Goal: Task Accomplishment & Management: Manage account settings

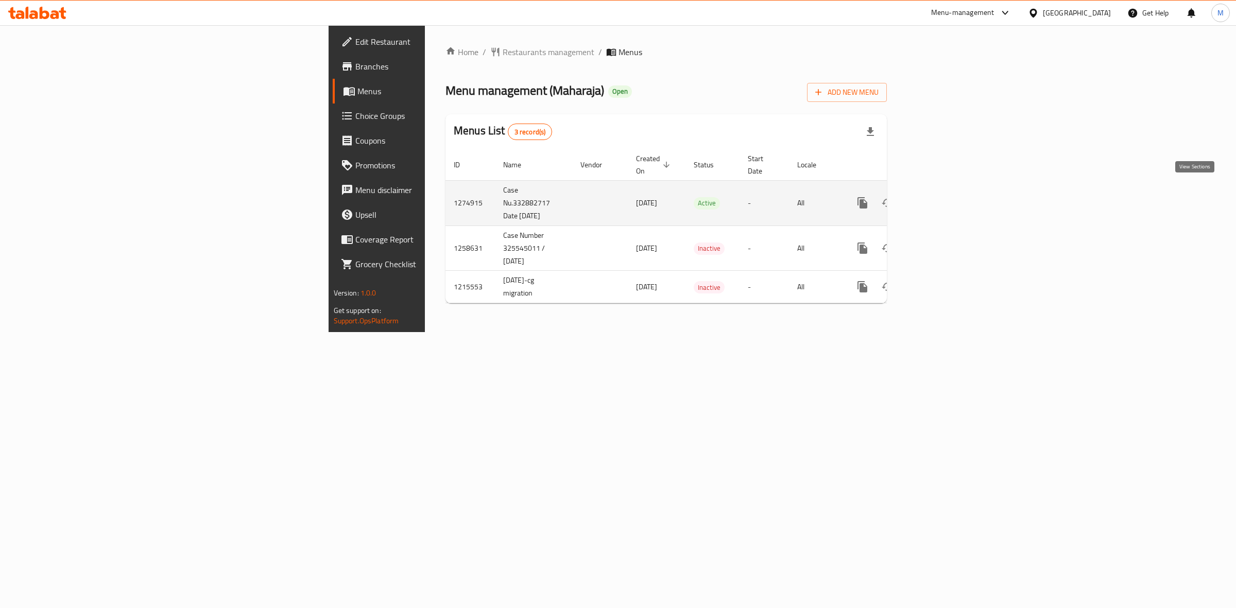
click at [943, 197] on icon "enhanced table" at bounding box center [937, 203] width 12 height 12
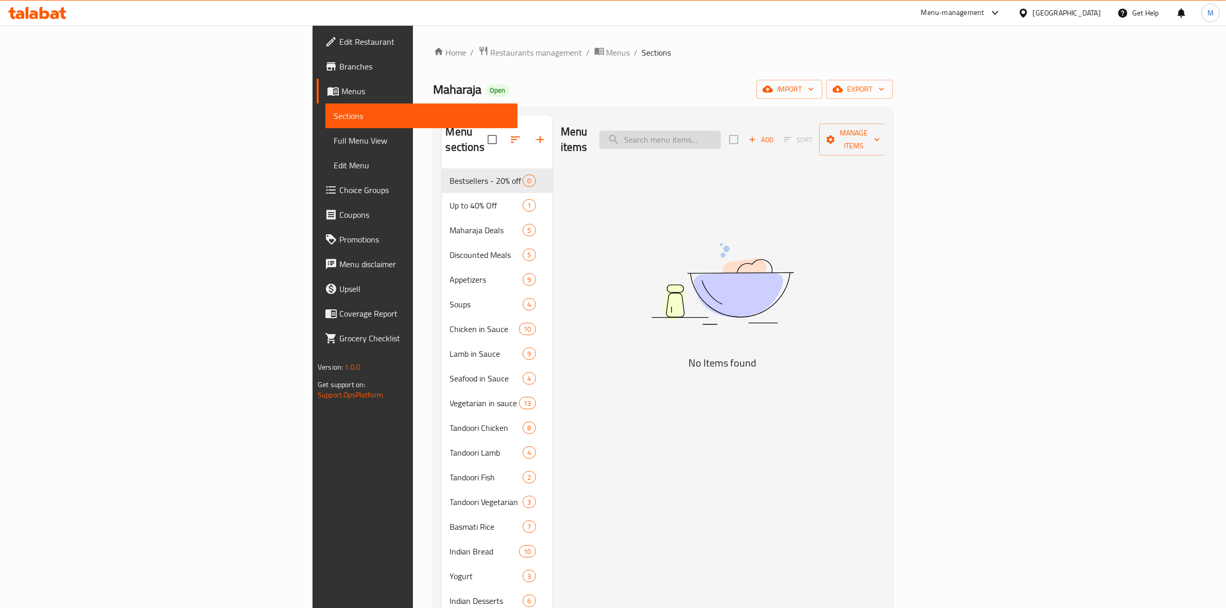
click at [721, 132] on input "search" at bounding box center [660, 140] width 122 height 18
type input "h"
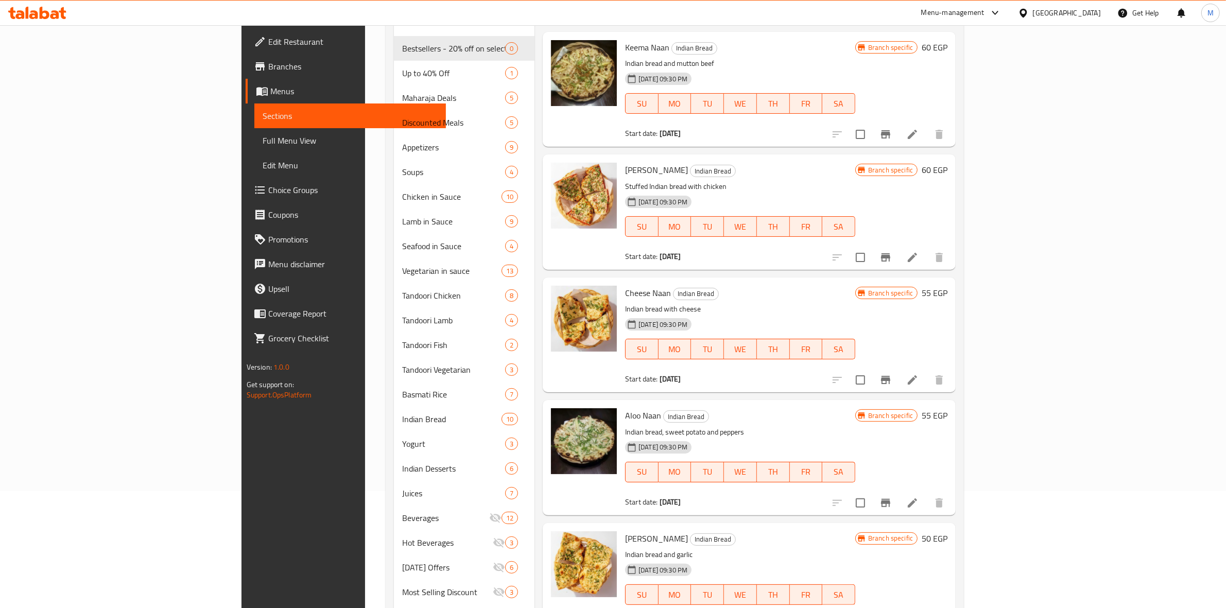
scroll to position [150, 0]
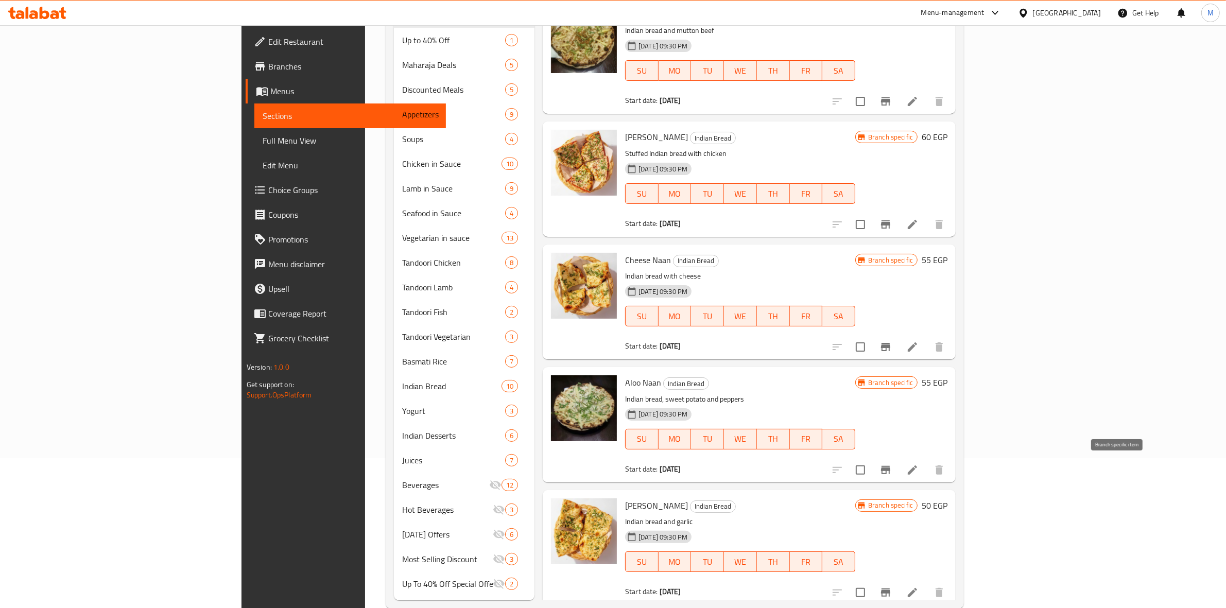
type input "نان"
click at [892, 467] on icon "Branch-specific-item" at bounding box center [886, 470] width 12 height 12
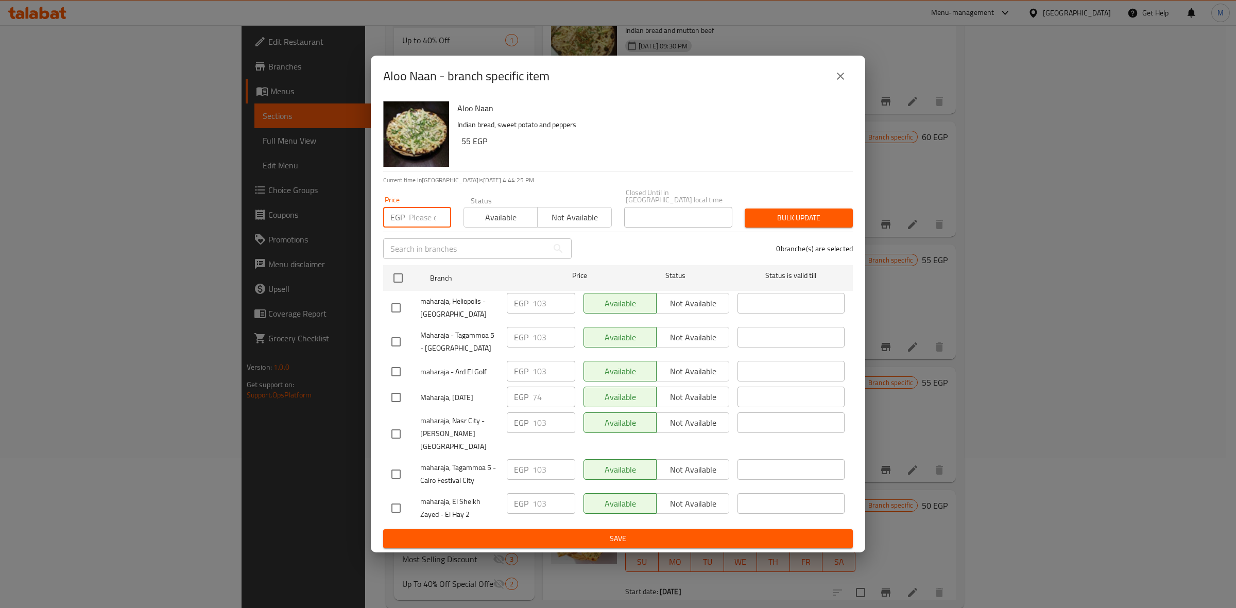
click at [423, 219] on input "number" at bounding box center [430, 217] width 42 height 21
type input "74"
click at [394, 279] on input "checkbox" at bounding box center [398, 278] width 22 height 22
checkbox input "true"
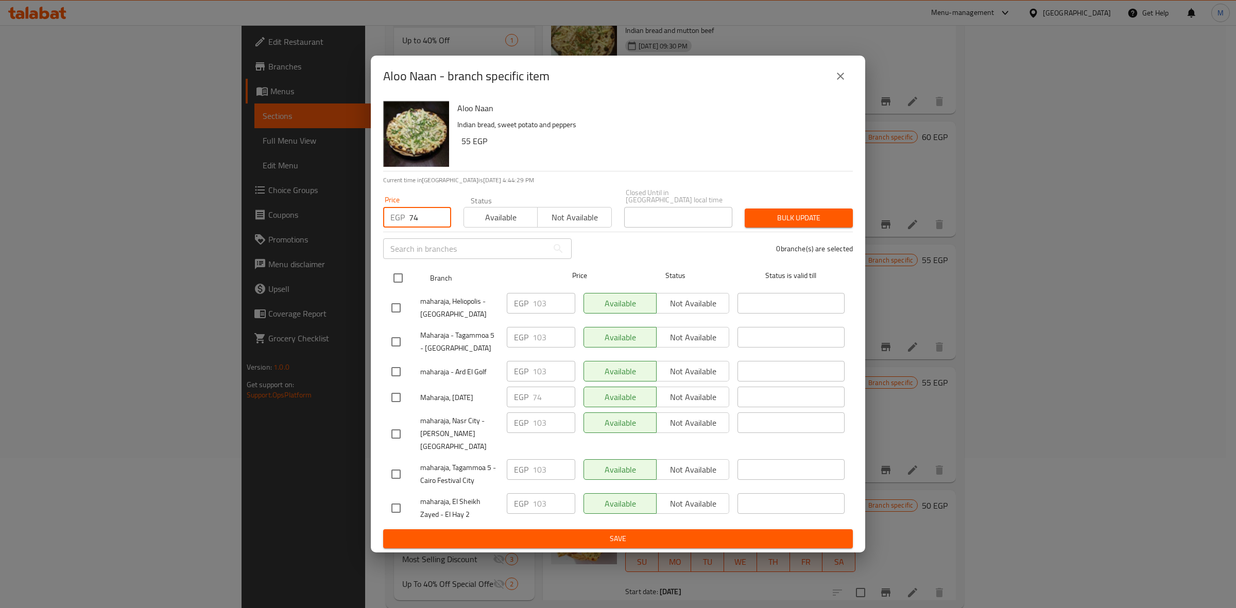
checkbox input "true"
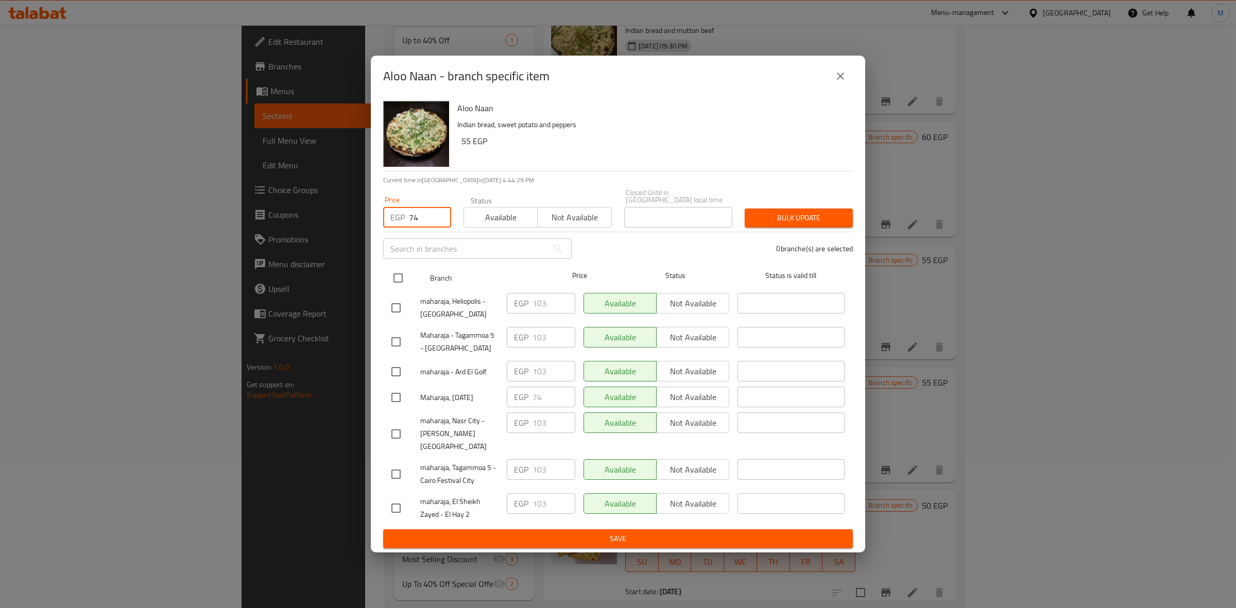
checkbox input "true"
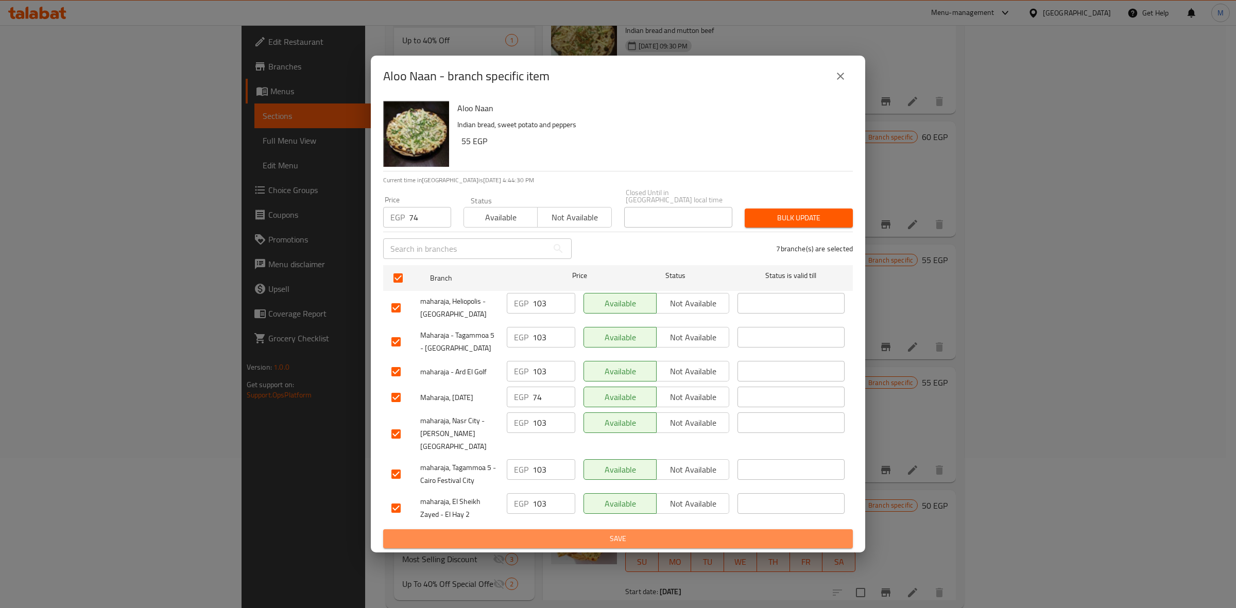
click at [609, 532] on span "Save" at bounding box center [617, 538] width 453 height 13
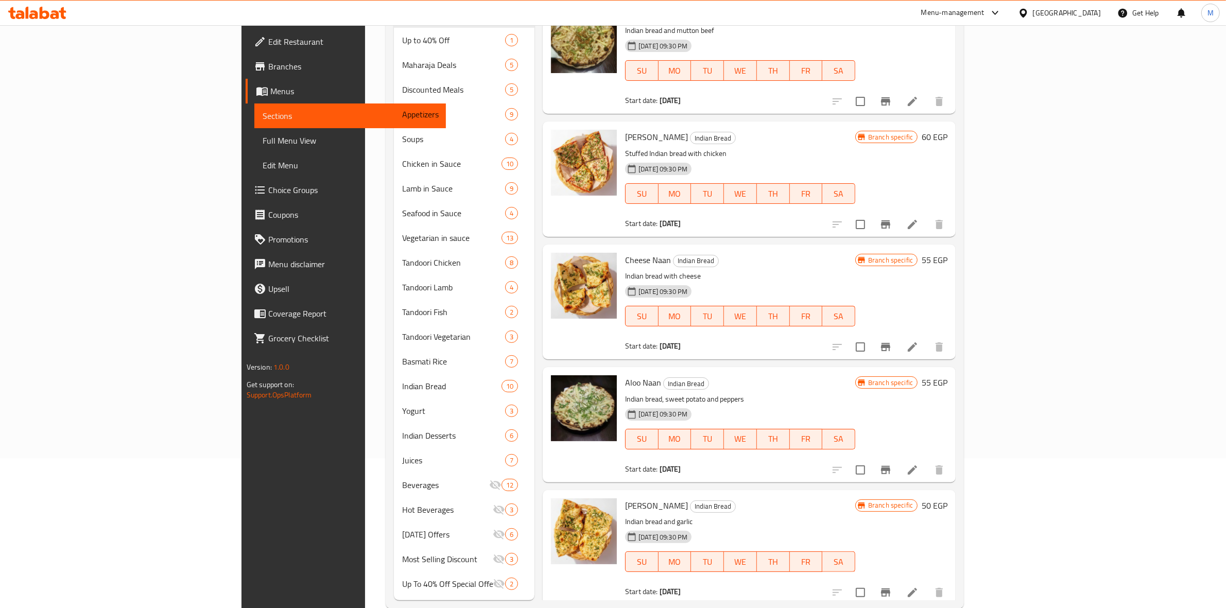
scroll to position [0, 0]
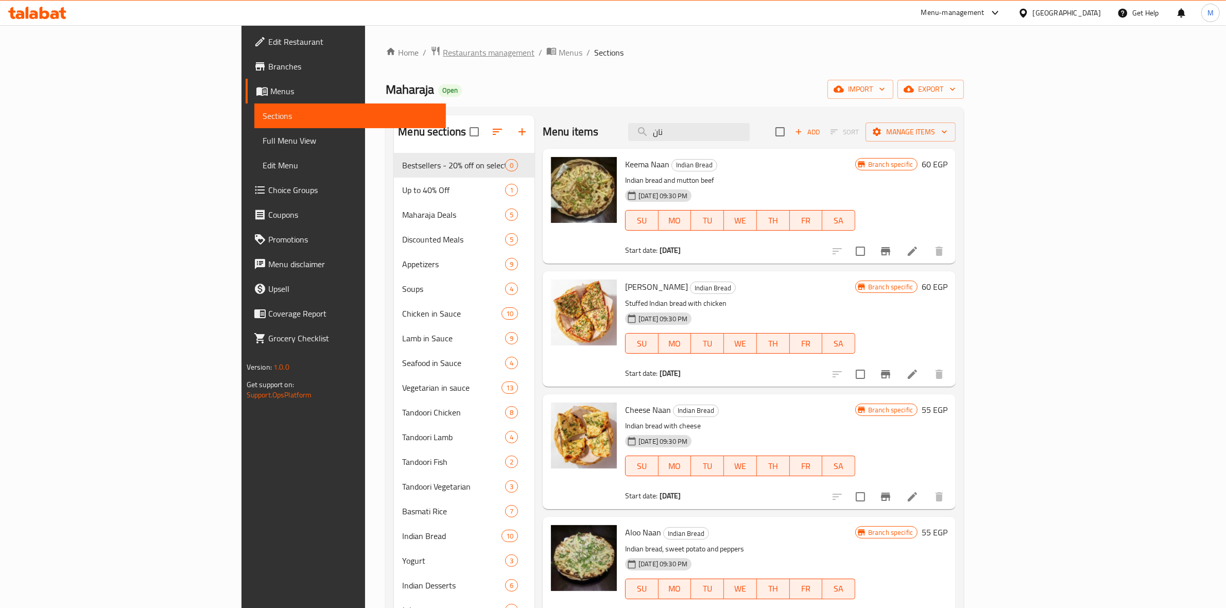
click at [443, 48] on span "Restaurants management" at bounding box center [489, 52] width 92 height 12
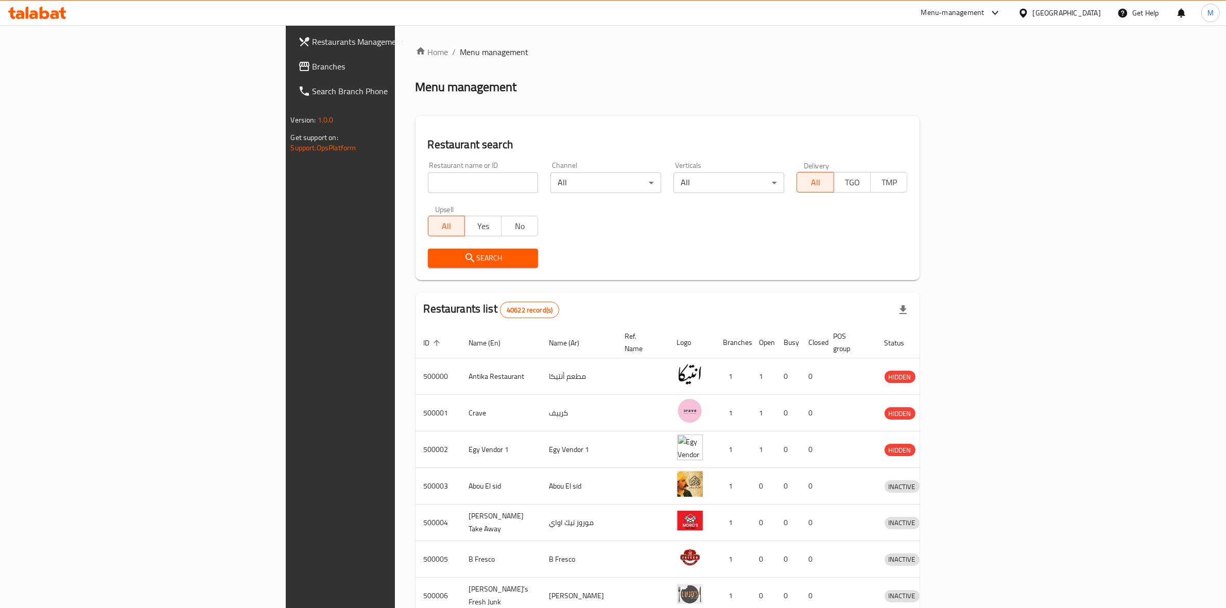
click at [428, 182] on input "search" at bounding box center [483, 183] width 111 height 21
paste input "663971"
type input "663971"
click button "Search" at bounding box center [483, 258] width 111 height 19
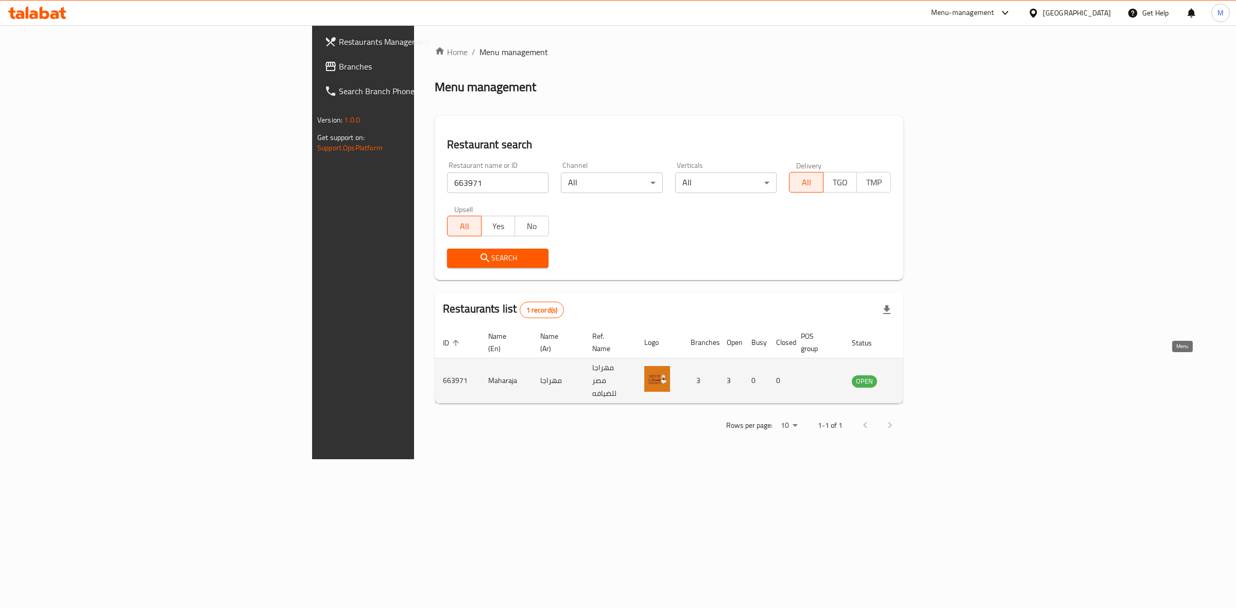
click at [918, 375] on icon "enhanced table" at bounding box center [912, 381] width 12 height 12
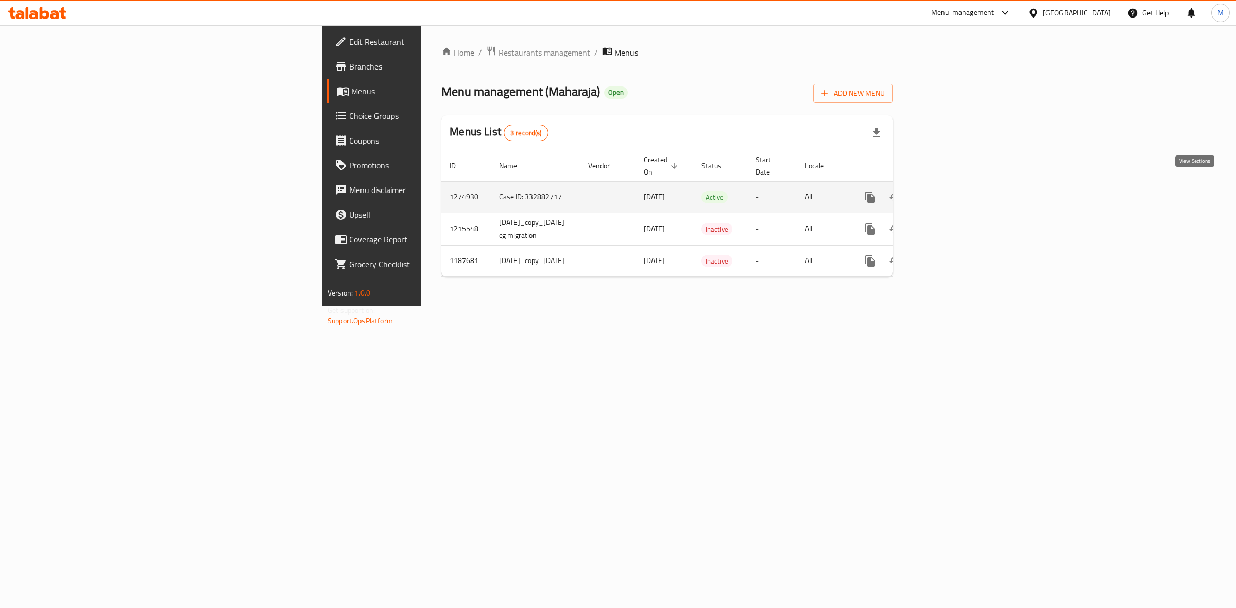
click at [951, 191] on icon "enhanced table" at bounding box center [944, 197] width 12 height 12
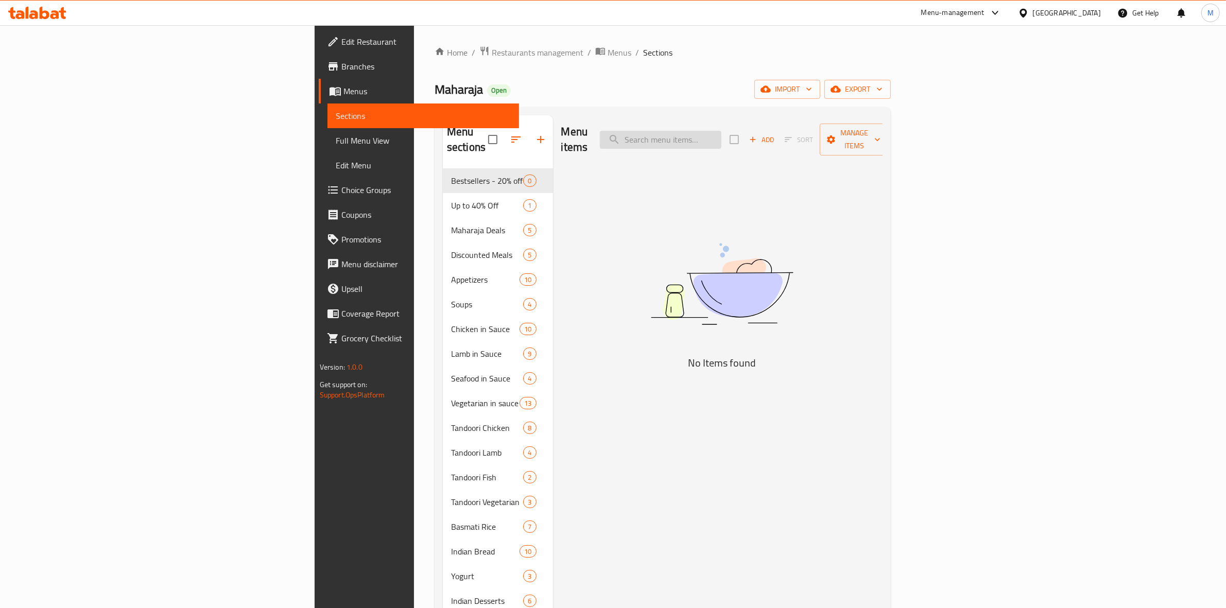
click at [721, 133] on input "search" at bounding box center [661, 140] width 122 height 18
paste input "Aloo Naan"
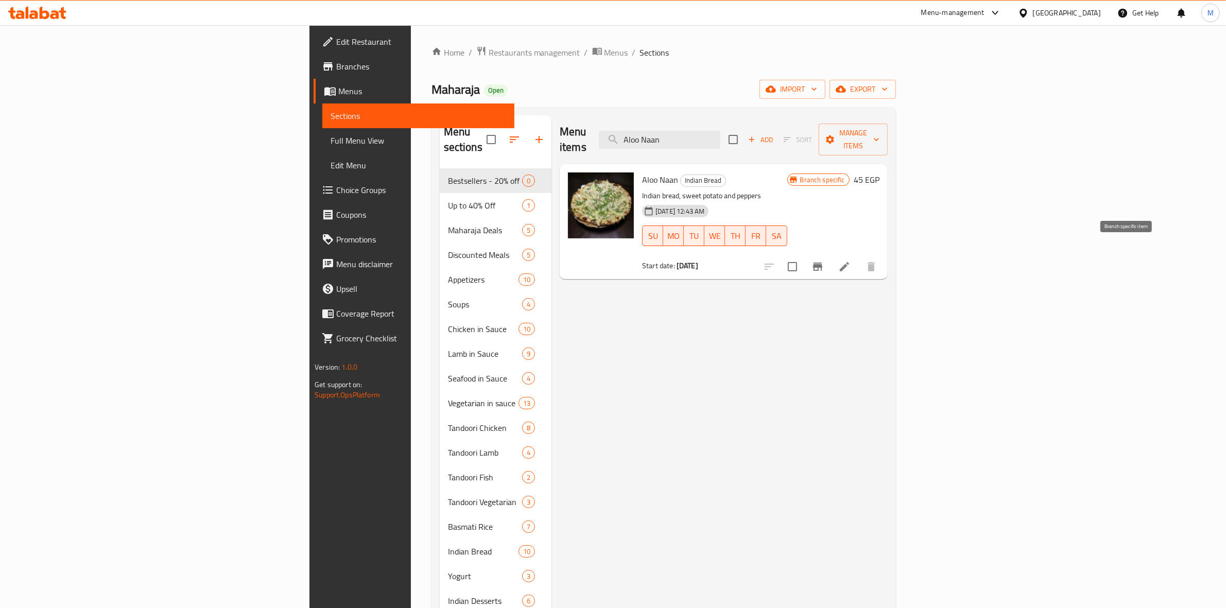
type input "Aloo Naan"
click at [822, 263] on icon "Branch-specific-item" at bounding box center [817, 267] width 9 height 8
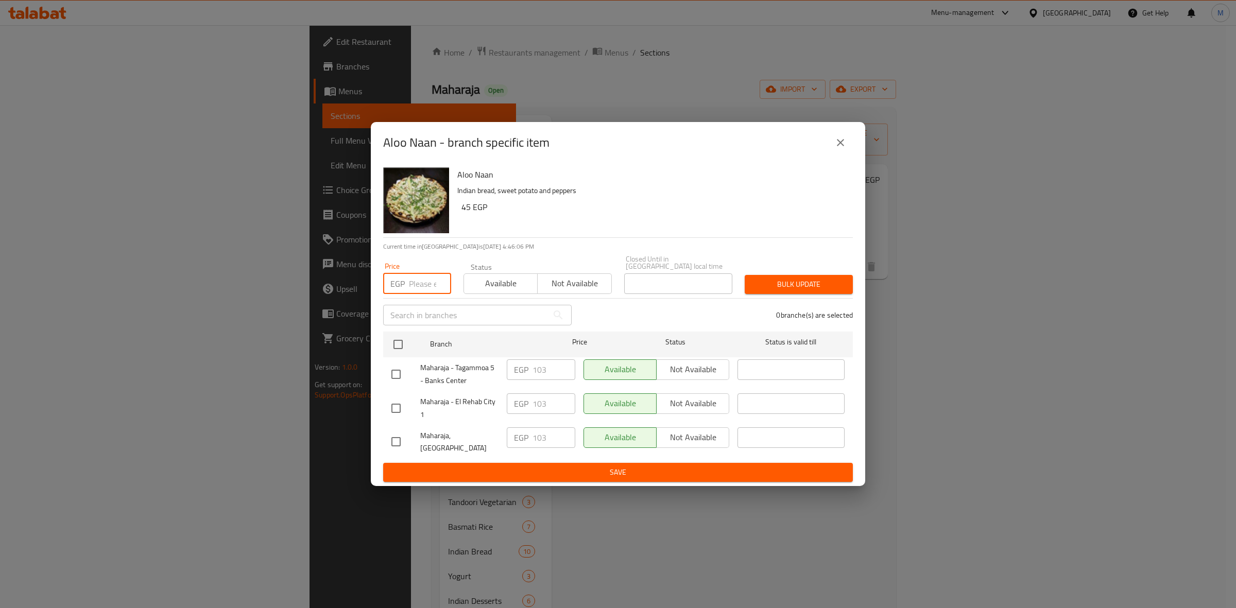
click at [426, 281] on input "number" at bounding box center [430, 283] width 42 height 21
type input "74"
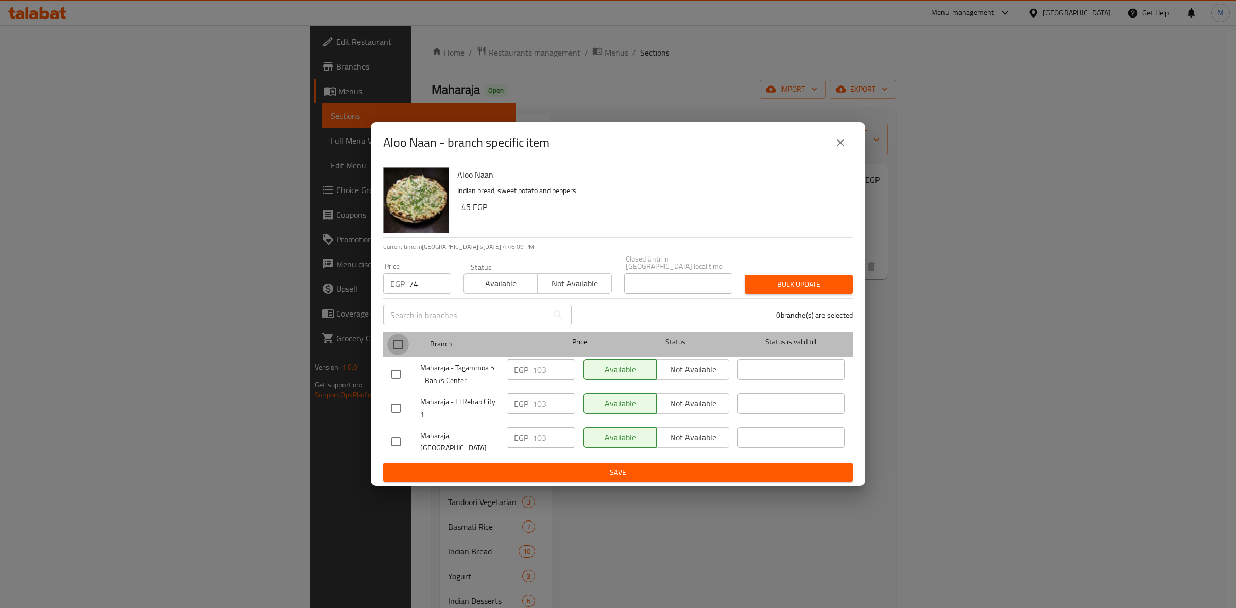
click at [404, 346] on input "checkbox" at bounding box center [398, 345] width 22 height 22
checkbox input "true"
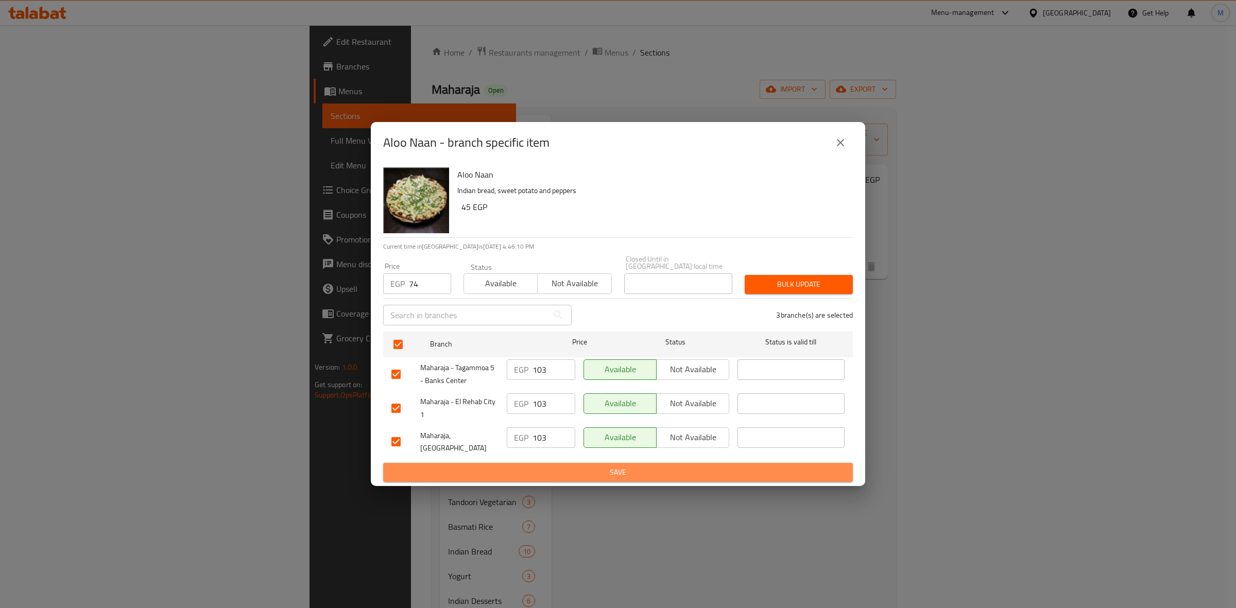
click at [613, 466] on span "Save" at bounding box center [617, 472] width 453 height 13
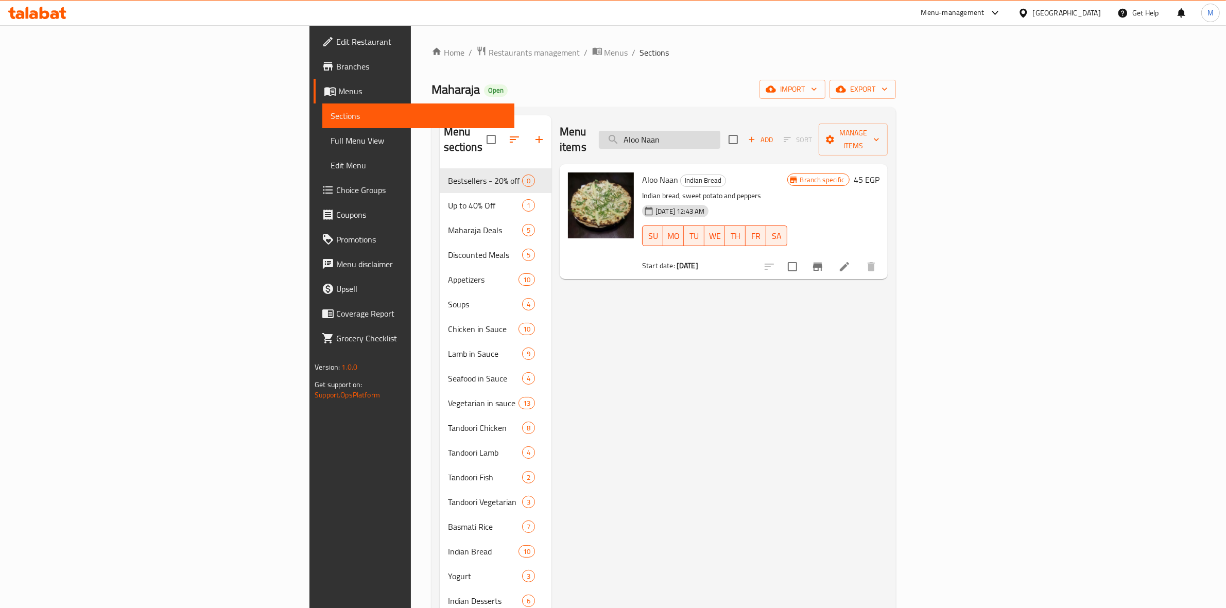
click at [720, 131] on input "Aloo Naan" at bounding box center [660, 140] width 122 height 18
click at [824, 261] on icon "Branch-specific-item" at bounding box center [818, 267] width 12 height 12
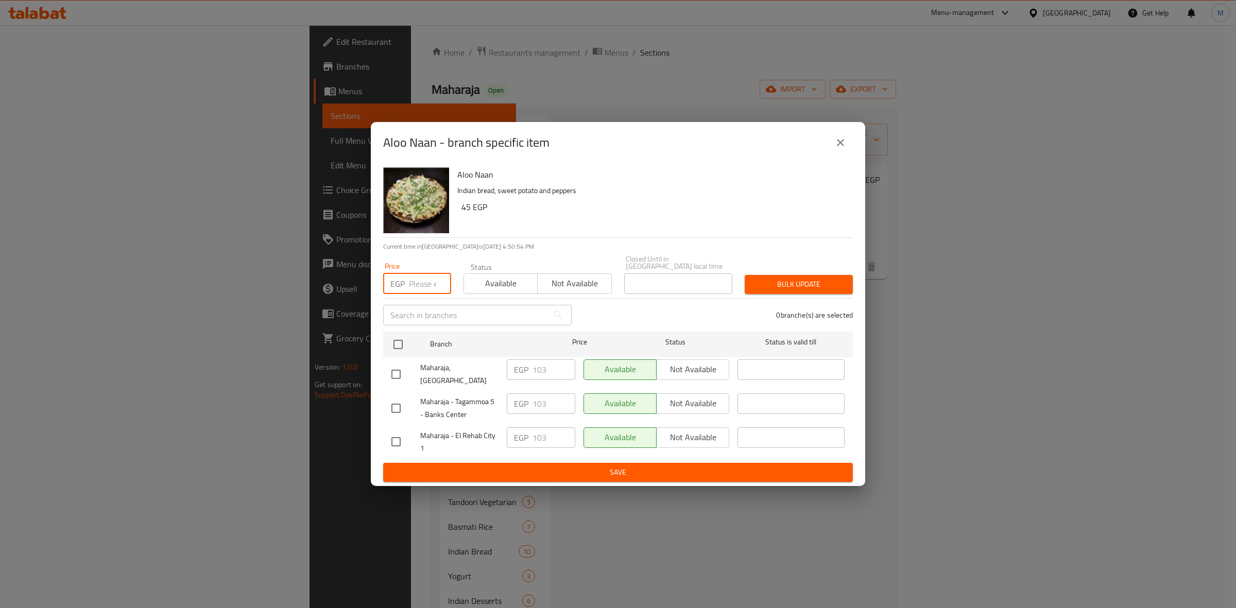
click at [409, 281] on input "number" at bounding box center [430, 283] width 42 height 21
type input "74"
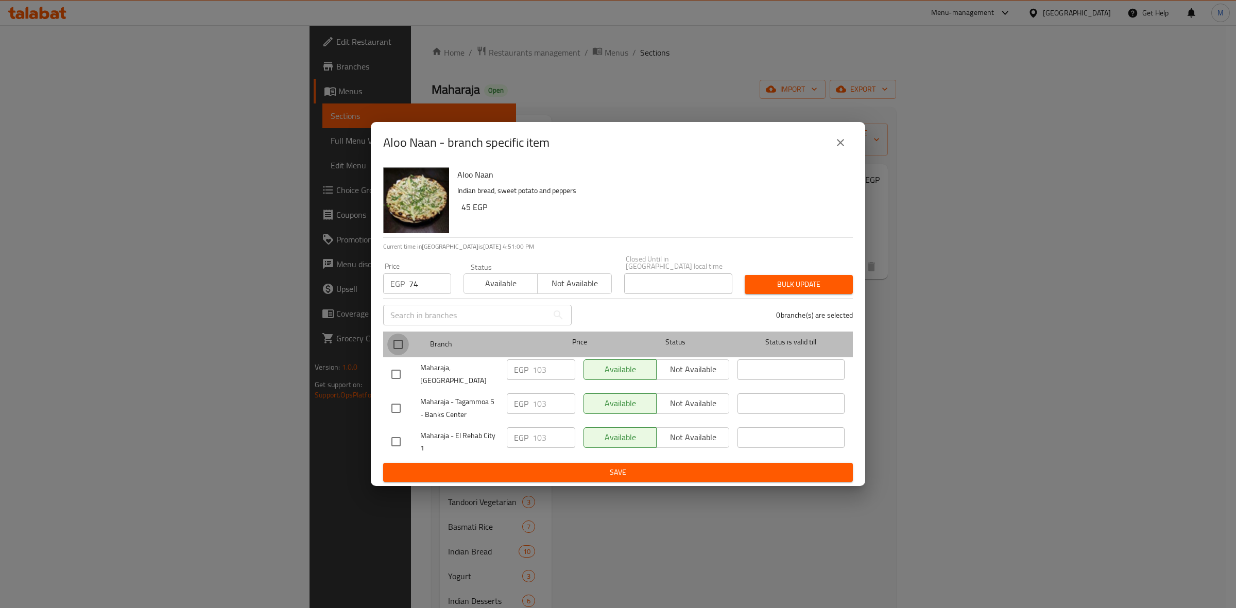
click at [405, 340] on input "checkbox" at bounding box center [398, 345] width 22 height 22
checkbox input "true"
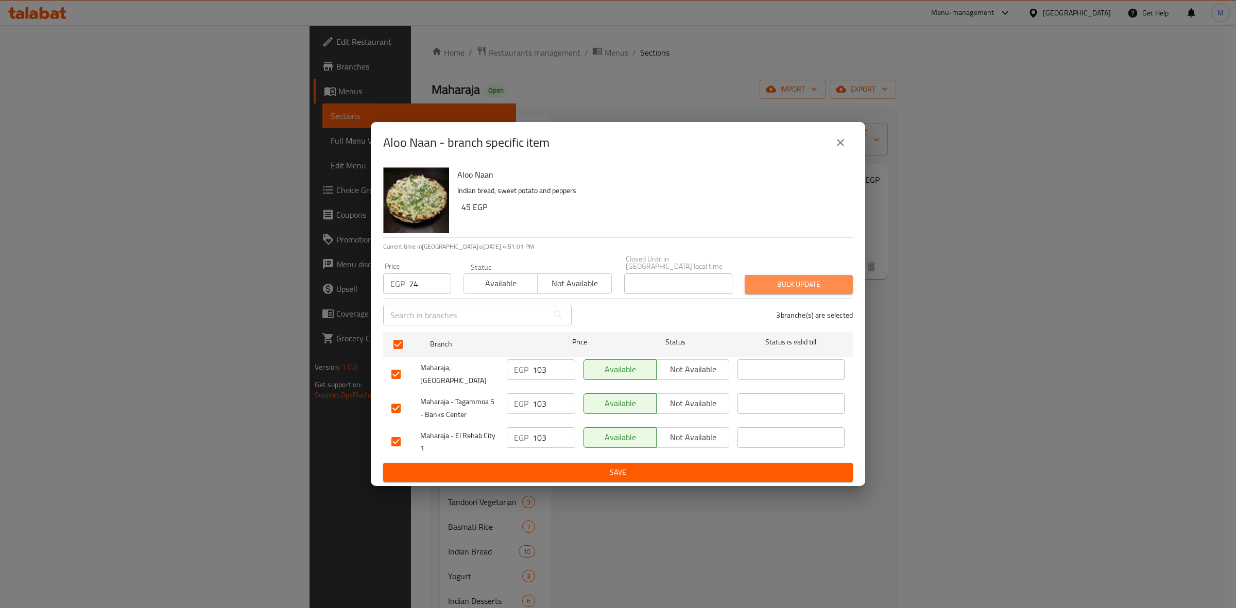
click at [805, 278] on span "Bulk update" at bounding box center [799, 284] width 92 height 13
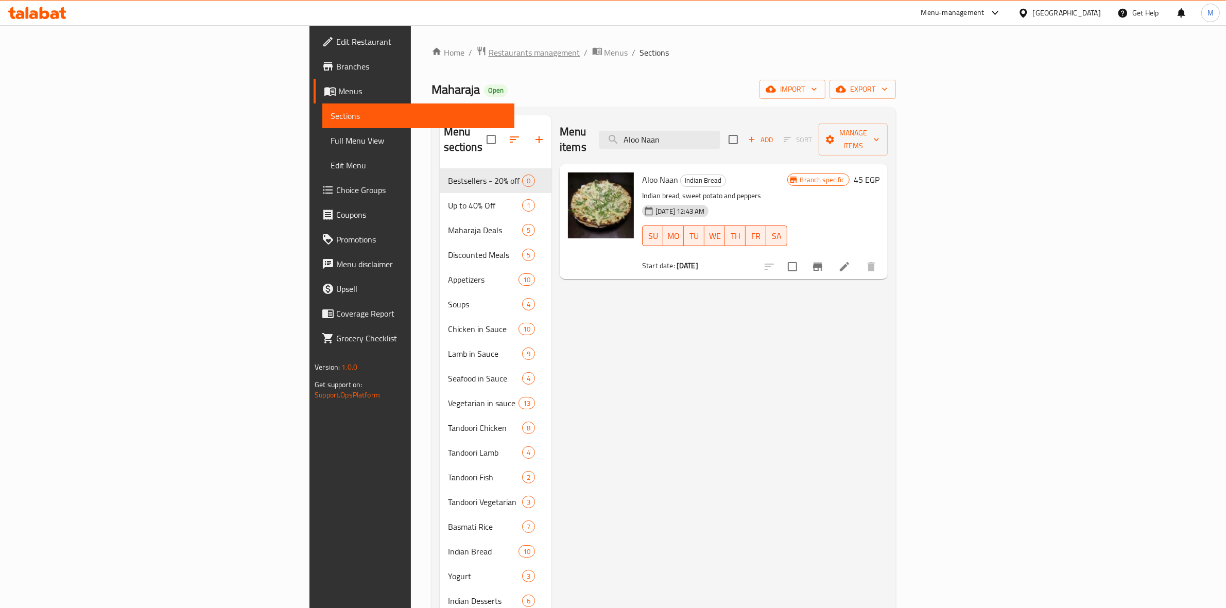
click at [489, 49] on span "Restaurants management" at bounding box center [535, 52] width 92 height 12
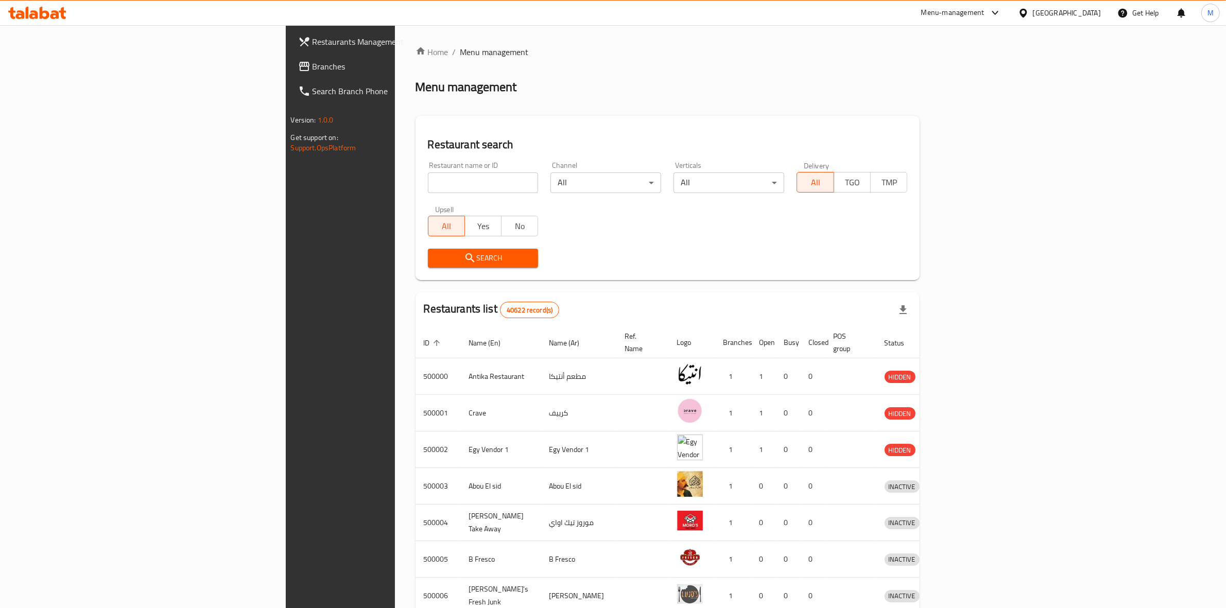
click at [428, 183] on input "search" at bounding box center [483, 183] width 111 height 21
paste input "663971"
type input "663971"
click button "Search" at bounding box center [483, 258] width 111 height 19
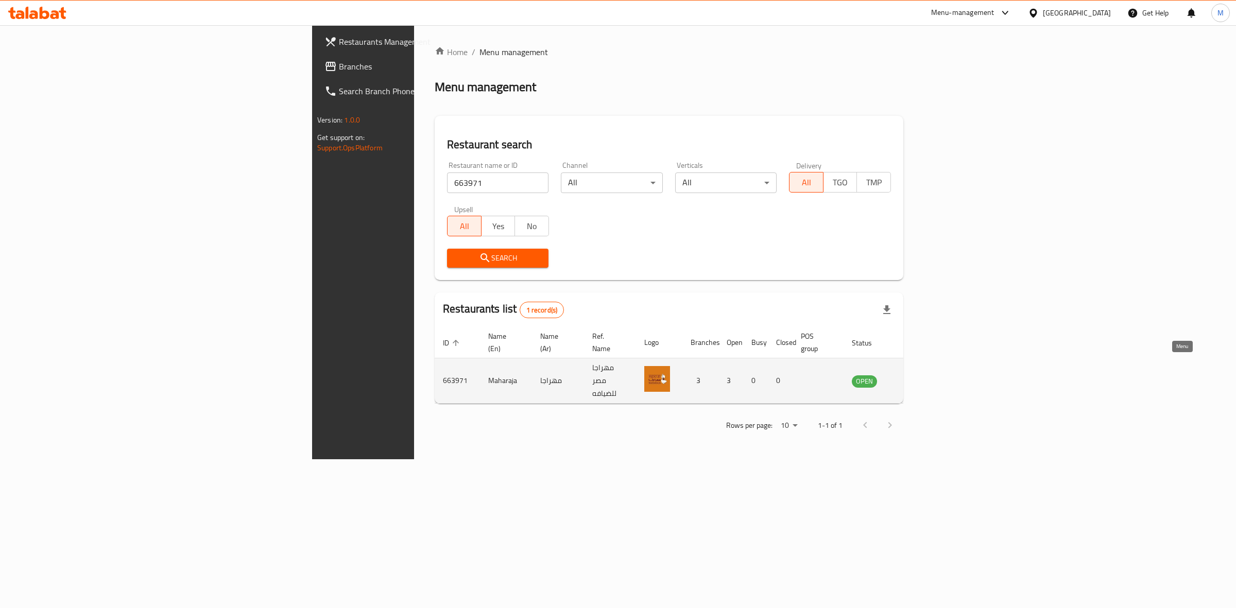
click at [925, 375] on link "enhanced table" at bounding box center [915, 381] width 19 height 12
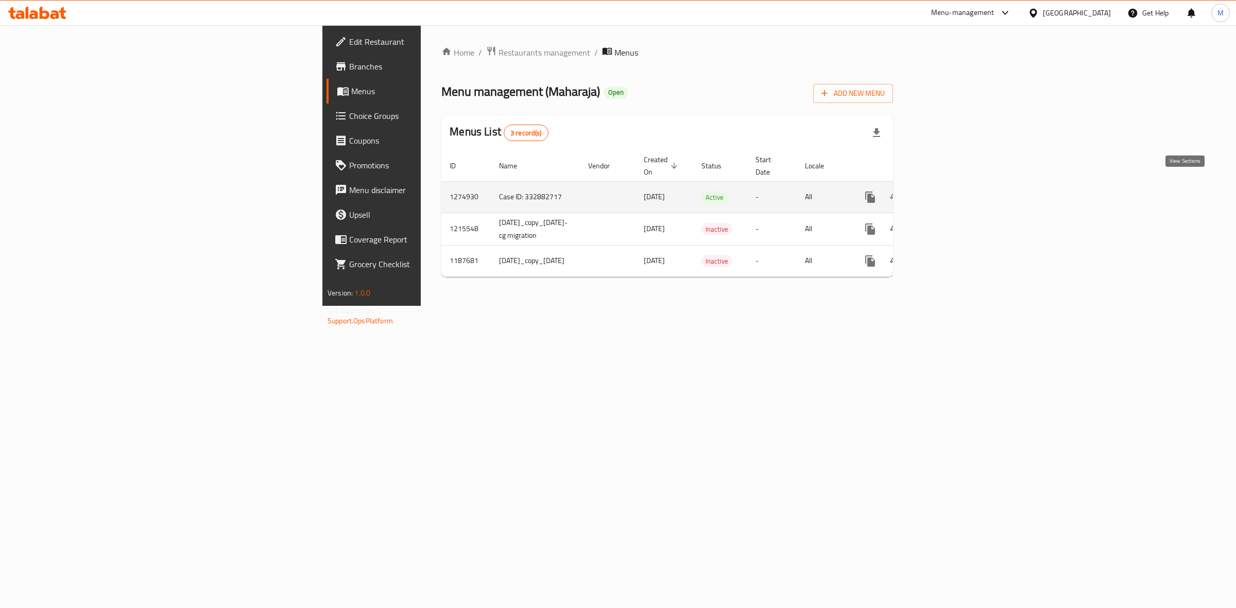
click at [951, 191] on icon "enhanced table" at bounding box center [944, 197] width 12 height 12
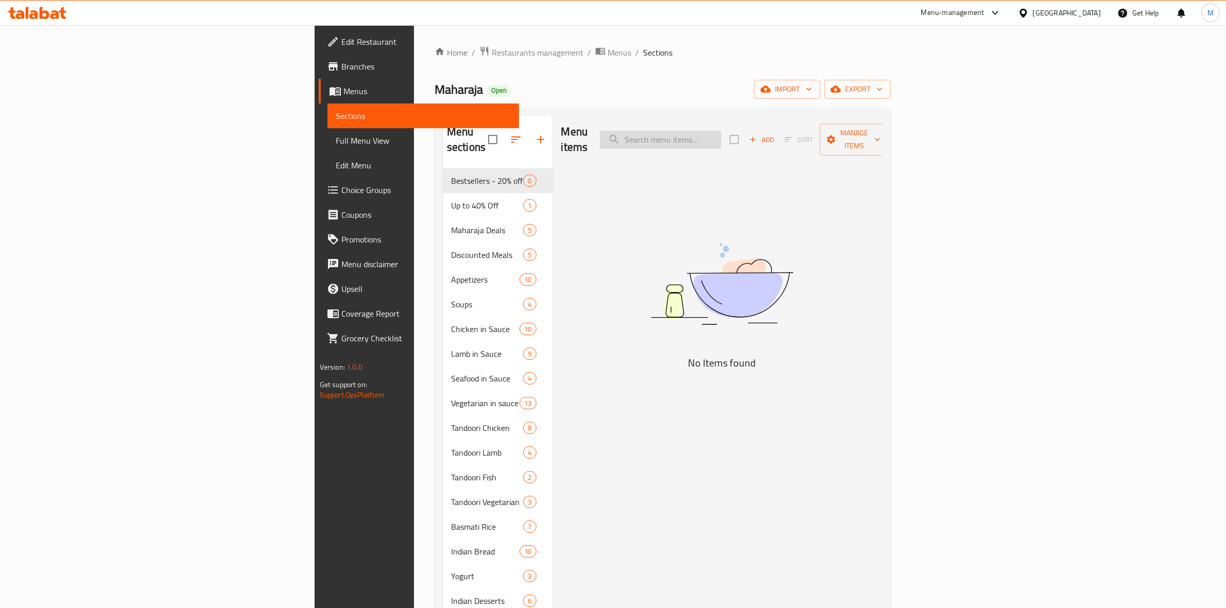
click at [721, 135] on input "search" at bounding box center [661, 140] width 122 height 18
paste input "Aloo Naan"
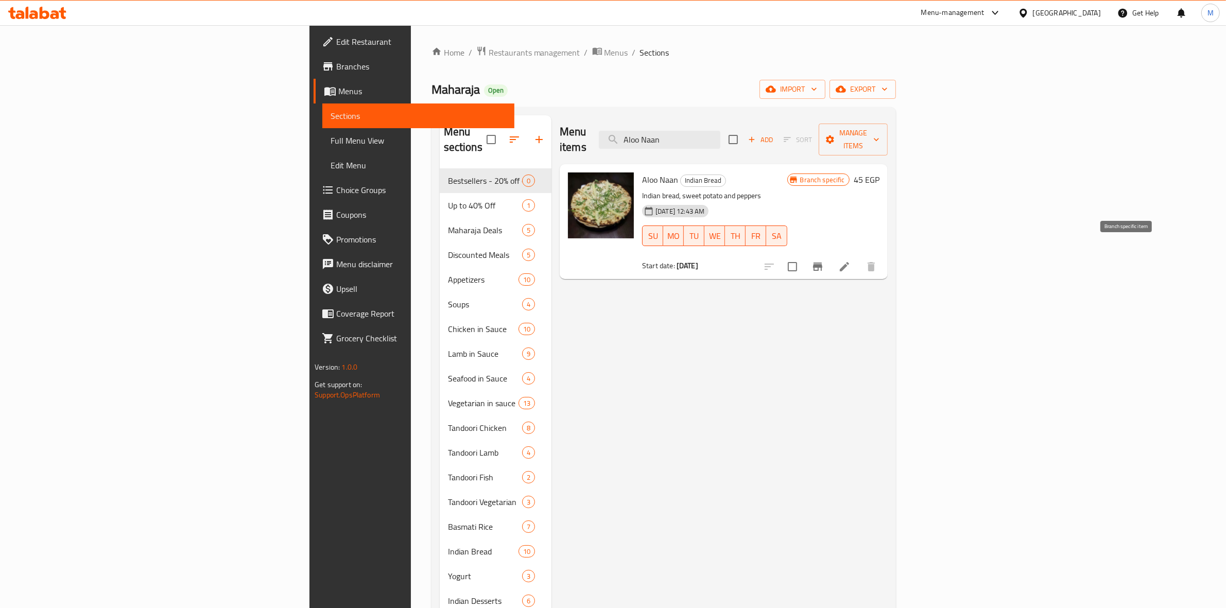
type input "Aloo Naan"
click at [824, 261] on icon "Branch-specific-item" at bounding box center [818, 267] width 12 height 12
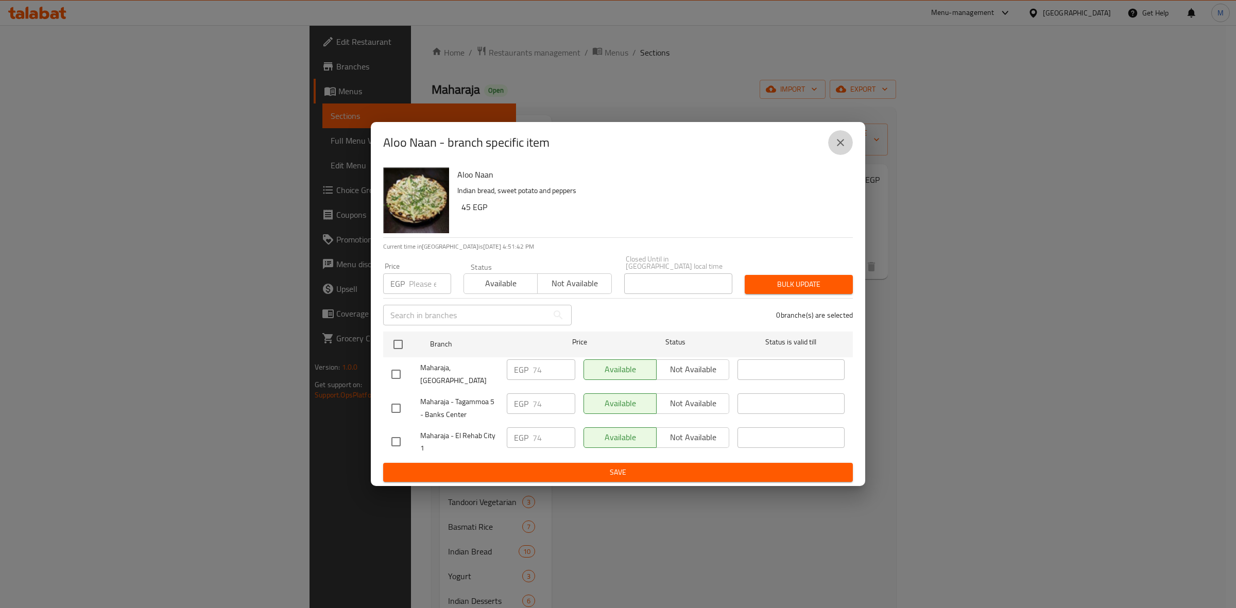
click at [838, 146] on icon "close" at bounding box center [840, 142] width 12 height 12
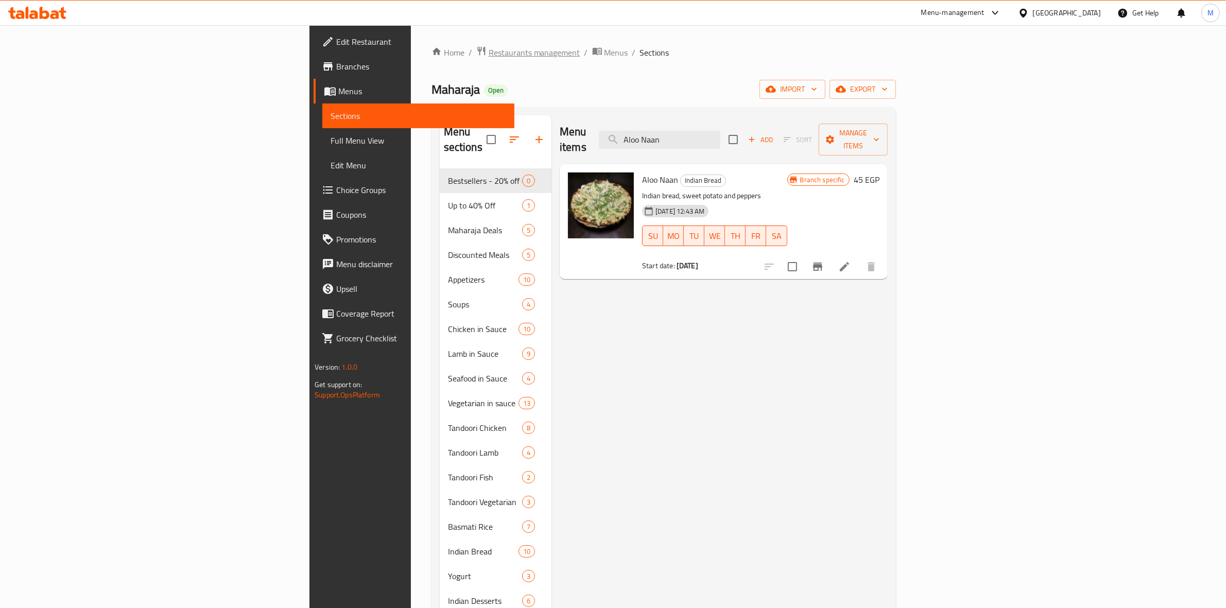
click at [489, 49] on span "Restaurants management" at bounding box center [535, 52] width 92 height 12
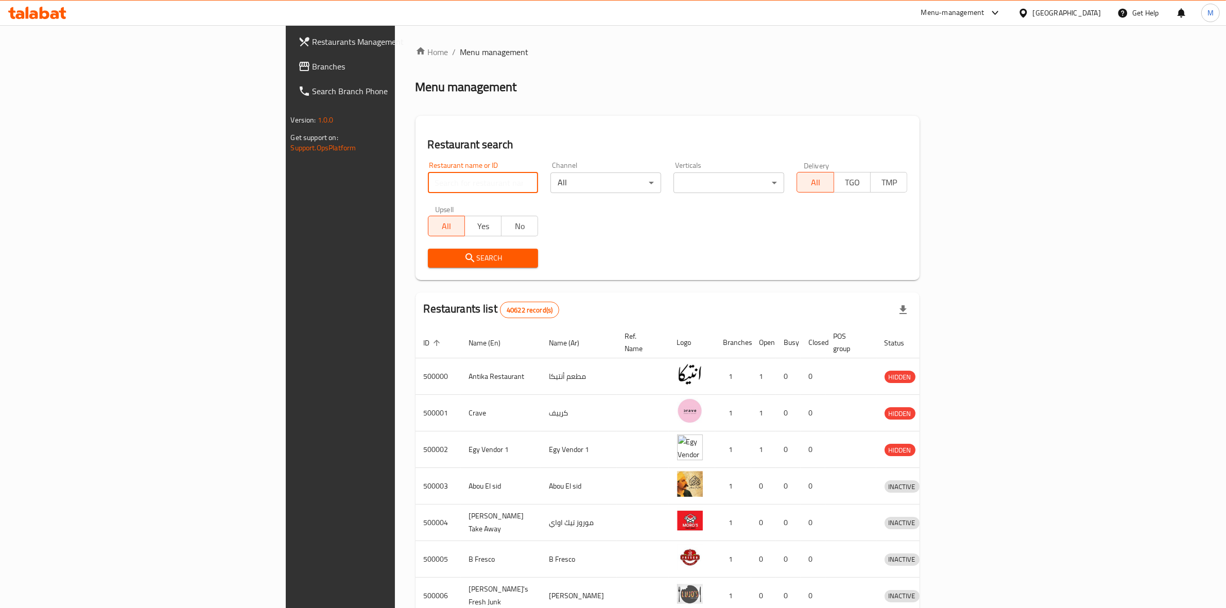
paste input "662988"
click at [428, 188] on input "662988" at bounding box center [483, 183] width 111 height 21
type input "662988"
click button "Search" at bounding box center [483, 258] width 111 height 19
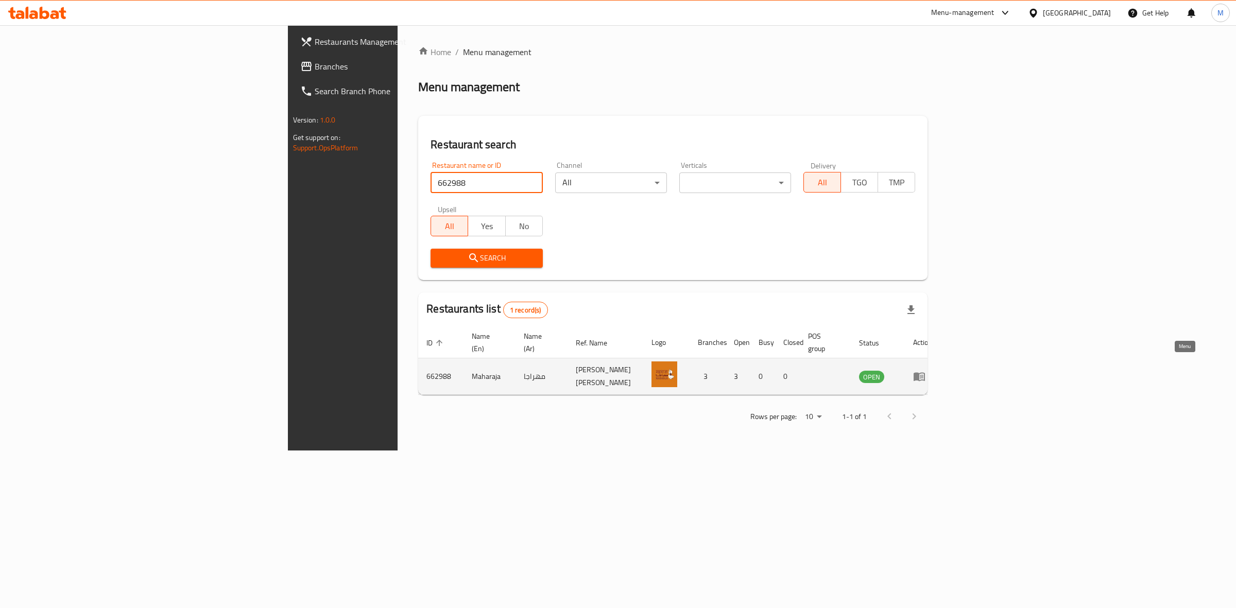
click at [925, 370] on icon "enhanced table" at bounding box center [919, 376] width 12 height 12
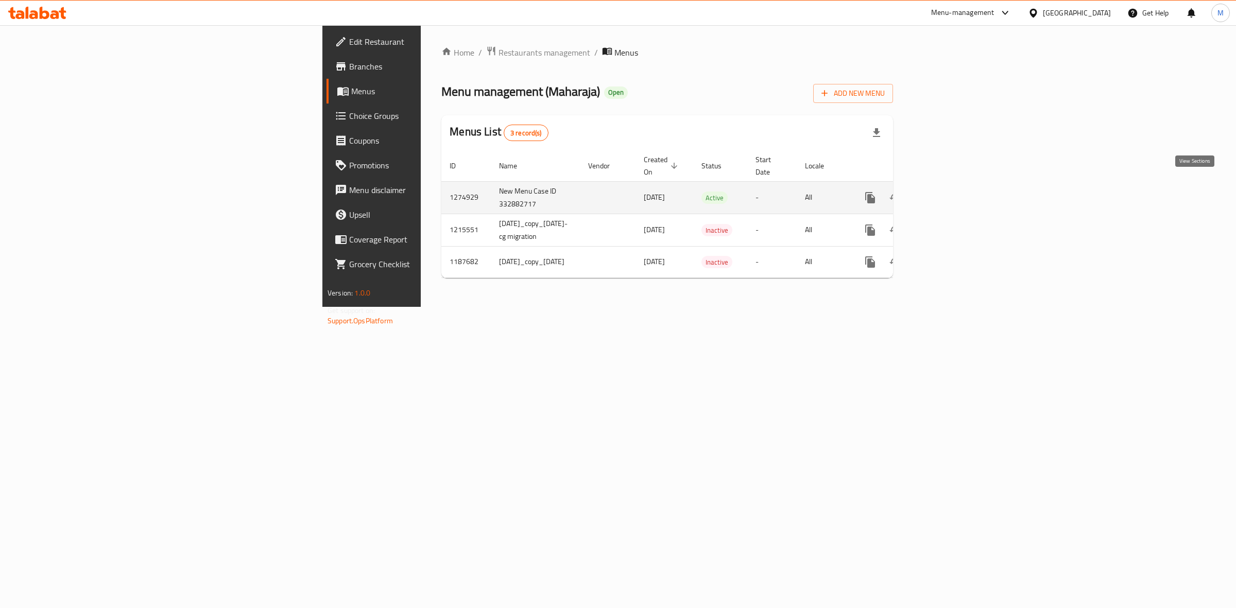
click at [951, 192] on icon "enhanced table" at bounding box center [944, 198] width 12 height 12
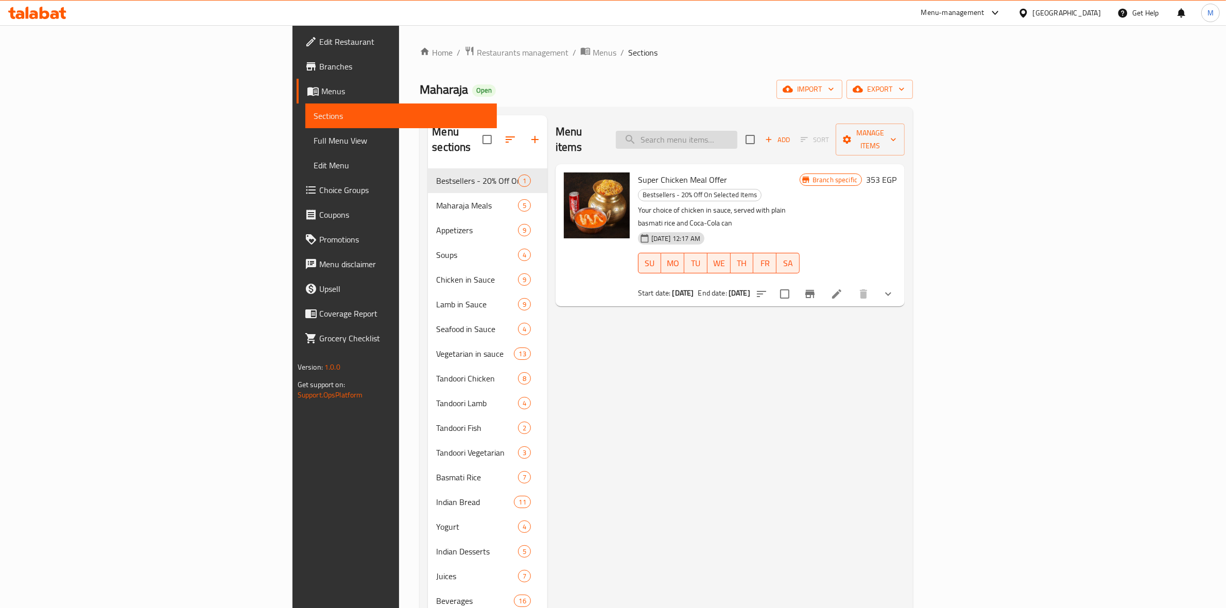
click at [737, 137] on input "search" at bounding box center [677, 140] width 122 height 18
paste input "Aloo Naan"
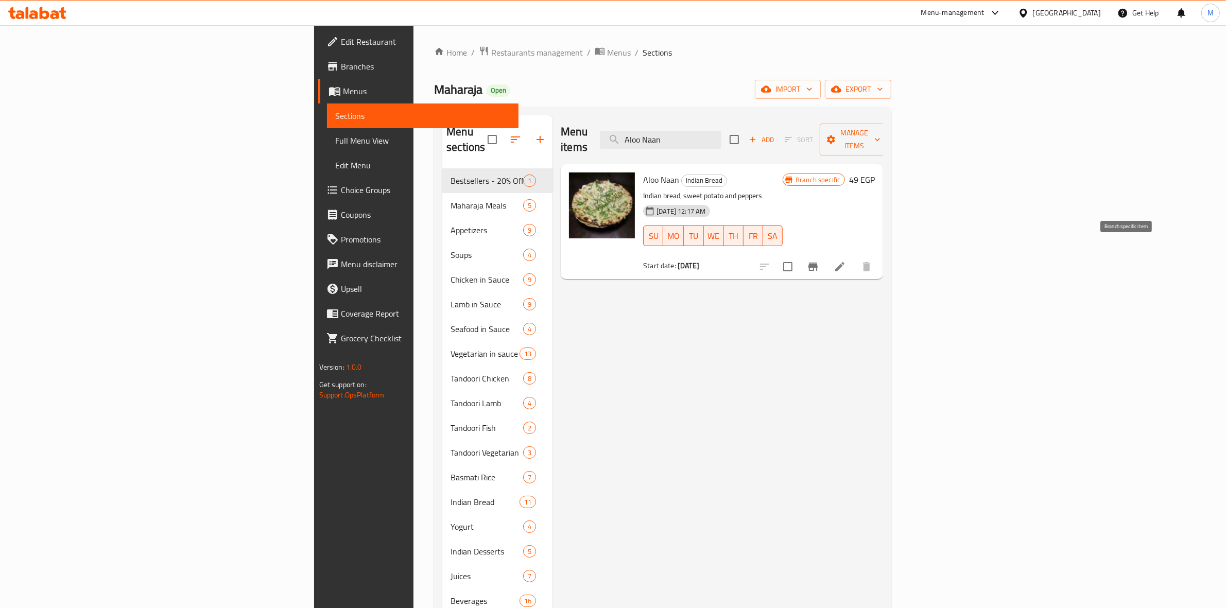
type input "Aloo Naan"
click at [818, 263] on icon "Branch-specific-item" at bounding box center [812, 267] width 9 height 8
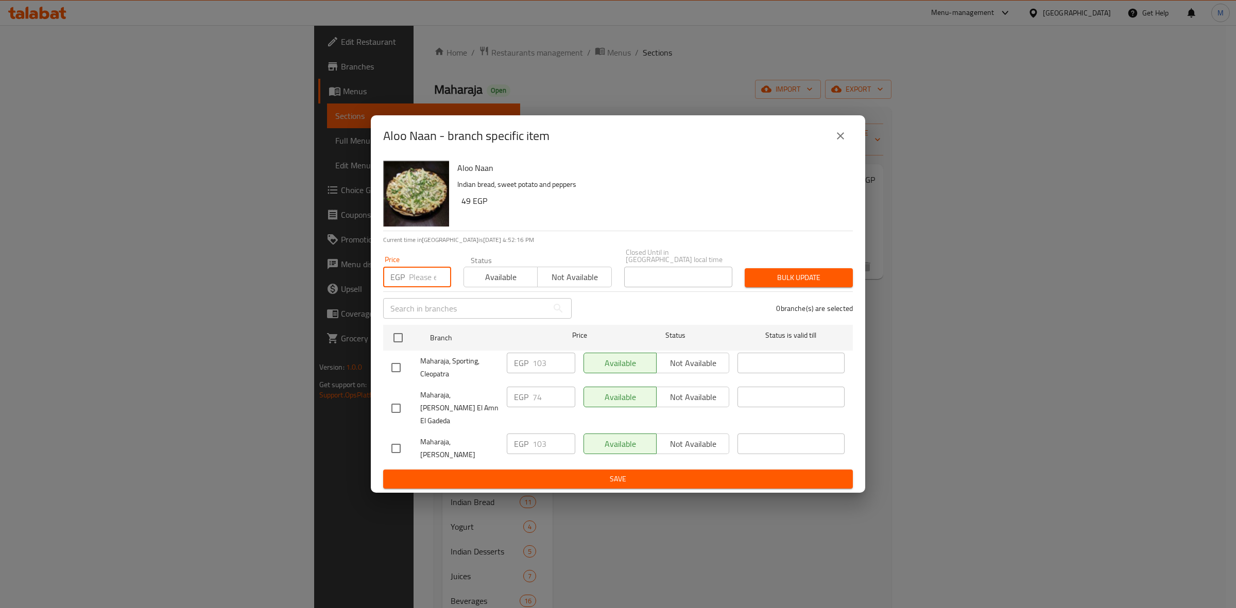
click at [428, 273] on input "number" at bounding box center [430, 277] width 42 height 21
type input "74"
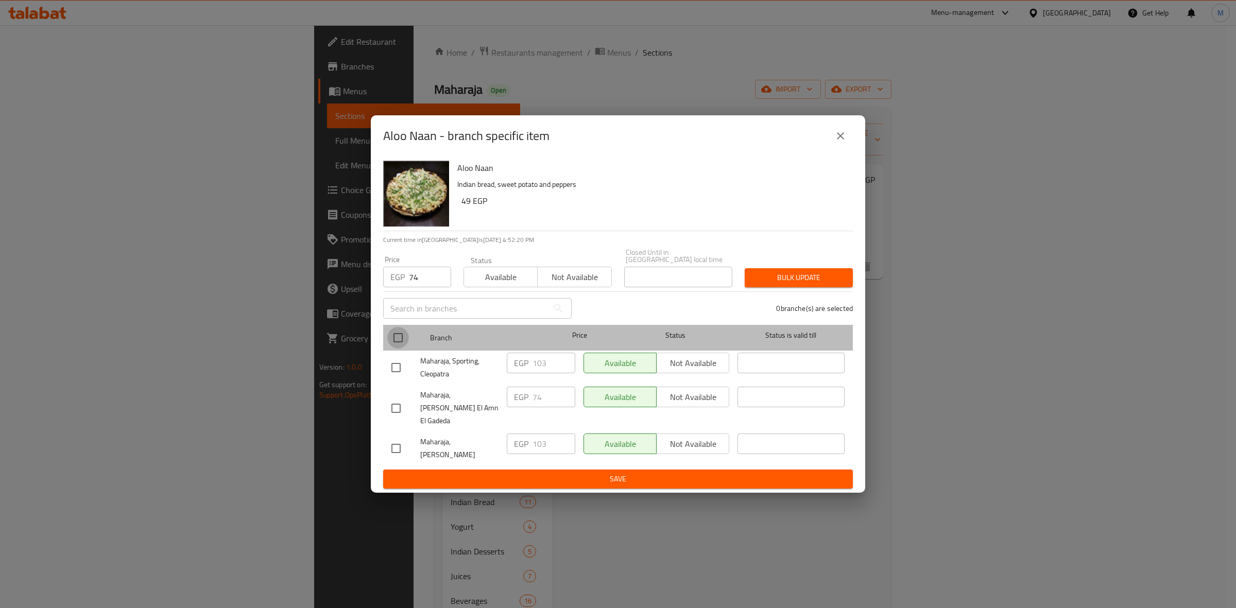
click at [402, 339] on input "checkbox" at bounding box center [398, 338] width 22 height 22
checkbox input "true"
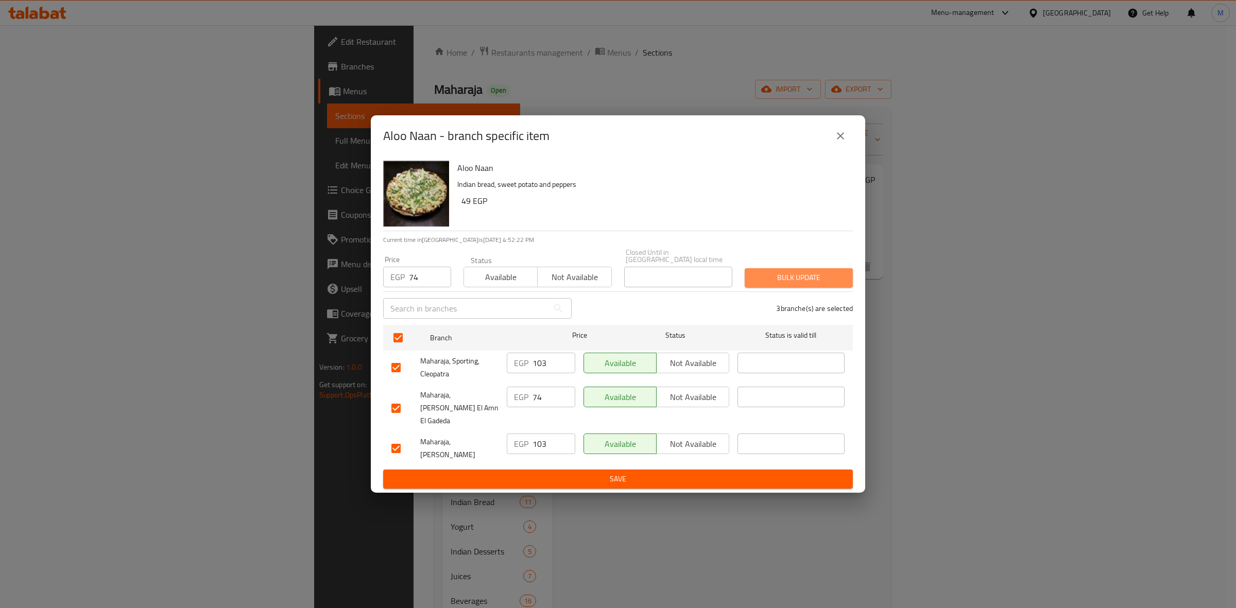
click at [786, 269] on button "Bulk update" at bounding box center [799, 277] width 108 height 19
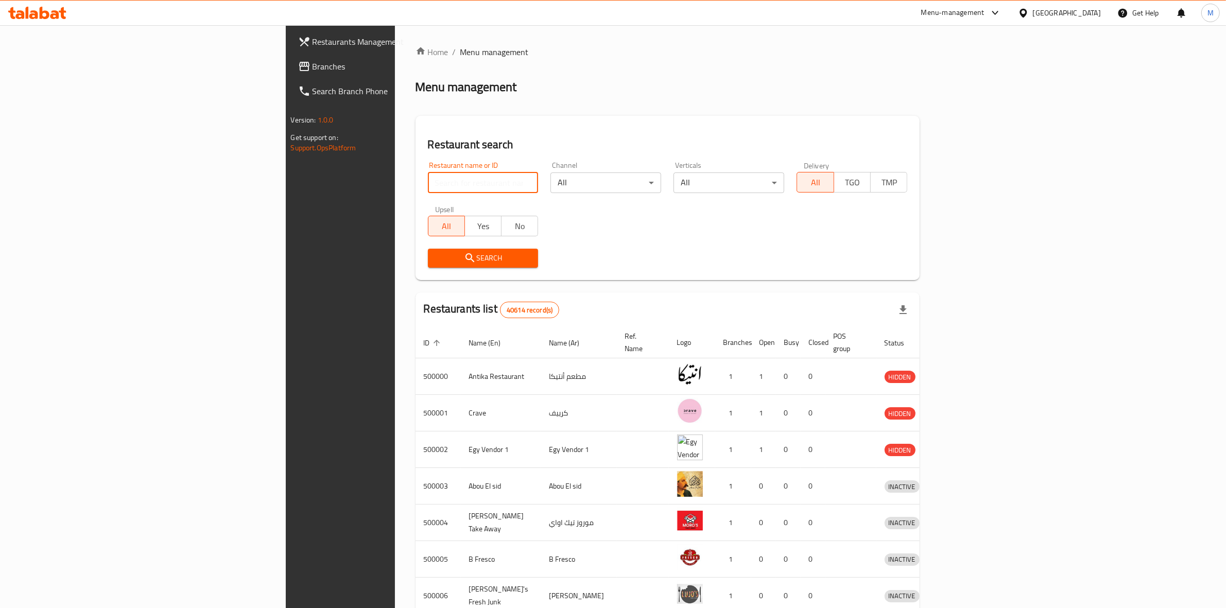
paste input "662937"
click at [428, 186] on input "662937" at bounding box center [483, 183] width 111 height 21
type input "662937"
click button "Search" at bounding box center [483, 258] width 111 height 19
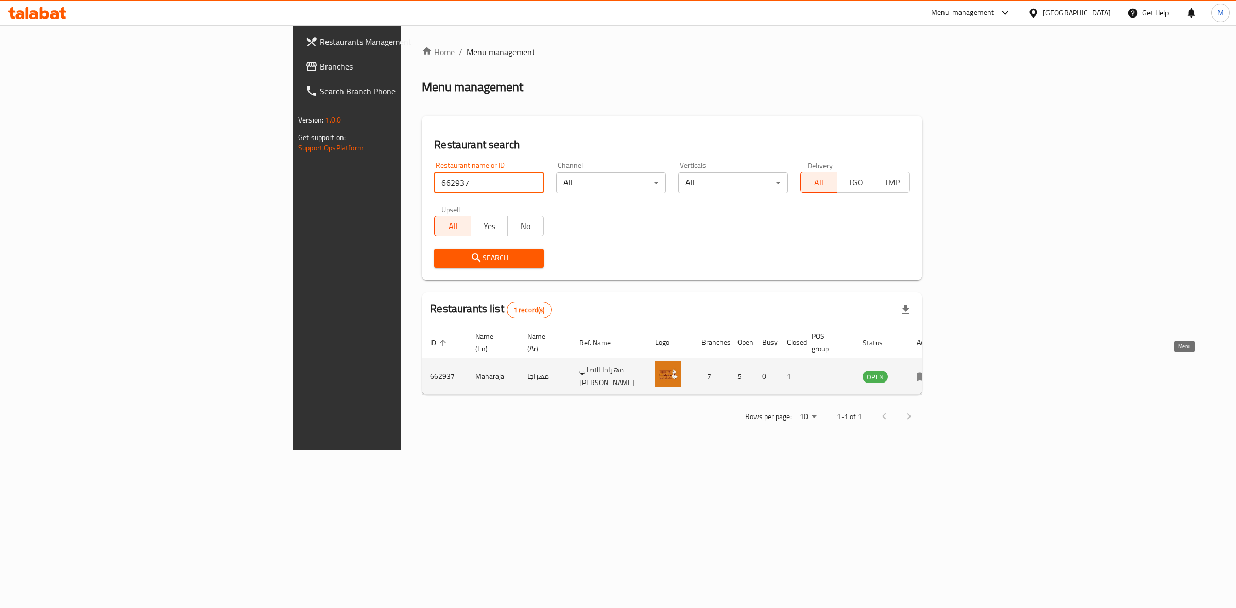
click at [929, 370] on icon "enhanced table" at bounding box center [923, 376] width 12 height 12
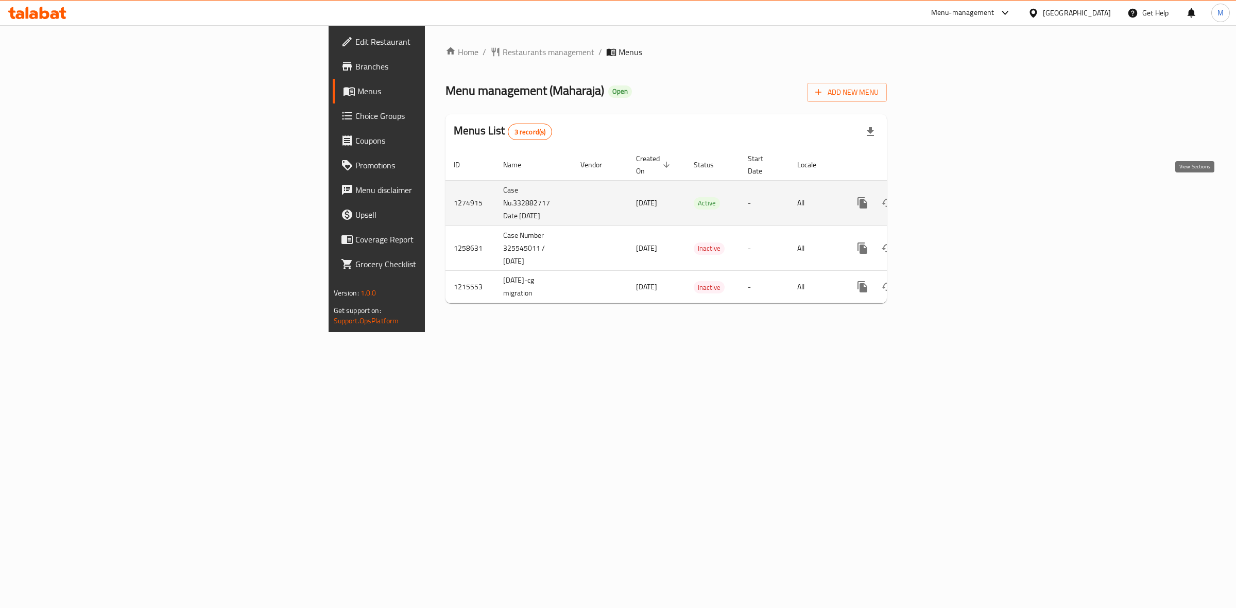
click at [943, 197] on icon "enhanced table" at bounding box center [937, 203] width 12 height 12
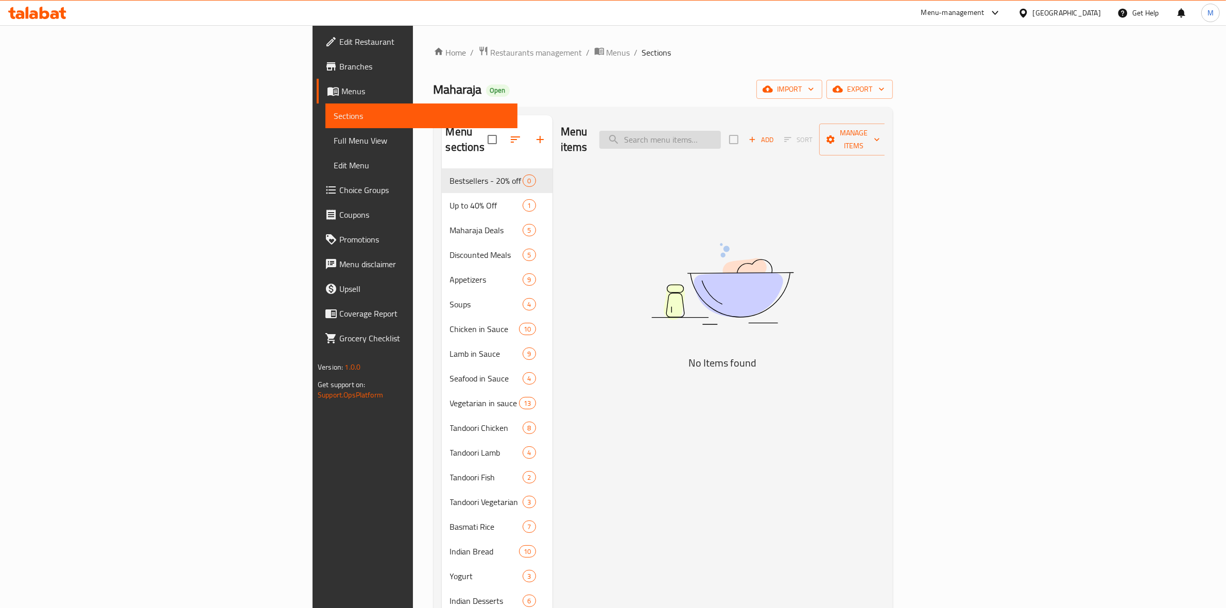
click at [721, 138] on input "search" at bounding box center [660, 140] width 122 height 18
type input "k"
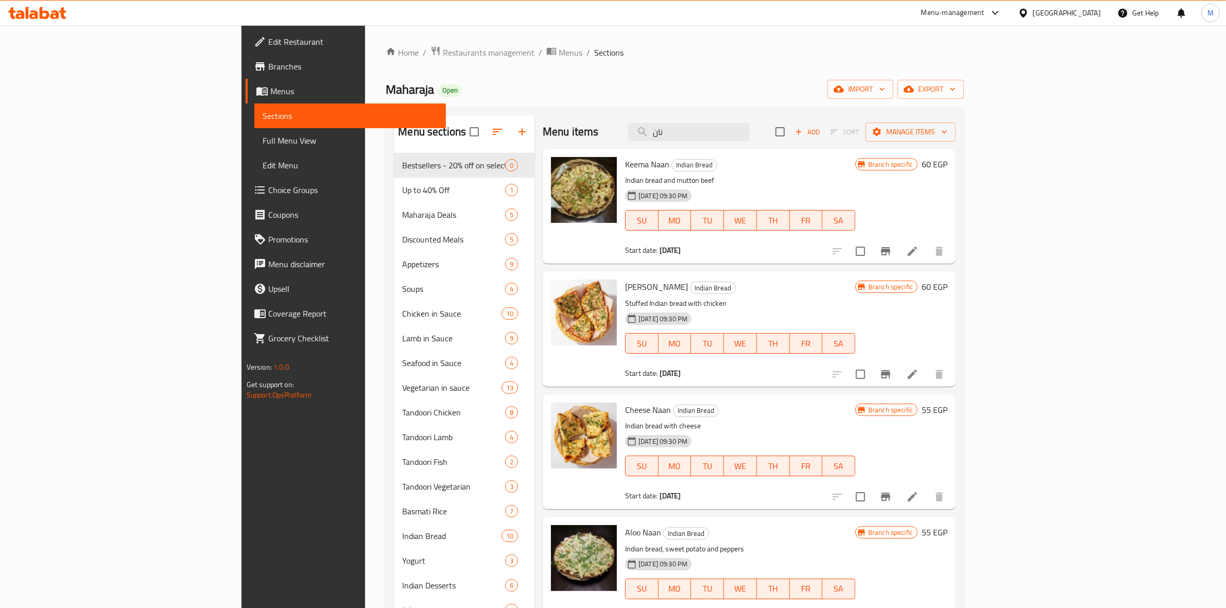
scroll to position [170, 0]
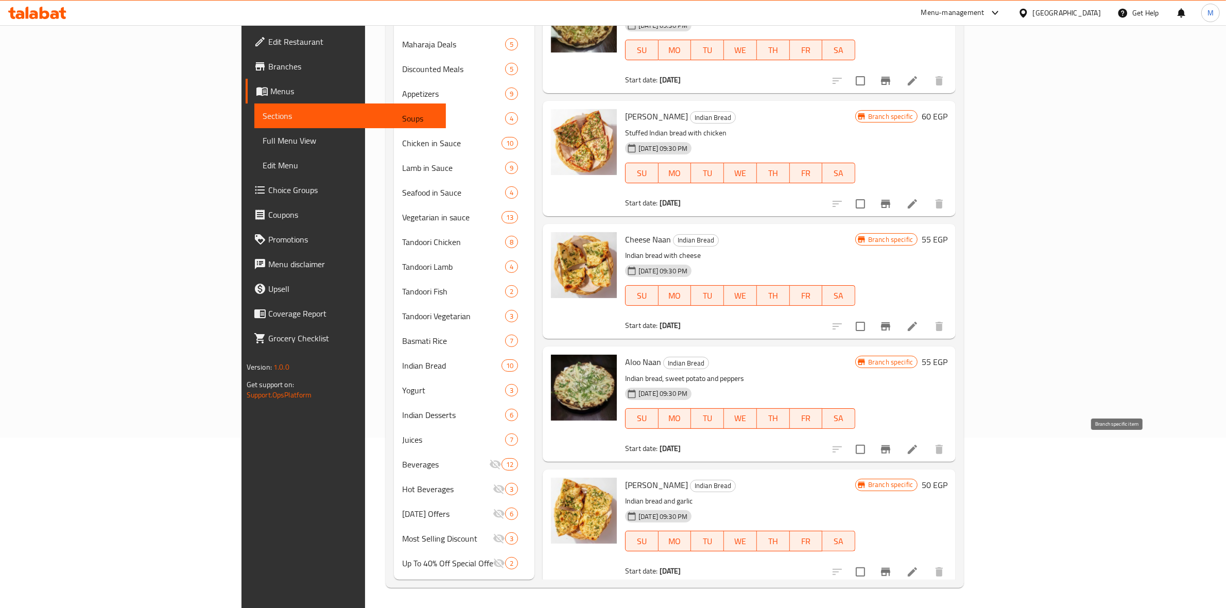
type input "نان"
click at [892, 452] on icon "Branch-specific-item" at bounding box center [886, 449] width 12 height 12
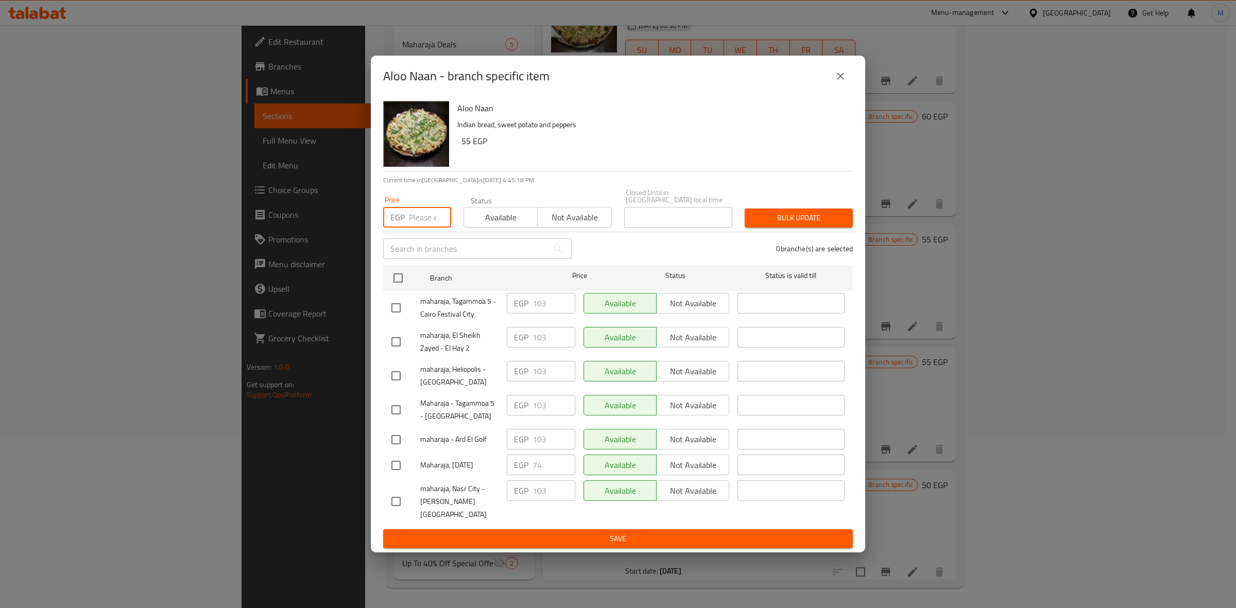
click at [413, 221] on input "number" at bounding box center [430, 217] width 42 height 21
type input "74"
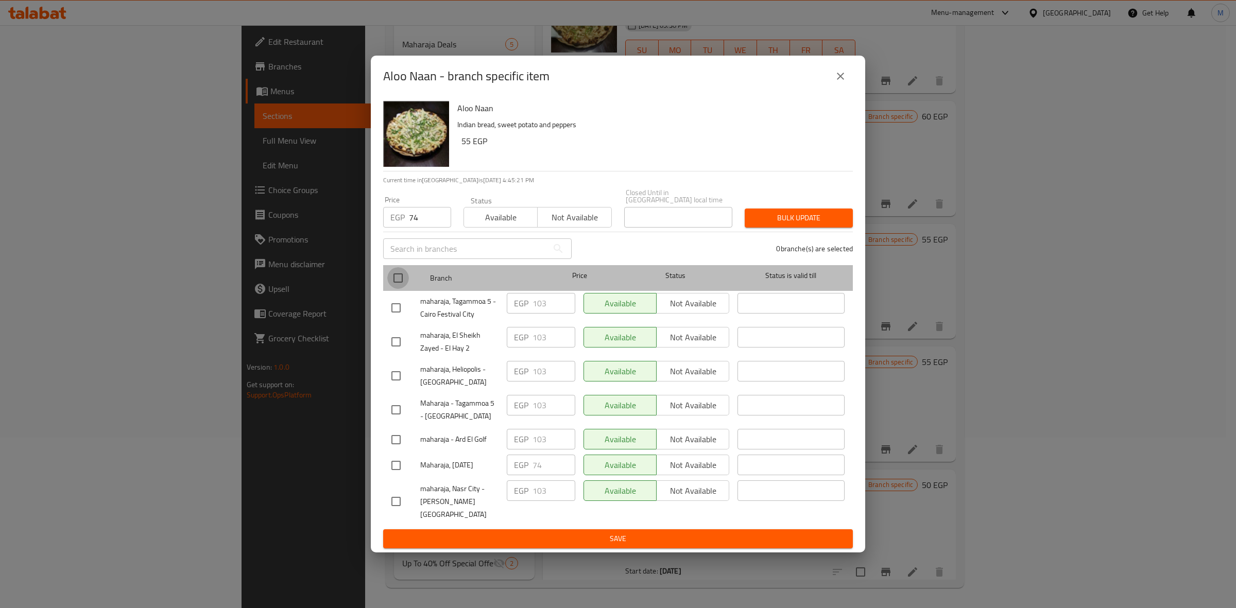
click at [393, 282] on input "checkbox" at bounding box center [398, 278] width 22 height 22
checkbox input "true"
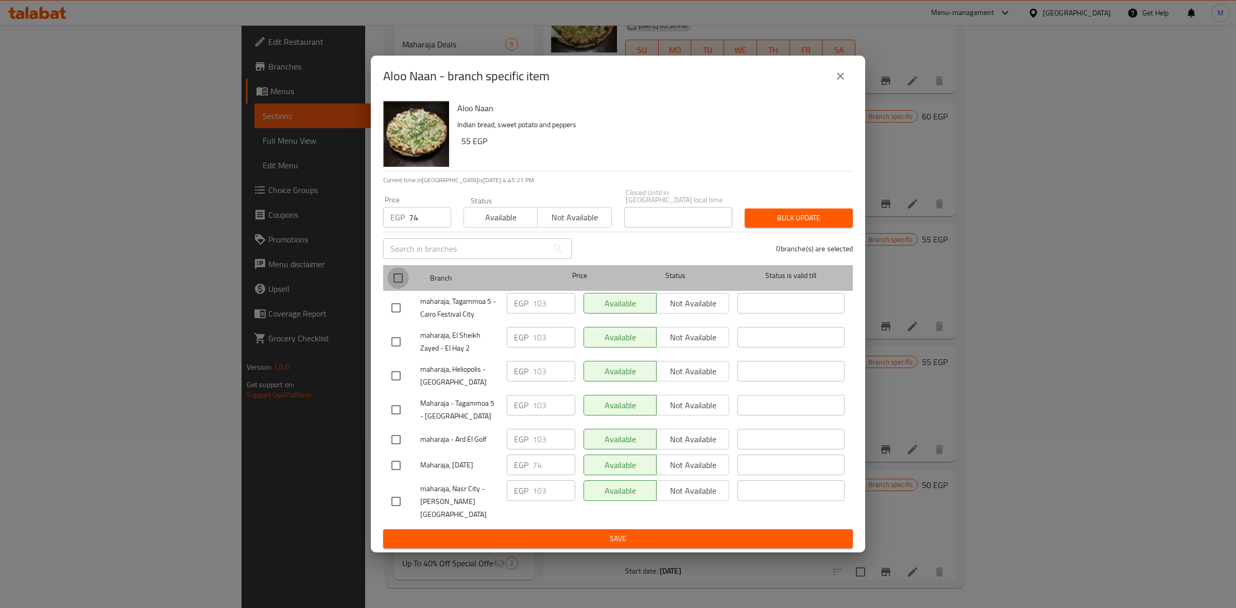
checkbox input "true"
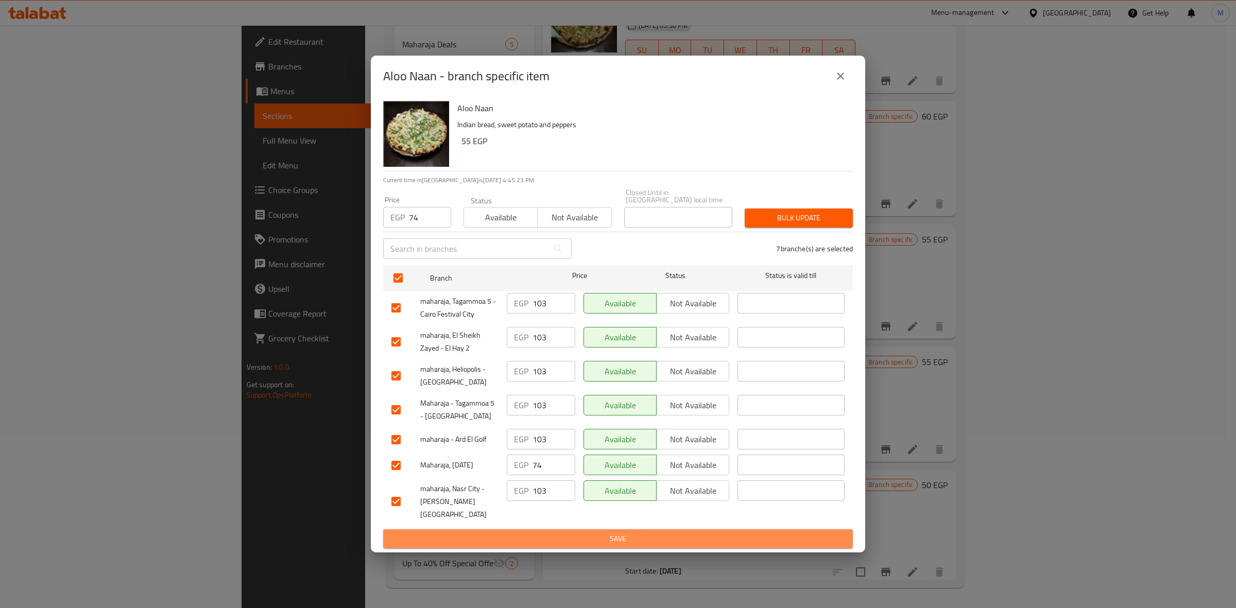
click at [575, 532] on span "Save" at bounding box center [617, 538] width 453 height 13
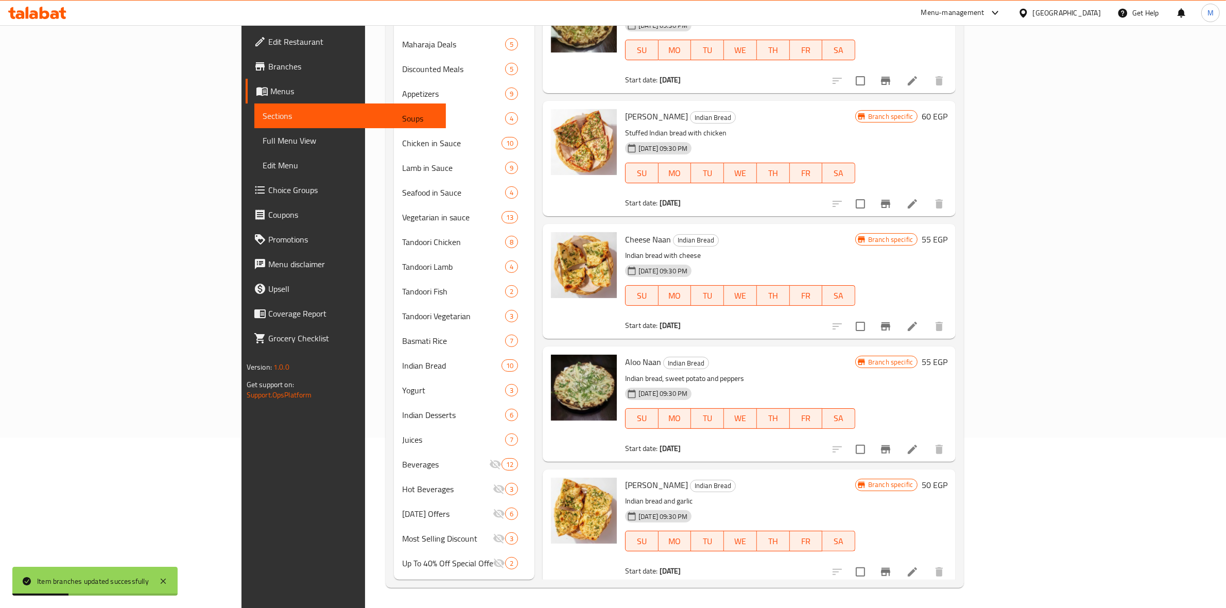
click at [625, 363] on span "Aloo Naan" at bounding box center [643, 361] width 36 height 15
copy h6 "Aloo Naan"
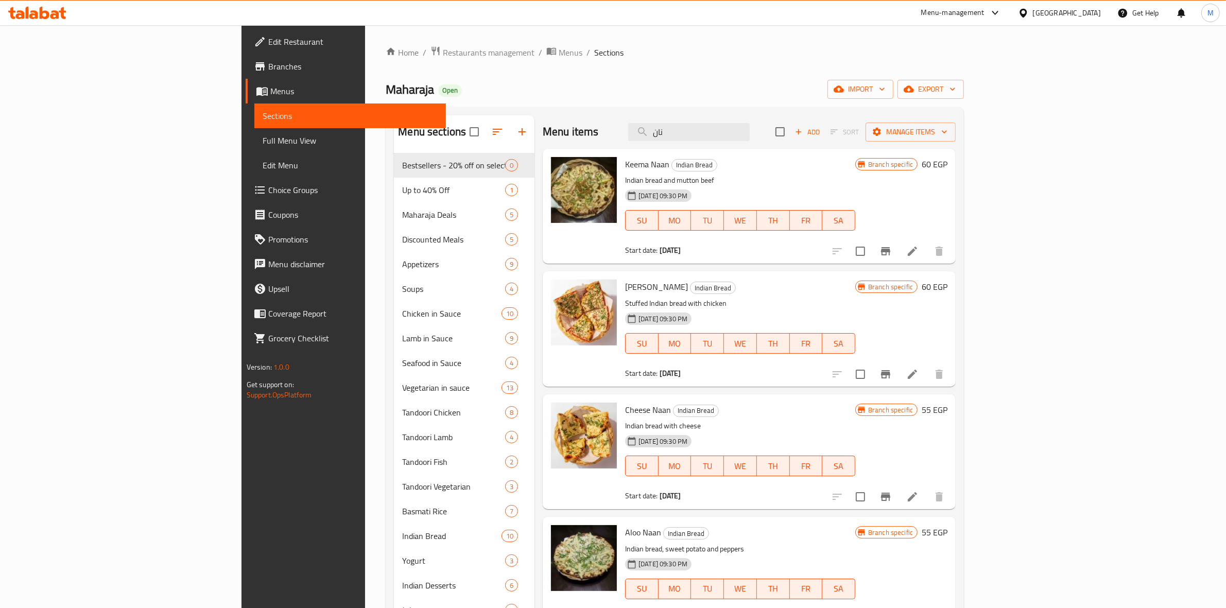
click at [985, 440] on div "Home / Restaurants management / Menus / Sections Maharaja Open import export Me…" at bounding box center [674, 402] width 619 height 754
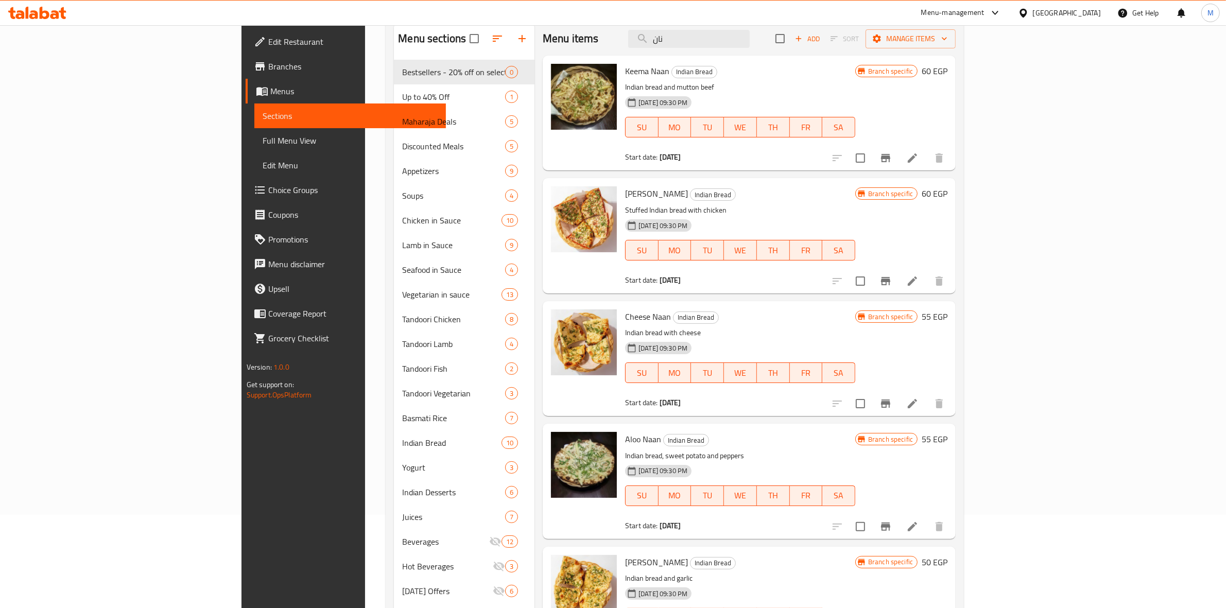
scroll to position [94, 0]
click at [890, 525] on icon "Branch-specific-item" at bounding box center [885, 526] width 9 height 8
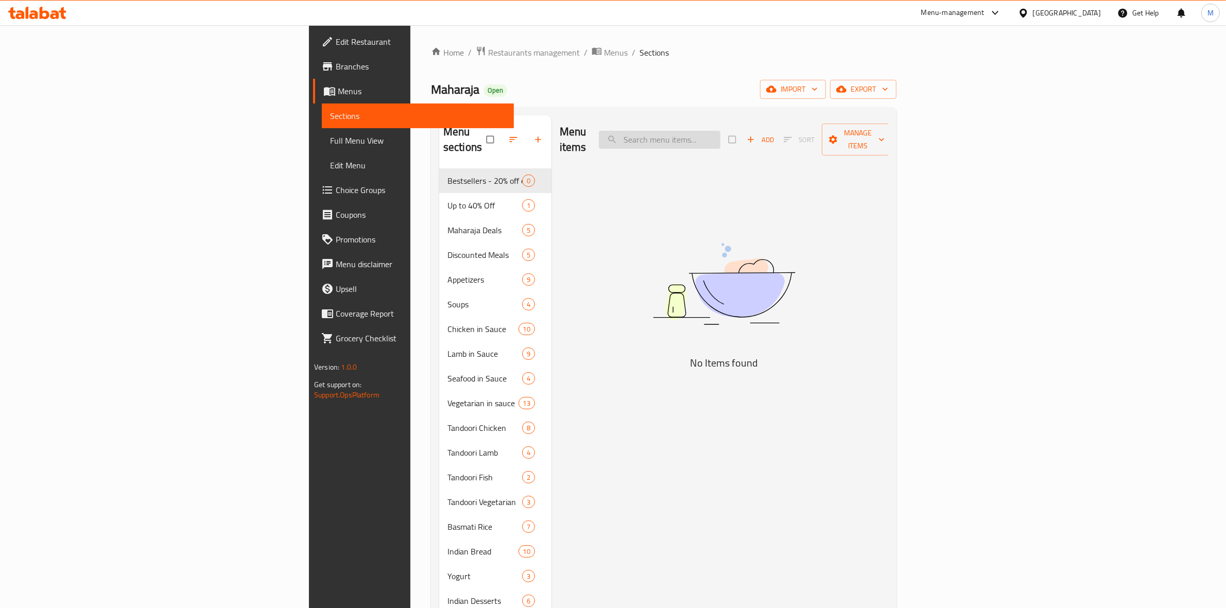
click at [720, 135] on input "search" at bounding box center [660, 140] width 122 height 18
paste input "Aloo Naan"
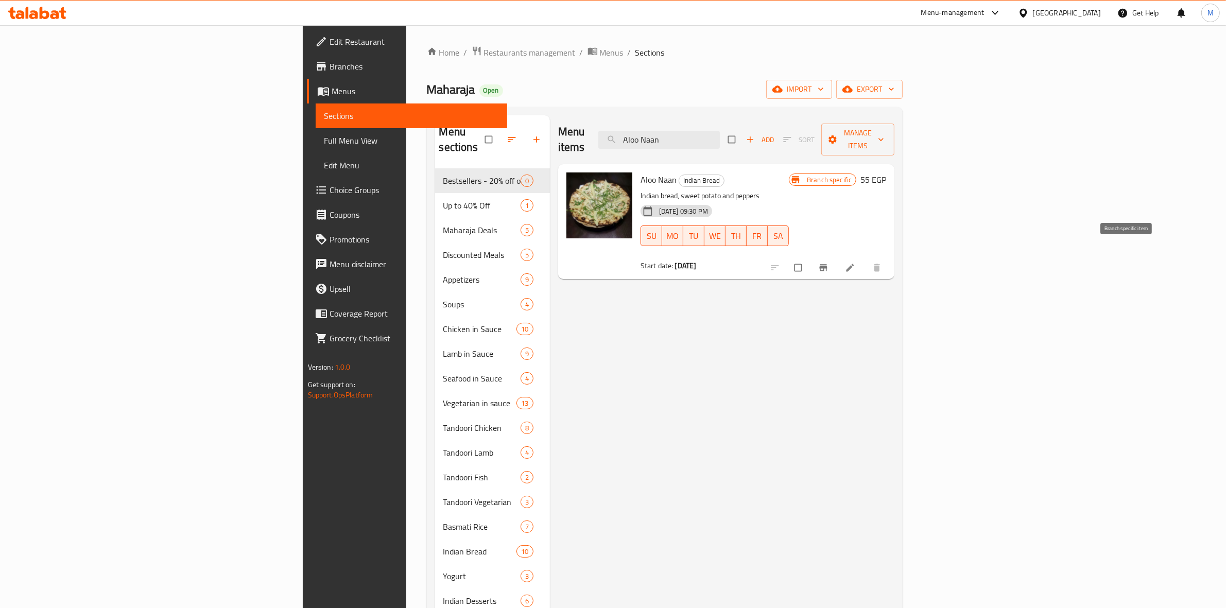
type input "Aloo Naan"
click at [831, 263] on span "Branch-specific-item" at bounding box center [824, 268] width 12 height 10
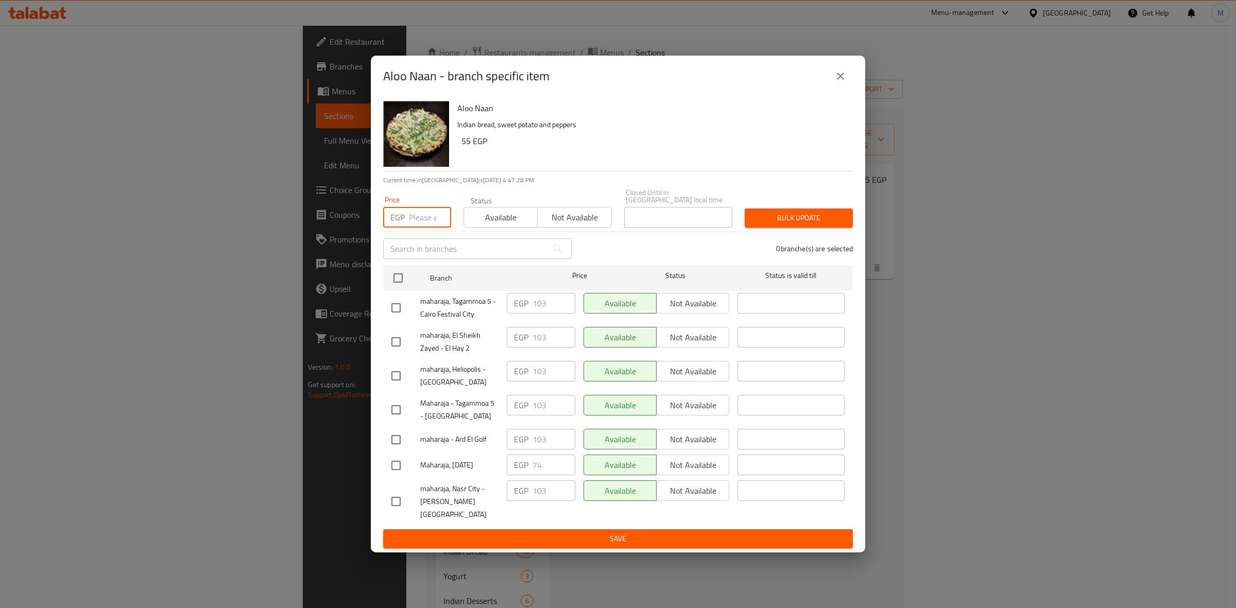
click at [410, 213] on input "number" at bounding box center [430, 217] width 42 height 21
type input "74"
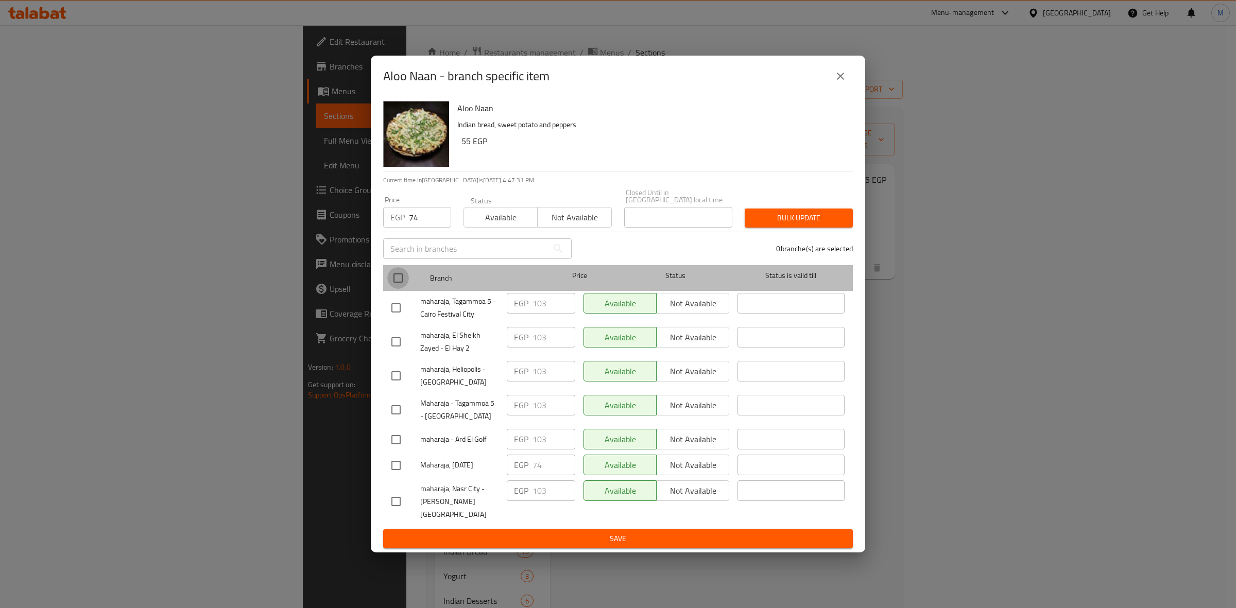
click at [394, 285] on input "checkbox" at bounding box center [398, 278] width 22 height 22
checkbox input "true"
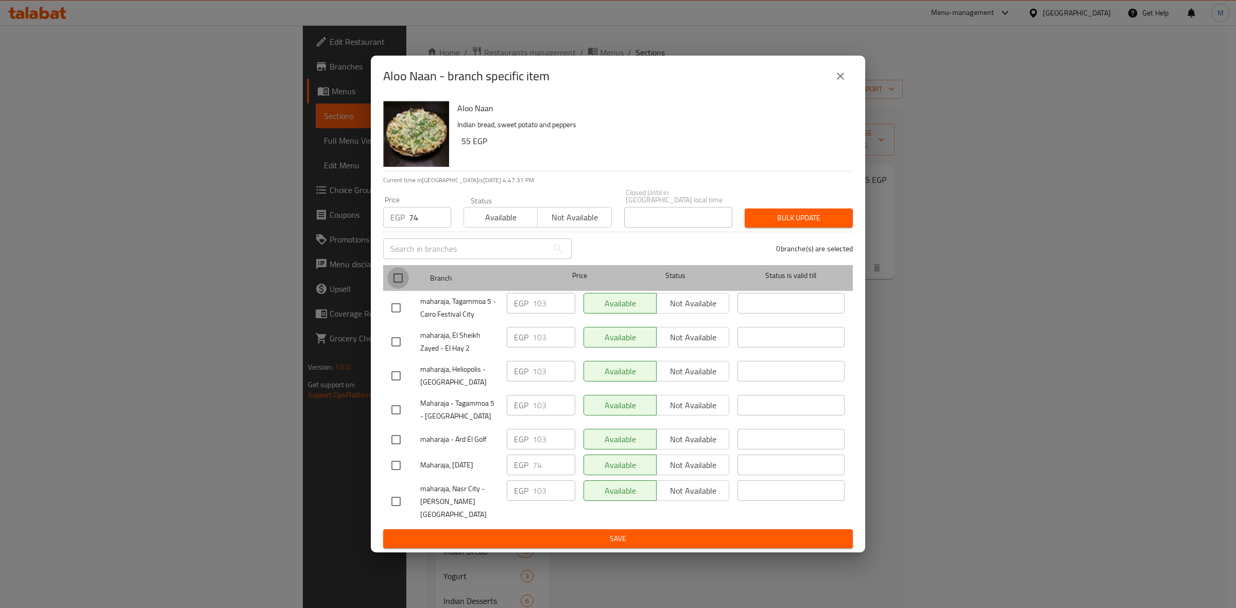
checkbox input "true"
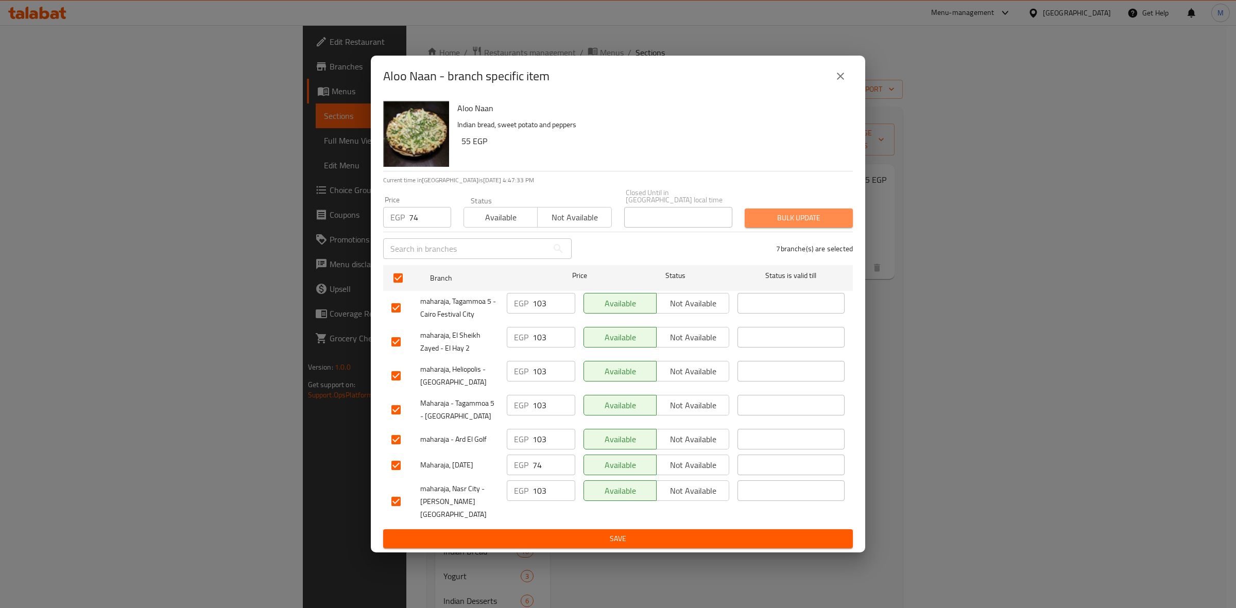
click at [794, 220] on span "Bulk update" at bounding box center [799, 218] width 92 height 13
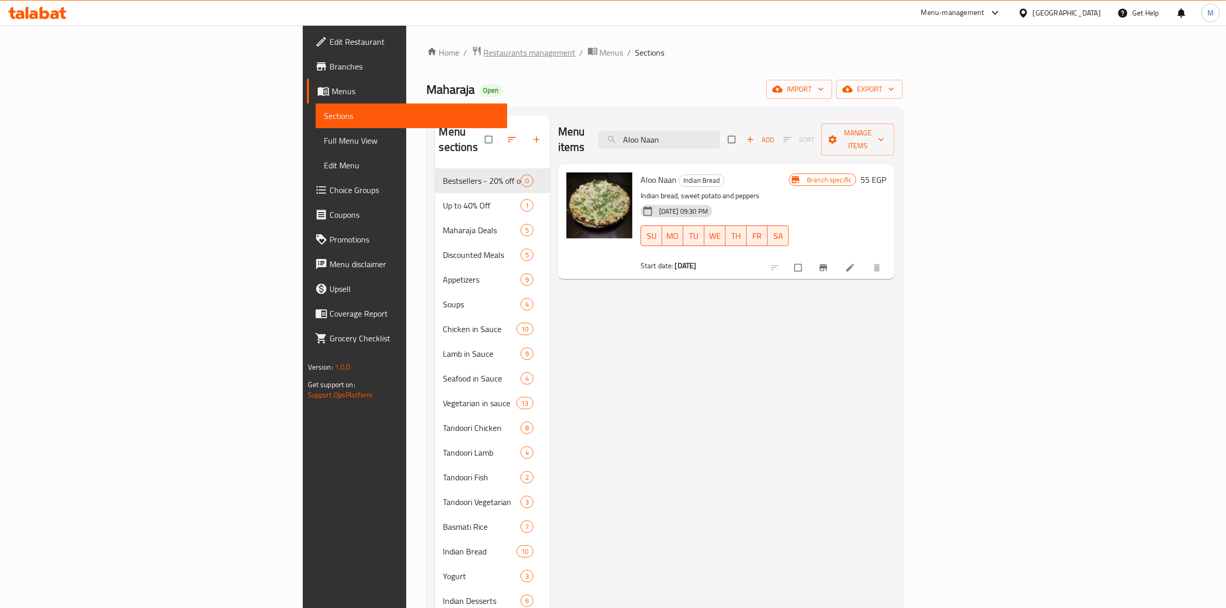
click at [484, 57] on span "Restaurants management" at bounding box center [530, 52] width 92 height 12
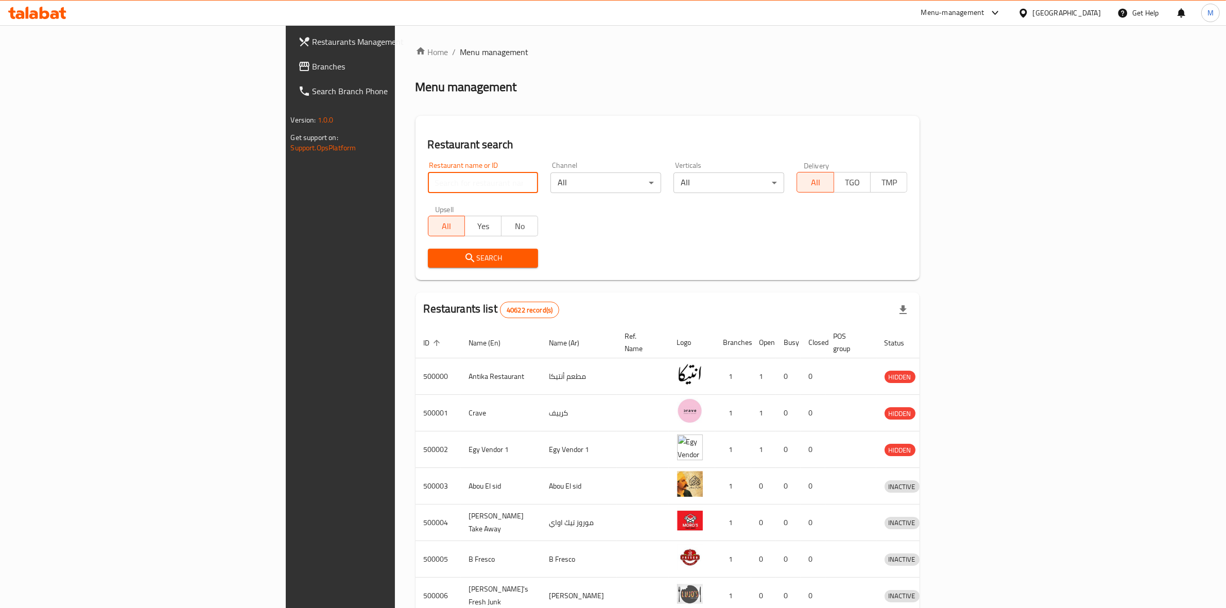
paste input "662942"
click at [428, 183] on input "662942" at bounding box center [483, 183] width 111 height 21
type input "662942"
click button "Search" at bounding box center [483, 258] width 111 height 19
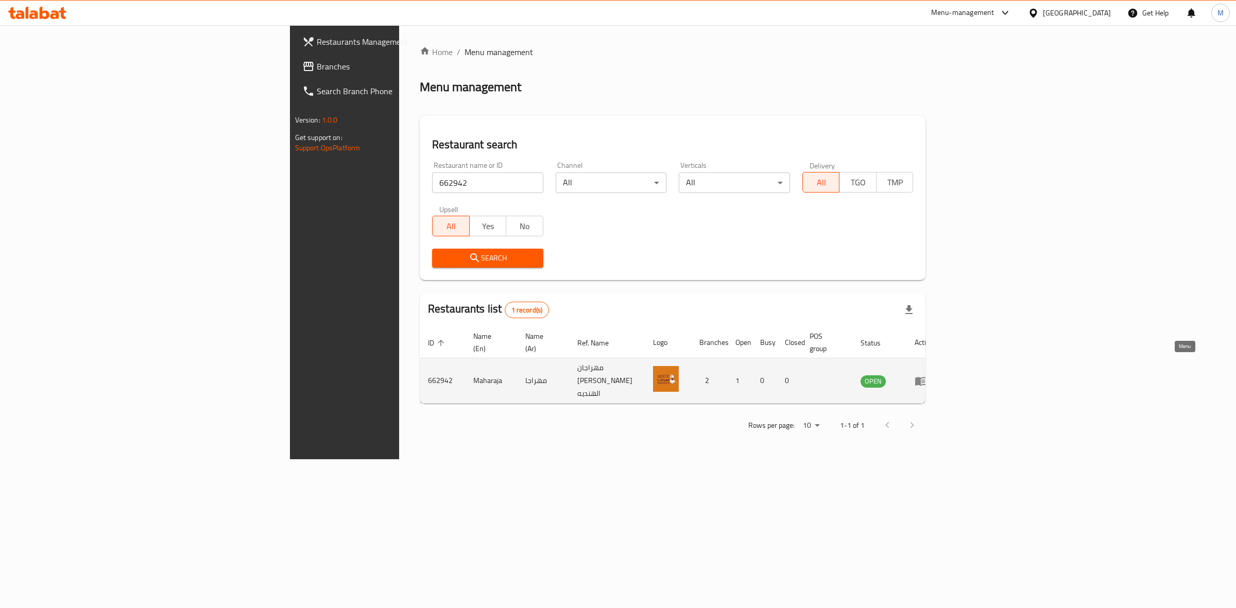
click at [934, 375] on link "enhanced table" at bounding box center [924, 381] width 19 height 12
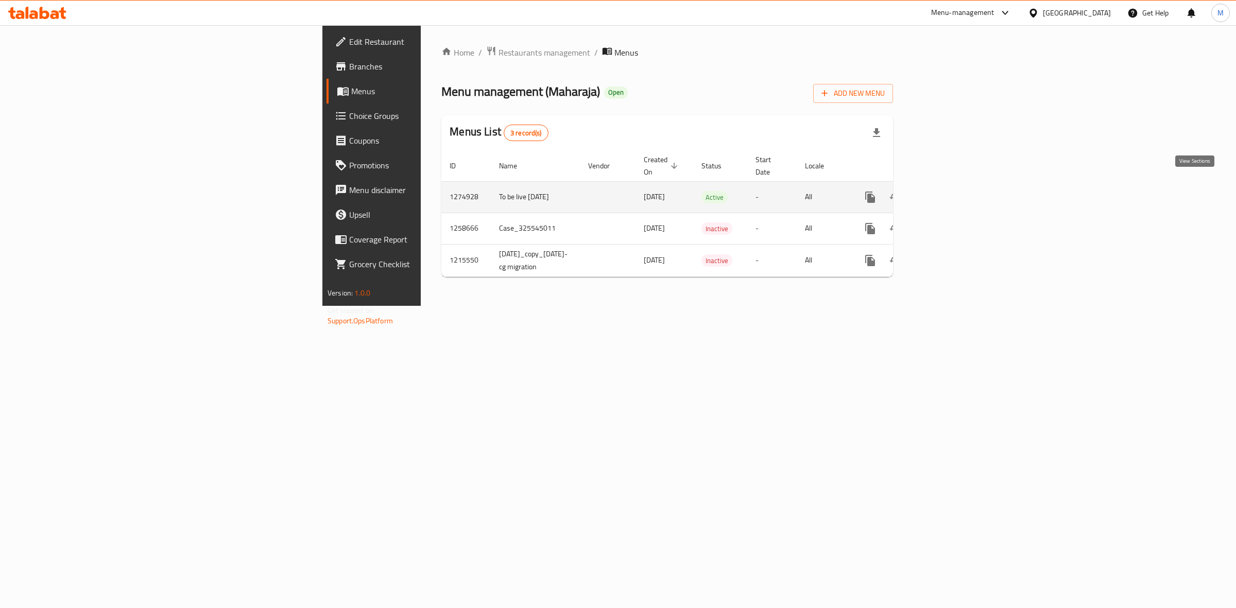
click at [951, 191] on icon "enhanced table" at bounding box center [944, 197] width 12 height 12
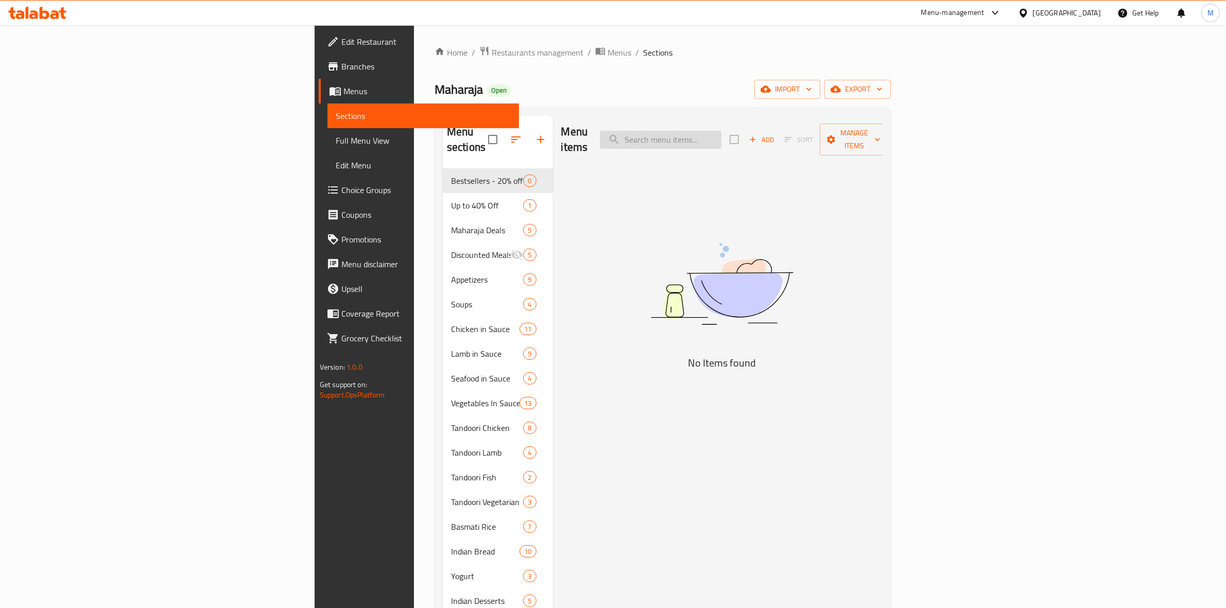
click at [721, 135] on input "search" at bounding box center [661, 140] width 122 height 18
paste input "Aloo Naan"
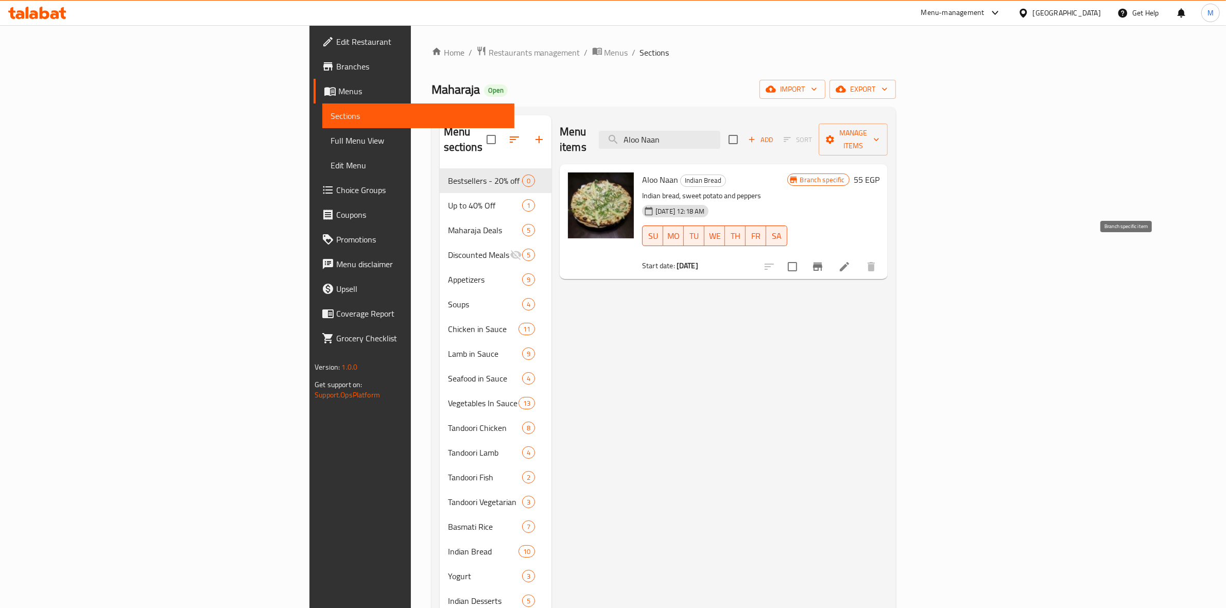
type input "Aloo Naan"
click at [830, 254] on button "Branch-specific-item" at bounding box center [817, 266] width 25 height 25
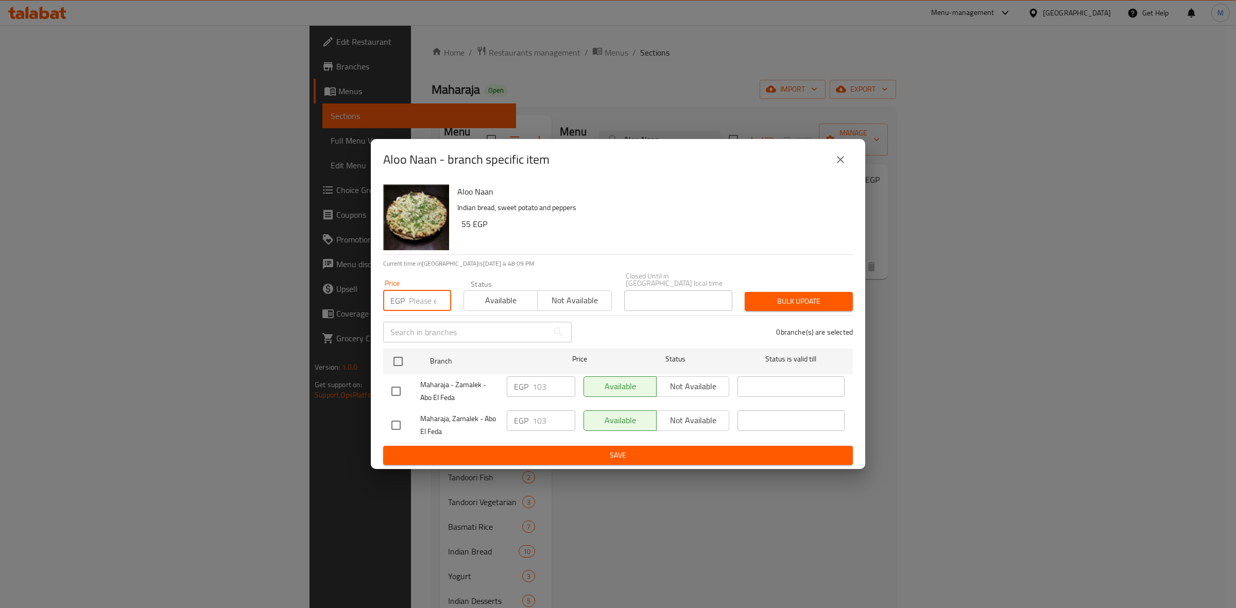
click at [432, 300] on input "number" at bounding box center [430, 300] width 42 height 21
type input "74"
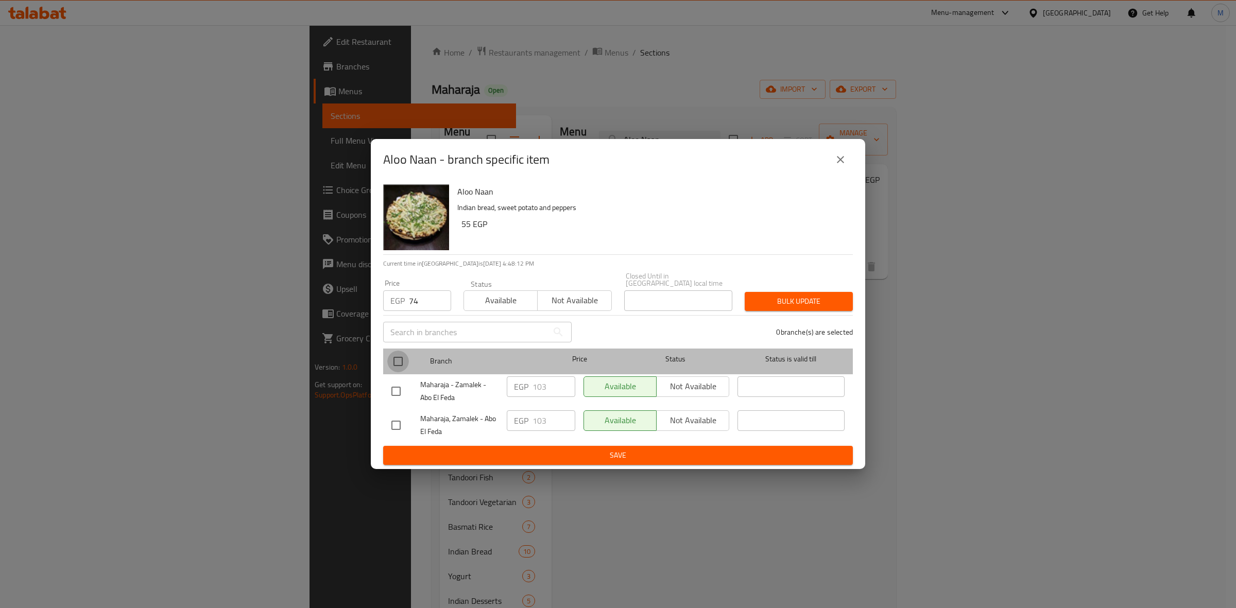
click at [393, 358] on input "checkbox" at bounding box center [398, 362] width 22 height 22
checkbox input "true"
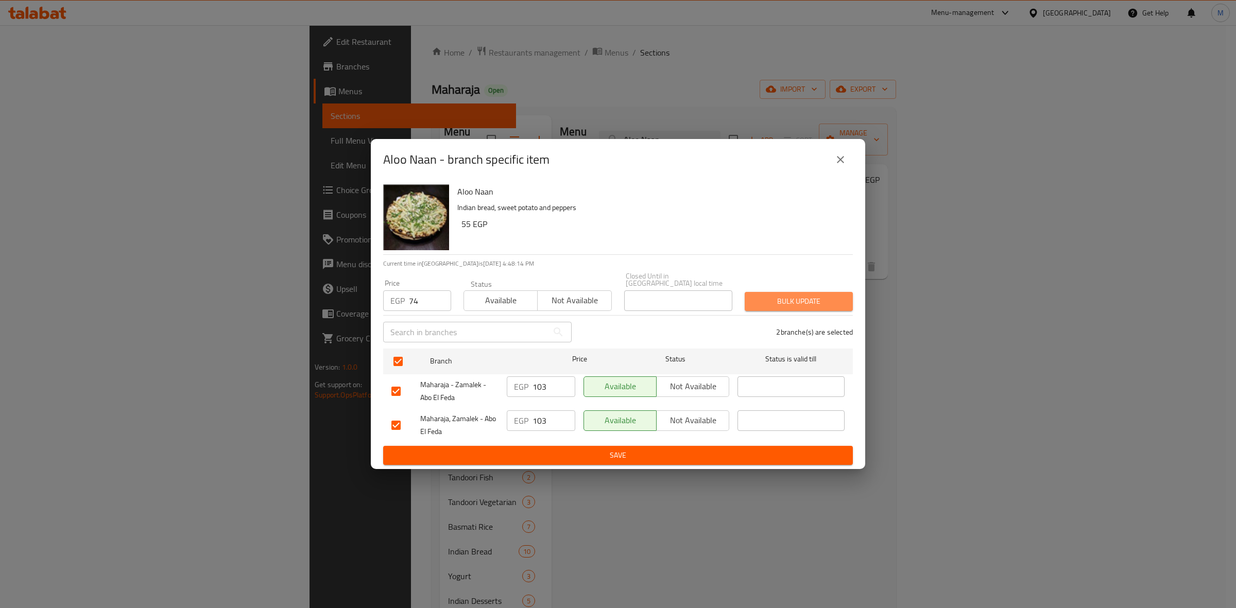
click at [833, 304] on span "Bulk update" at bounding box center [799, 301] width 92 height 13
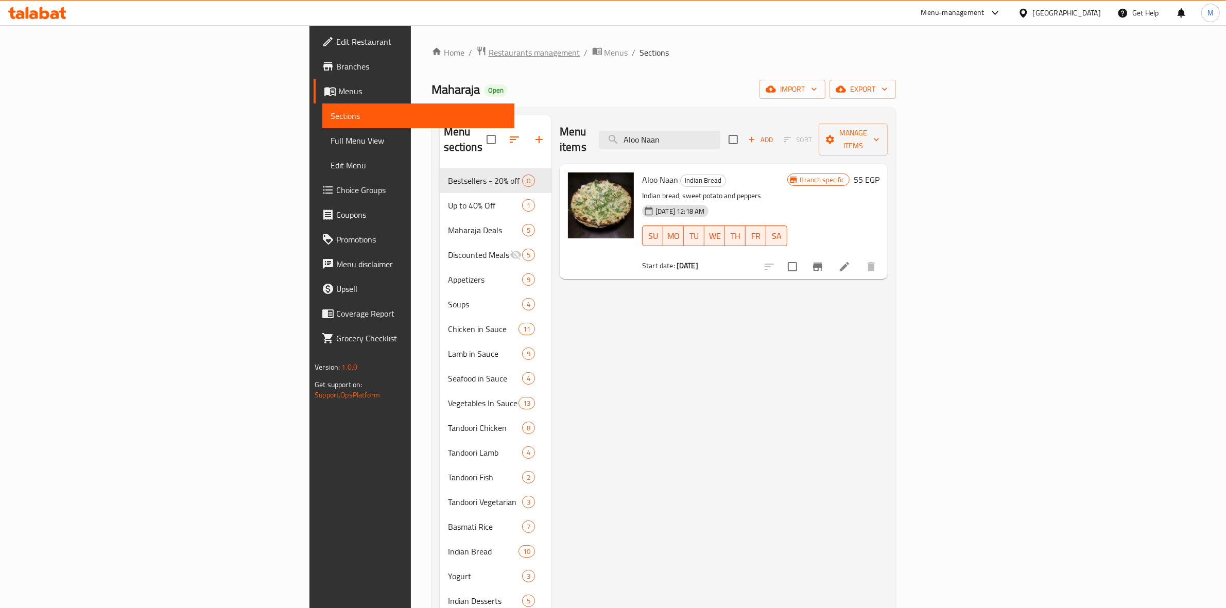
click at [489, 46] on span "Restaurants management" at bounding box center [535, 52] width 92 height 12
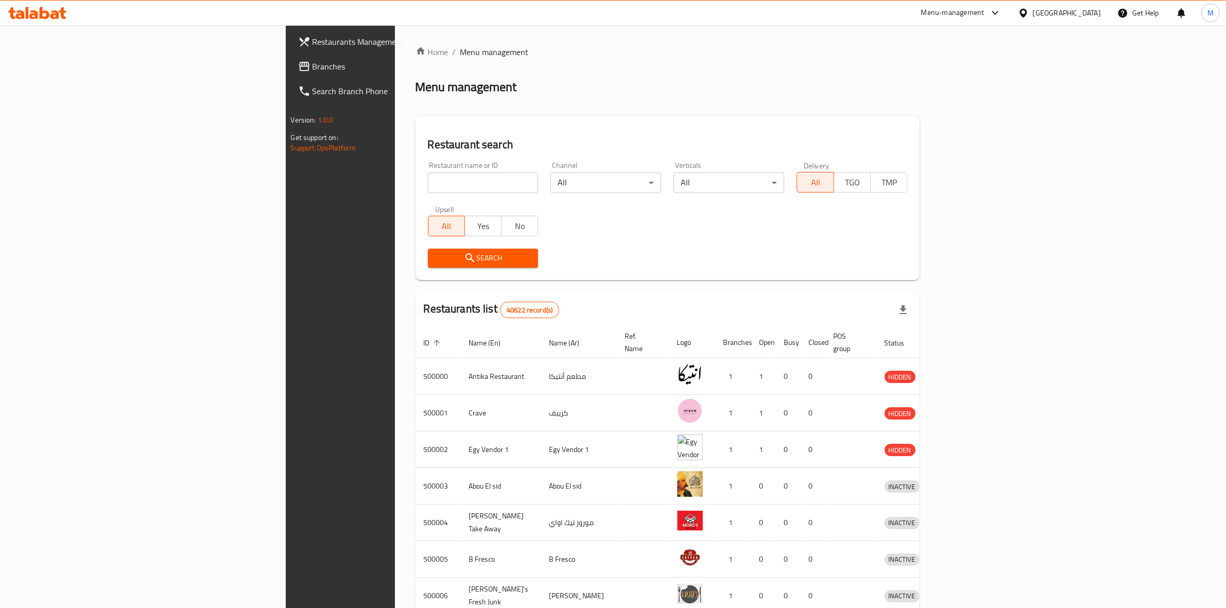
paste input "662939"
click at [428, 181] on input "662939" at bounding box center [483, 183] width 111 height 21
type input "662939"
click button "Search" at bounding box center [483, 258] width 111 height 19
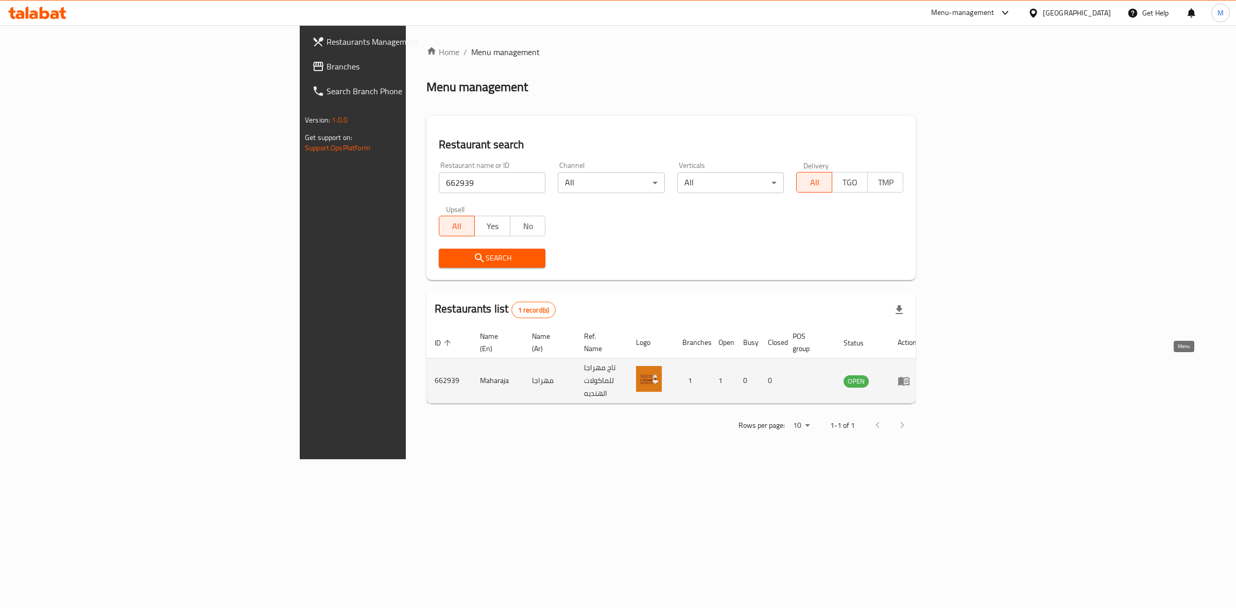
click at [910, 375] on icon "enhanced table" at bounding box center [904, 381] width 12 height 12
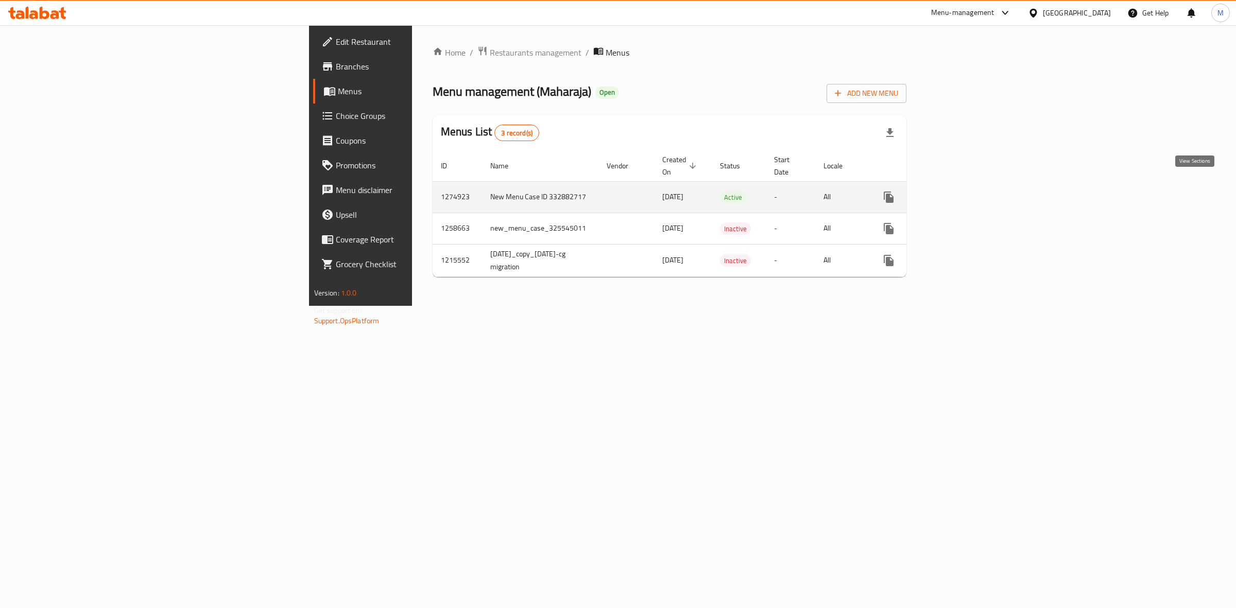
click at [975, 186] on link "enhanced table" at bounding box center [963, 197] width 25 height 25
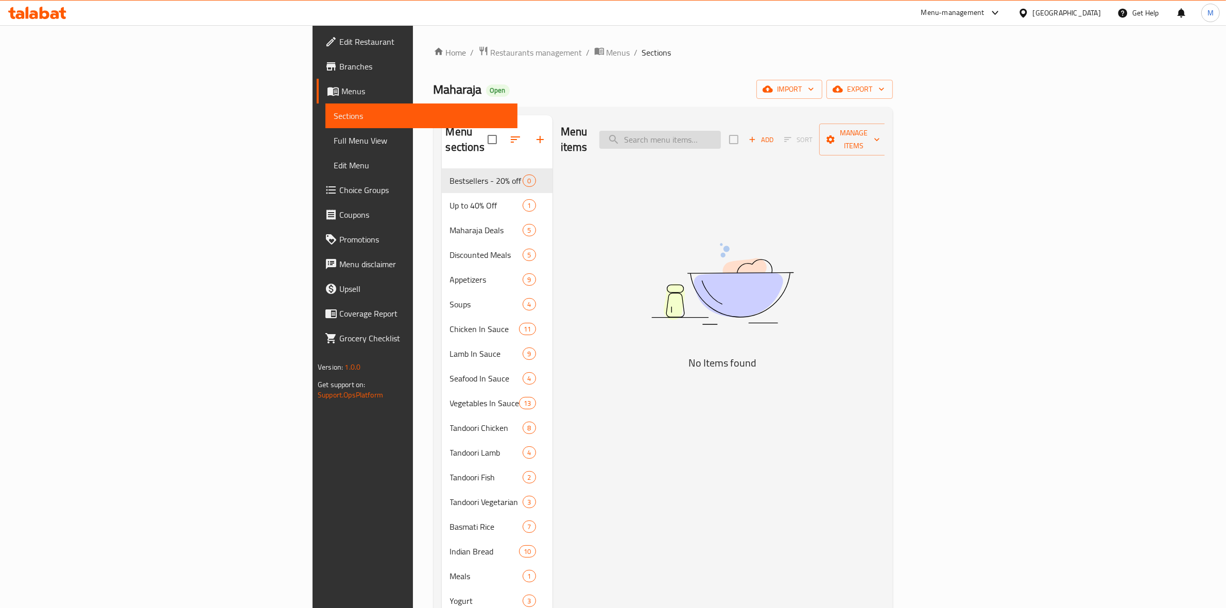
click at [721, 131] on input "search" at bounding box center [660, 140] width 122 height 18
paste input "Aloo Naan"
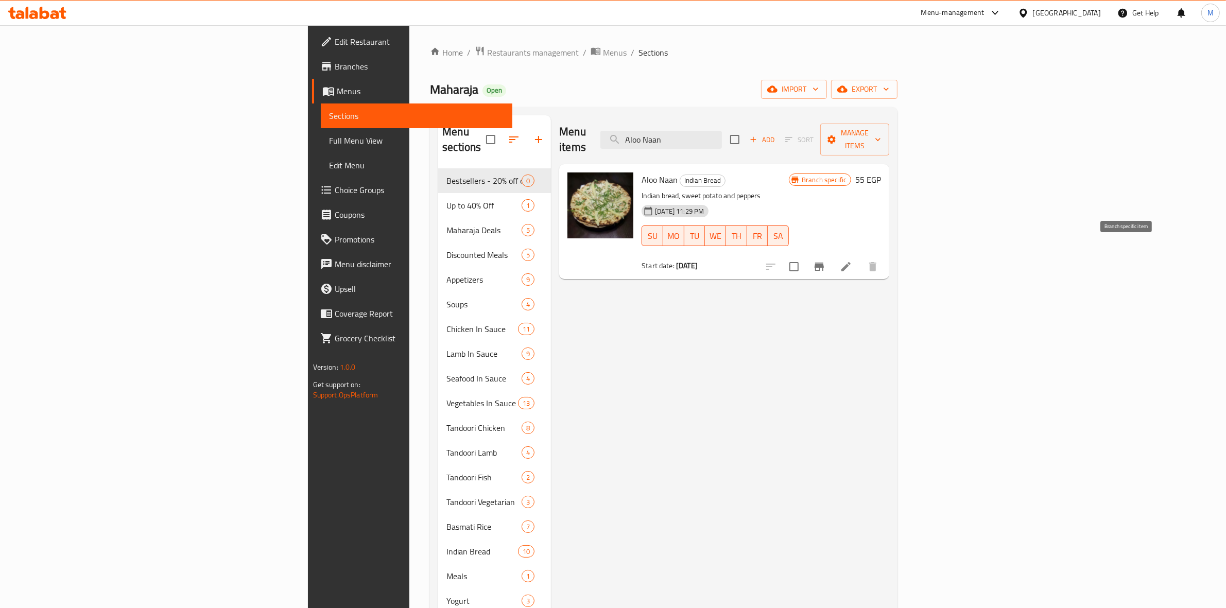
type input "Aloo Naan"
click at [832, 254] on button "Branch-specific-item" at bounding box center [819, 266] width 25 height 25
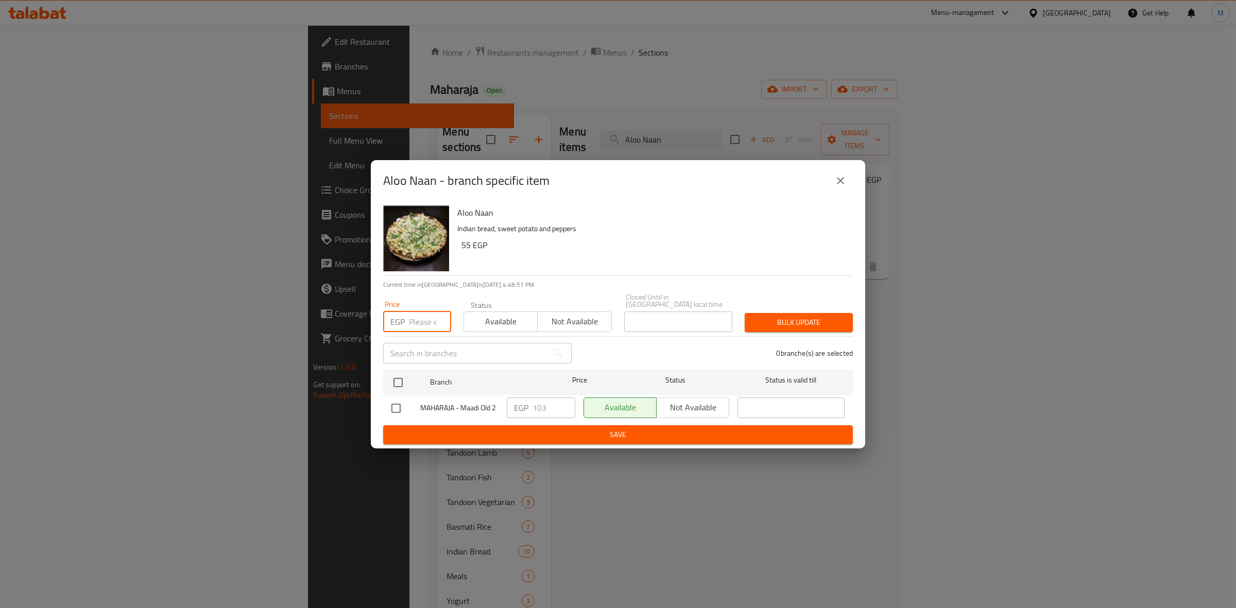
click at [429, 325] on input "number" at bounding box center [430, 322] width 42 height 21
type input "74"
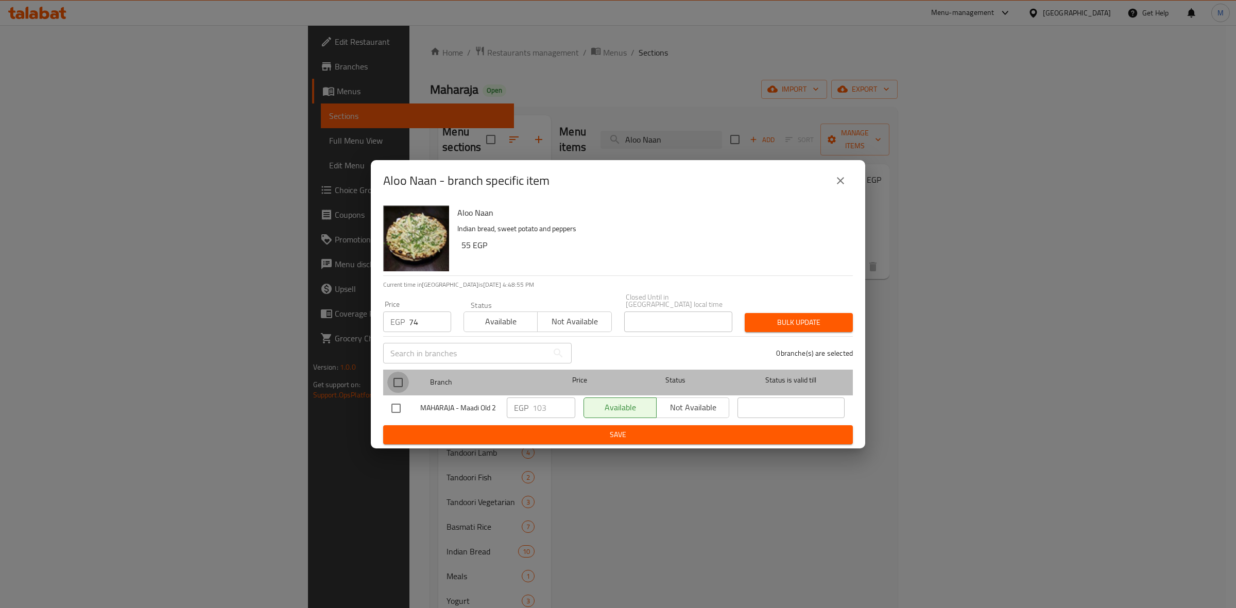
click at [403, 374] on input "checkbox" at bounding box center [398, 383] width 22 height 22
checkbox input "true"
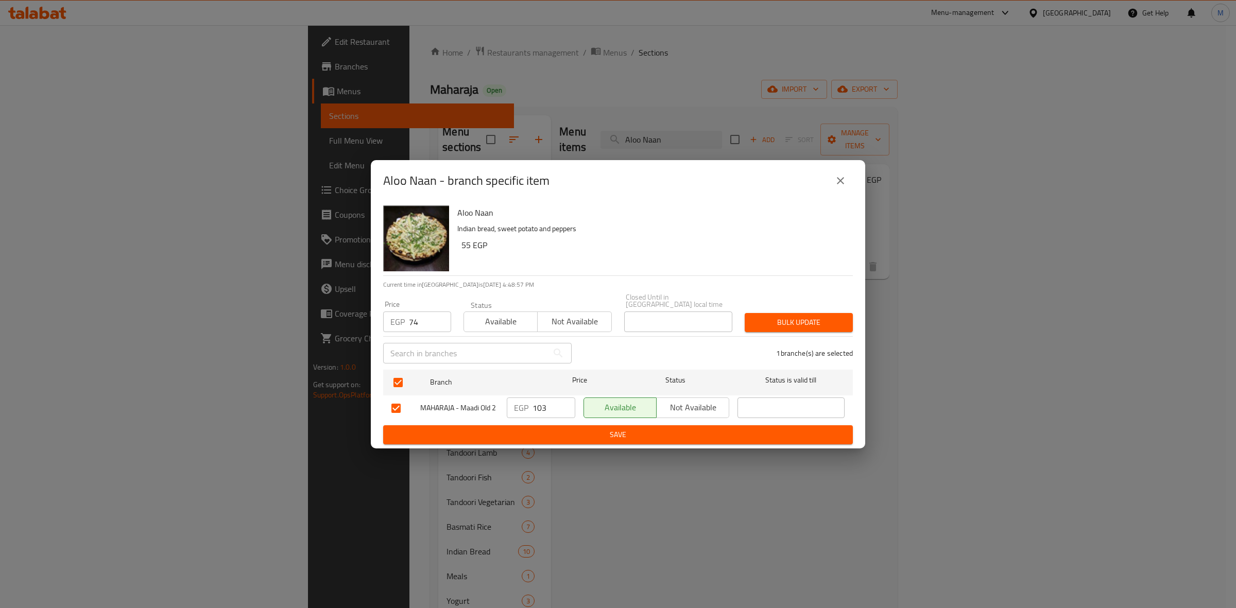
click at [809, 316] on span "Bulk update" at bounding box center [799, 322] width 92 height 13
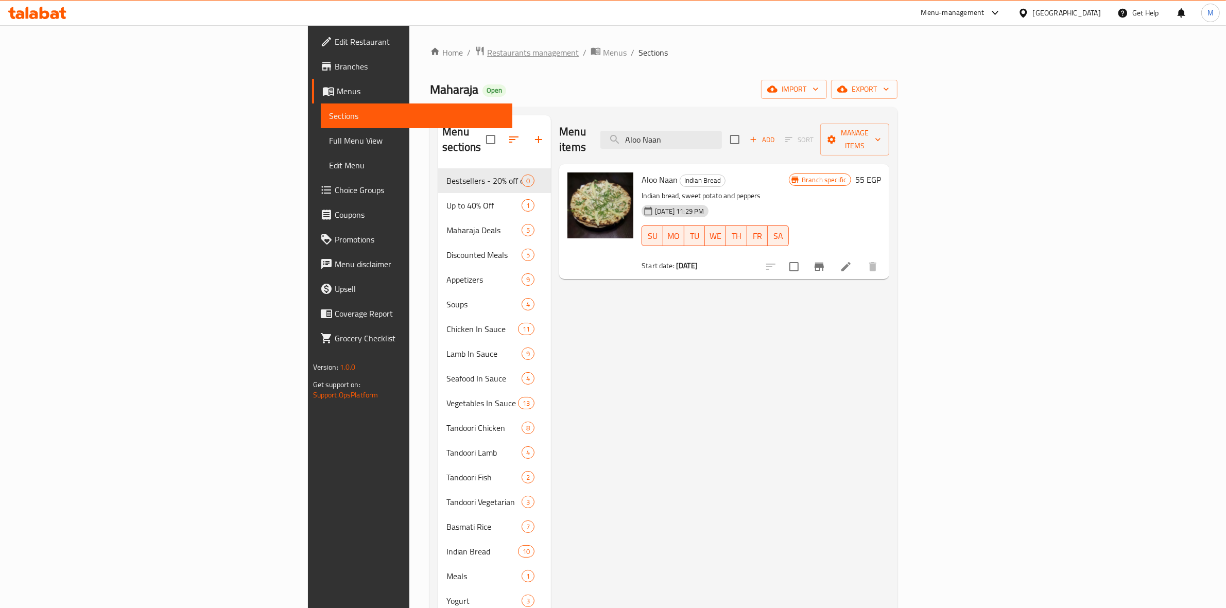
click at [487, 47] on span "Restaurants management" at bounding box center [533, 52] width 92 height 12
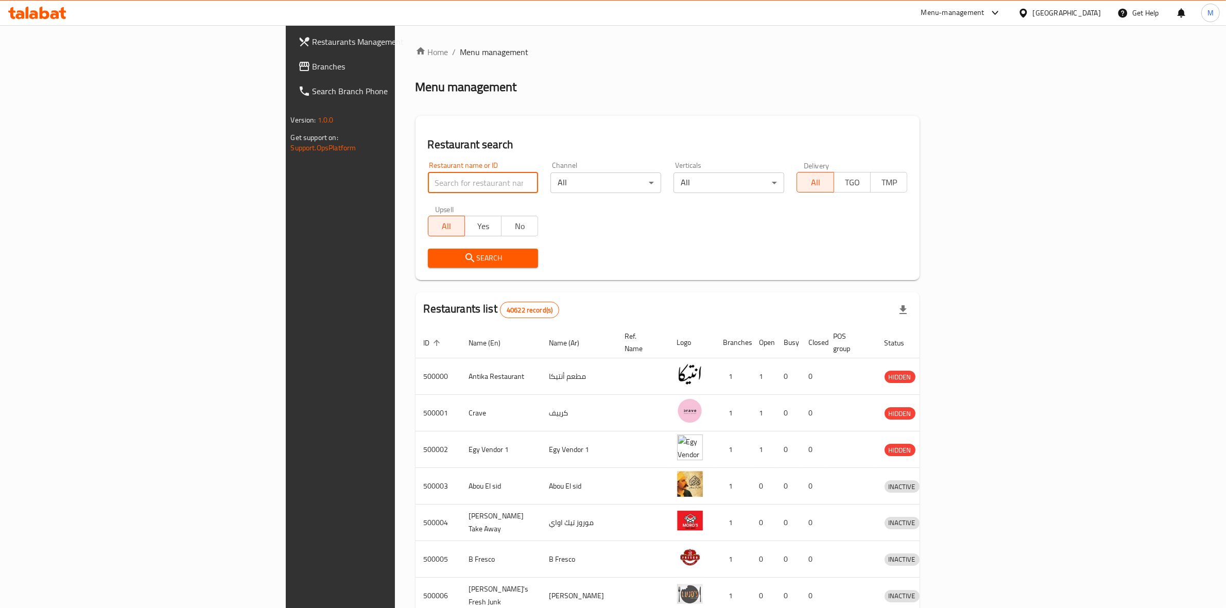
click at [428, 176] on input "search" at bounding box center [483, 183] width 111 height 21
type input "ي"
paste input "662937"
type input "662937"
click button "Search" at bounding box center [483, 258] width 111 height 19
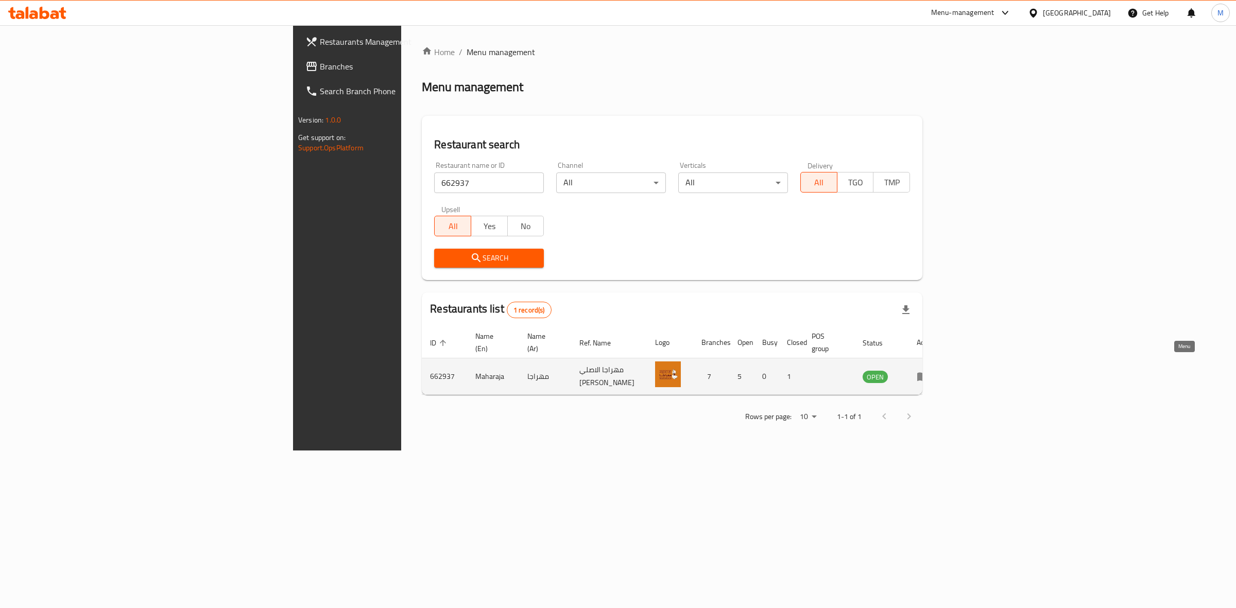
click at [936, 370] on link "enhanced table" at bounding box center [926, 376] width 19 height 12
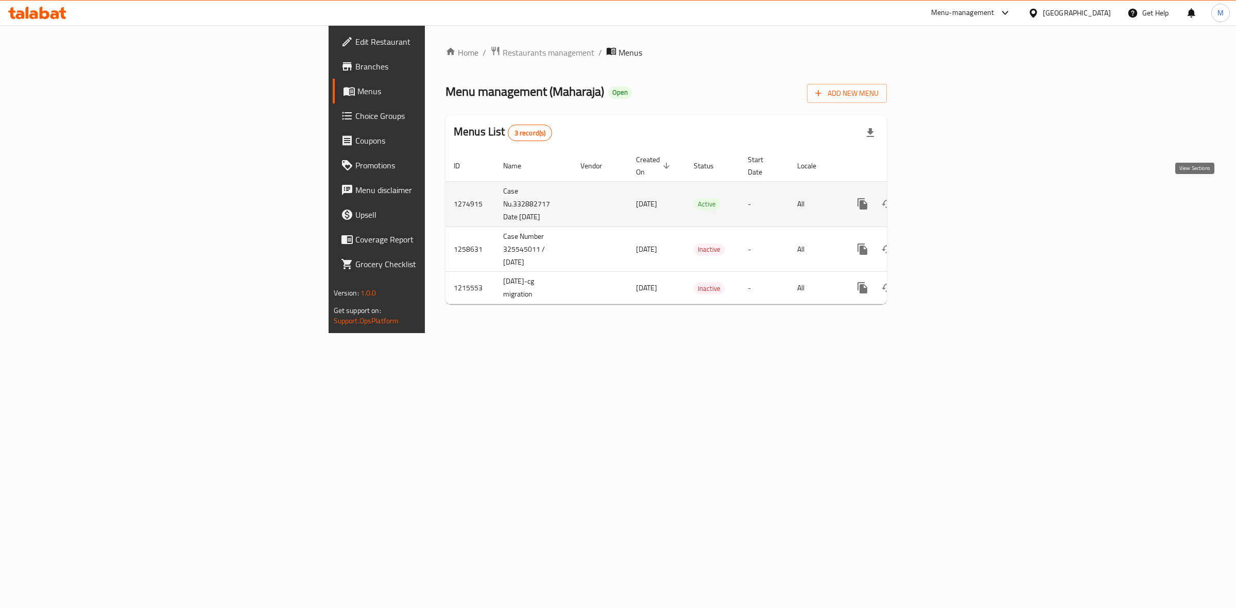
click at [941, 199] on icon "enhanced table" at bounding box center [936, 203] width 9 height 9
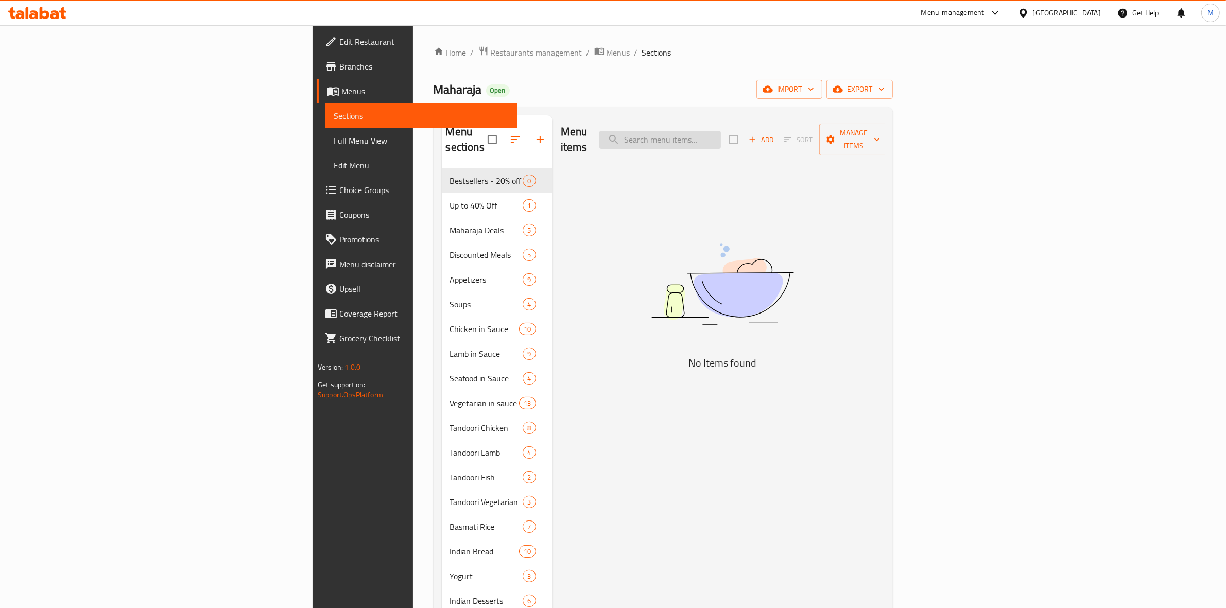
click at [721, 132] on input "search" at bounding box center [660, 140] width 122 height 18
paste input "Aloo Naan"
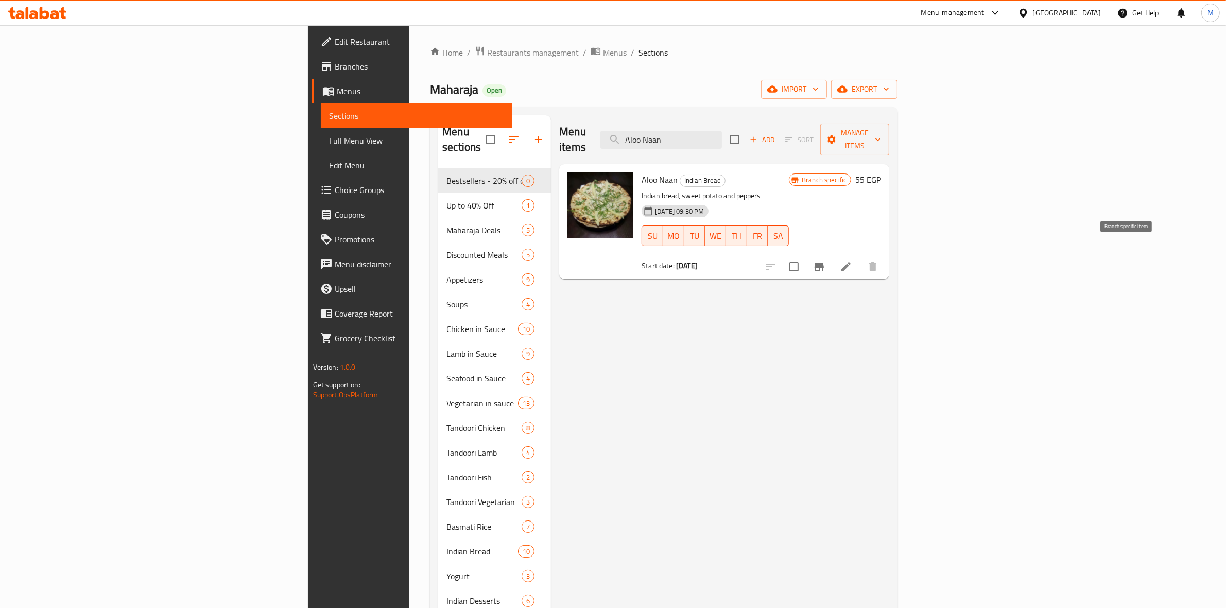
type input "Aloo Naan"
click at [824, 263] on icon "Branch-specific-item" at bounding box center [819, 267] width 9 height 8
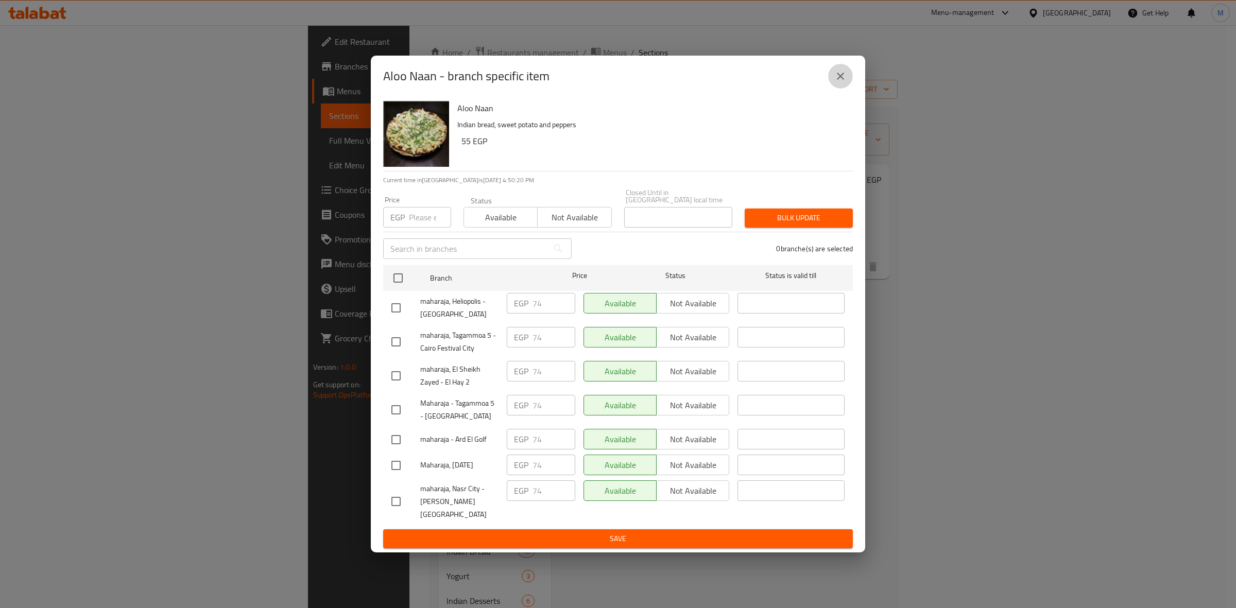
click at [842, 80] on icon "close" at bounding box center [840, 76] width 7 height 7
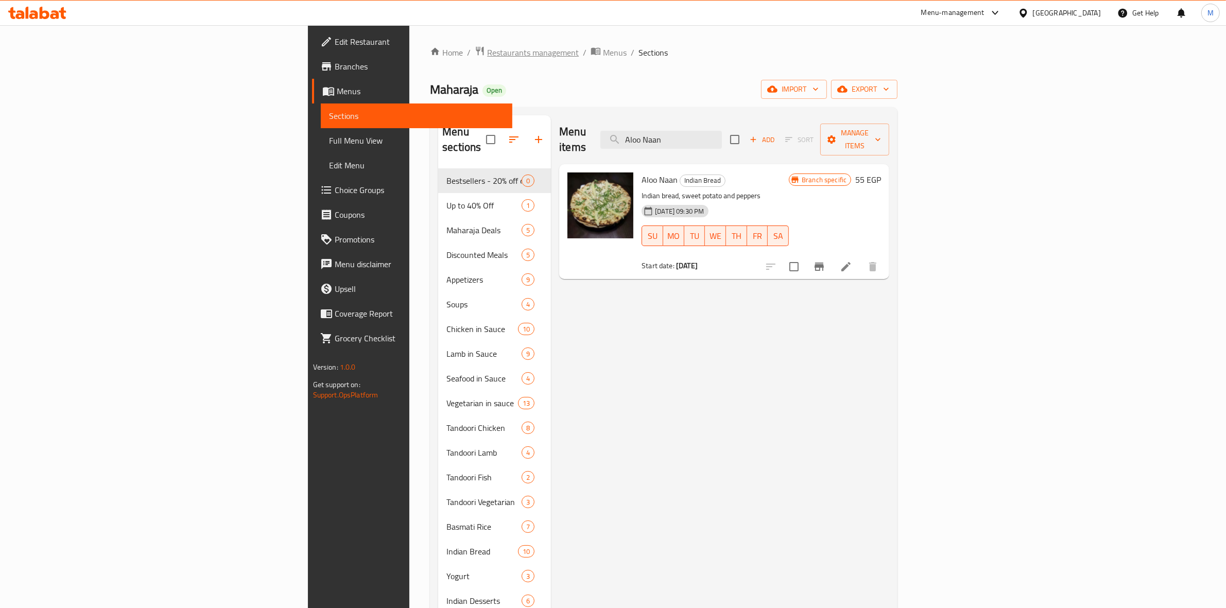
click at [487, 49] on span "Restaurants management" at bounding box center [533, 52] width 92 height 12
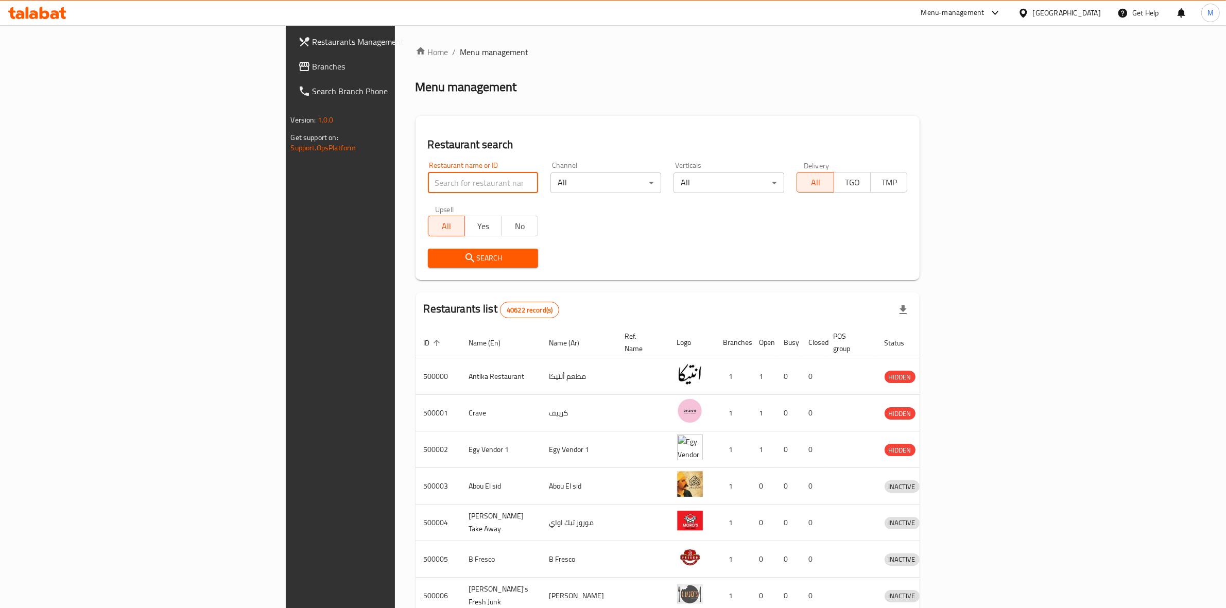
click at [428, 176] on input "search" at bounding box center [483, 183] width 111 height 21
type input "tiko's"
click button "Search" at bounding box center [483, 258] width 111 height 19
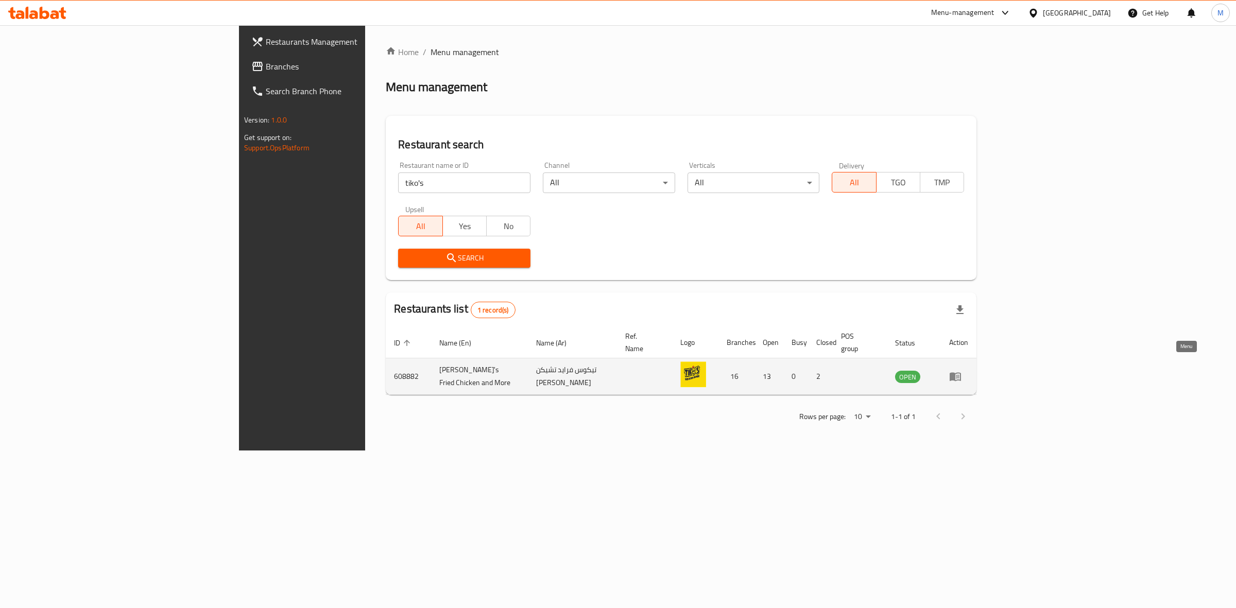
click at [961, 373] on icon "enhanced table" at bounding box center [955, 377] width 11 height 9
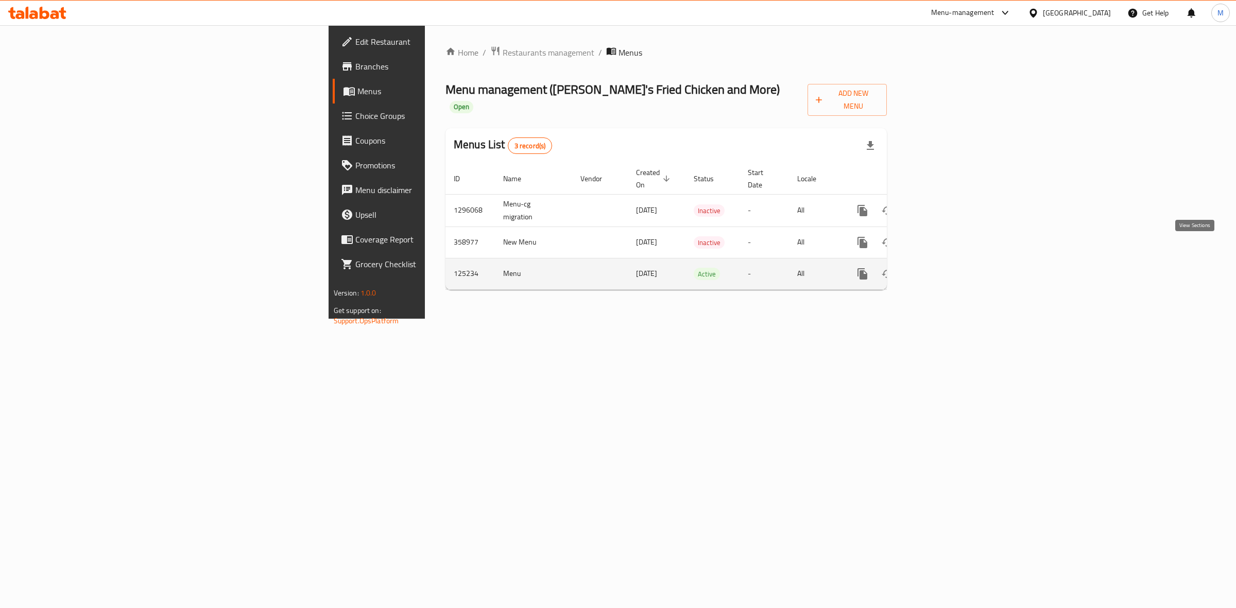
click at [949, 262] on link "enhanced table" at bounding box center [936, 274] width 25 height 25
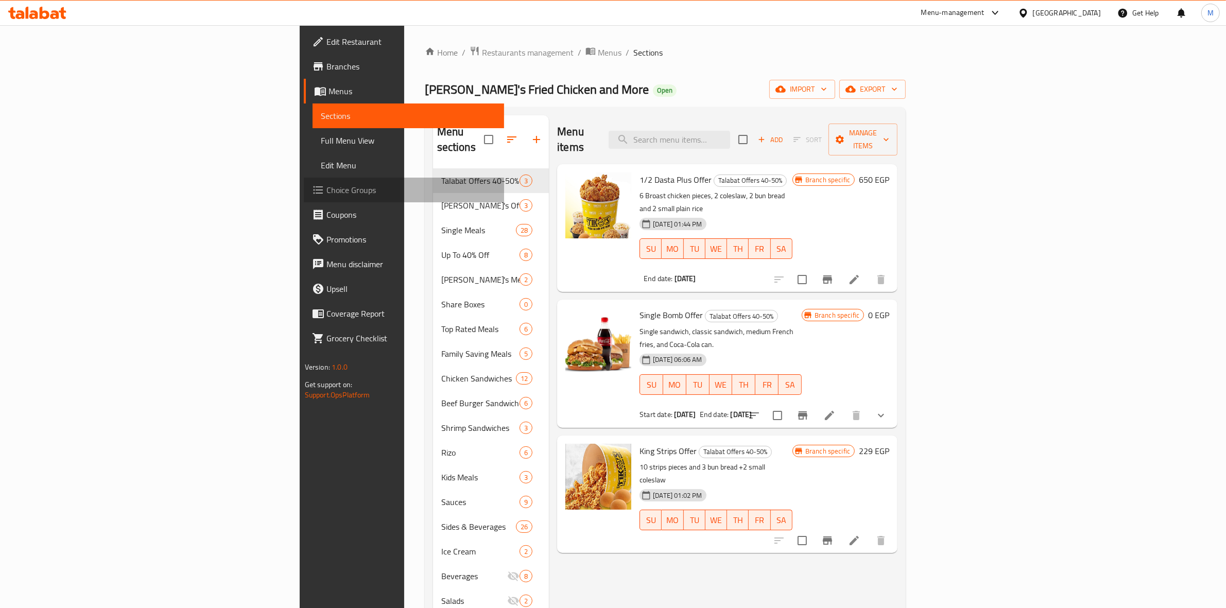
click at [326, 184] on span "Choice Groups" at bounding box center [411, 190] width 170 height 12
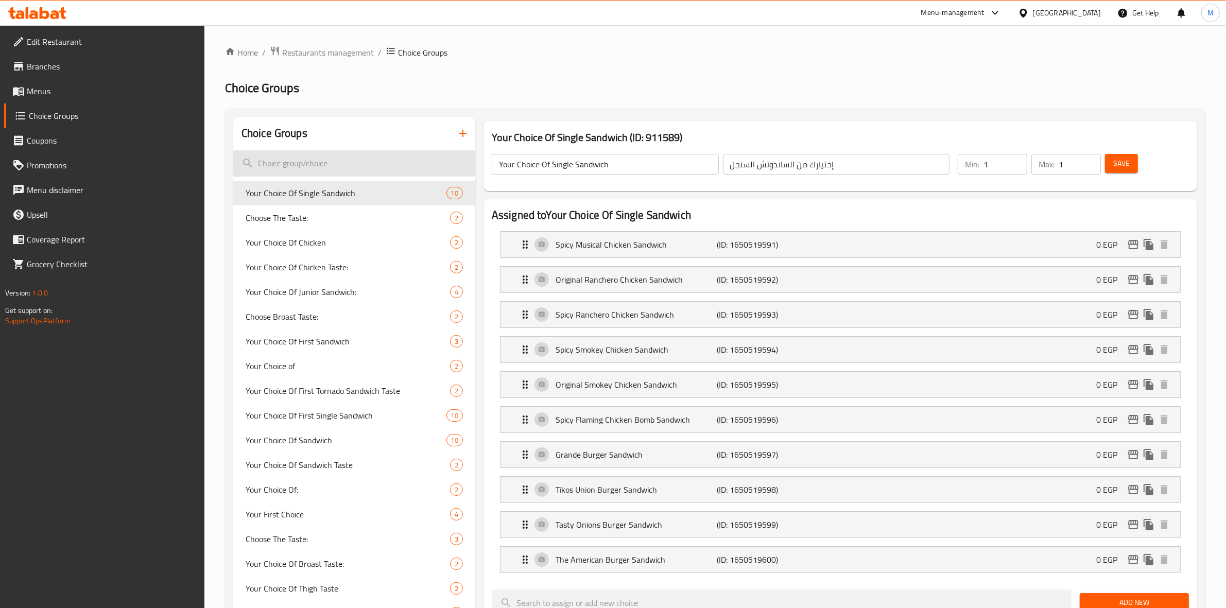
paste input "Your choice of"
click at [397, 162] on input "search" at bounding box center [354, 163] width 242 height 26
click at [397, 162] on input "Your choice of" at bounding box center [354, 163] width 242 height 26
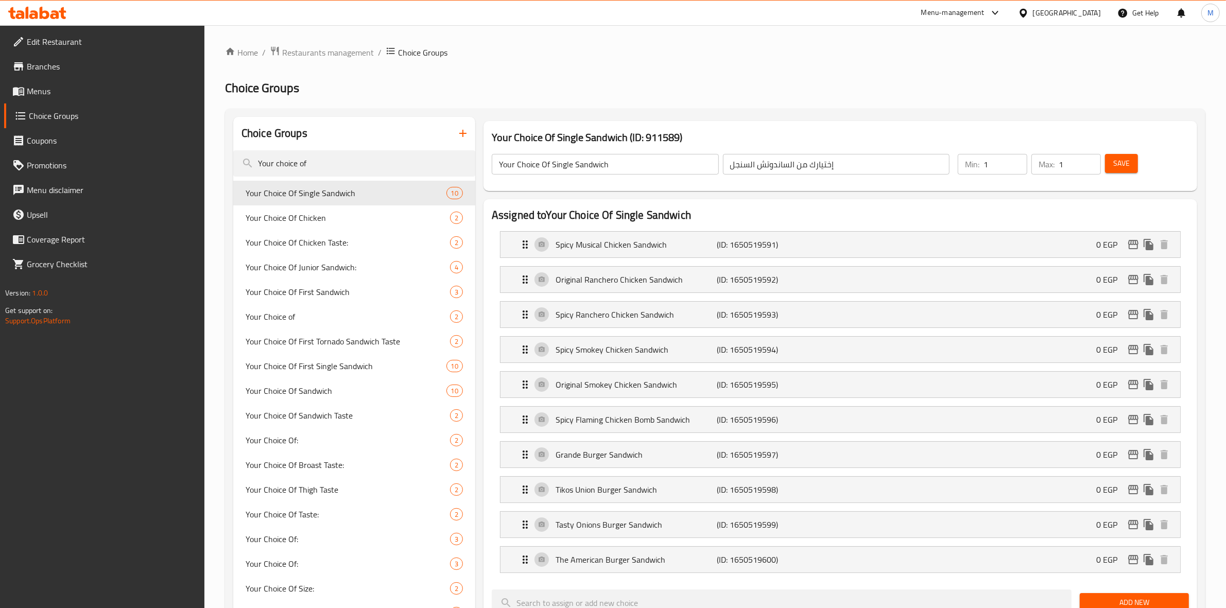
type input "Your choice of"
click at [461, 126] on button "button" at bounding box center [463, 133] width 25 height 25
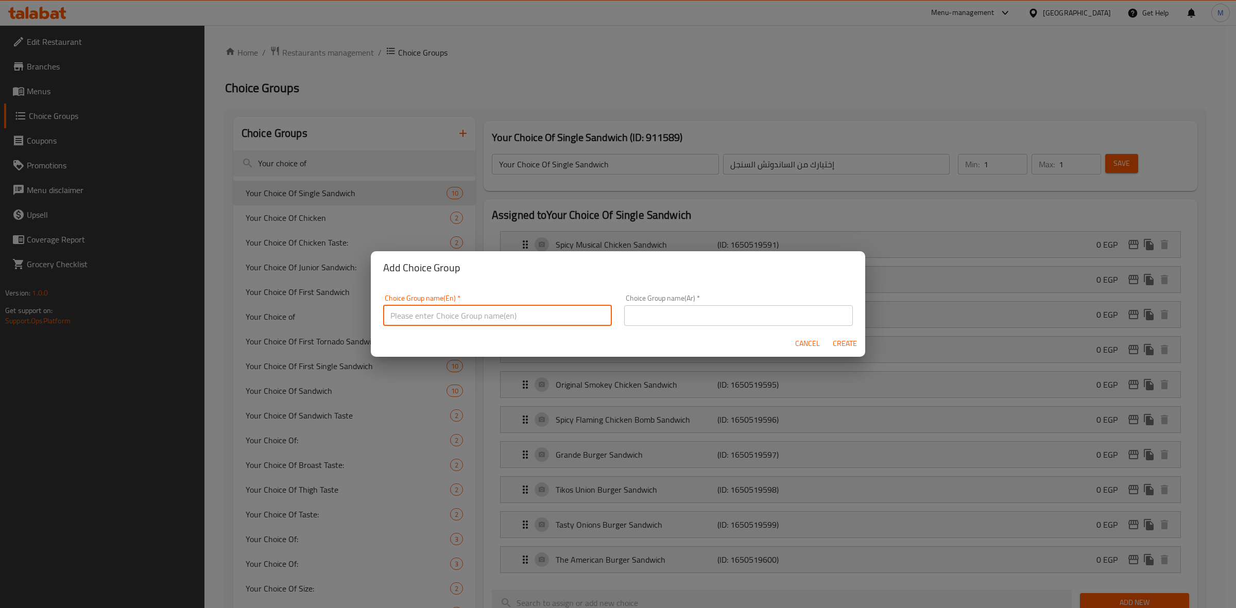
click at [470, 323] on input "text" at bounding box center [497, 315] width 229 height 21
type input "Your choice of second sandwich"
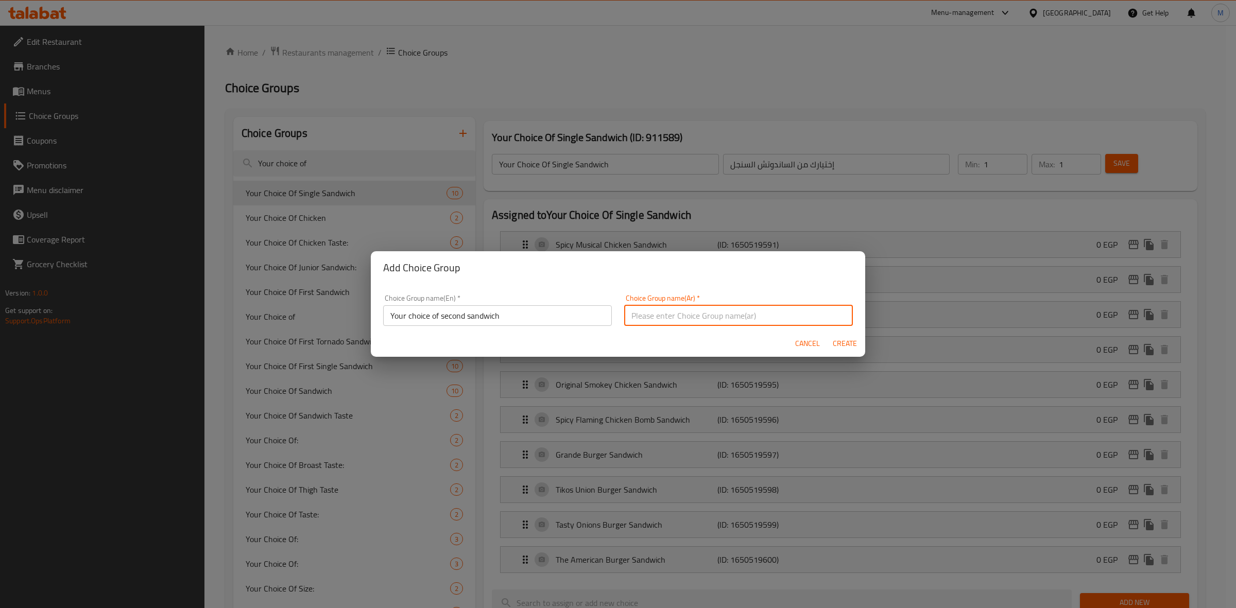
click at [776, 314] on input "text" at bounding box center [738, 315] width 229 height 21
type input "h"
type input "اختيارك من [PERSON_NAME]"
click at [843, 343] on span "Create" at bounding box center [844, 343] width 25 height 13
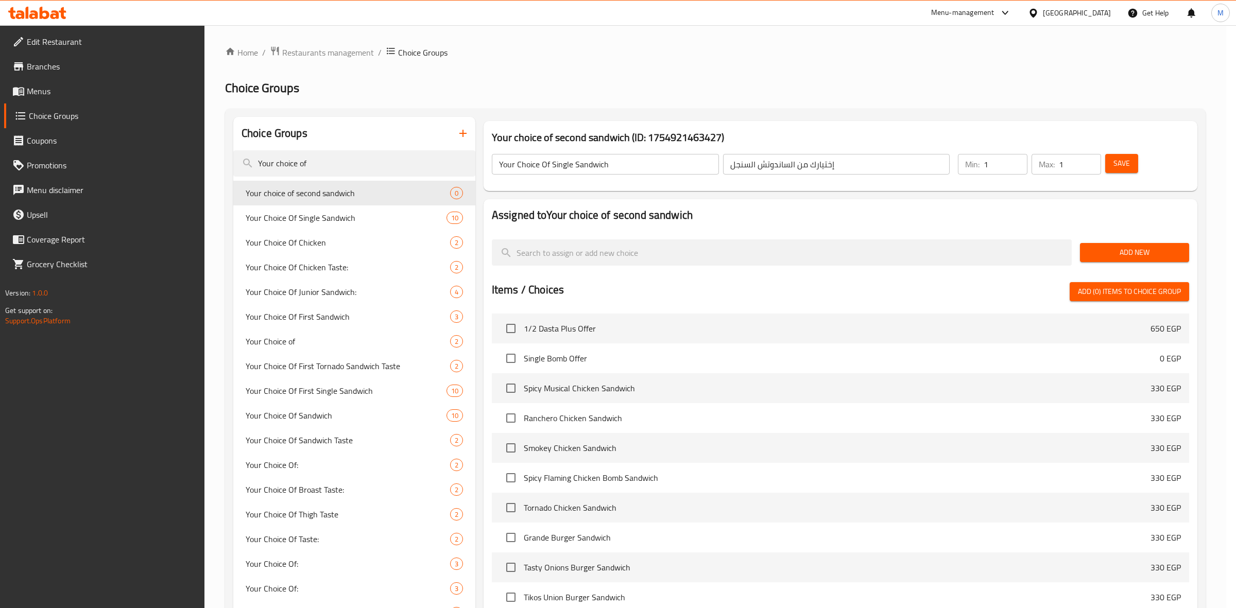
type input "Your choice of second sandwich"
type input "اختيارك من [PERSON_NAME]"
type input "0"
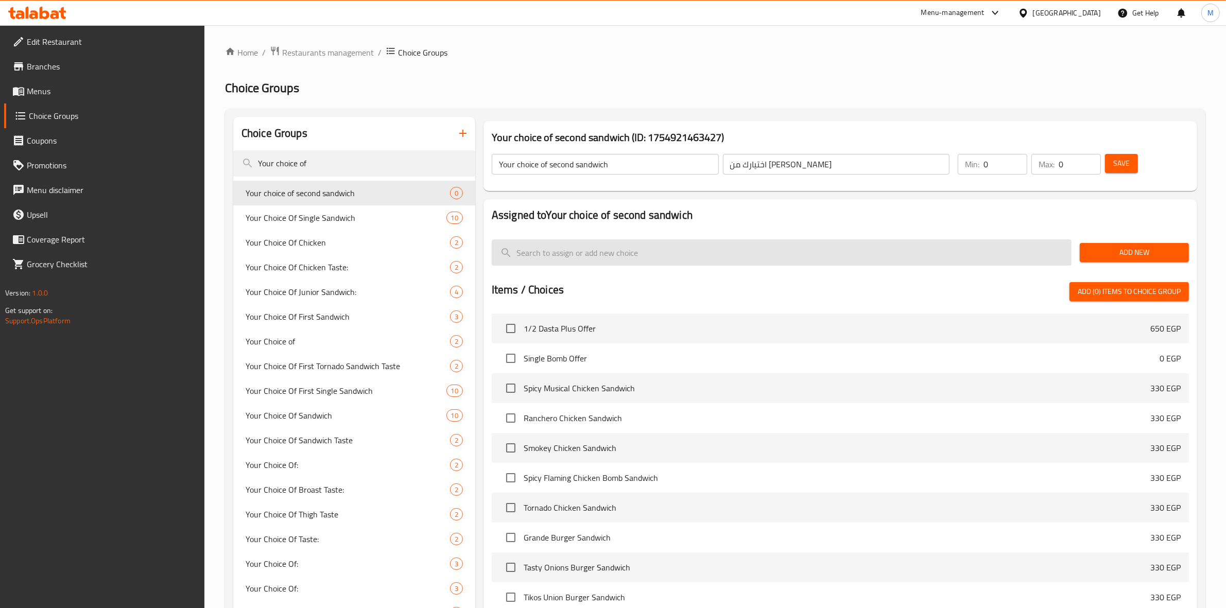
click at [765, 251] on input "search" at bounding box center [782, 252] width 580 height 26
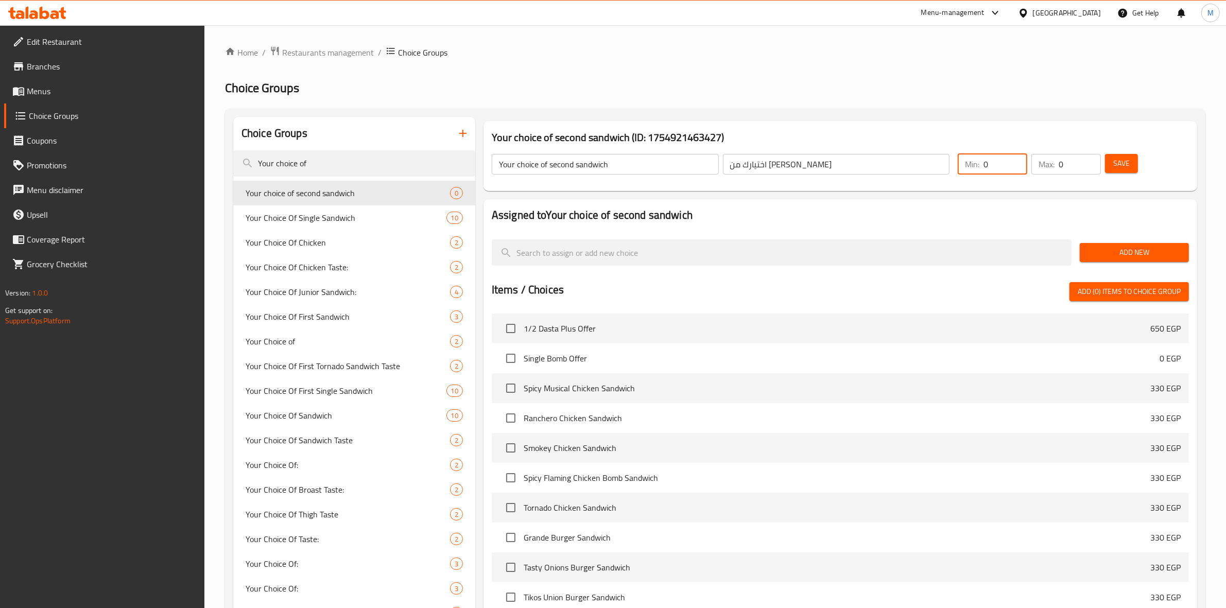
click at [997, 164] on input "0" at bounding box center [1006, 164] width 44 height 21
type input "1"
click at [1075, 165] on input "0" at bounding box center [1080, 164] width 42 height 21
type input "1"
click at [1116, 162] on span "Save" at bounding box center [1121, 163] width 16 height 13
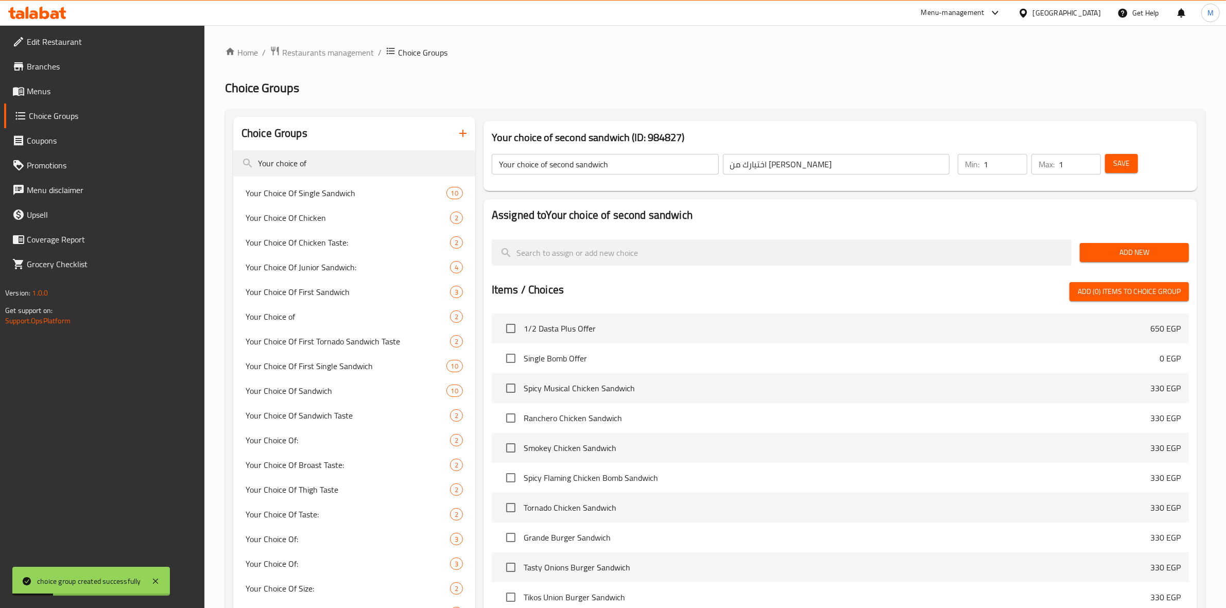
click at [703, 250] on input "search" at bounding box center [782, 252] width 580 height 26
click at [1128, 247] on span "Add New" at bounding box center [1134, 252] width 93 height 13
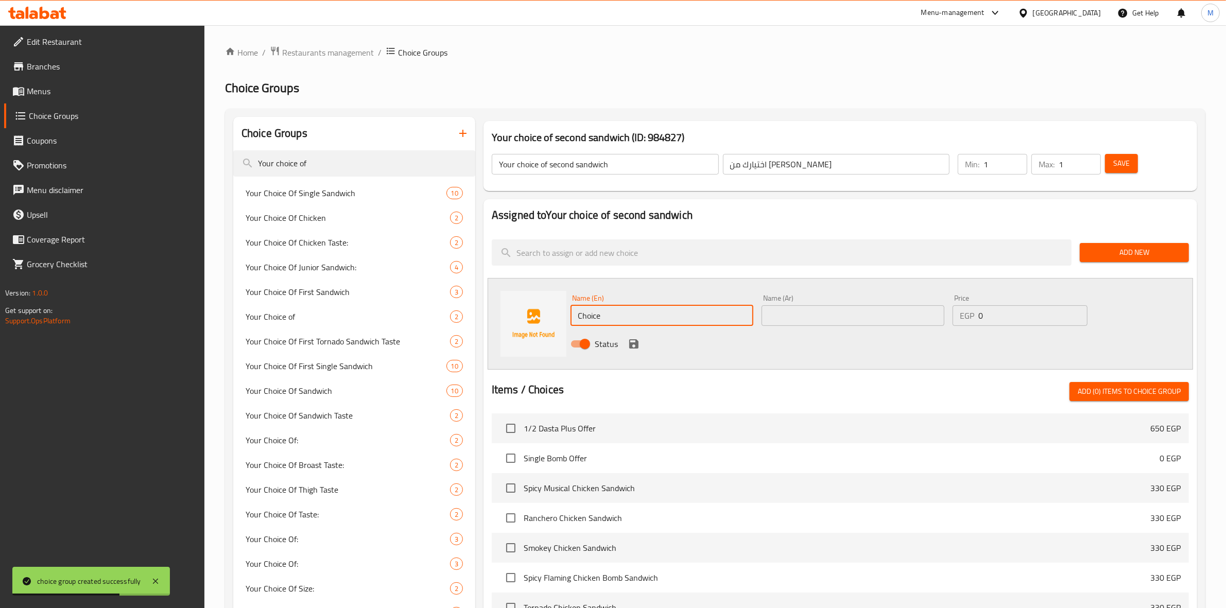
click at [657, 322] on input "Choice" at bounding box center [662, 315] width 183 height 21
type input "C"
type input "ؤ"
type input "classic beef burger"
click at [850, 313] on input "text" at bounding box center [853, 315] width 183 height 21
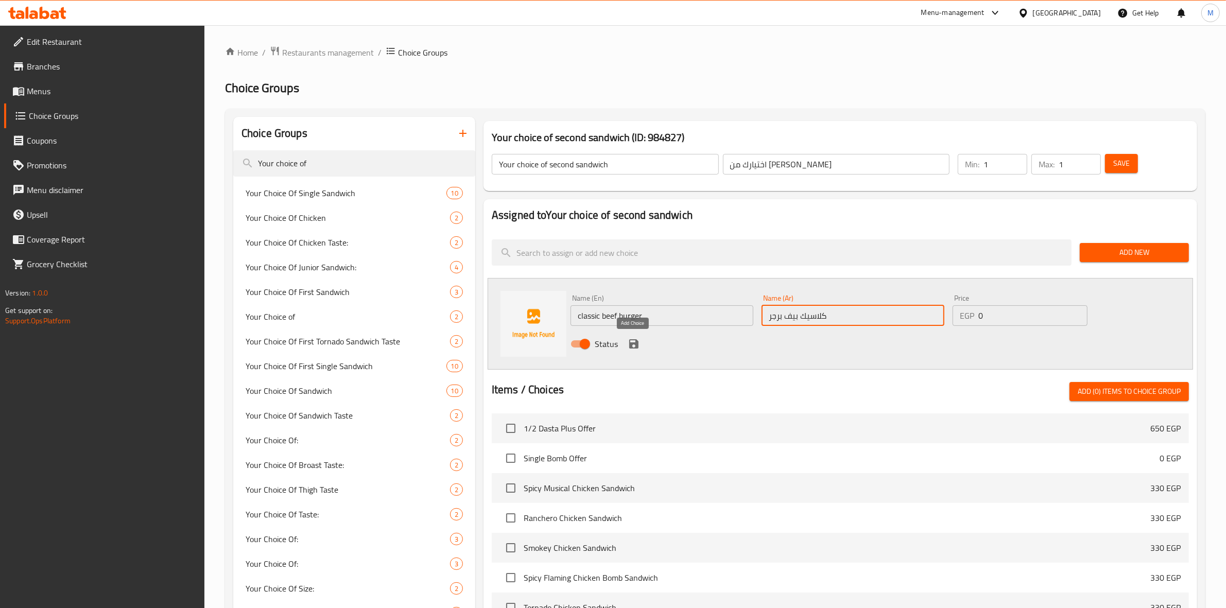
type input "كلاسيك بيف برجر"
click at [633, 339] on icon "save" at bounding box center [634, 344] width 12 height 12
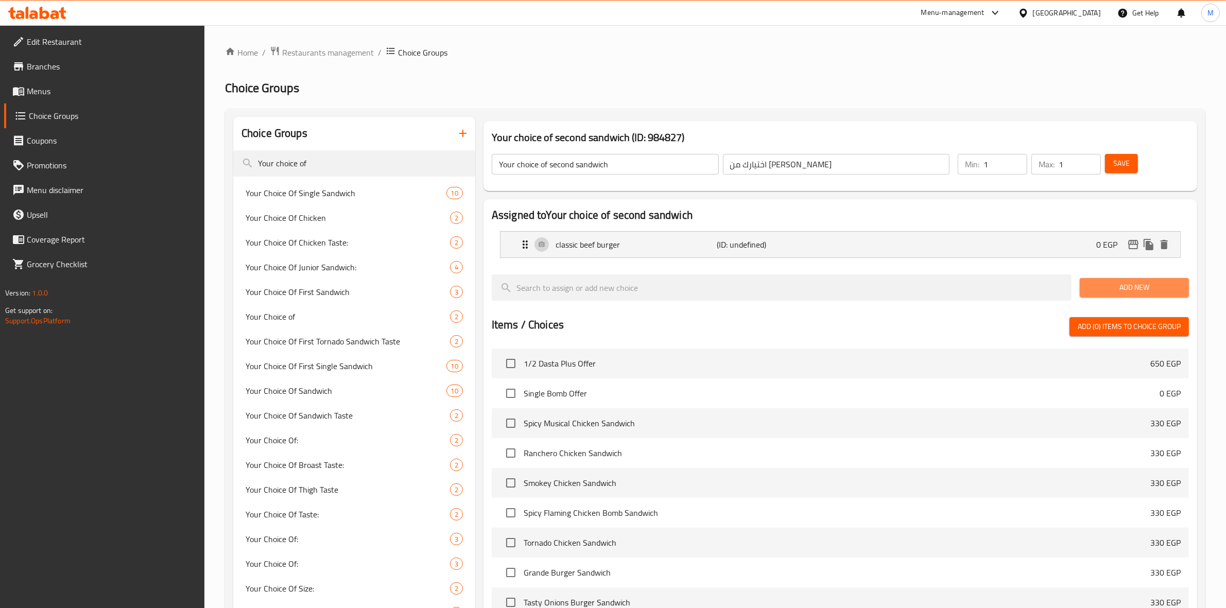
click at [1120, 284] on span "Add New" at bounding box center [1134, 287] width 93 height 13
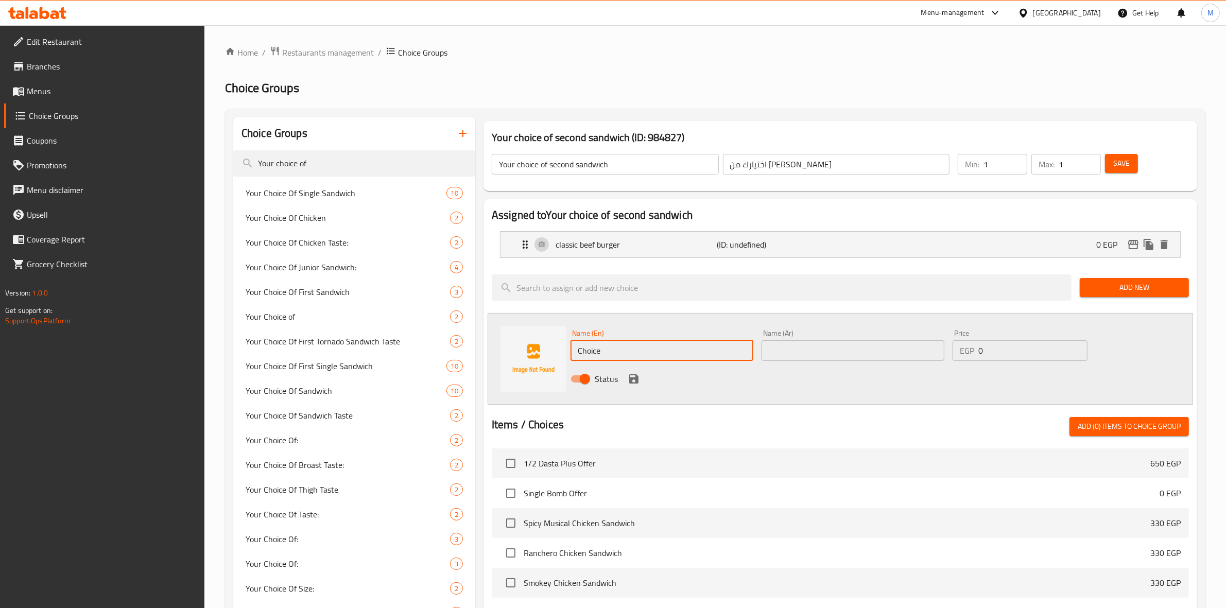
click at [641, 348] on input "Choice" at bounding box center [662, 350] width 183 height 21
type input "C"
type input "ؤ"
type input "classic chicken Burger"
click at [805, 352] on input "text" at bounding box center [853, 350] width 183 height 21
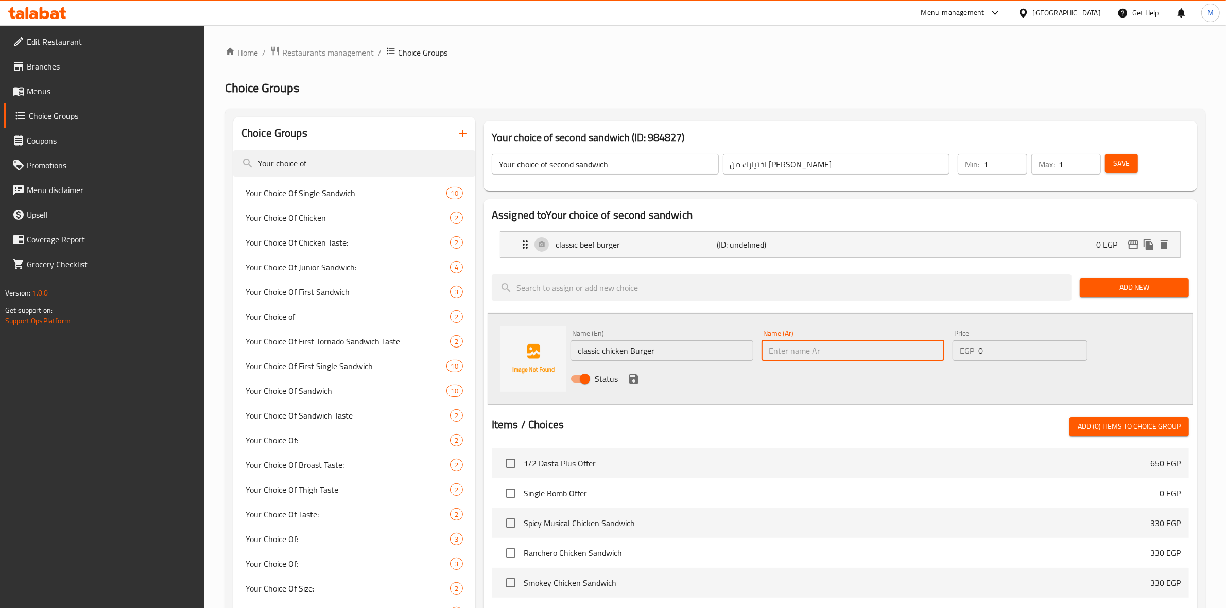
type input ";"
type input "كلاسيك اتشيكن برجر"
click at [630, 378] on icon "save" at bounding box center [633, 378] width 9 height 9
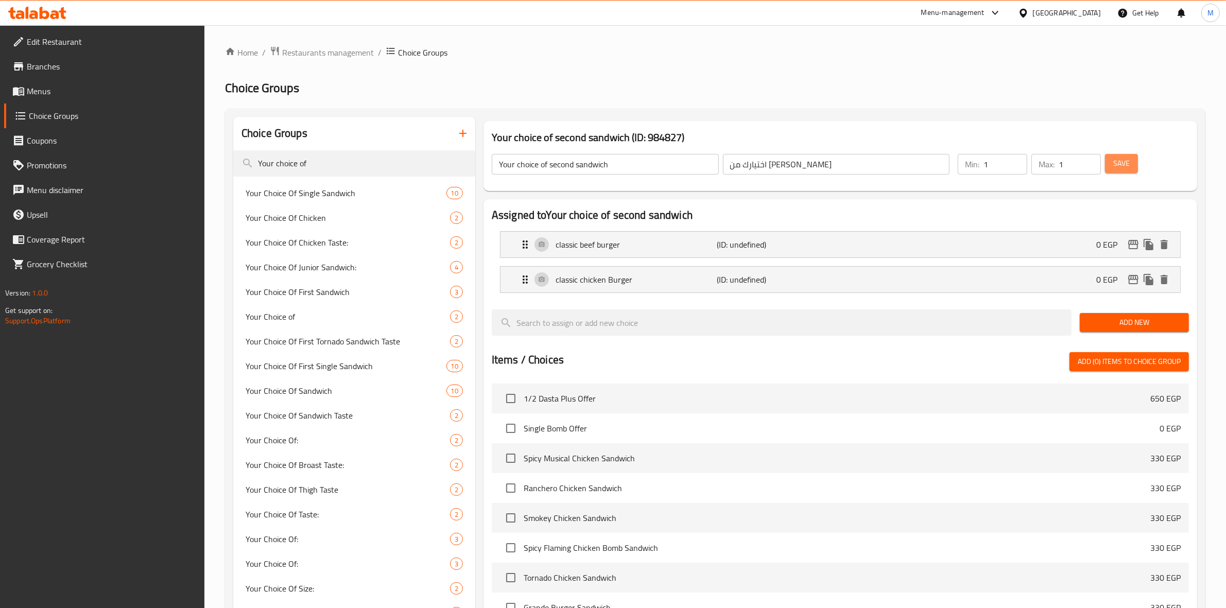
click at [1124, 162] on span "Save" at bounding box center [1121, 163] width 16 height 13
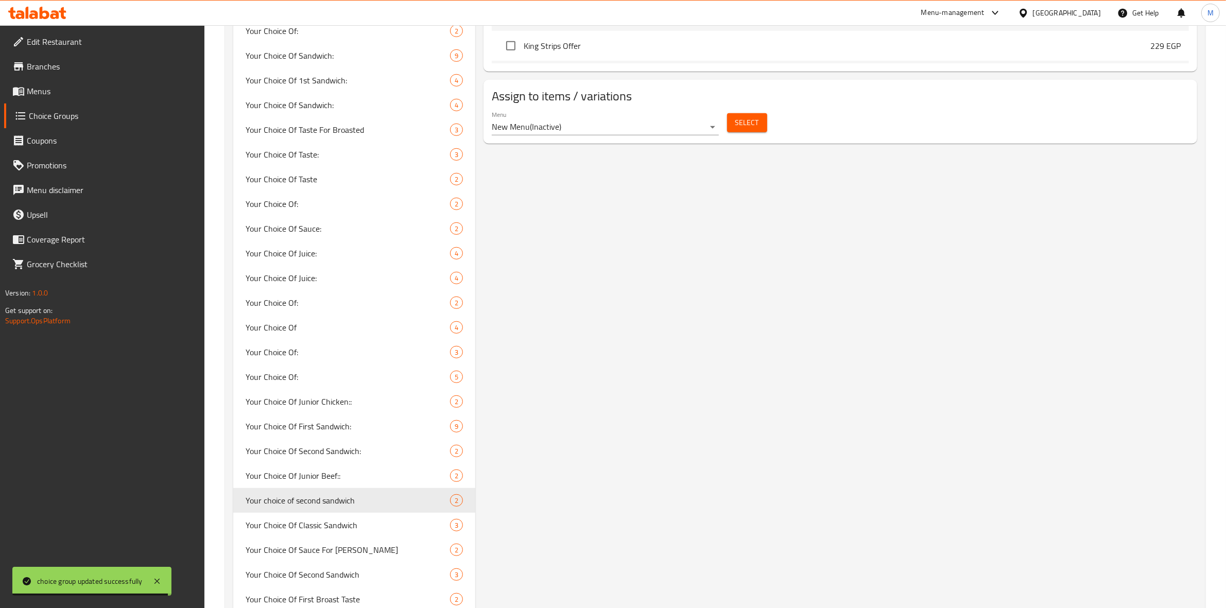
scroll to position [643, 0]
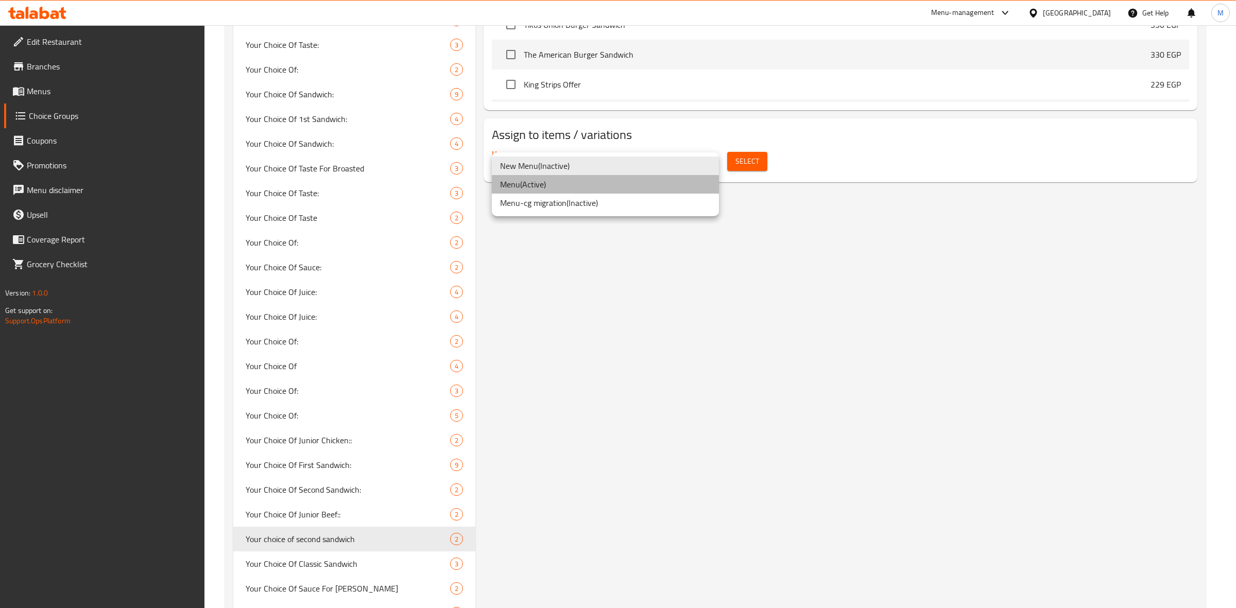
click at [677, 181] on li "Menu ( Active )" at bounding box center [605, 184] width 227 height 19
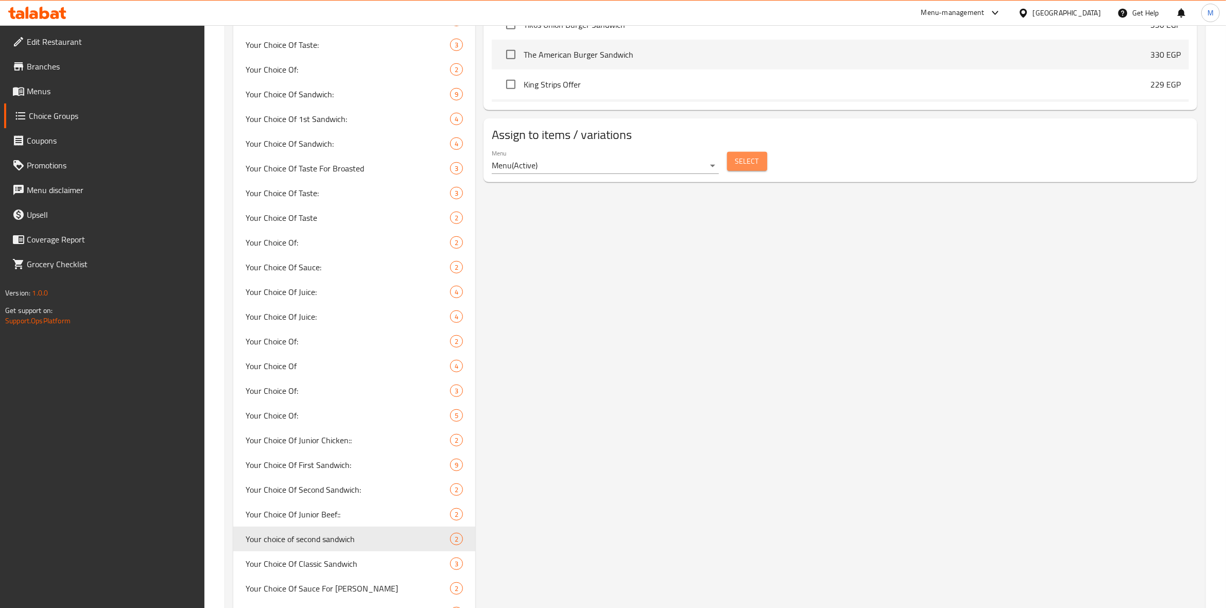
click at [745, 163] on span "Select" at bounding box center [747, 161] width 24 height 13
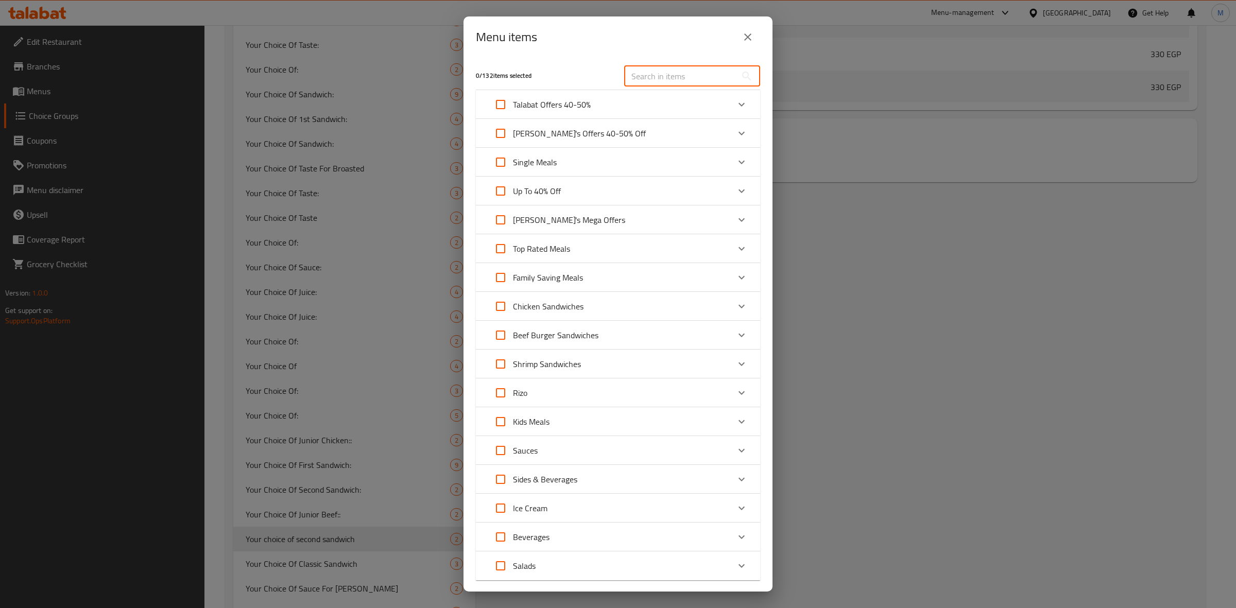
click at [703, 74] on input "text" at bounding box center [680, 76] width 112 height 21
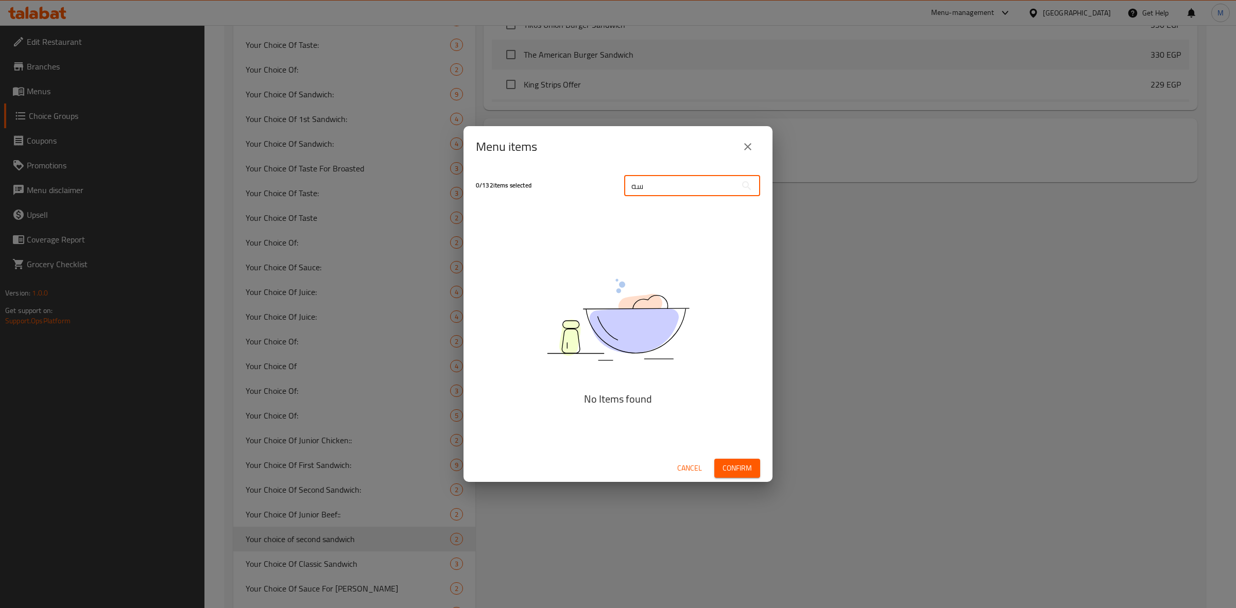
type input "س"
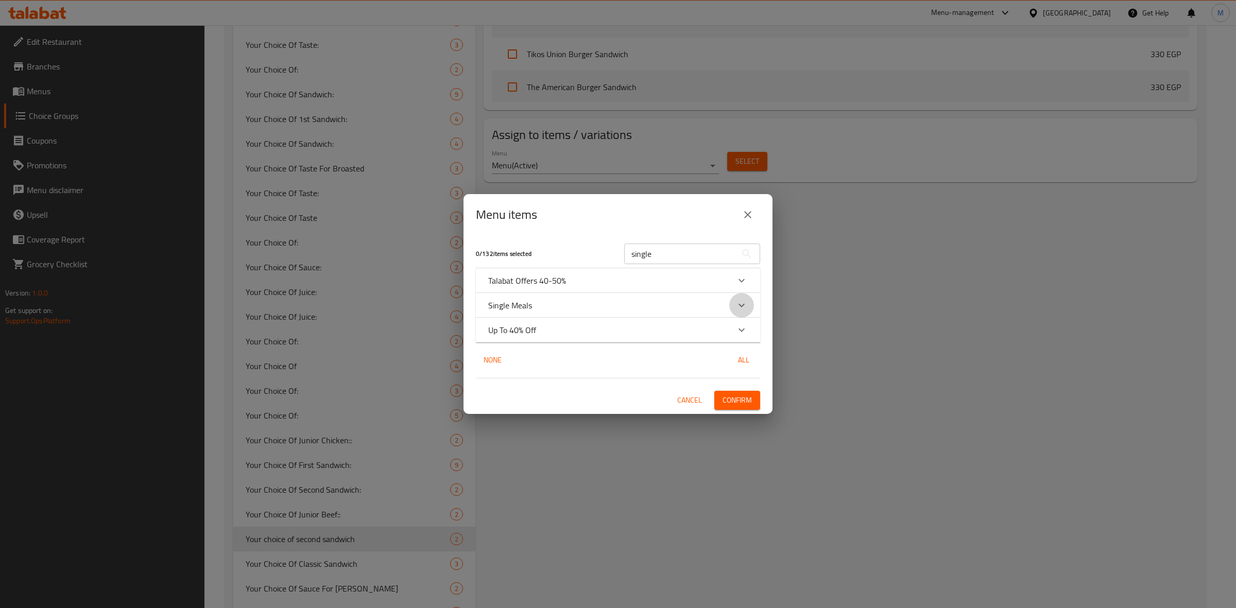
click at [748, 304] on div "Expand" at bounding box center [741, 305] width 25 height 25
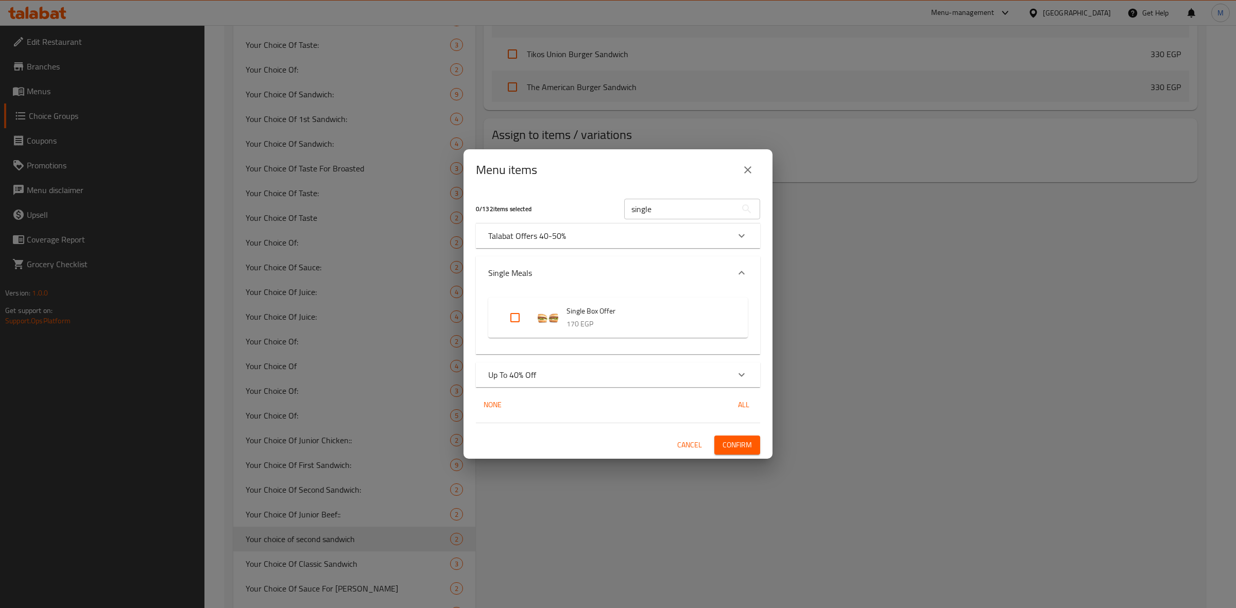
click at [739, 369] on icon "Expand" at bounding box center [741, 375] width 12 height 12
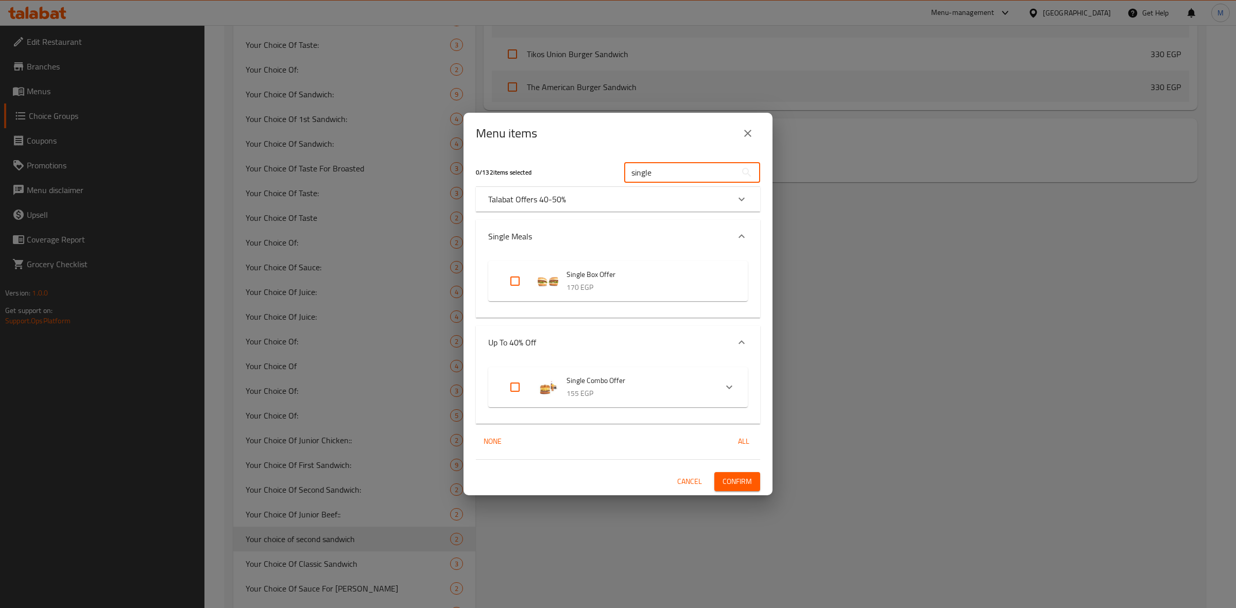
click at [694, 170] on input "single" at bounding box center [680, 172] width 112 height 21
type input "s"
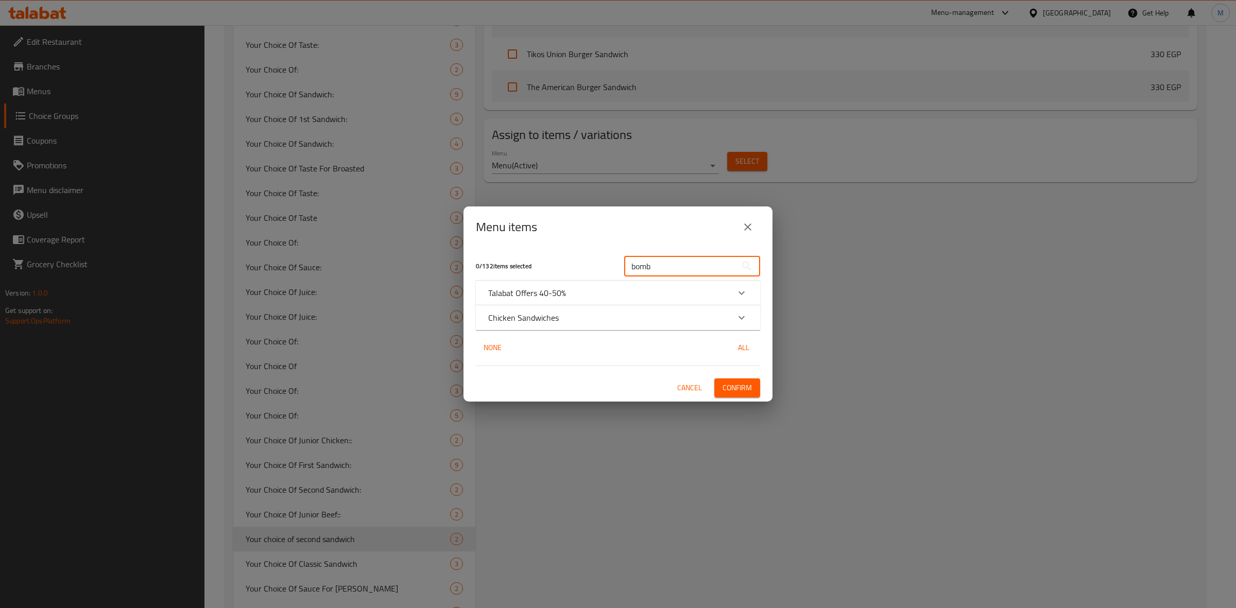
type input "bomb"
click at [747, 296] on icon "Expand" at bounding box center [741, 293] width 12 height 12
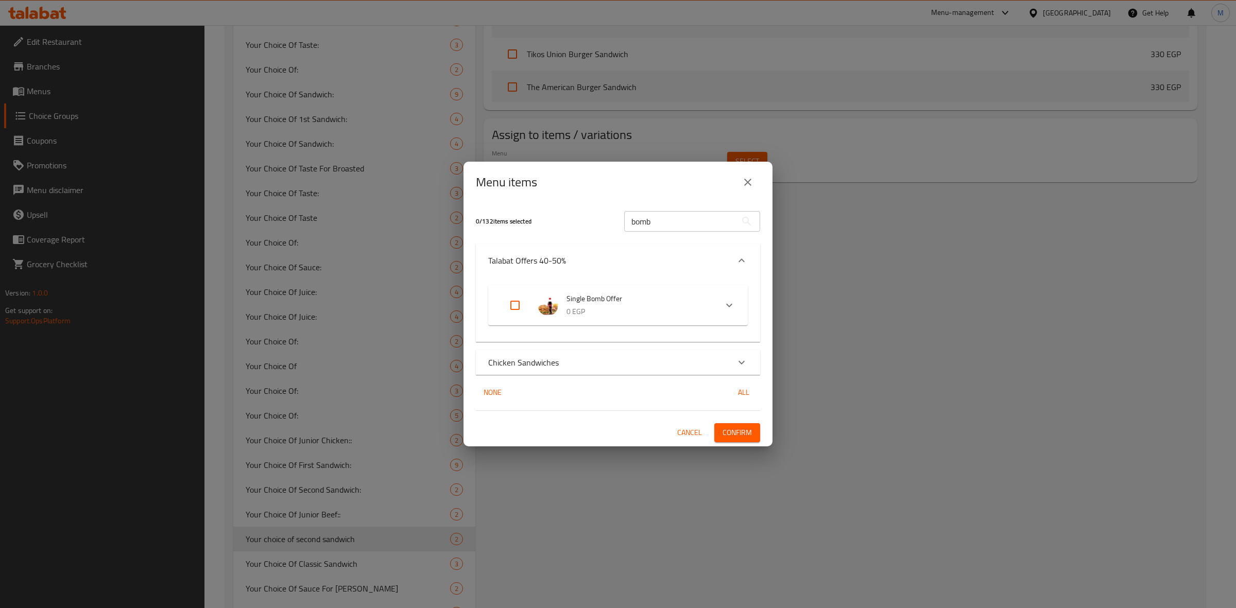
click at [503, 304] on input "Expand" at bounding box center [515, 305] width 25 height 25
checkbox input "true"
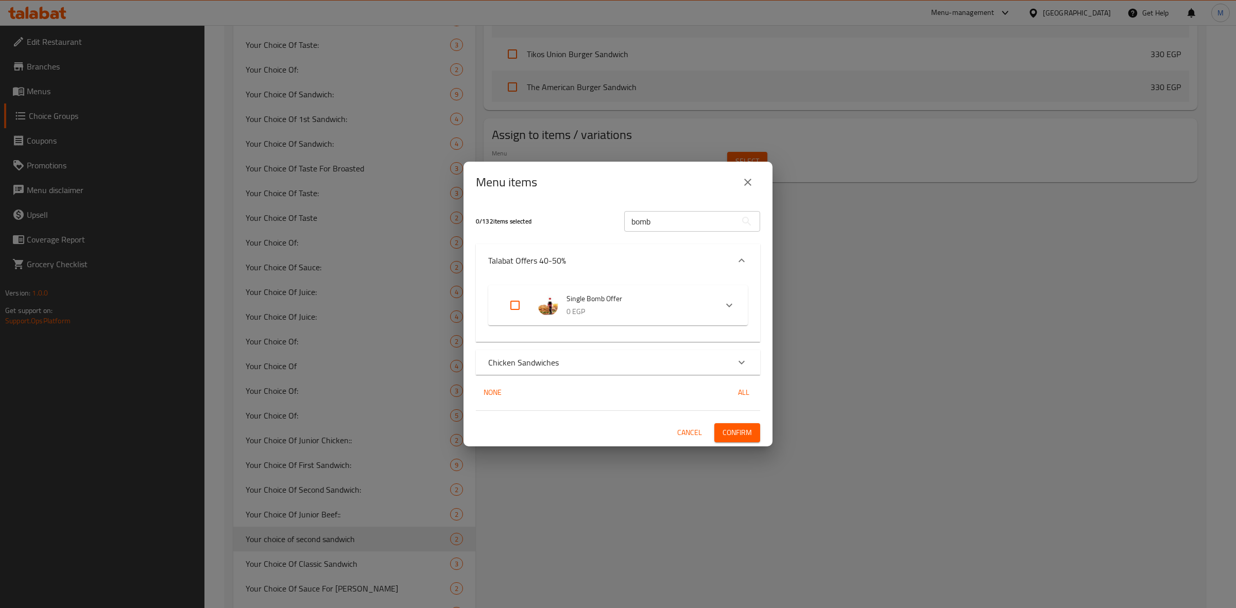
checkbox input "true"
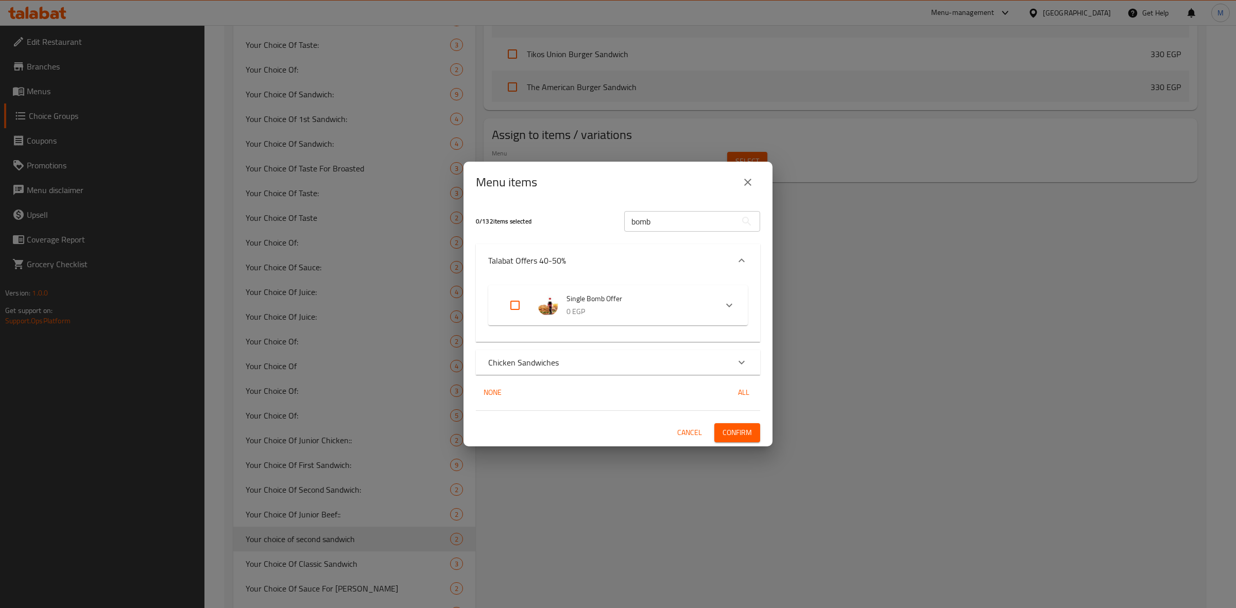
checkbox input "true"
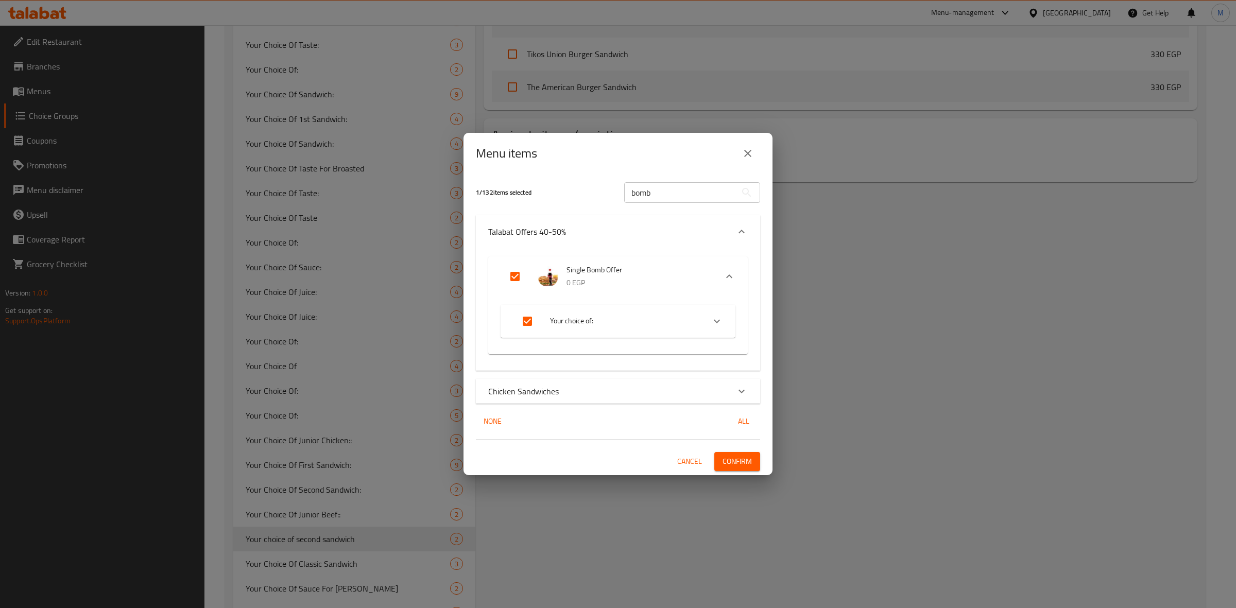
click at [533, 323] on input "Expand" at bounding box center [527, 321] width 25 height 25
checkbox input "false"
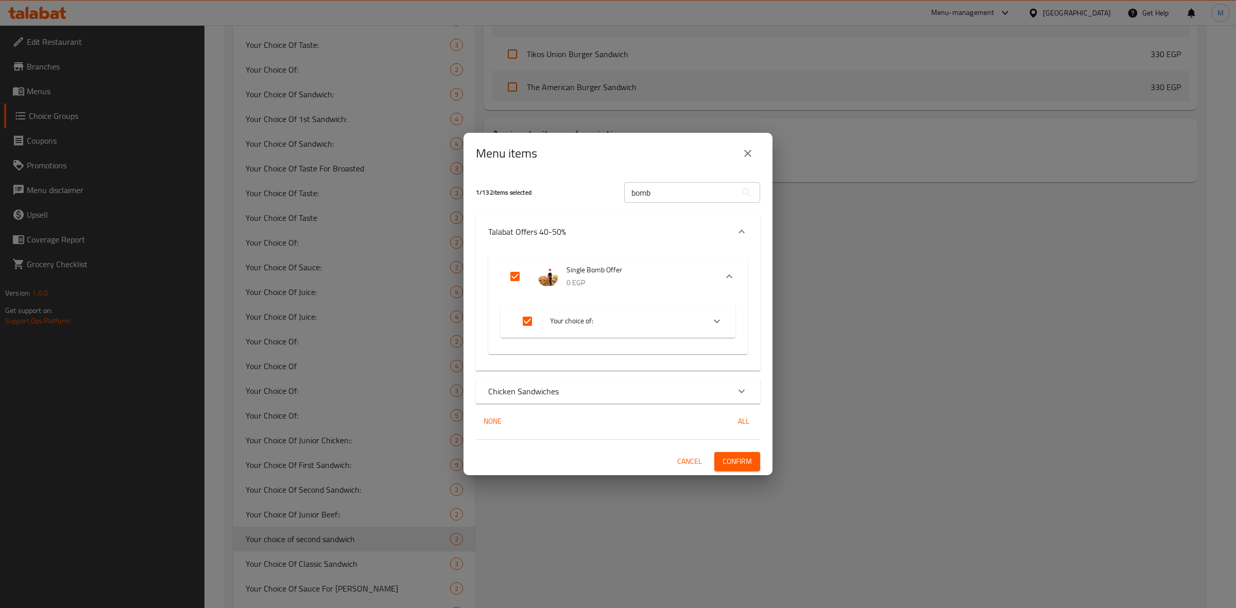
checkbox input "false"
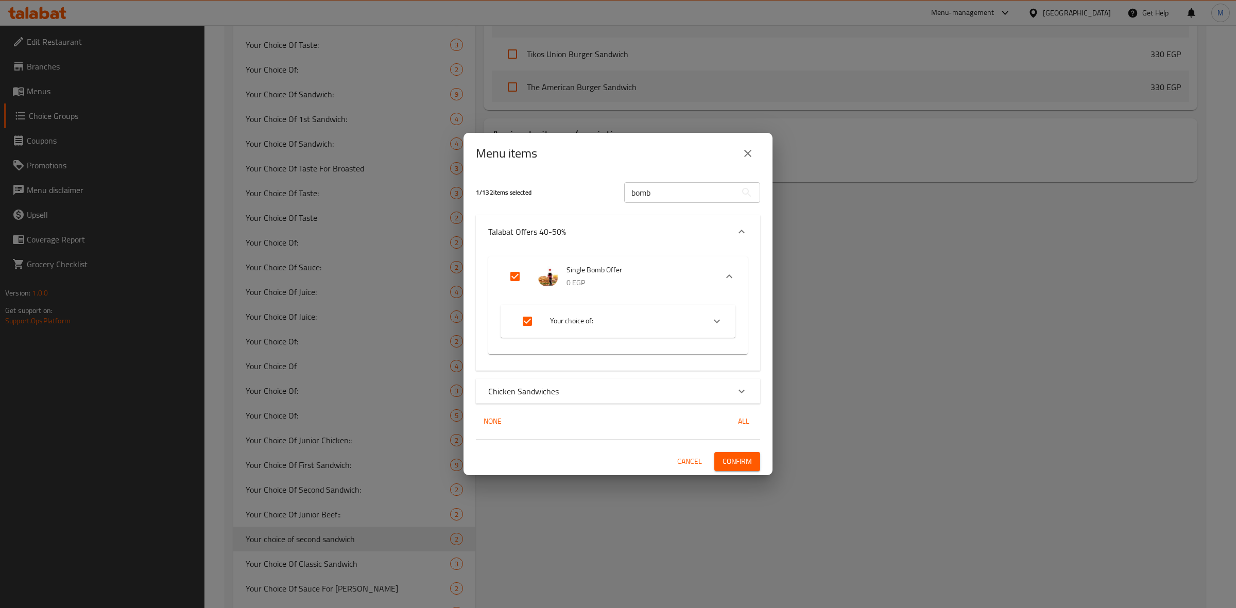
checkbox input "false"
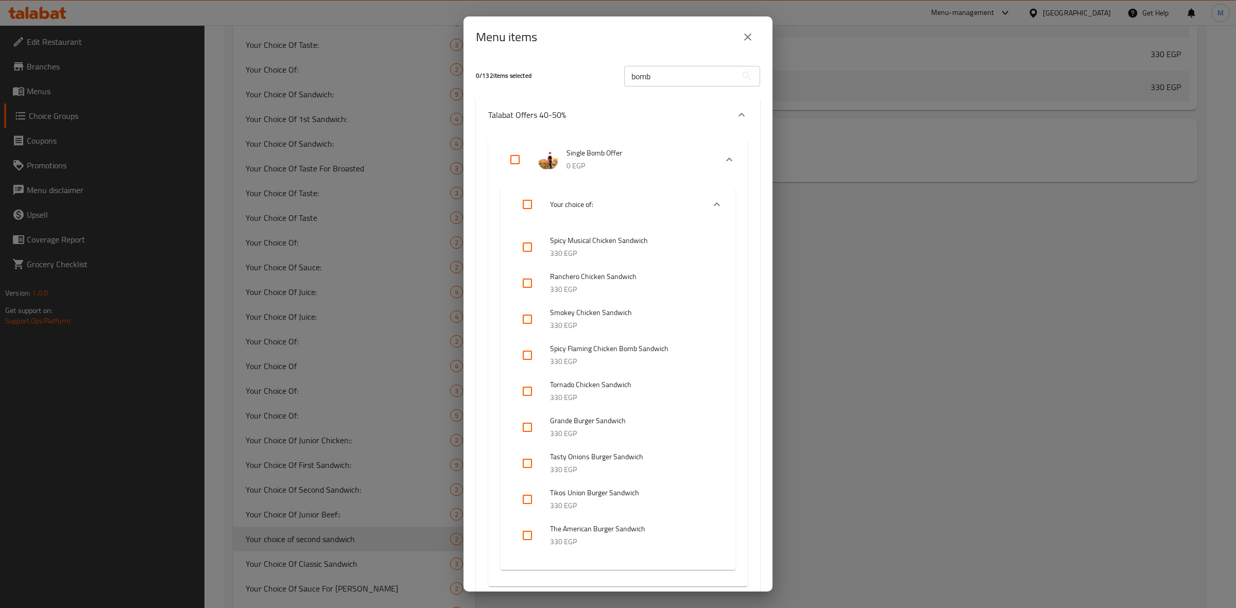
click at [514, 161] on input "Expand" at bounding box center [515, 159] width 25 height 25
checkbox input "true"
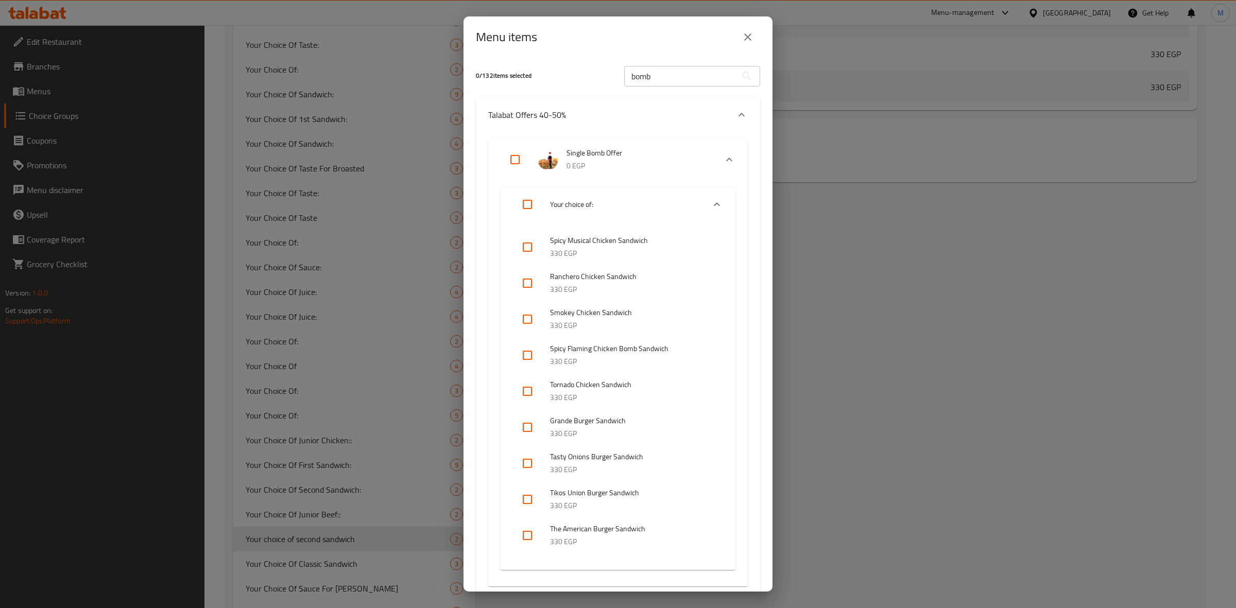
checkbox input "true"
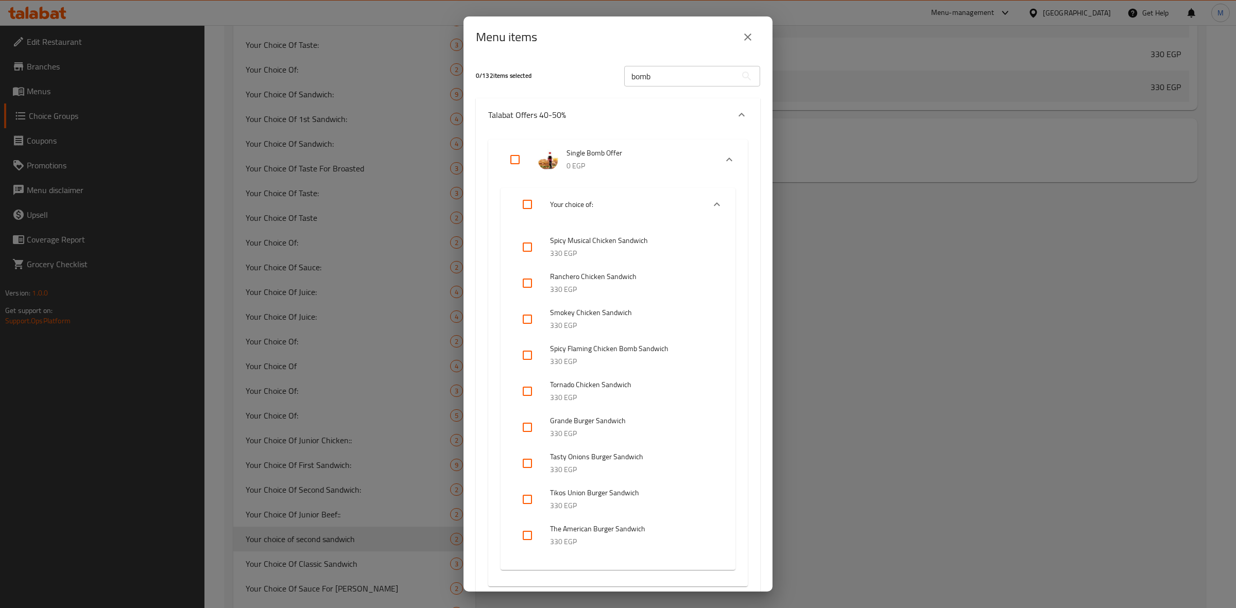
checkbox input "true"
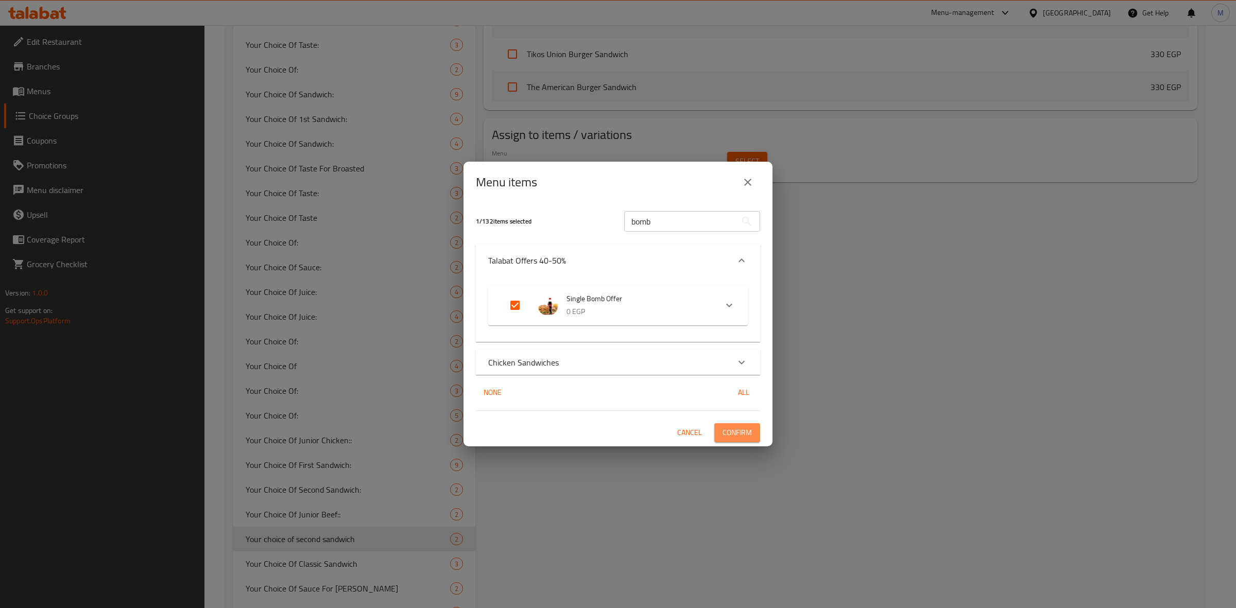
click at [740, 427] on span "Confirm" at bounding box center [736, 432] width 29 height 13
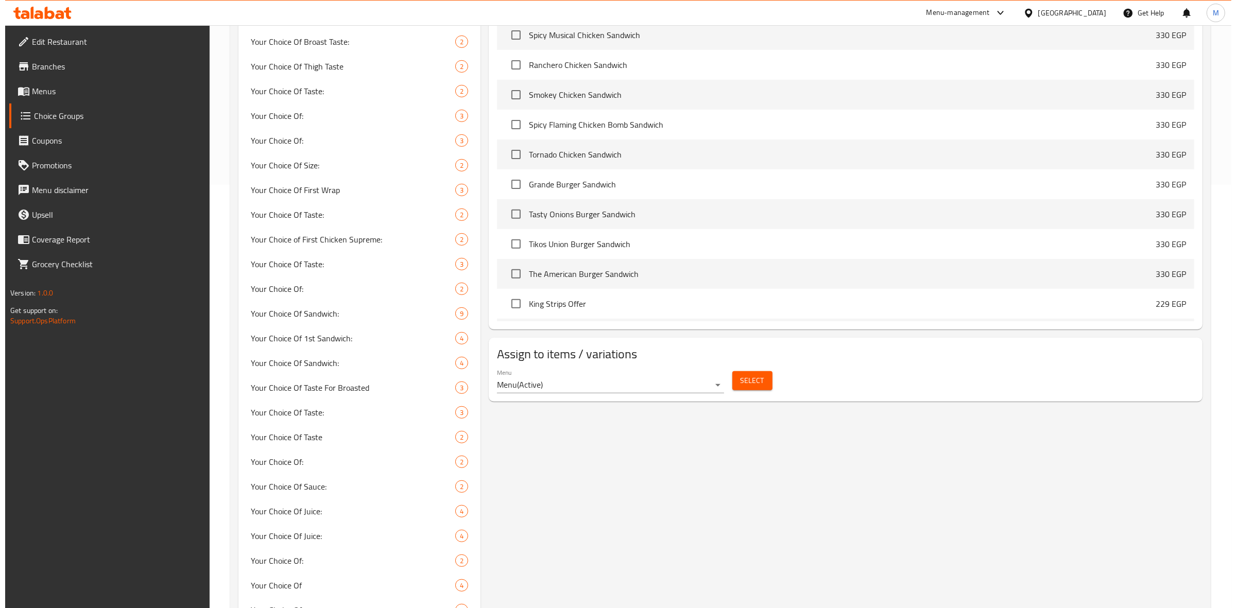
scroll to position [419, 0]
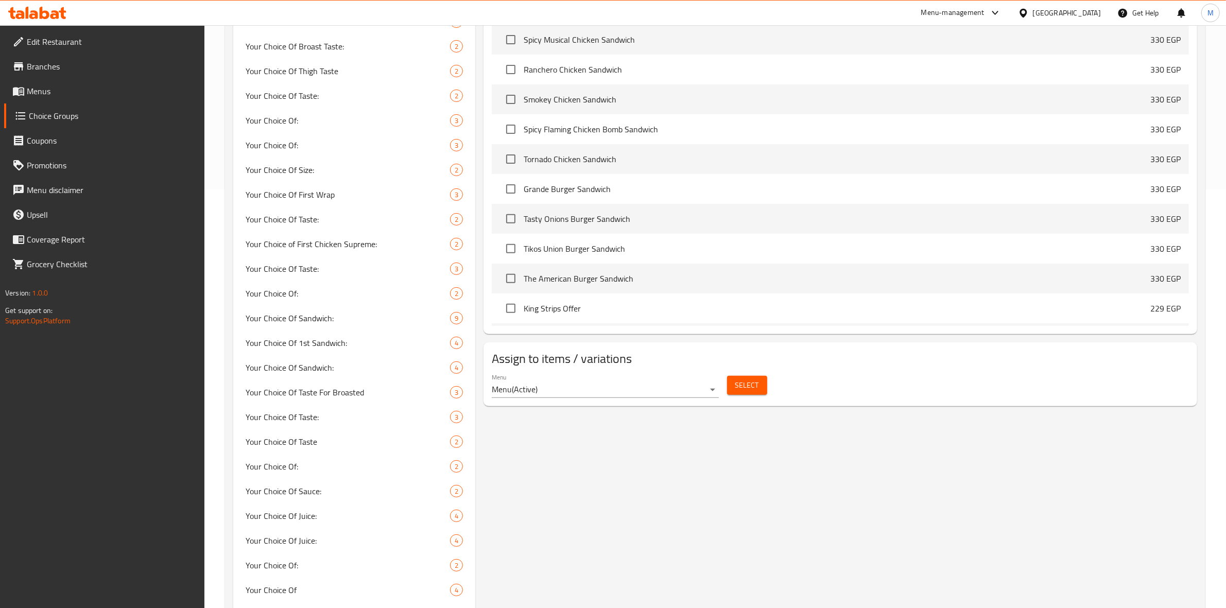
click at [742, 385] on span "Select" at bounding box center [747, 385] width 24 height 13
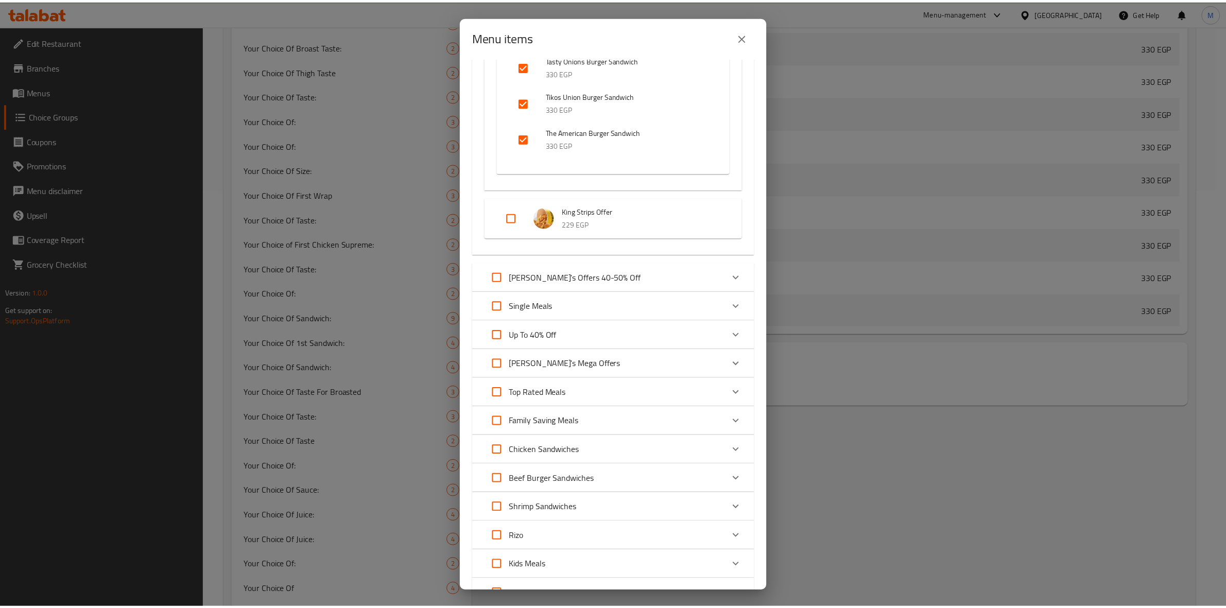
scroll to position [648, 0]
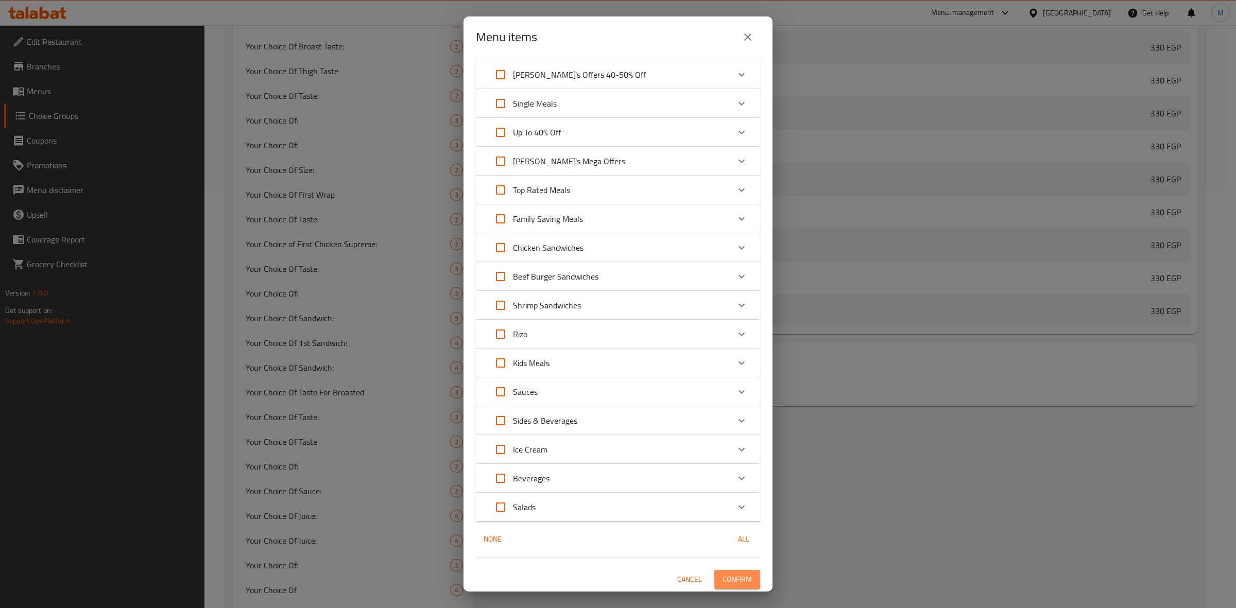
click at [722, 575] on span "Confirm" at bounding box center [736, 579] width 29 height 13
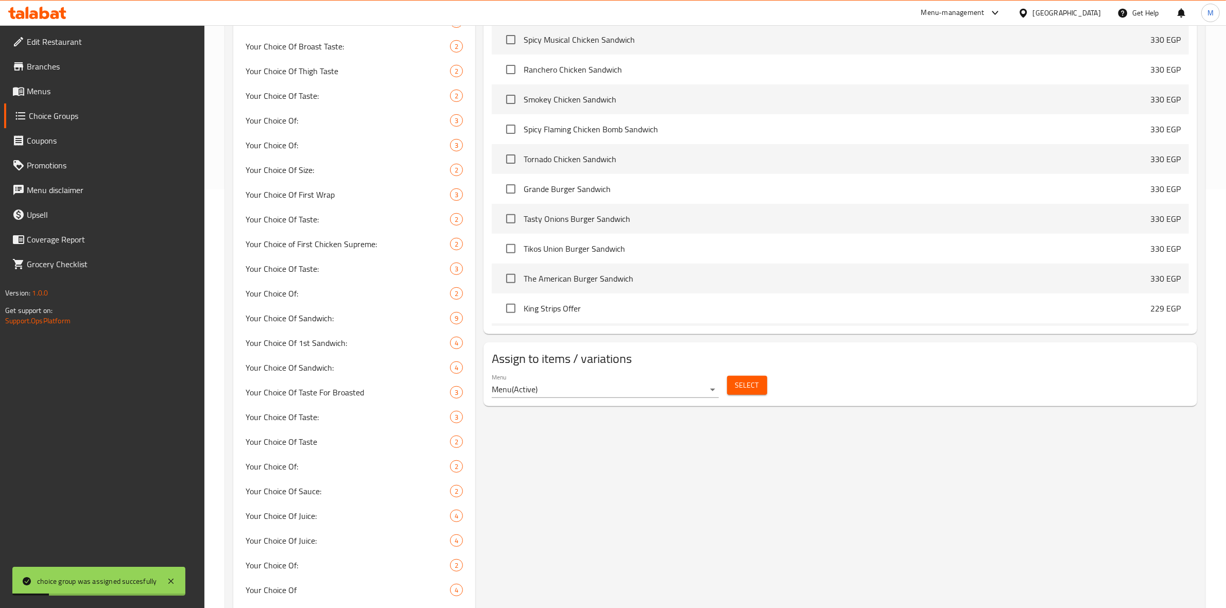
scroll to position [0, 0]
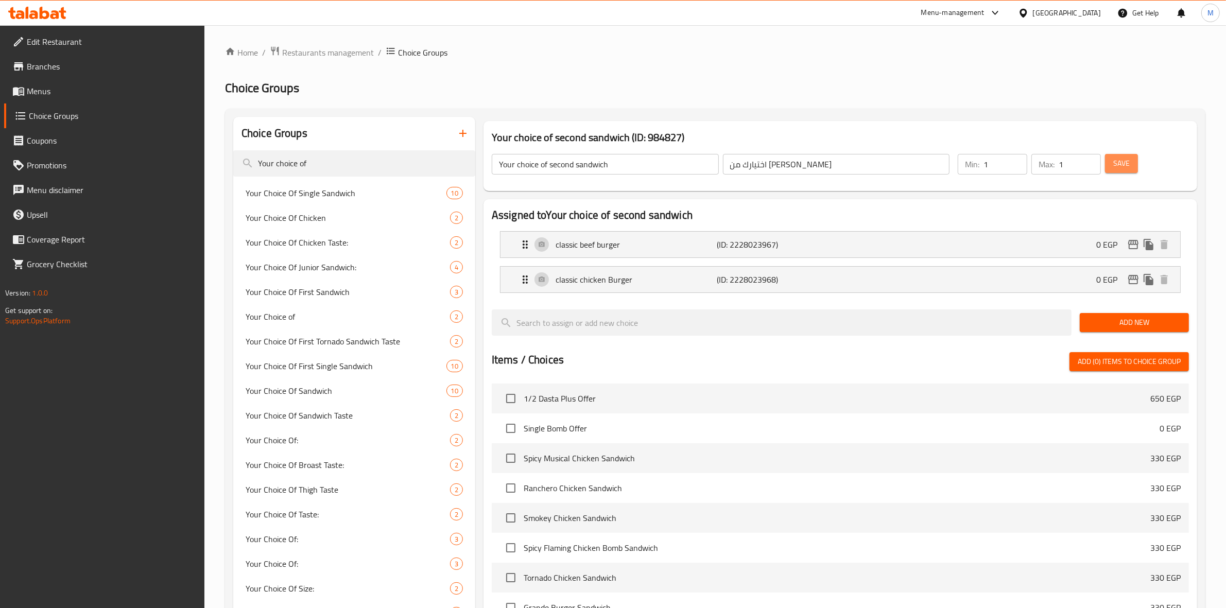
click at [1116, 160] on span "Save" at bounding box center [1121, 163] width 16 height 13
click at [1116, 160] on div at bounding box center [613, 304] width 1226 height 608
click at [318, 166] on input "Your choice o" at bounding box center [354, 163] width 242 height 26
type input "Y"
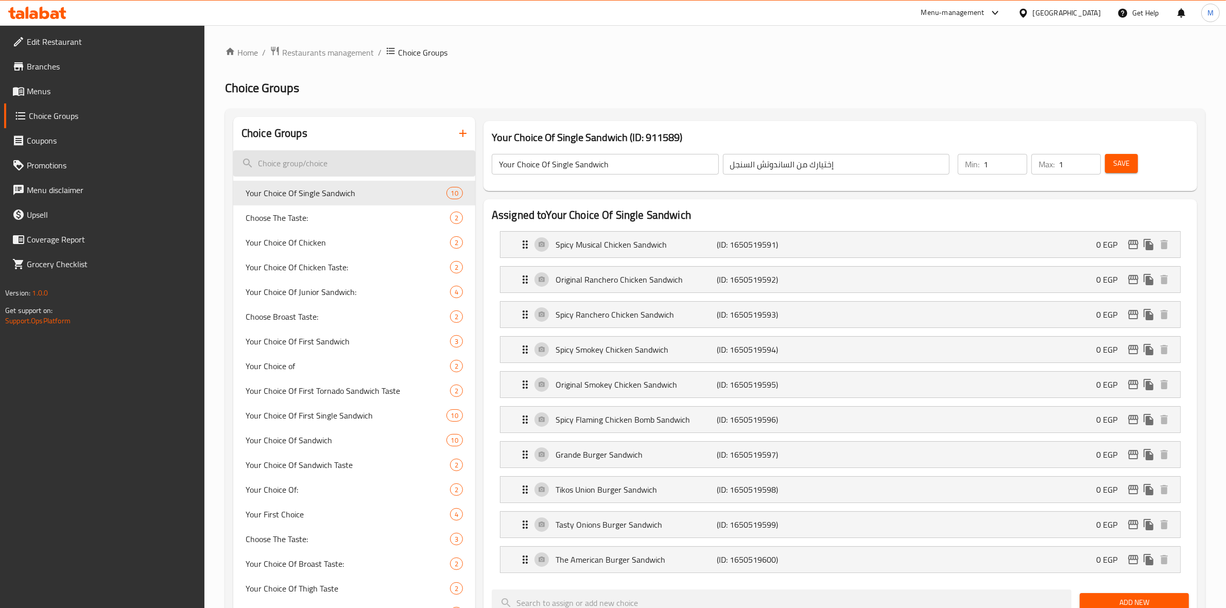
click at [383, 169] on input "search" at bounding box center [354, 163] width 242 height 26
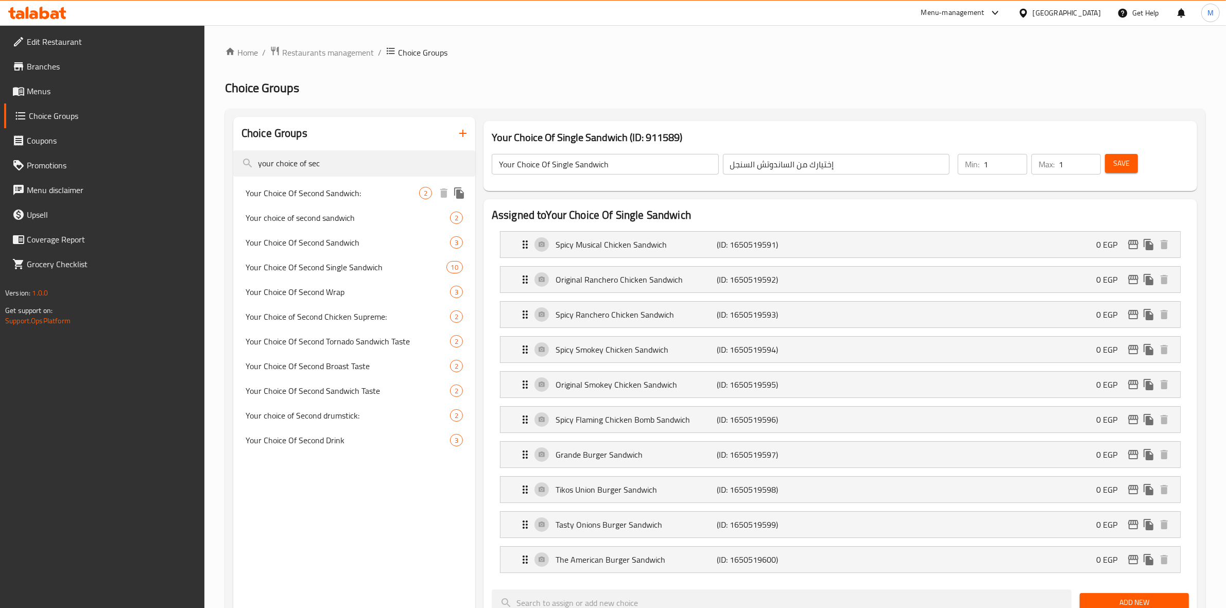
type input "your choice of sec"
click at [367, 189] on span "Your Choice Of Second Sandwich:" at bounding box center [333, 193] width 174 height 12
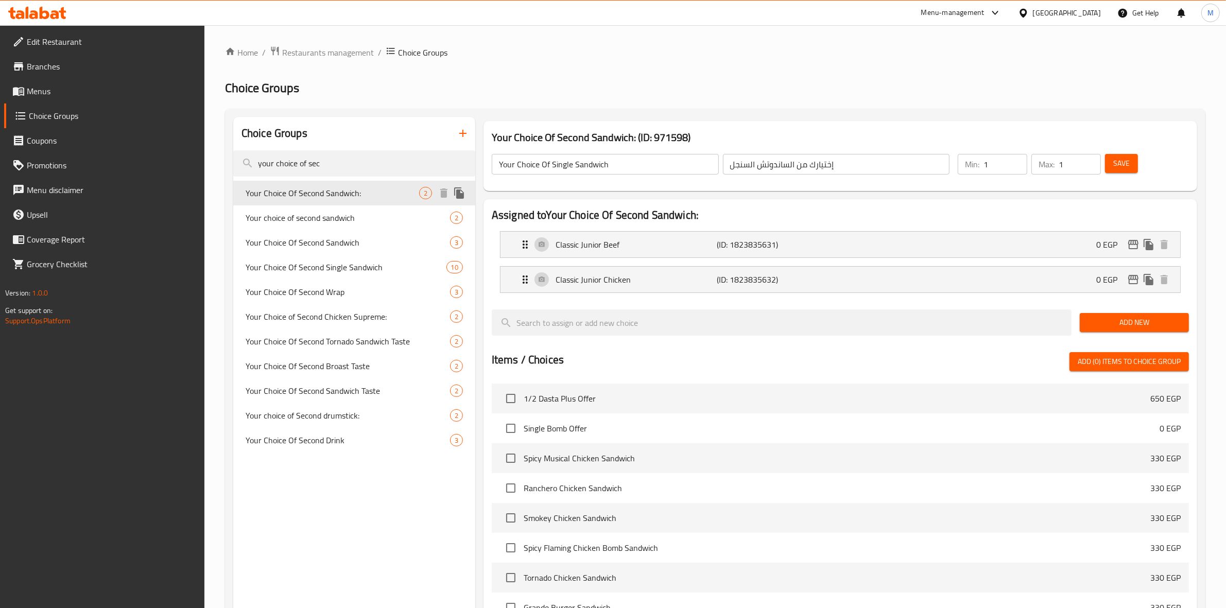
type input "Your Choice Of Second Sandwich:"
type input "اختيارك من ثاني ساندويتش:"
click at [364, 226] on div "Your choice of second sandwich 2" at bounding box center [354, 217] width 242 height 25
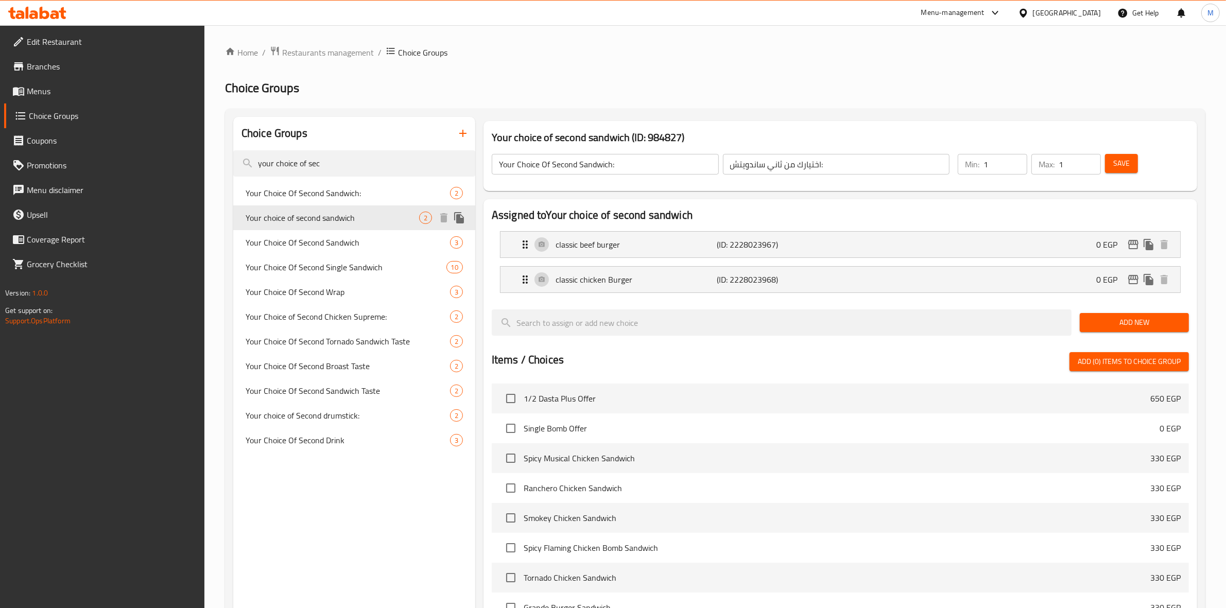
type input "Your choice of second sandwich"
type input "اختيارك من [PERSON_NAME]"
click at [397, 193] on span "Your Choice Of Second Sandwich:" at bounding box center [333, 193] width 174 height 12
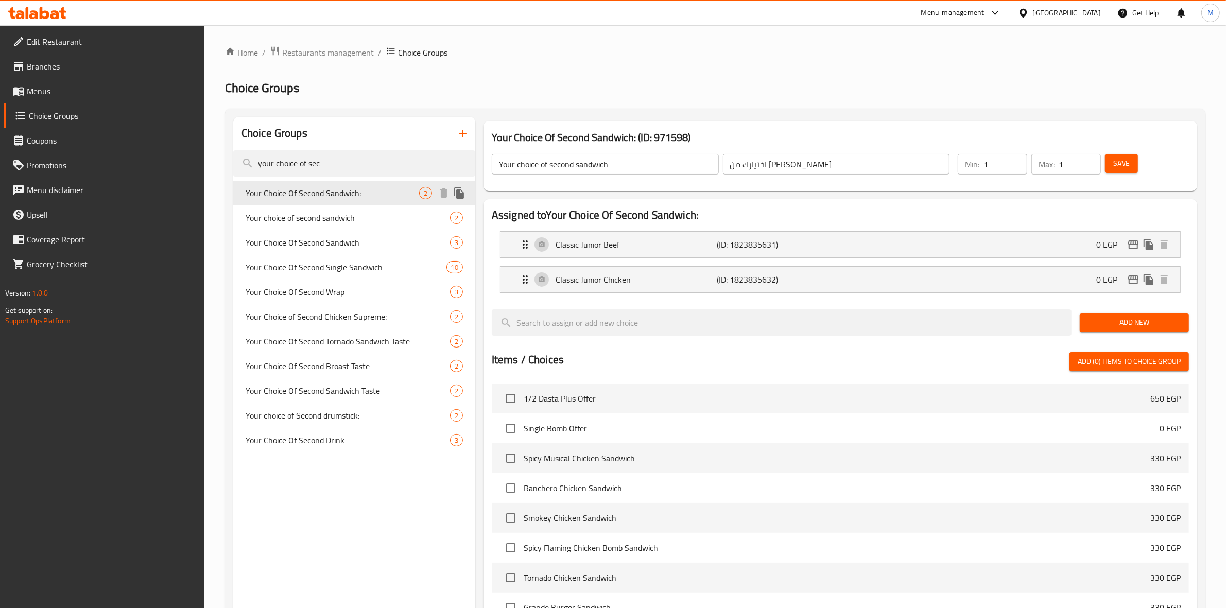
type input "Your Choice Of Second Sandwich:"
type input "اختيارك من ثاني ساندويتش:"
click at [357, 223] on span "Your choice of second sandwich" at bounding box center [333, 218] width 174 height 12
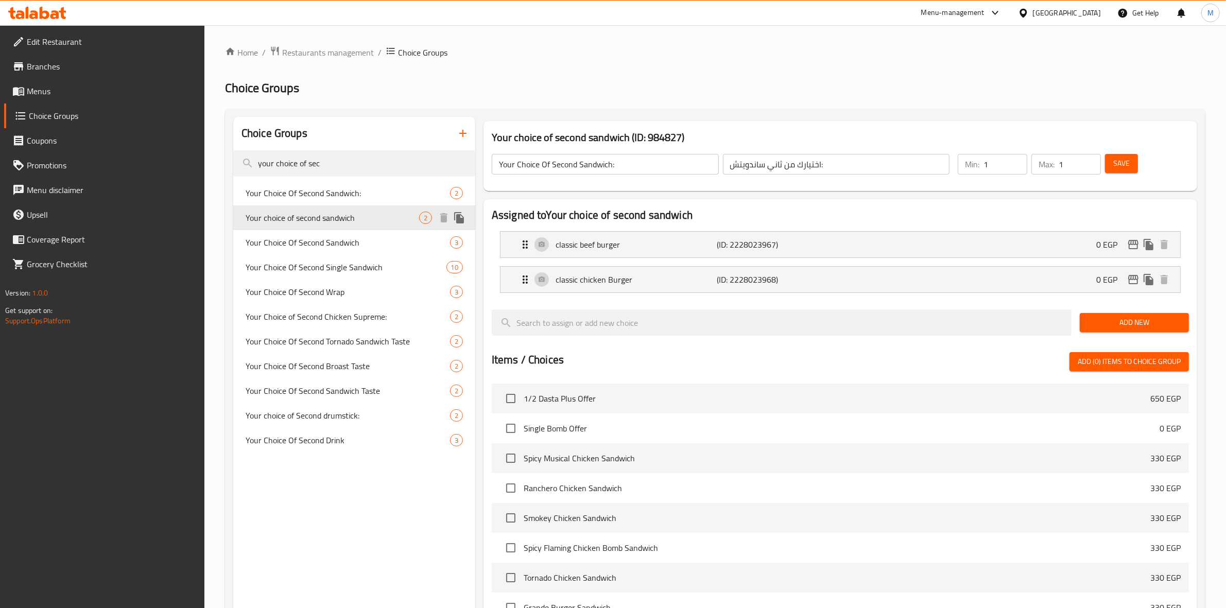
type input "Your choice of second sandwich"
type input "اختيارك من [PERSON_NAME]"
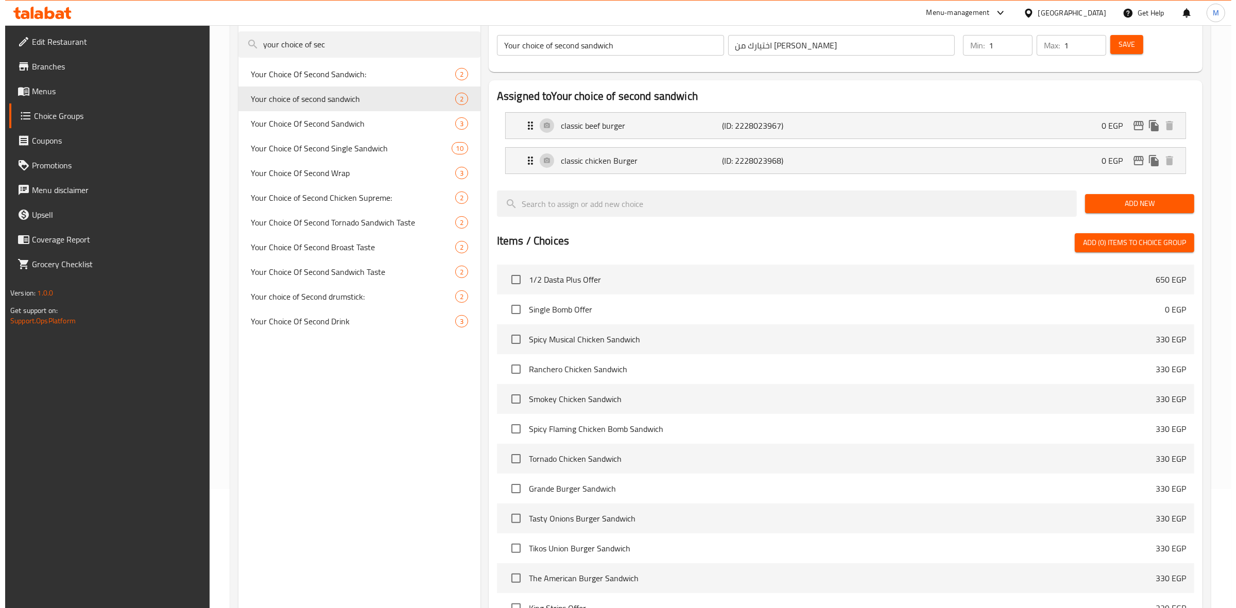
scroll to position [123, 0]
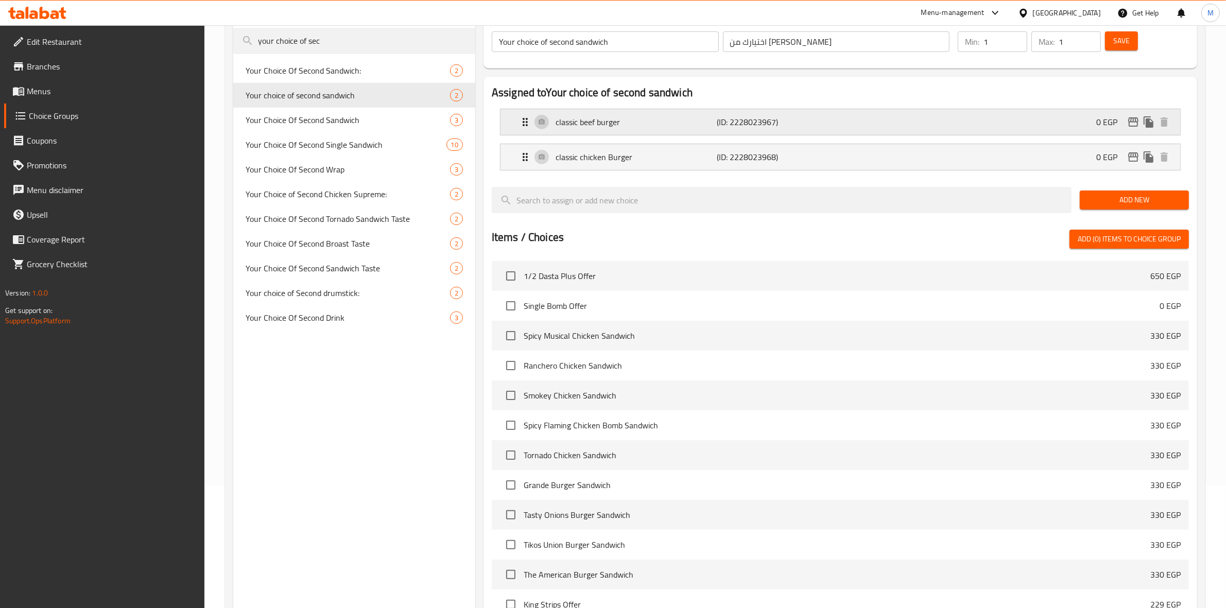
click at [963, 125] on div "classic beef burger (ID: 2228023967) 0 EGP" at bounding box center [843, 122] width 649 height 26
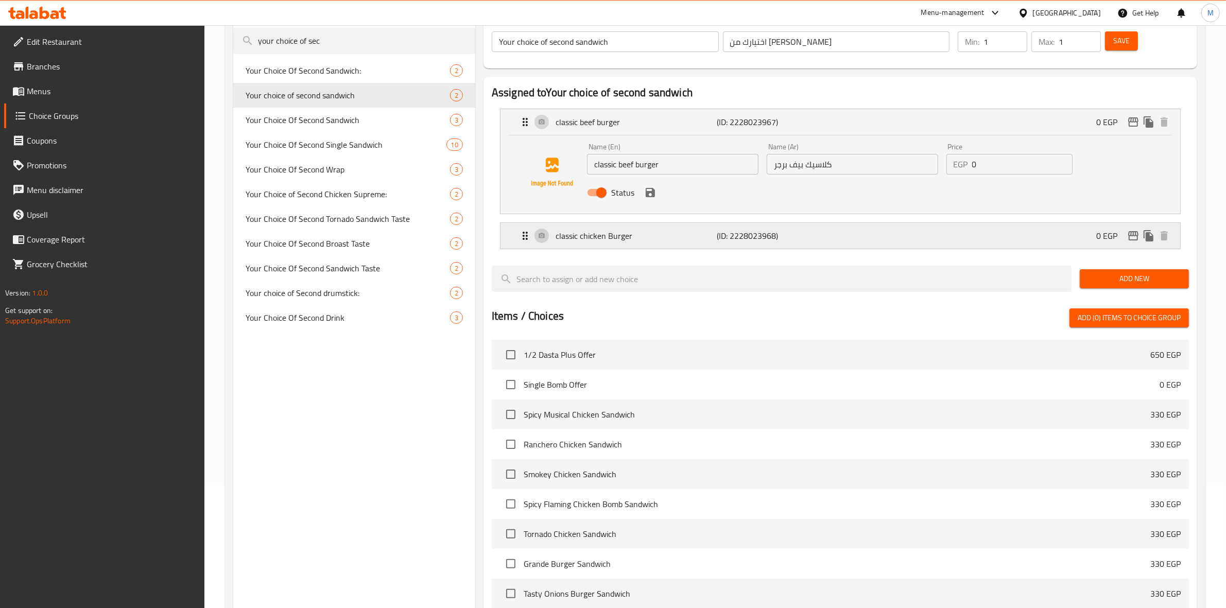
click at [977, 234] on div "classic chicken Burger (ID: 2228023968) 0 EGP" at bounding box center [843, 236] width 649 height 26
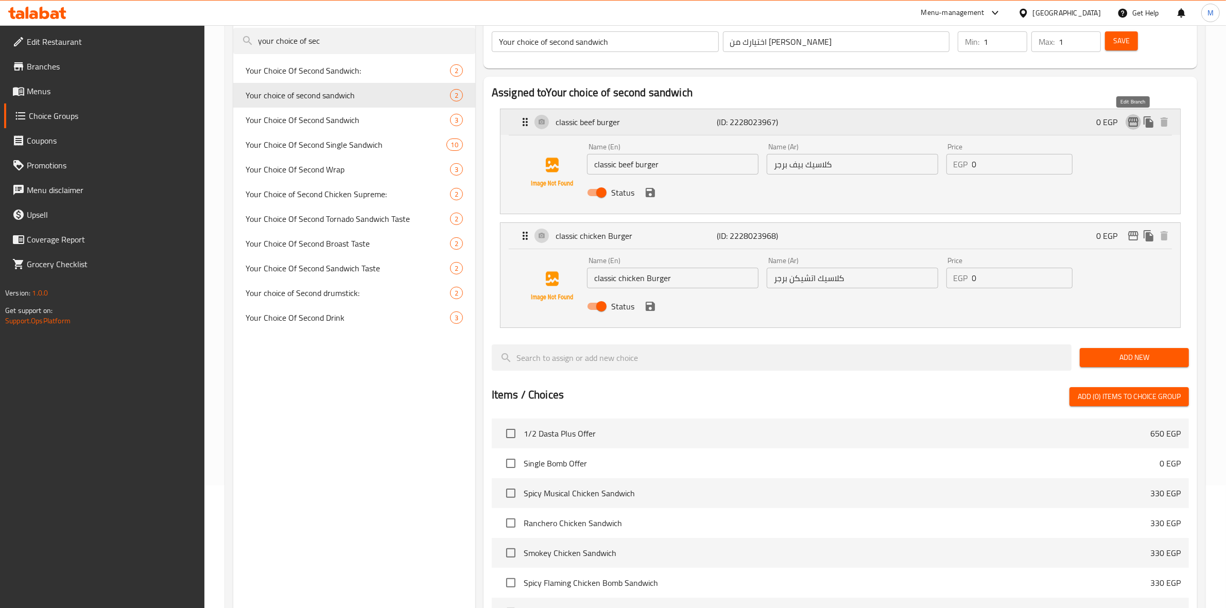
click at [1135, 125] on icon "edit" at bounding box center [1133, 122] width 12 height 12
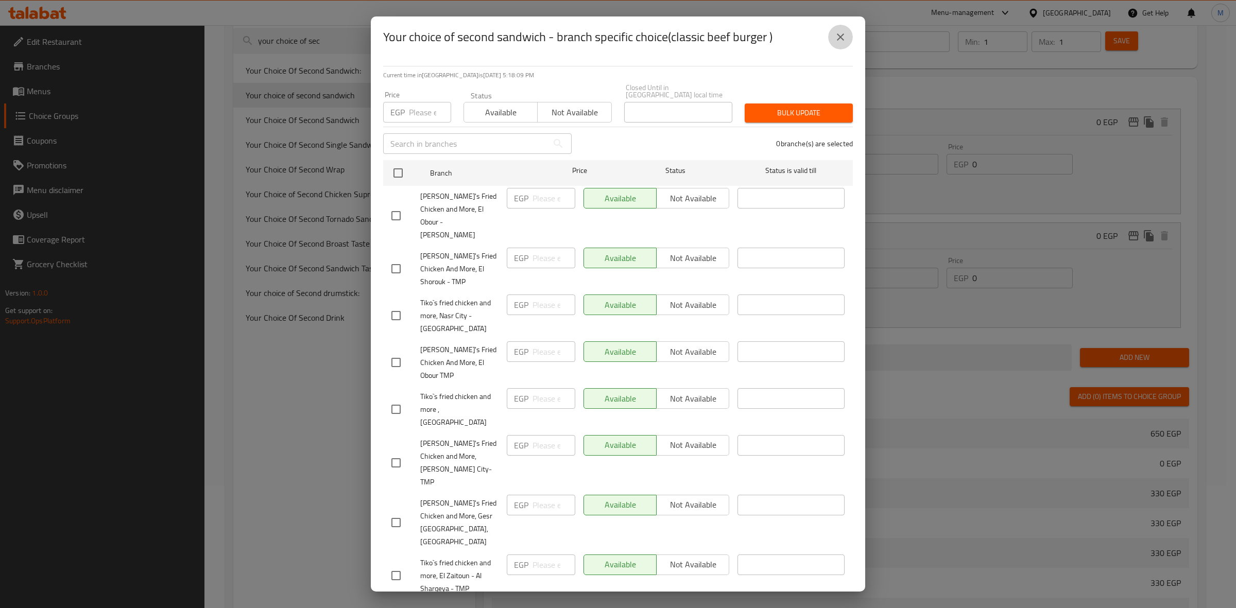
click at [842, 38] on icon "close" at bounding box center [840, 36] width 7 height 7
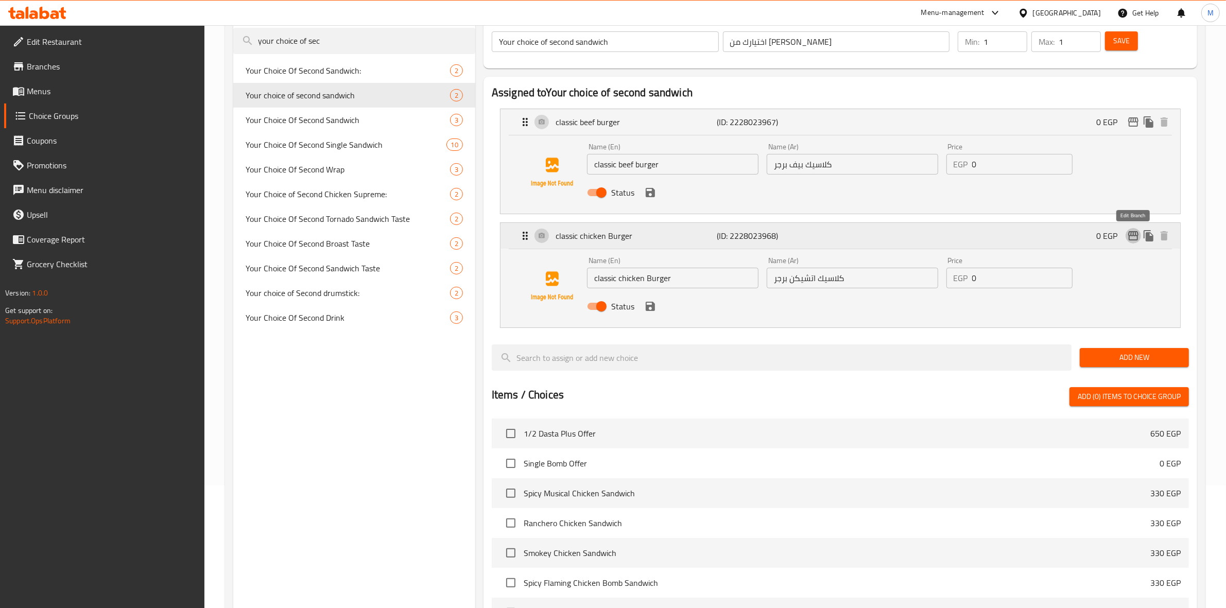
click at [1128, 240] on icon "edit" at bounding box center [1133, 236] width 12 height 12
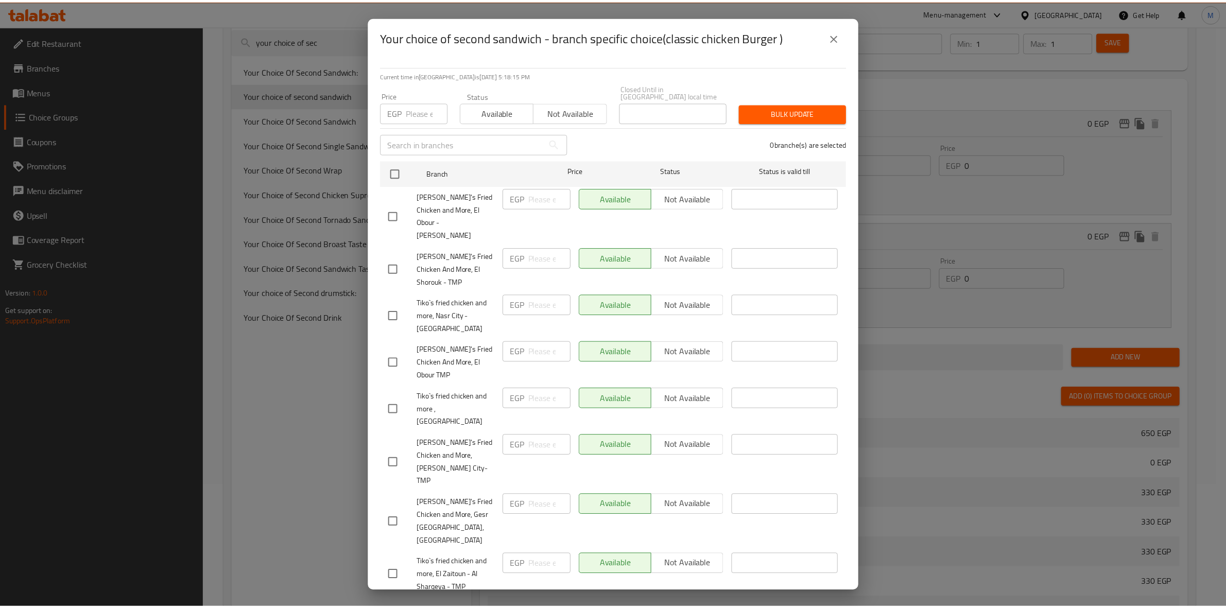
scroll to position [286, 0]
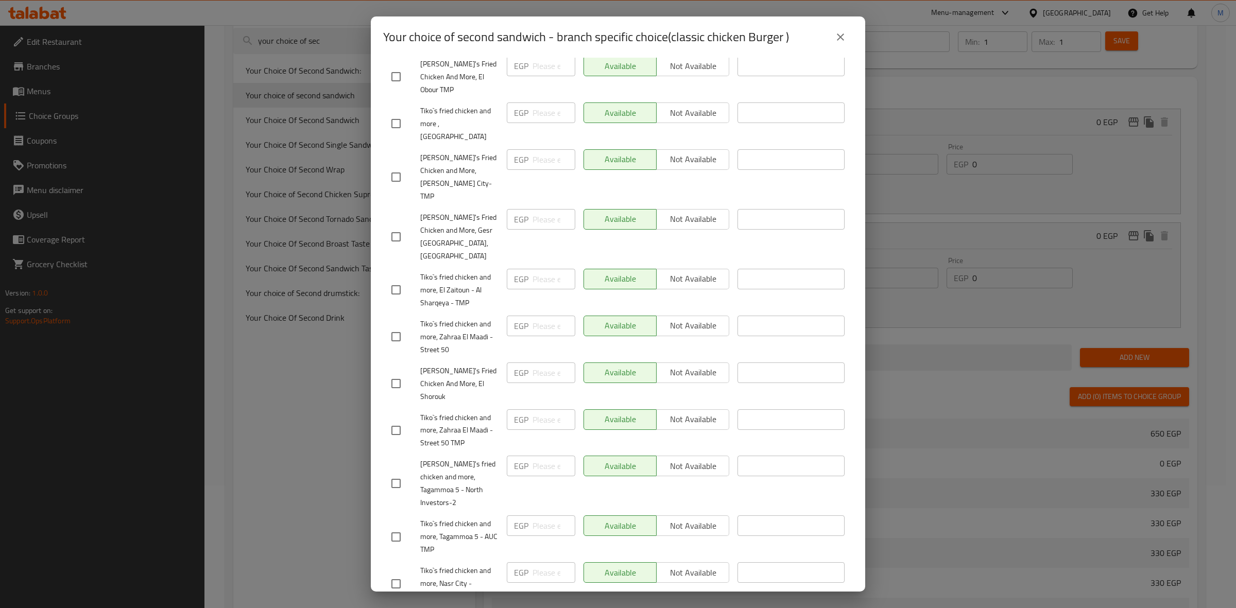
click at [842, 36] on icon "close" at bounding box center [840, 37] width 12 height 12
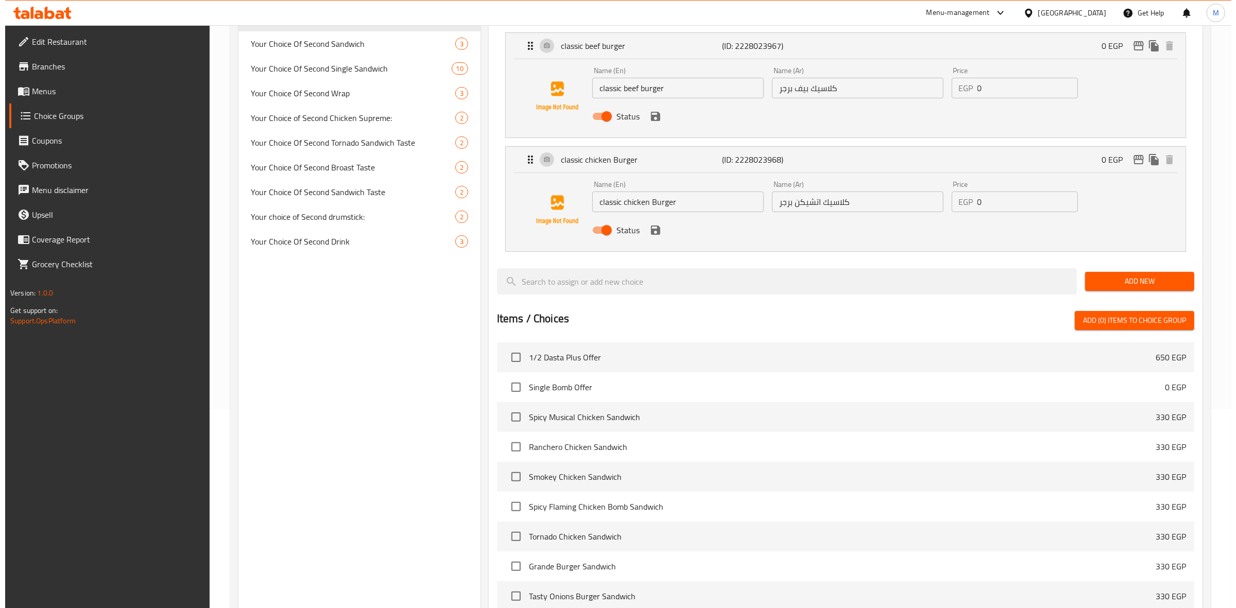
scroll to position [407, 0]
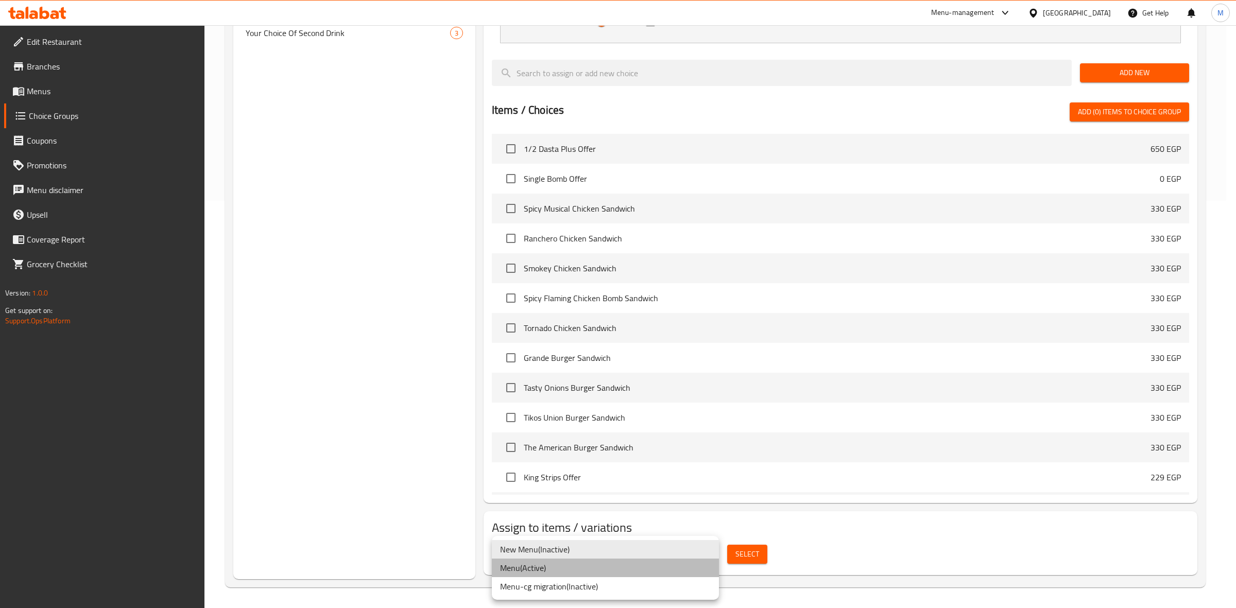
click at [647, 570] on li "Menu ( Active )" at bounding box center [605, 568] width 227 height 19
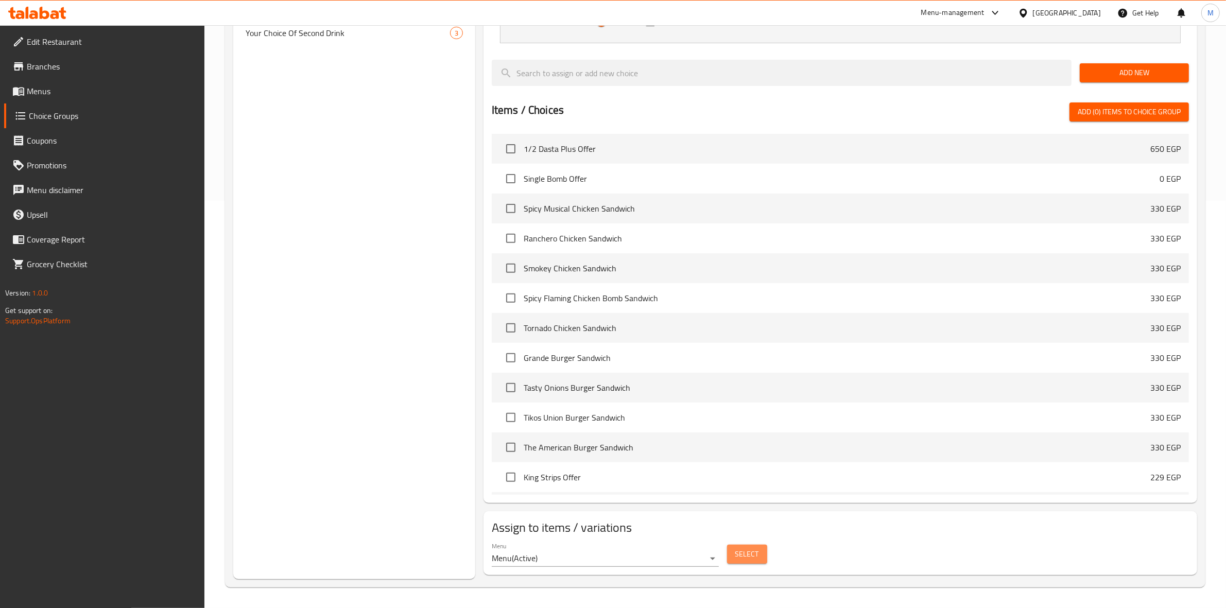
click at [736, 556] on span "Select" at bounding box center [747, 554] width 24 height 13
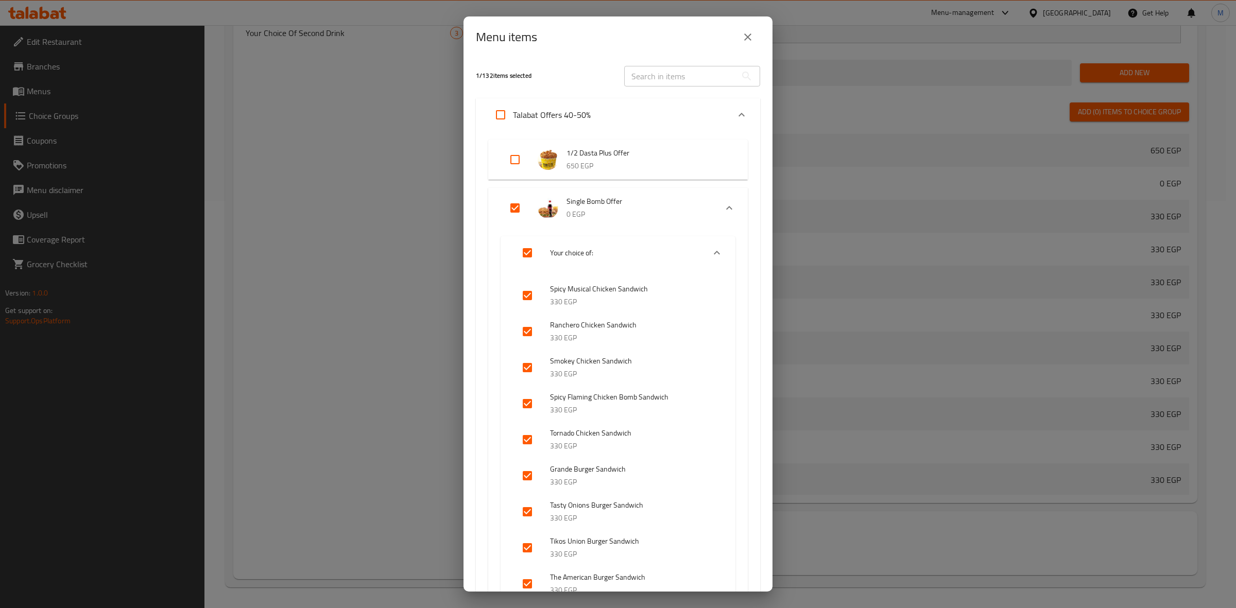
click at [523, 251] on input "Expand" at bounding box center [527, 252] width 25 height 25
checkbox input "false"
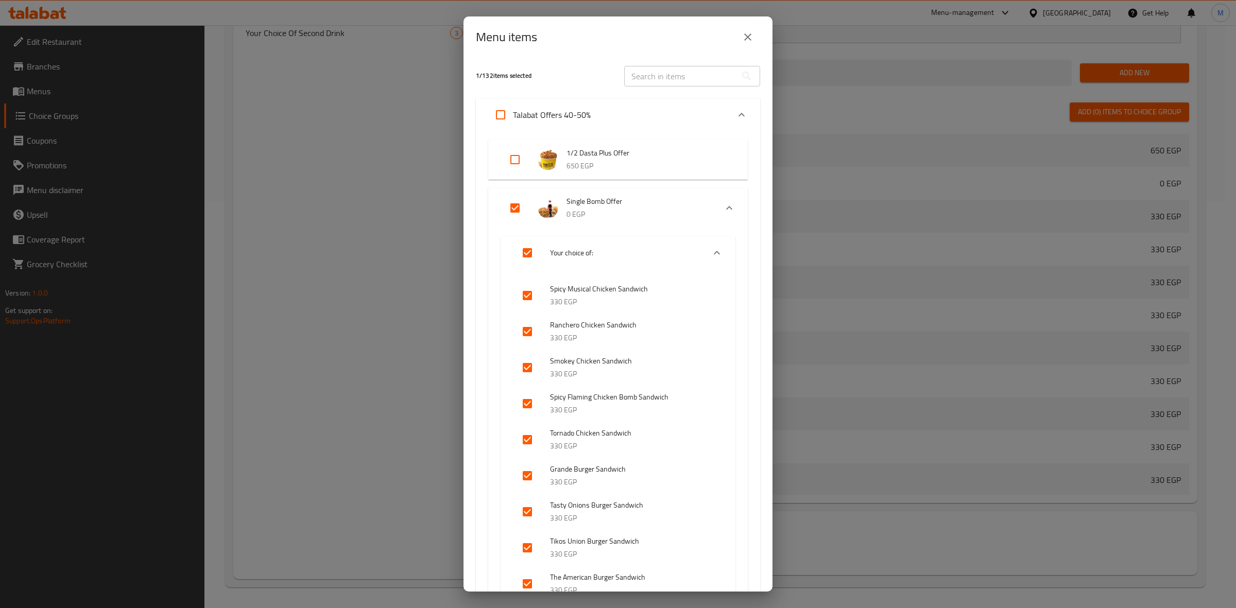
checkbox input "false"
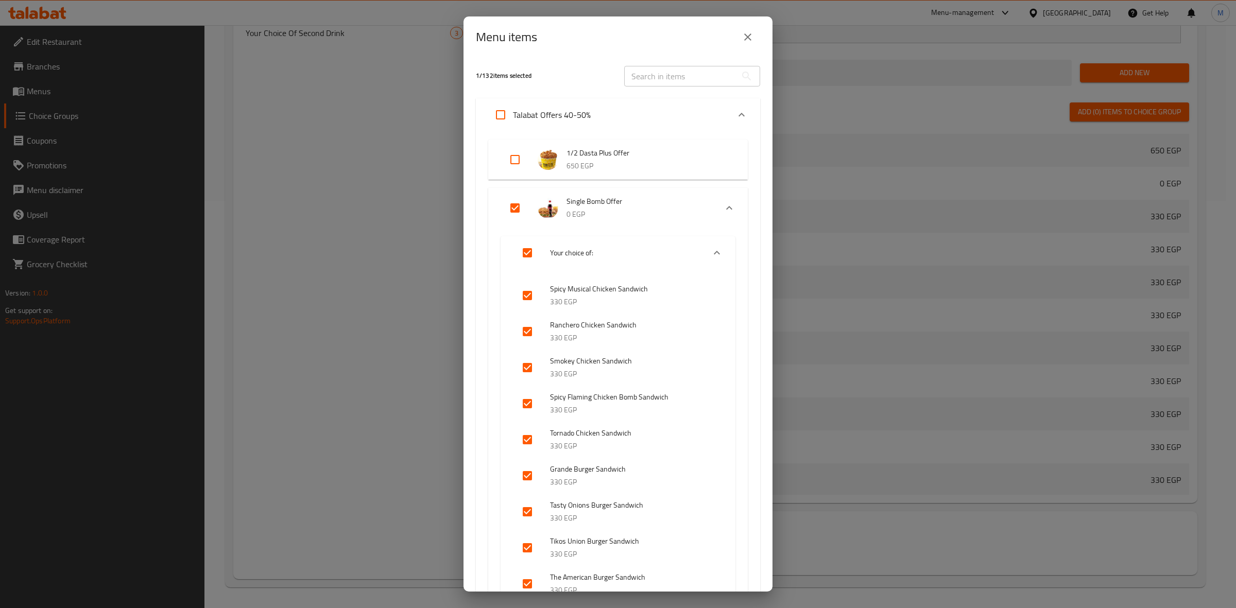
checkbox input "false"
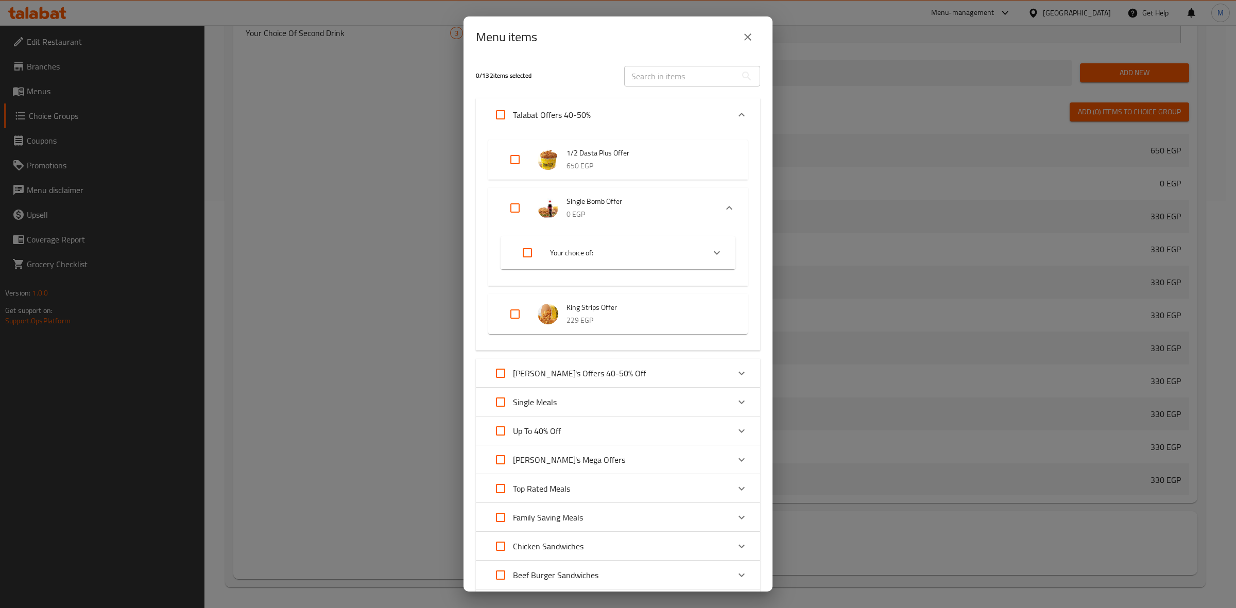
click at [514, 205] on input "Expand" at bounding box center [515, 208] width 25 height 25
checkbox input "true"
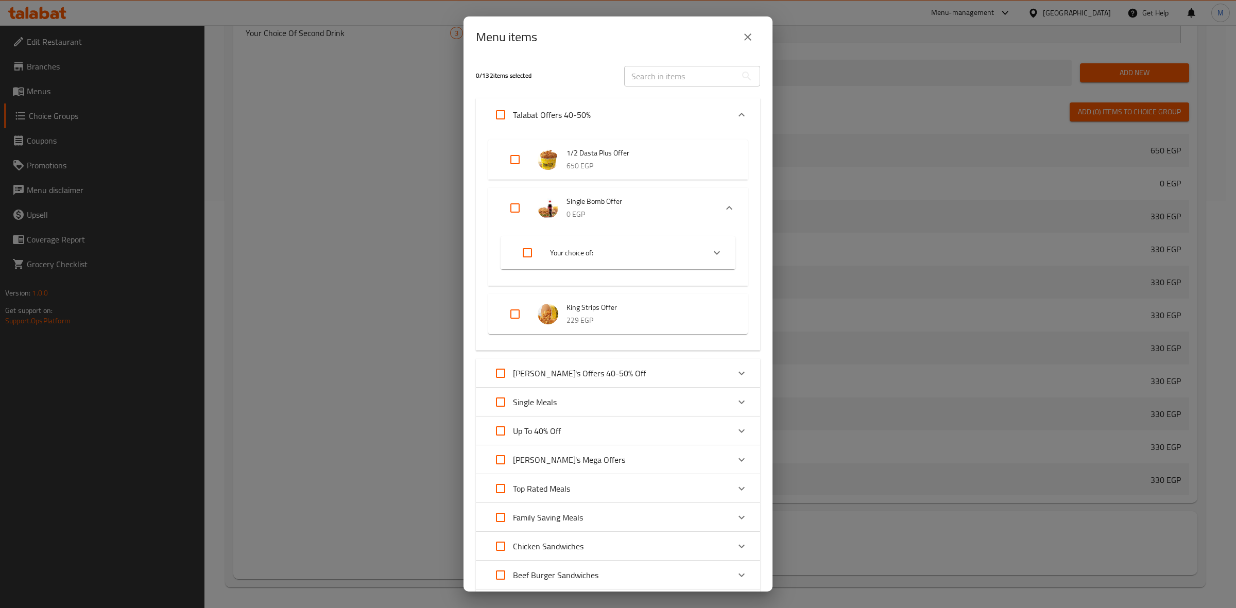
checkbox input "true"
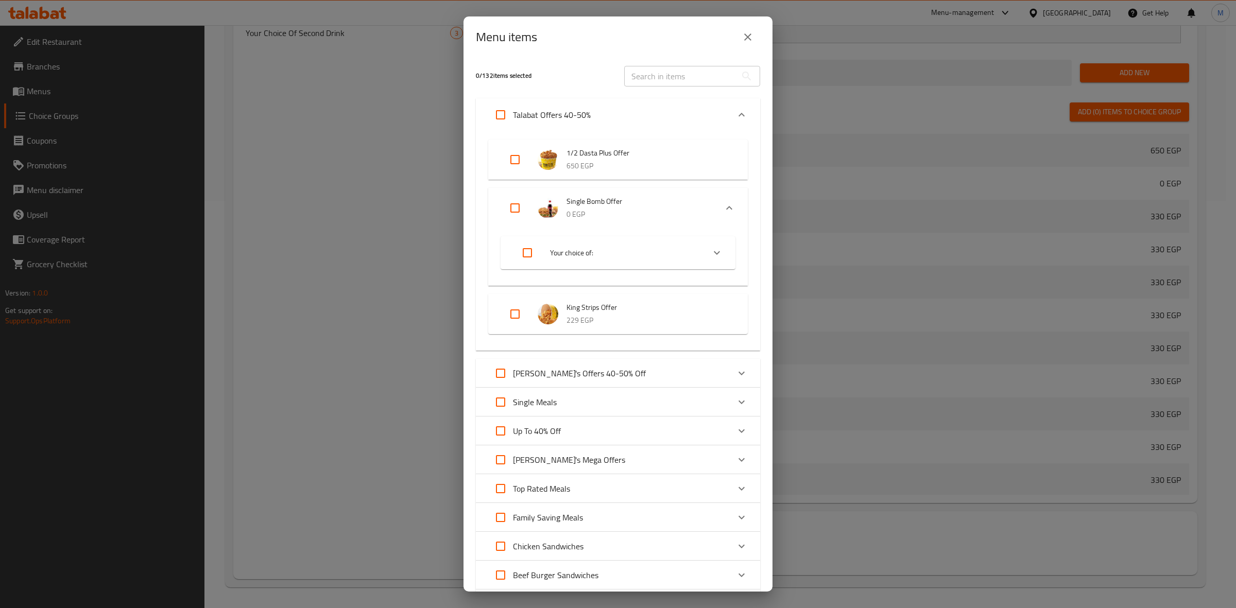
checkbox input "true"
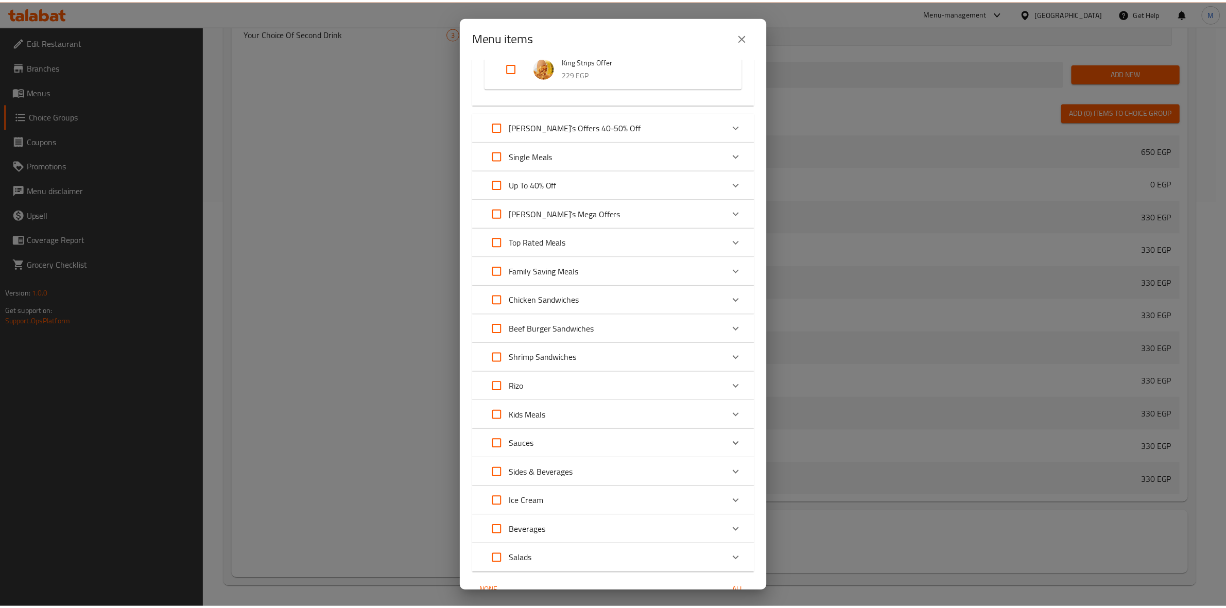
scroll to position [225, 0]
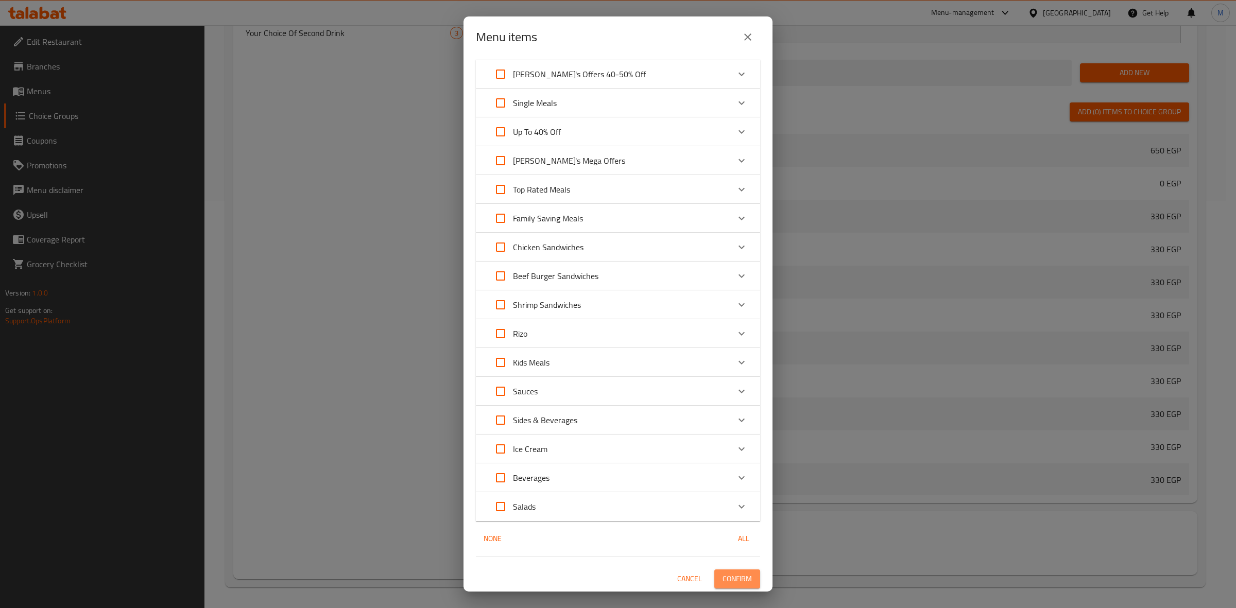
click at [732, 574] on span "Confirm" at bounding box center [736, 579] width 29 height 13
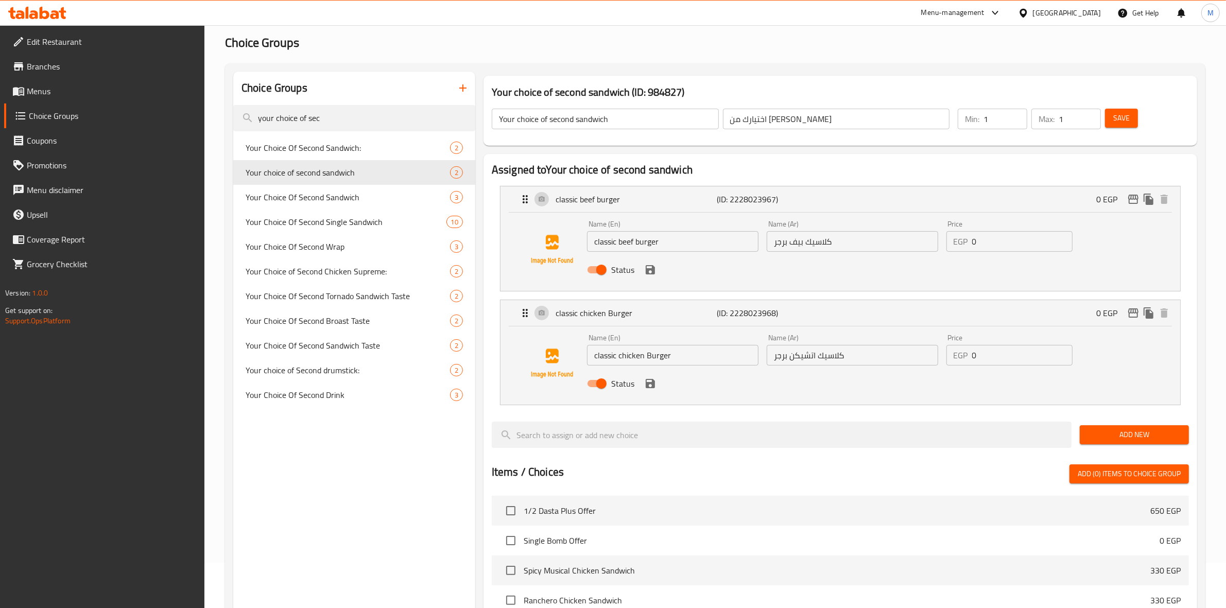
scroll to position [50, 0]
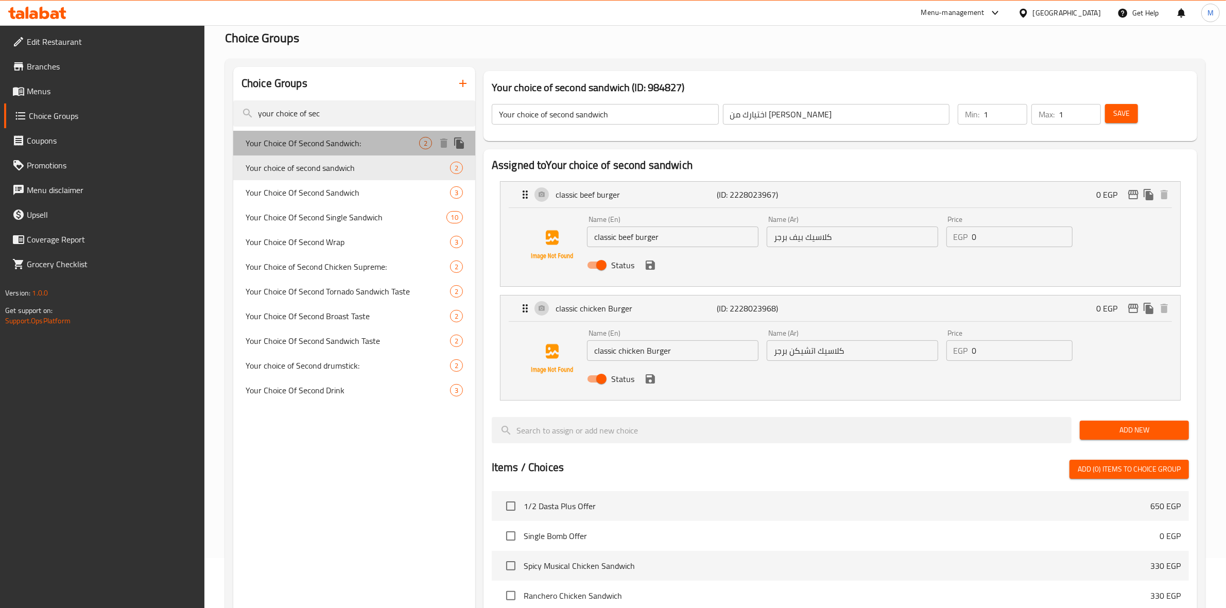
click at [372, 148] on span "Your Choice Of Second Sandwich:" at bounding box center [333, 143] width 174 height 12
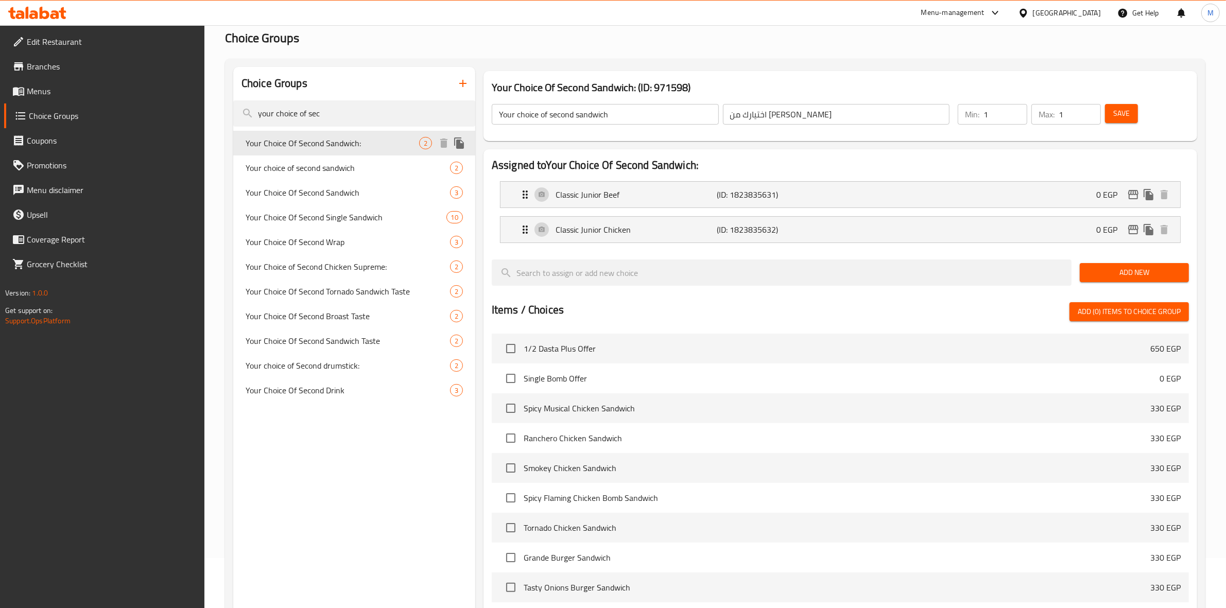
type input "Your Choice Of Second Sandwich:"
type input "اختيارك من ثاني ساندويتش:"
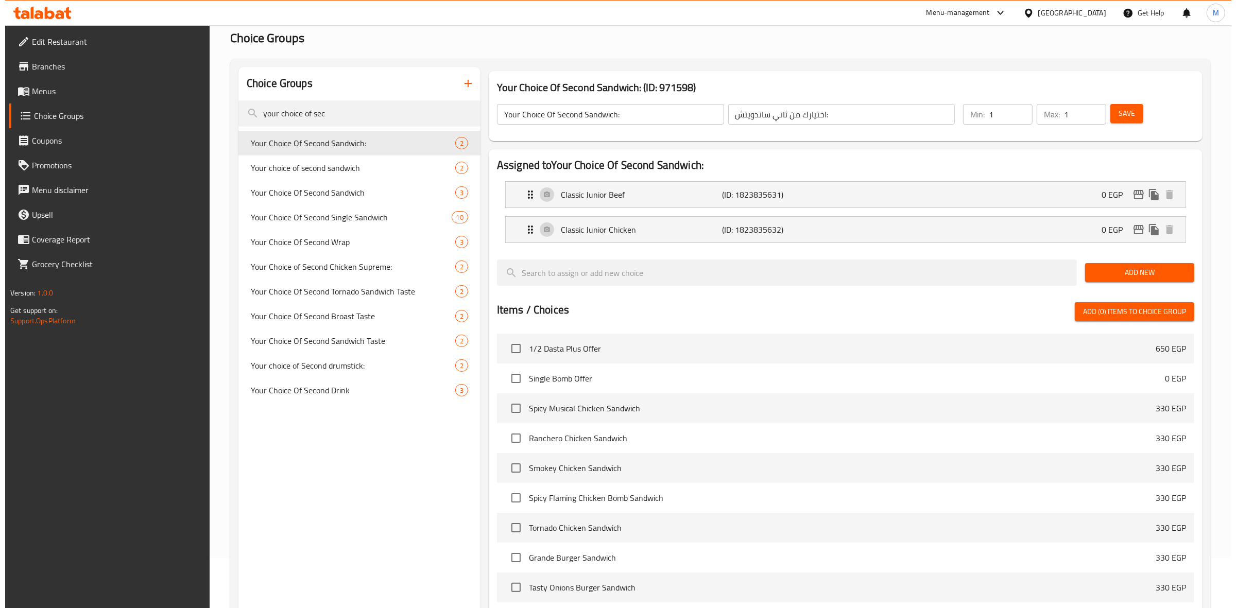
scroll to position [250, 0]
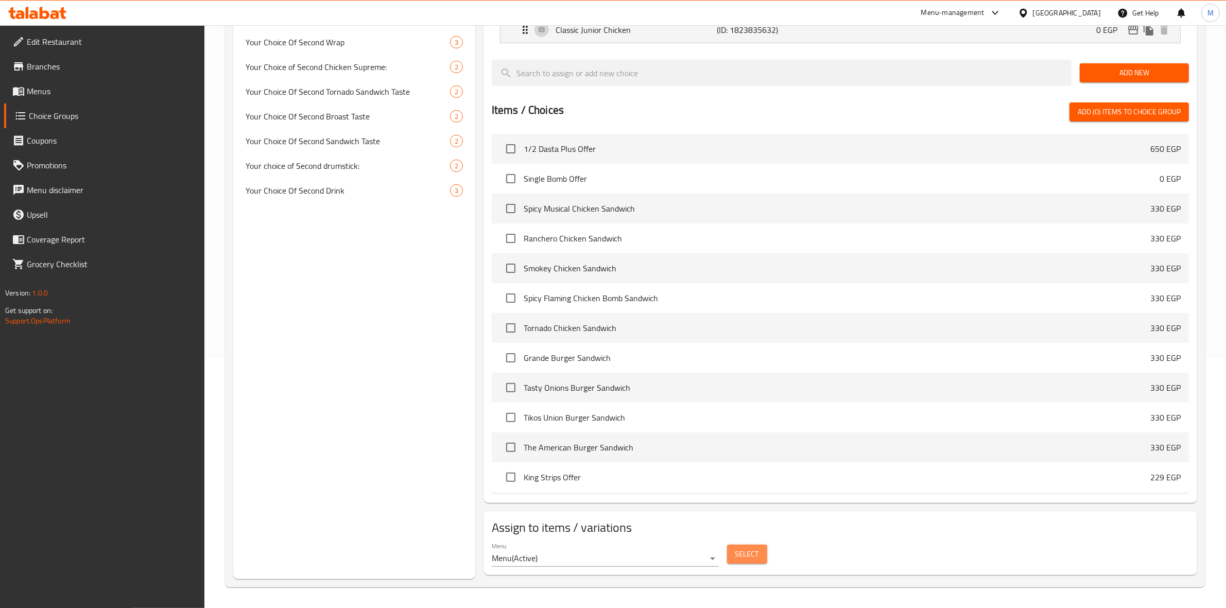
click at [740, 554] on span "Select" at bounding box center [747, 554] width 24 height 13
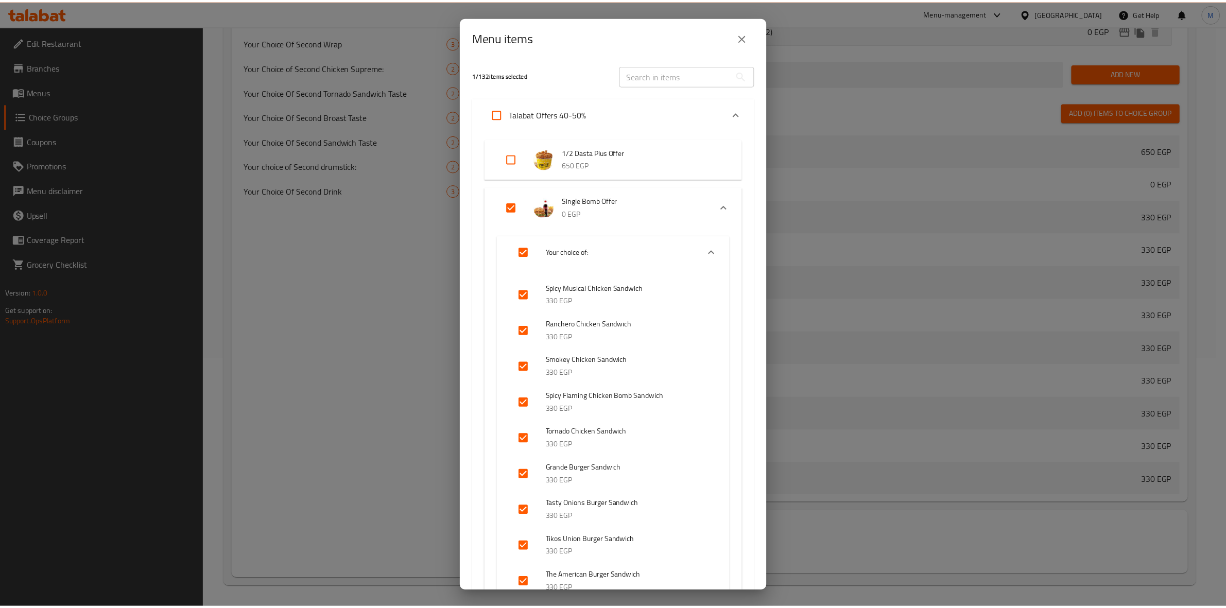
scroll to position [0, 0]
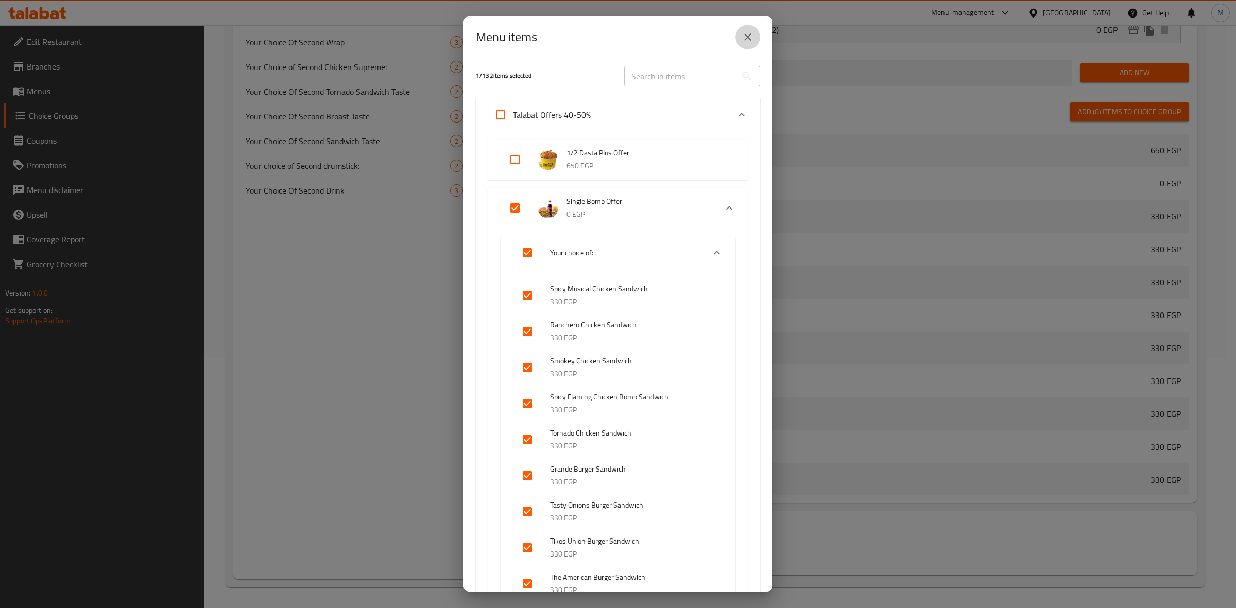
click at [757, 32] on button "close" at bounding box center [747, 37] width 25 height 25
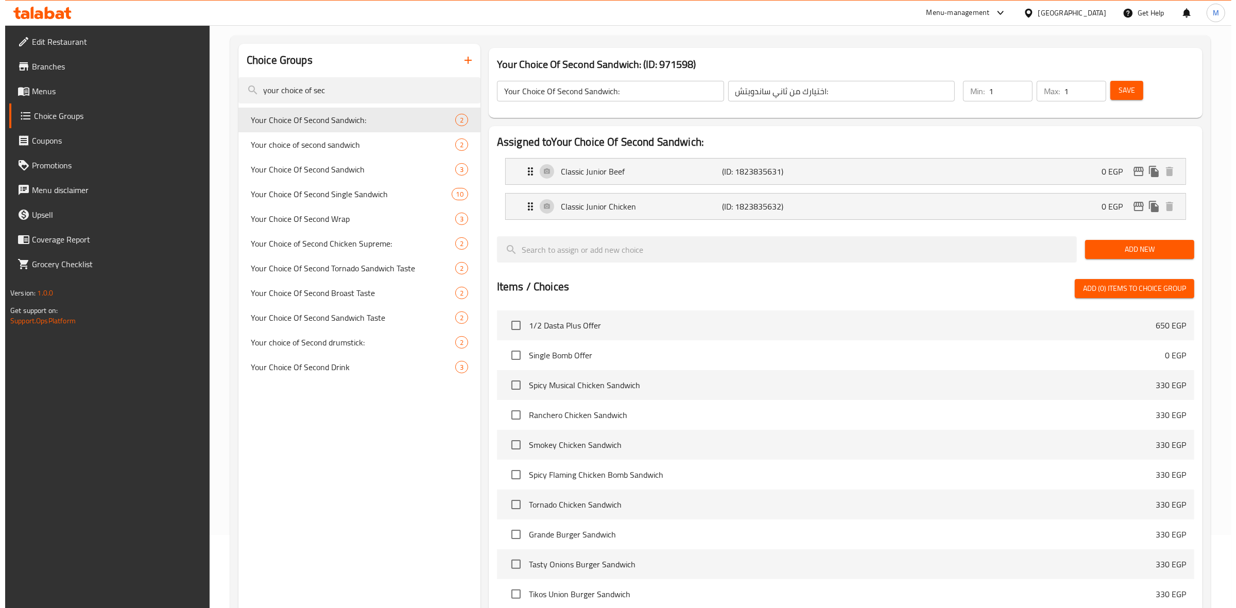
scroll to position [22, 0]
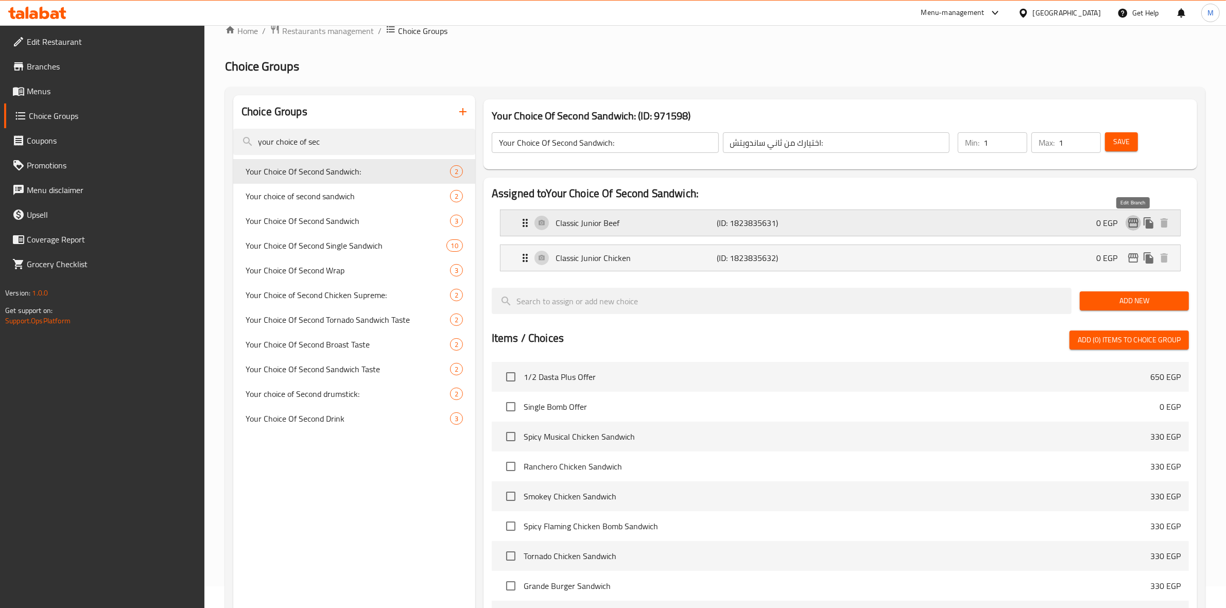
click at [1133, 223] on icon "edit" at bounding box center [1133, 222] width 10 height 9
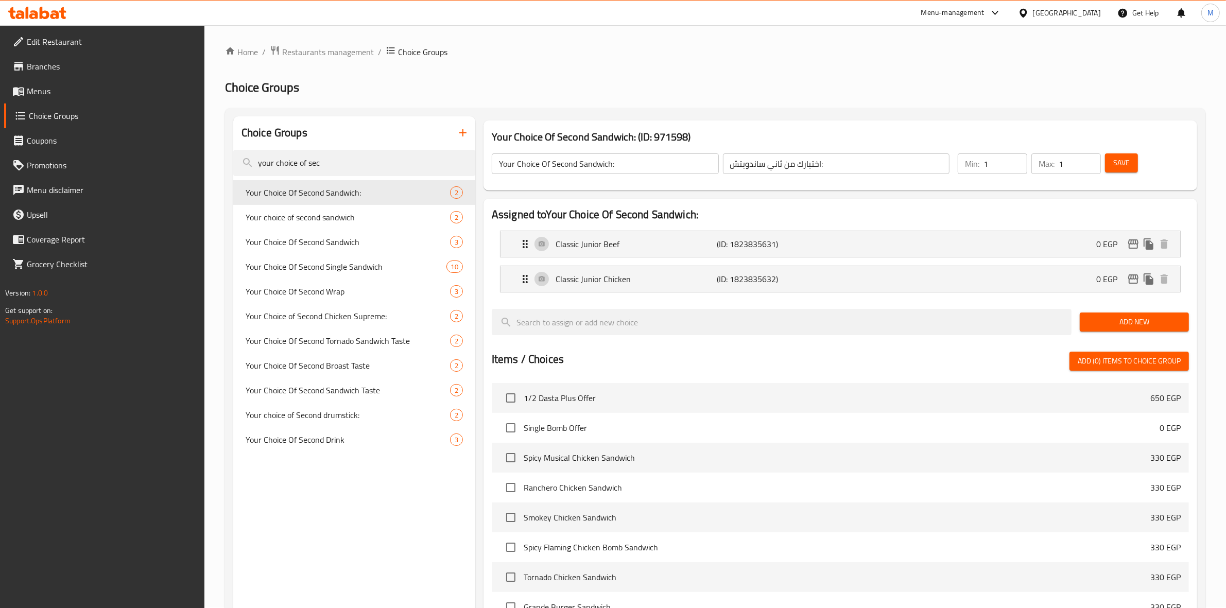
scroll to position [0, 0]
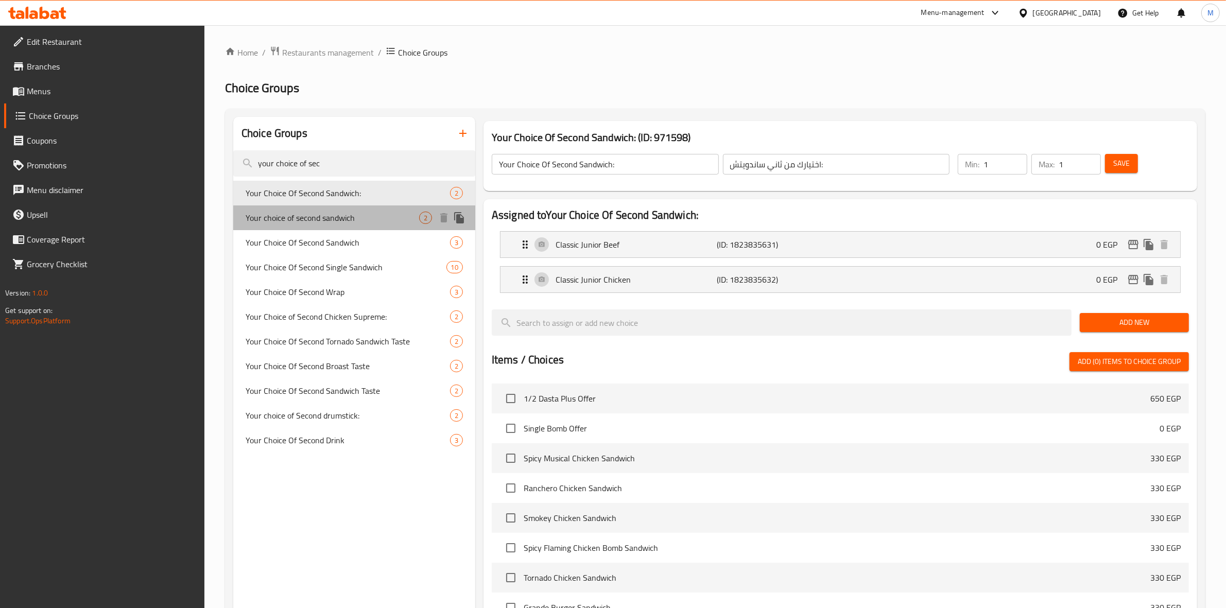
click at [392, 225] on div "Your choice of second sandwich 2" at bounding box center [354, 217] width 242 height 25
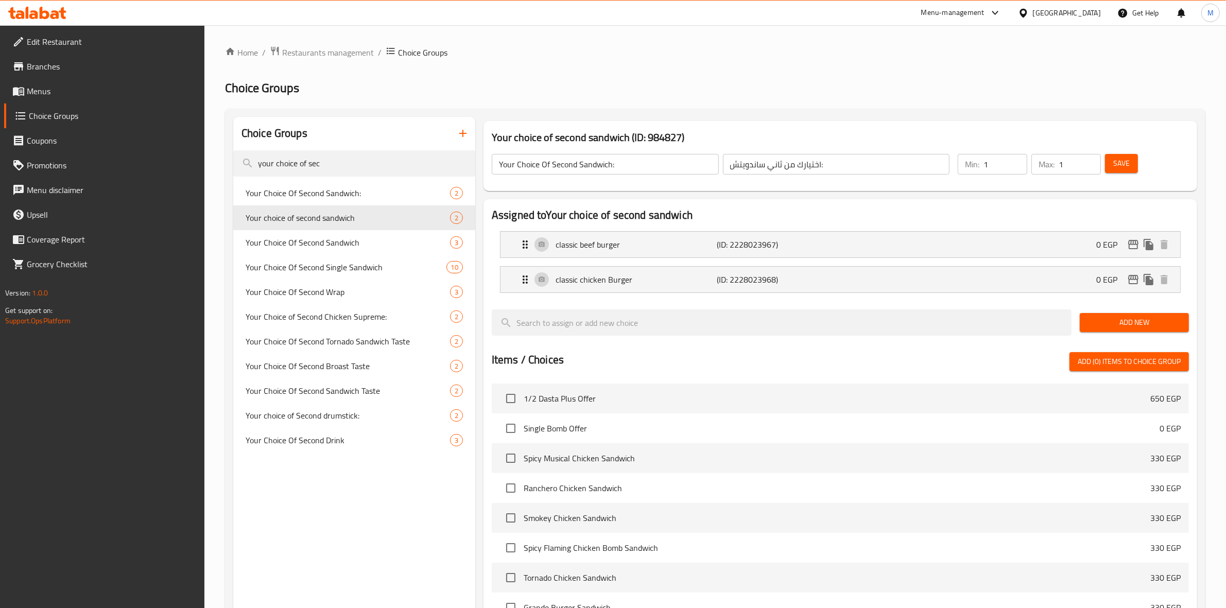
type input "Your choice of second sandwich"
type input "اختيارك من [PERSON_NAME]"
click at [349, 184] on div "Your Choice Of Second Sandwich: 2" at bounding box center [354, 193] width 242 height 25
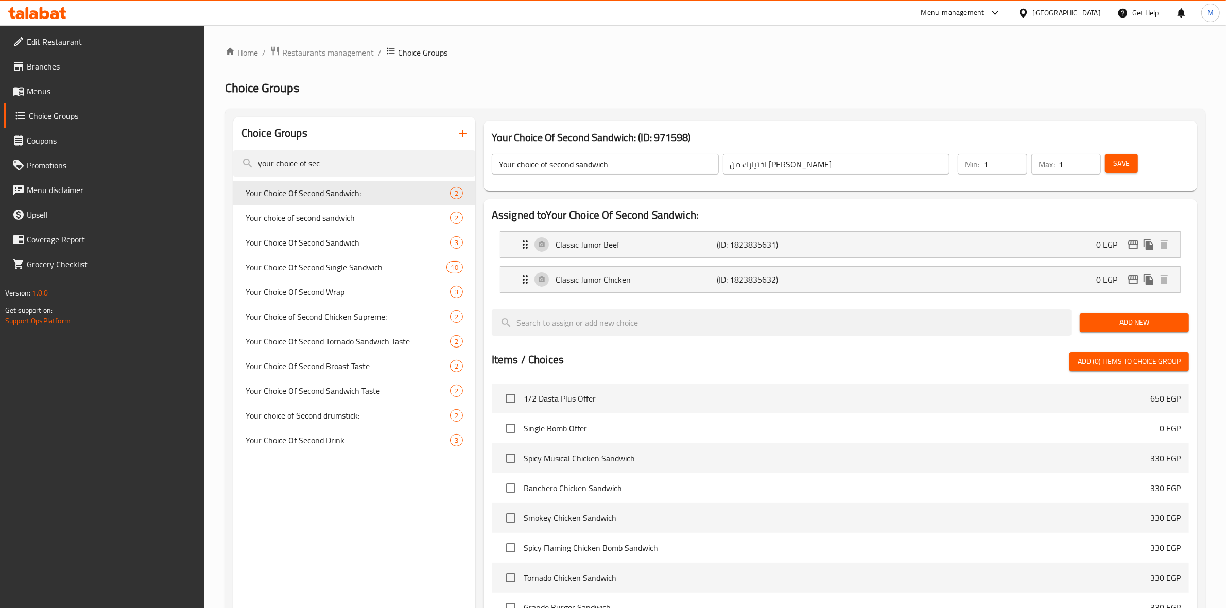
type input "Your Choice Of Second Sandwich:"
type input "اختيارك من ثاني ساندويتش:"
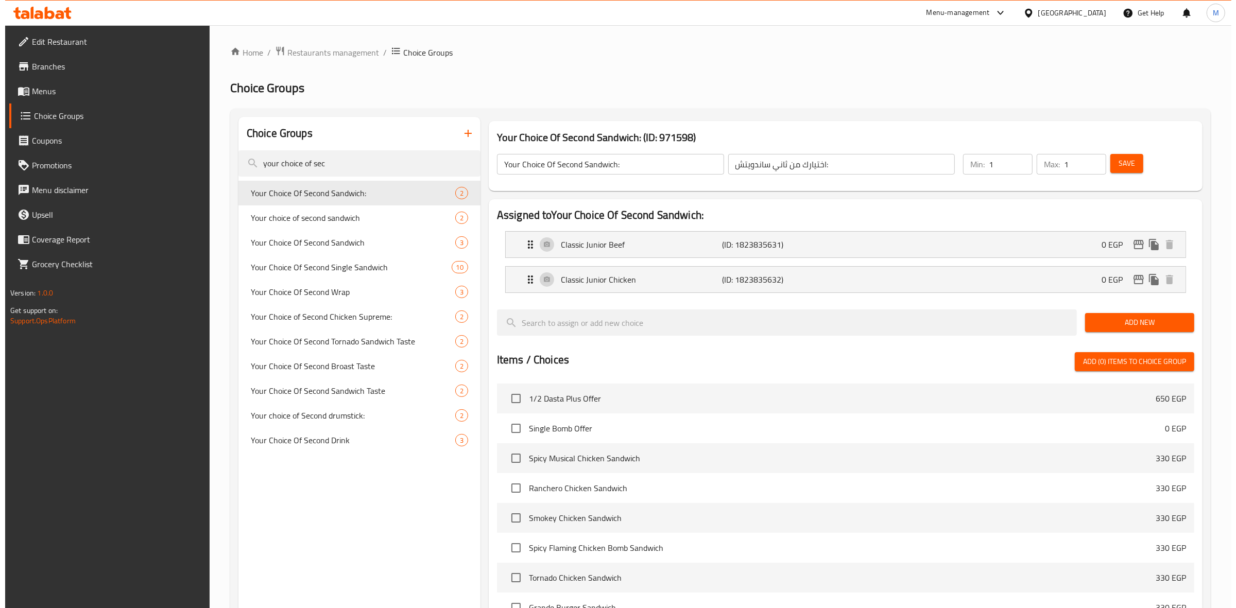
scroll to position [250, 0]
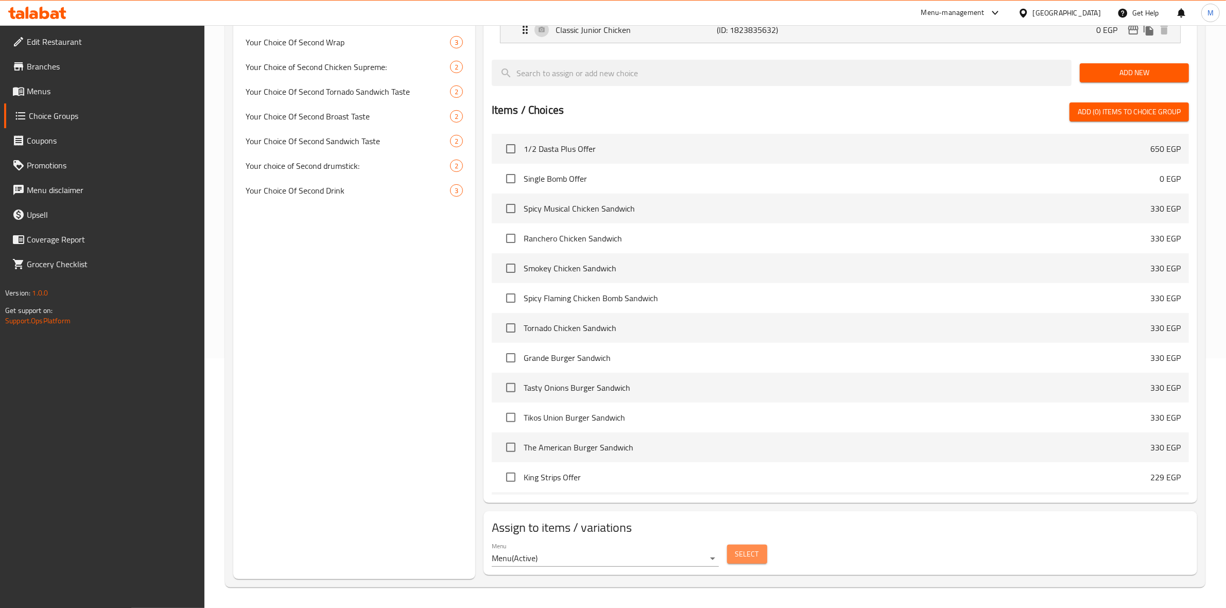
click at [752, 554] on span "Select" at bounding box center [747, 554] width 24 height 13
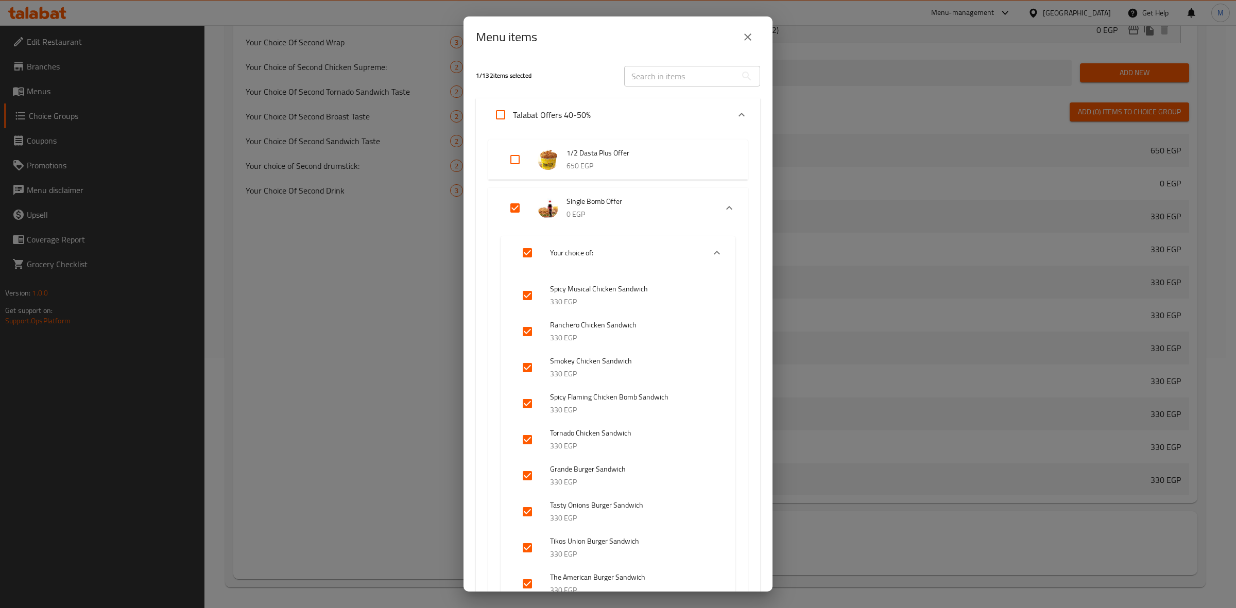
click at [510, 205] on input "Expand" at bounding box center [515, 208] width 25 height 25
checkbox input "false"
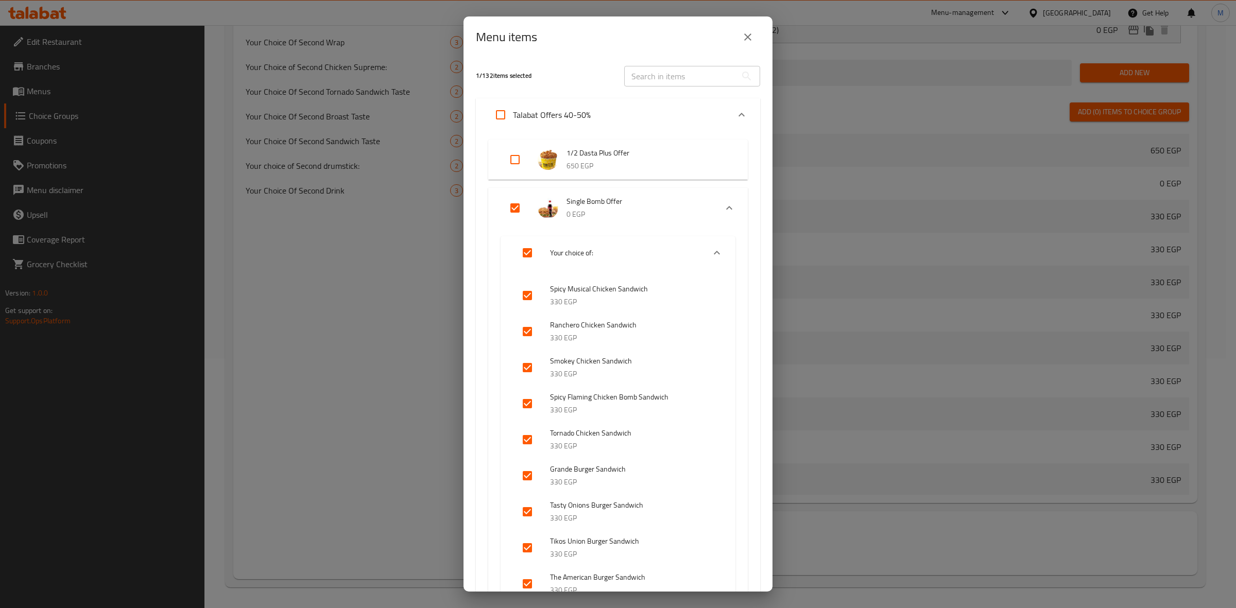
checkbox input "false"
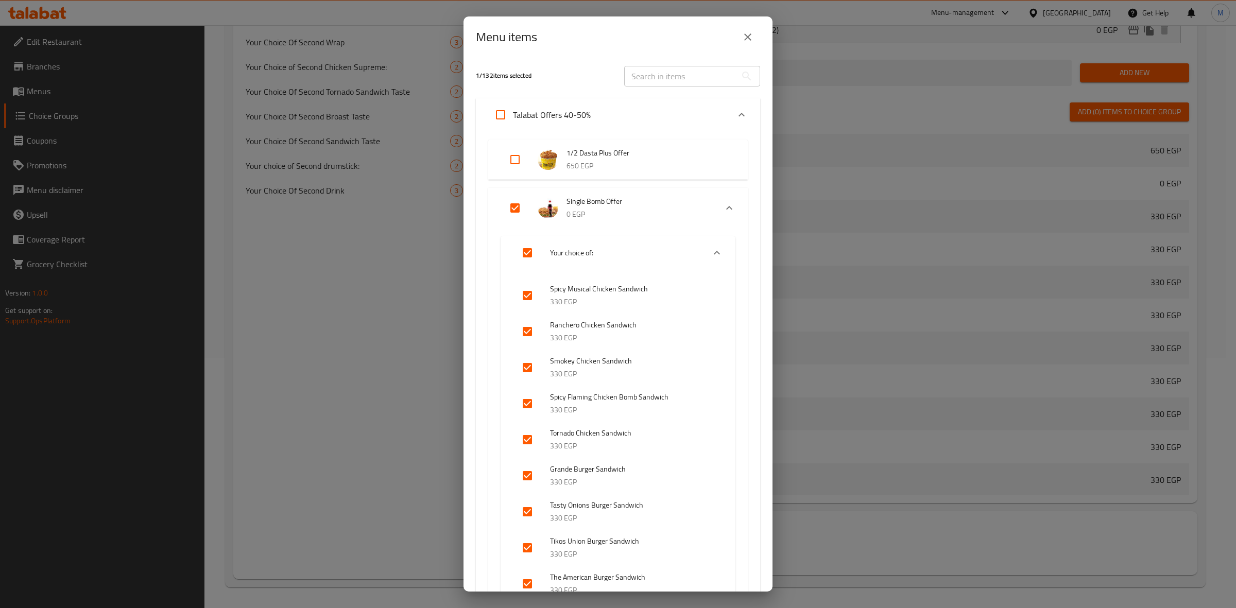
checkbox input "false"
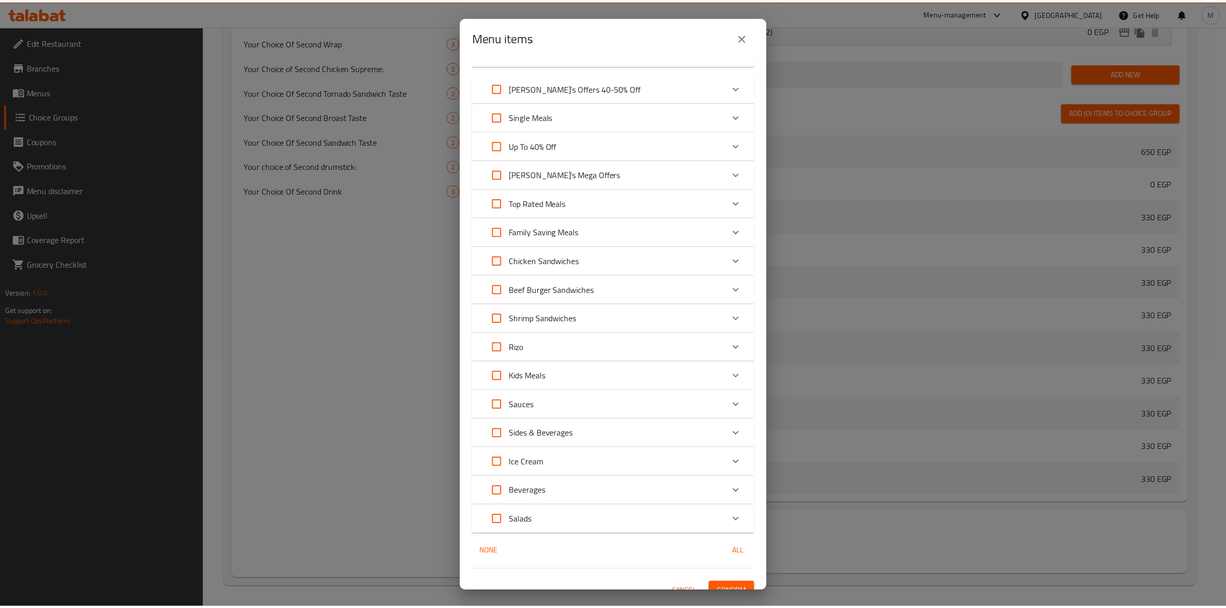
scroll to position [225, 0]
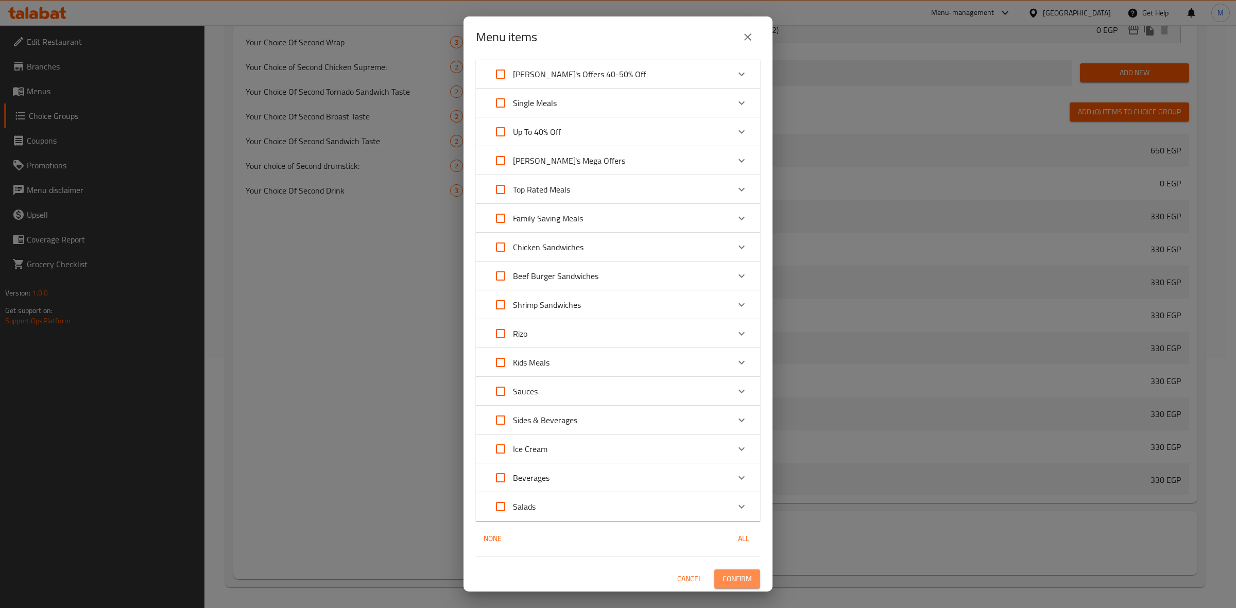
click at [734, 577] on span "Confirm" at bounding box center [736, 579] width 29 height 13
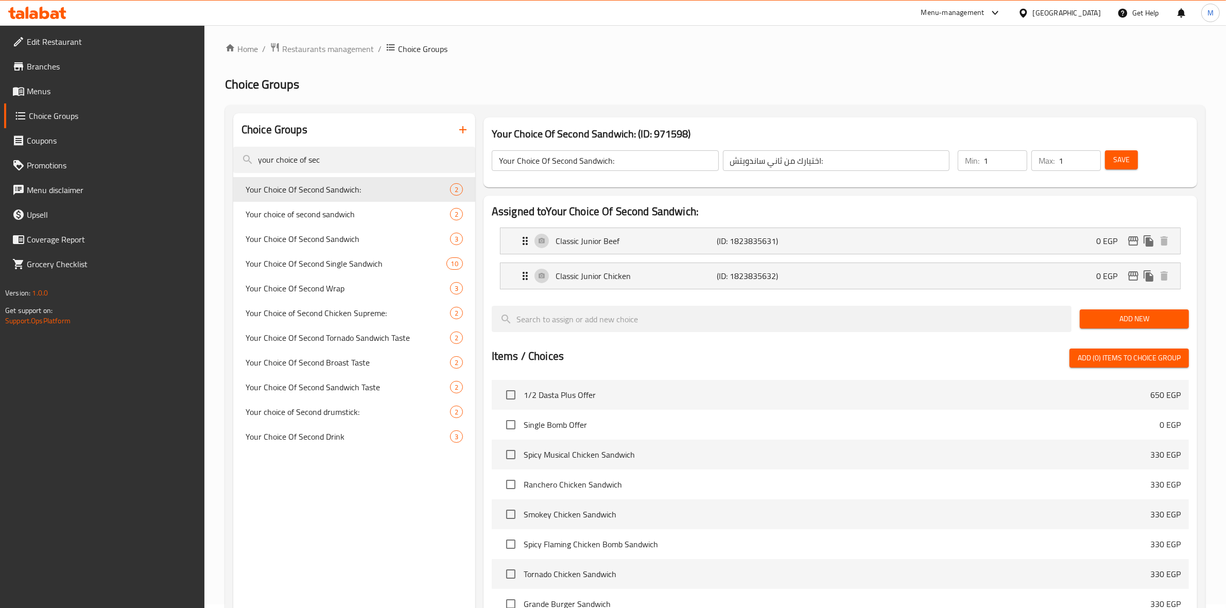
scroll to position [0, 0]
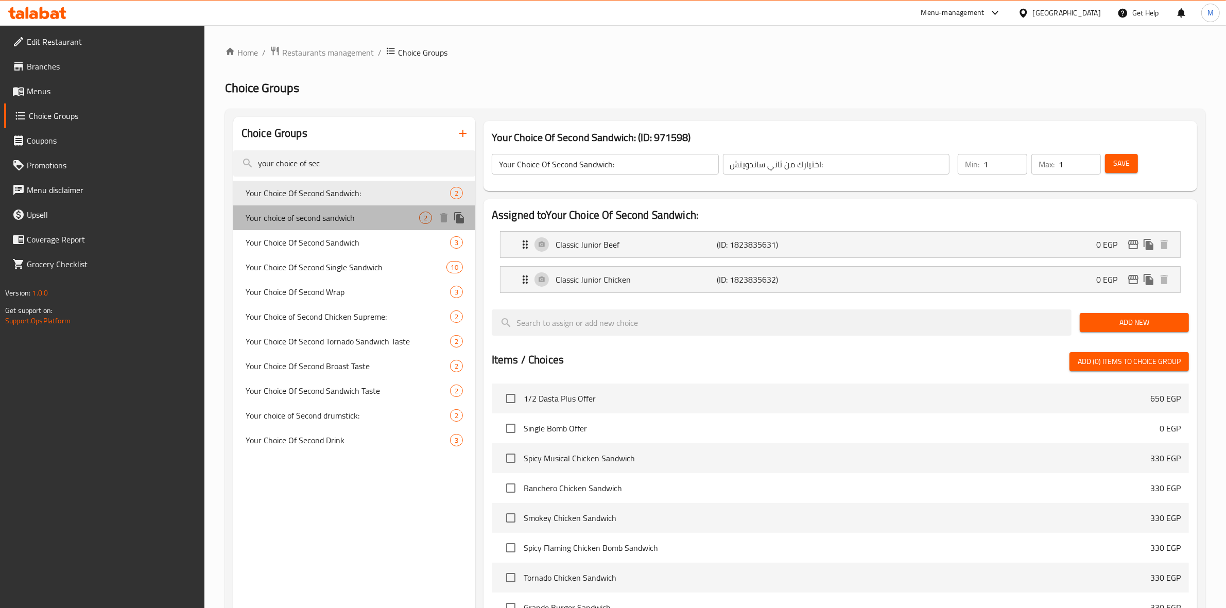
click at [355, 220] on span "Your choice of second sandwich" at bounding box center [333, 218] width 174 height 12
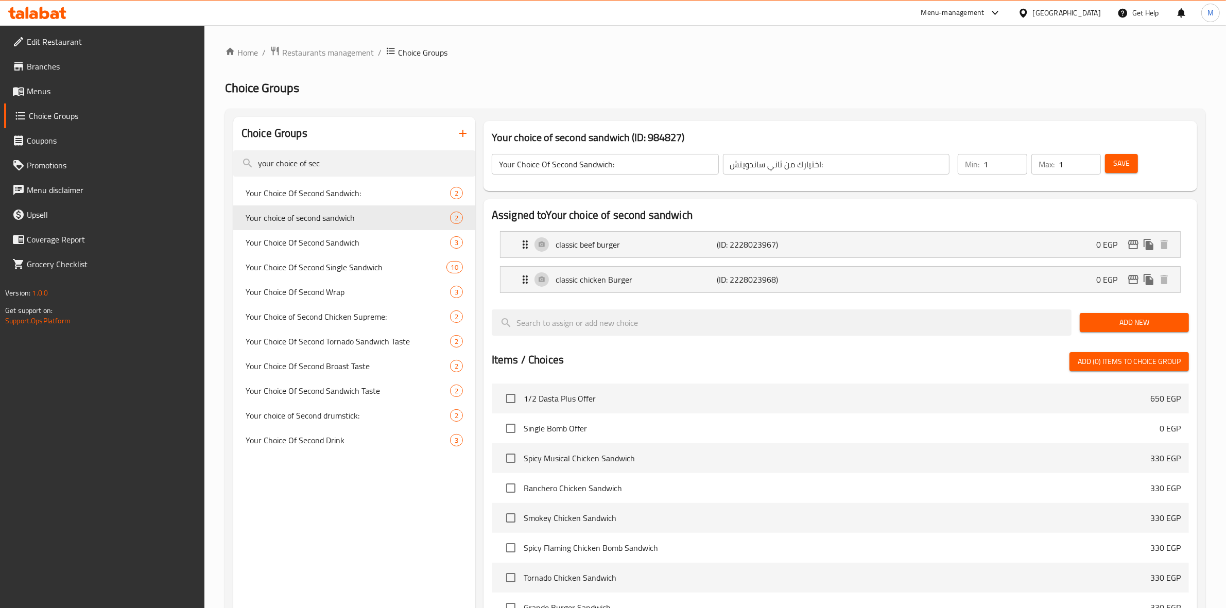
type input "Your choice of second sandwich"
type input "اختيارك من [PERSON_NAME]"
click at [352, 197] on span "Your Choice Of Second Sandwich:" at bounding box center [333, 193] width 174 height 12
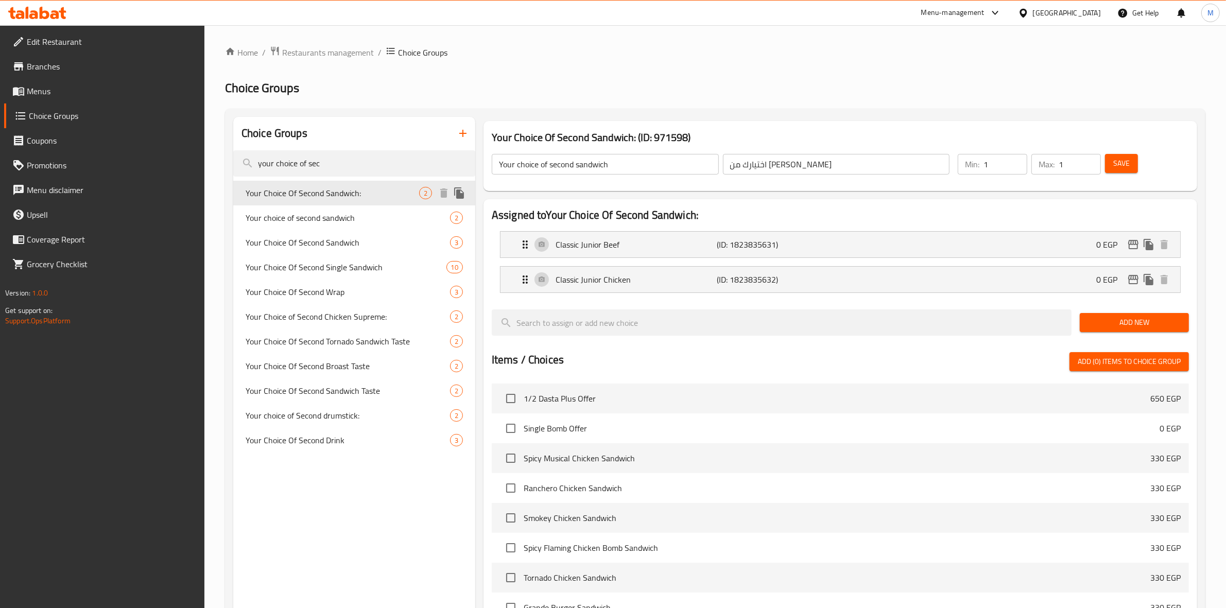
type input "Your Choice Of Second Sandwich:"
type input "اختيارك من ثاني ساندويتش:"
click at [384, 222] on span "Your choice of second sandwich" at bounding box center [333, 218] width 174 height 12
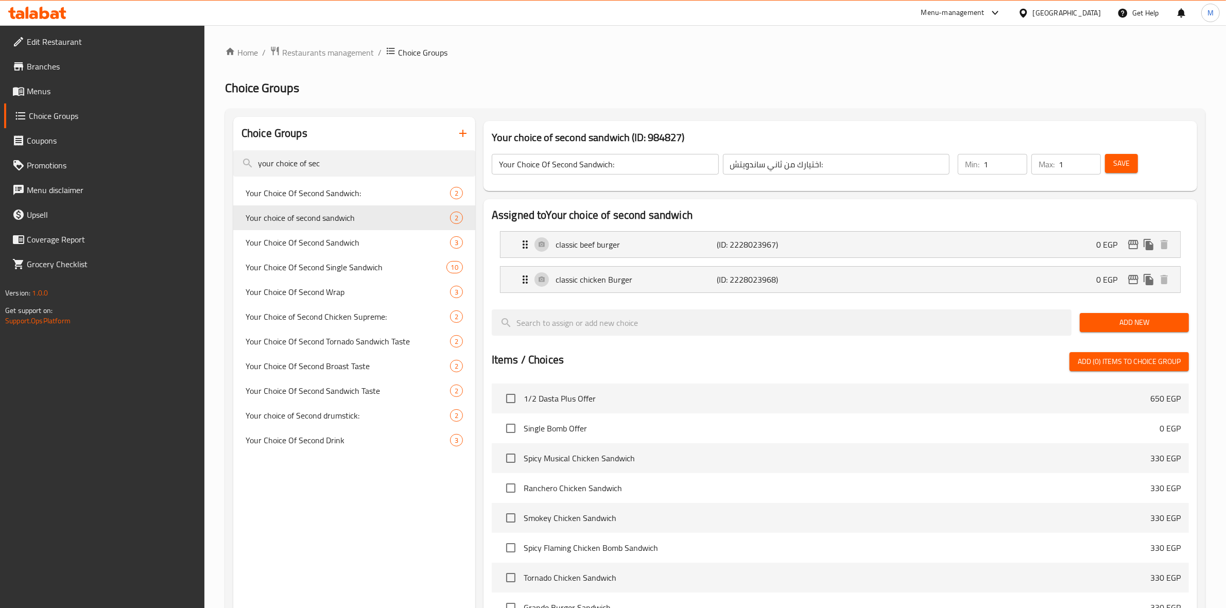
type input "Your choice of second sandwich"
type input "اختيارك من [PERSON_NAME]"
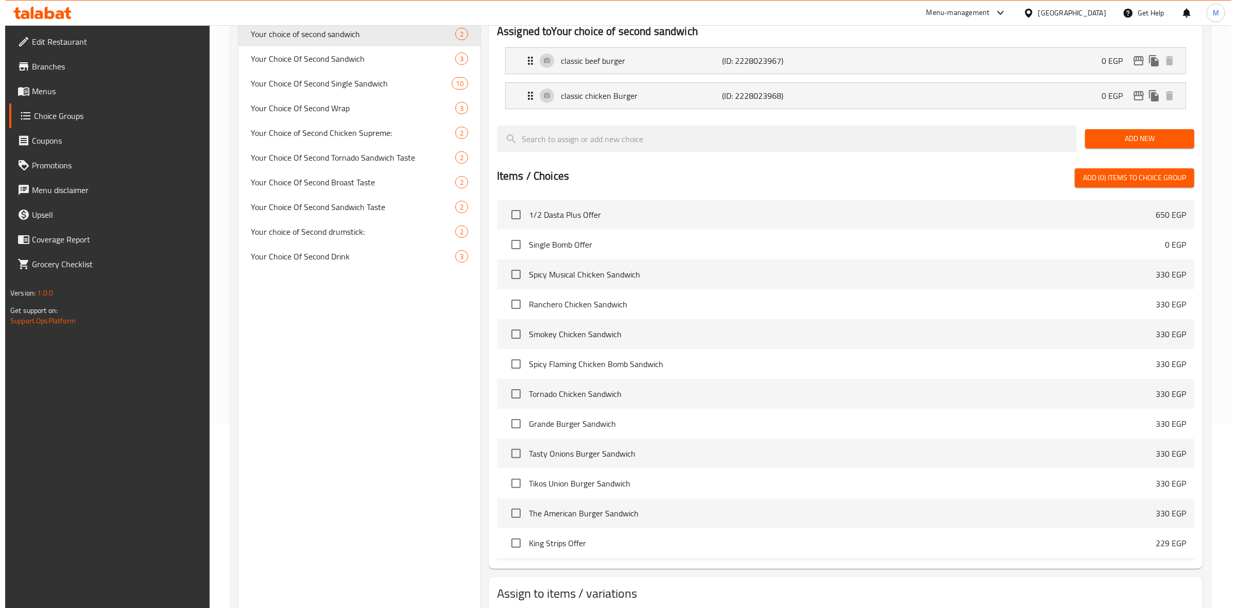
scroll to position [250, 0]
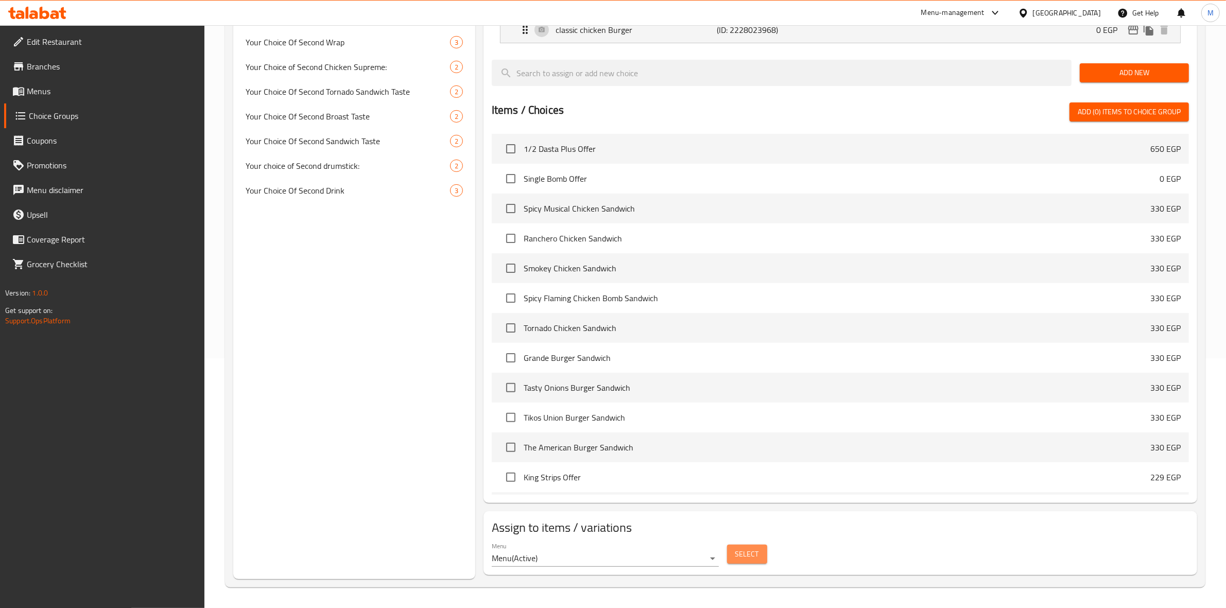
click at [747, 552] on span "Select" at bounding box center [747, 554] width 24 height 13
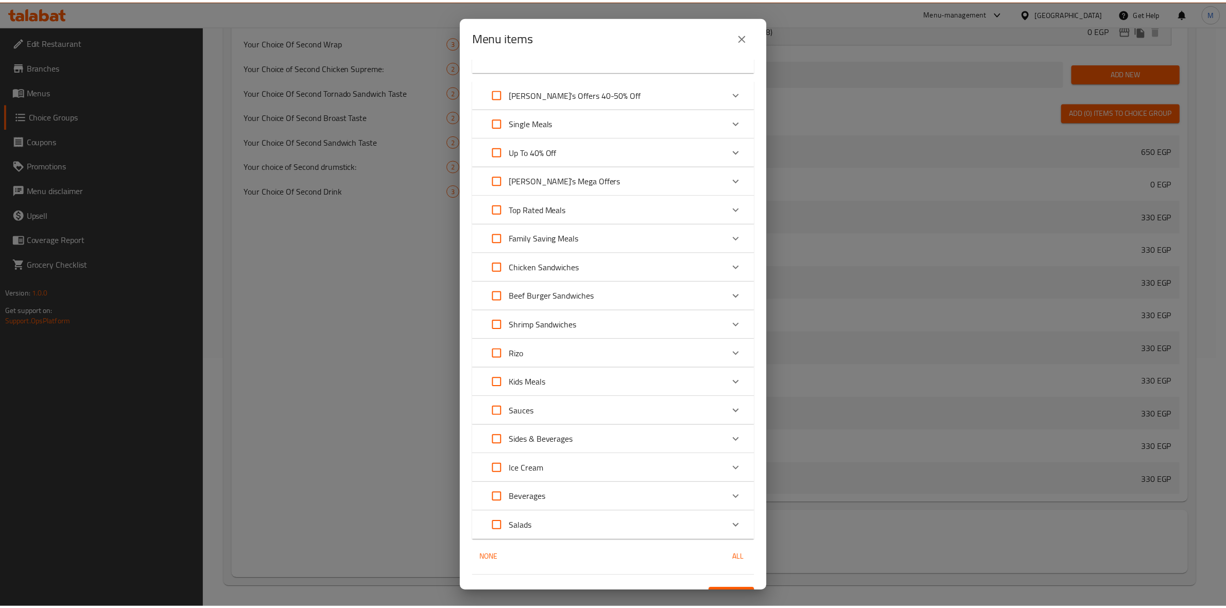
scroll to position [648, 0]
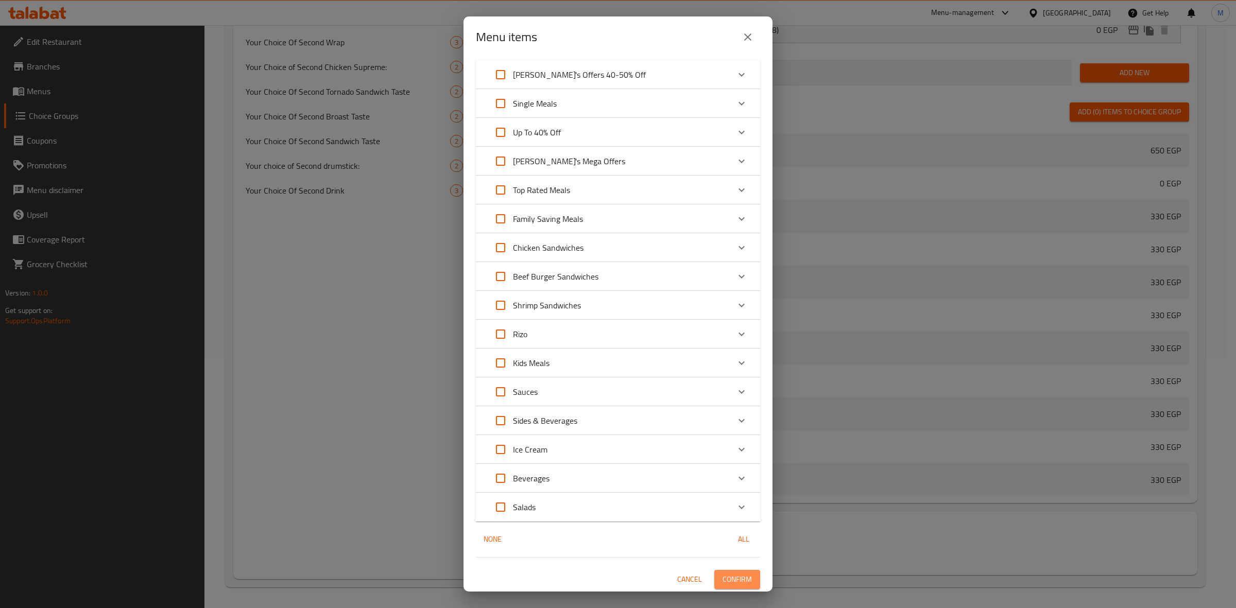
click at [742, 578] on span "Confirm" at bounding box center [736, 579] width 29 height 13
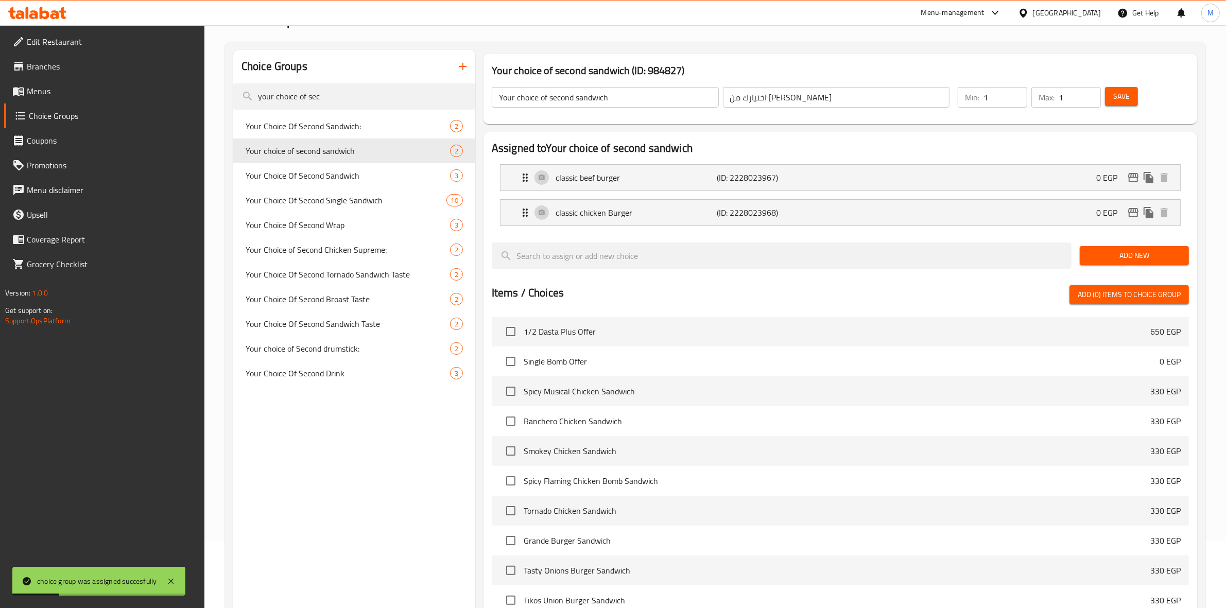
scroll to position [0, 0]
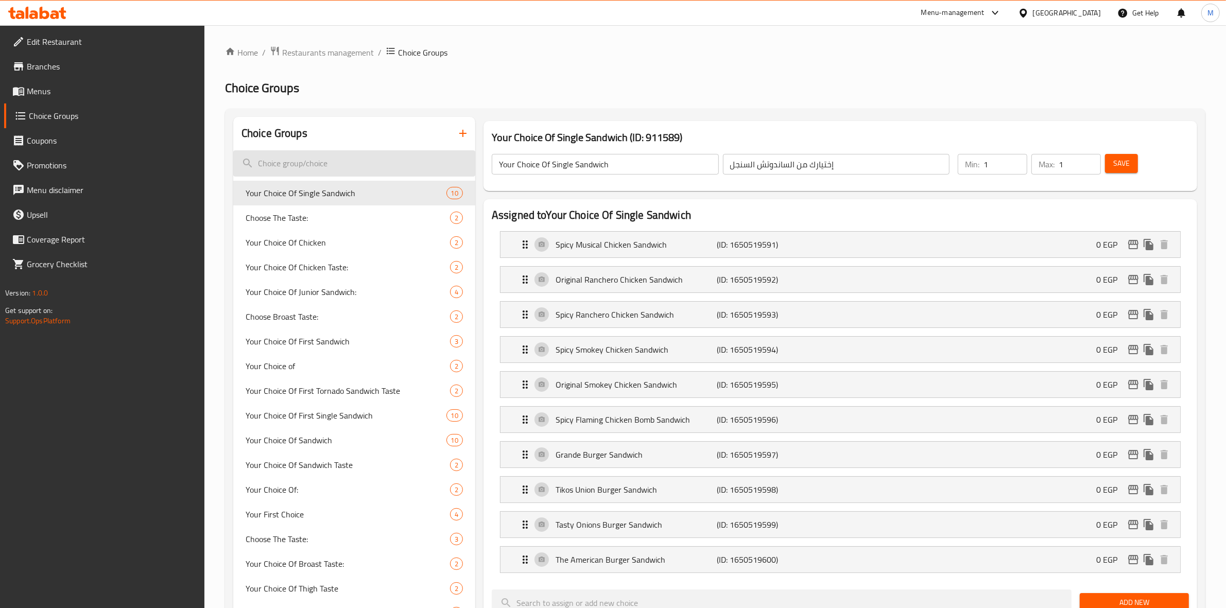
click at [402, 157] on input "search" at bounding box center [354, 163] width 242 height 26
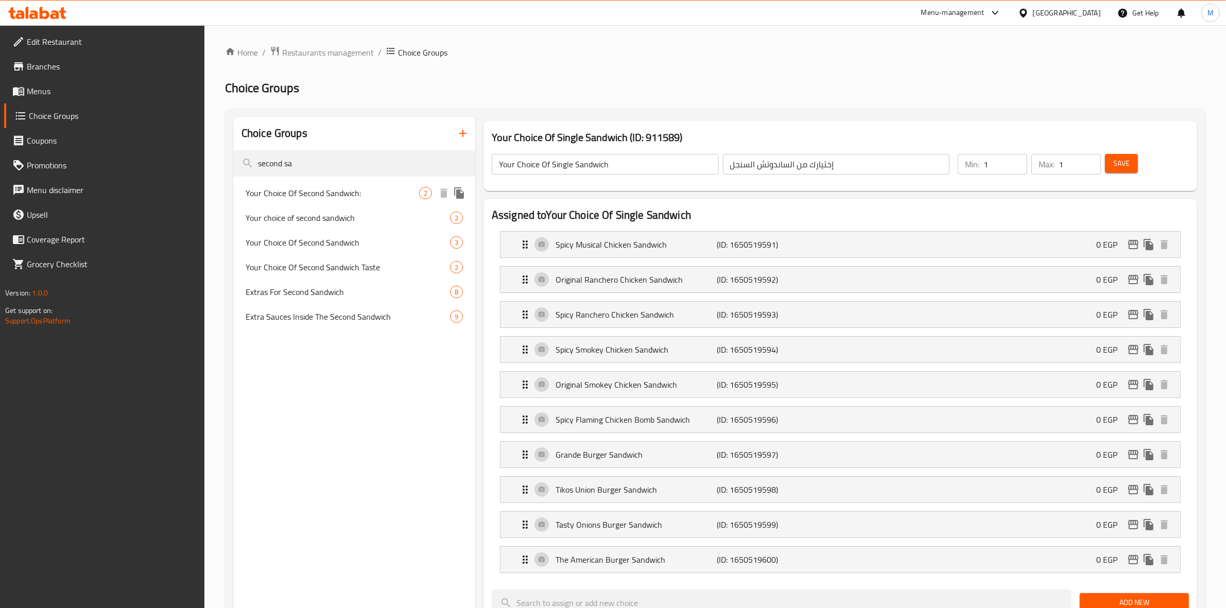
type input "second sa"
click at [380, 190] on span "Your Choice Of Second Sandwich:" at bounding box center [333, 193] width 174 height 12
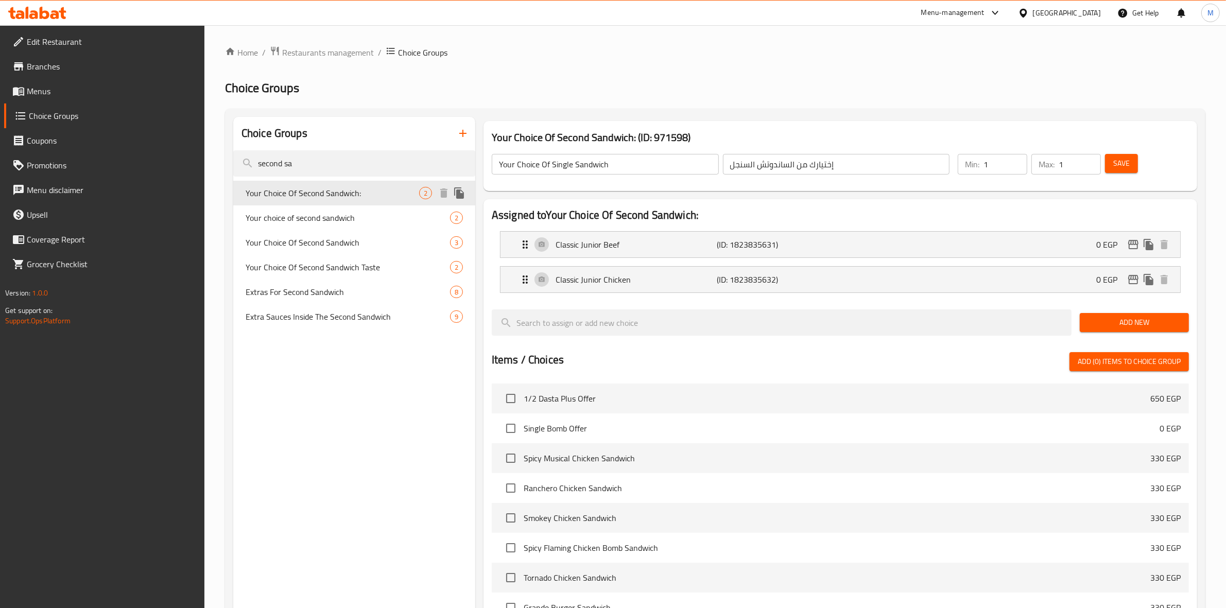
type input "Your Choice Of Second Sandwich:"
type input "اختيارك من ثاني ساندويتش:"
click at [372, 212] on span "Your choice of second sandwich" at bounding box center [333, 218] width 174 height 12
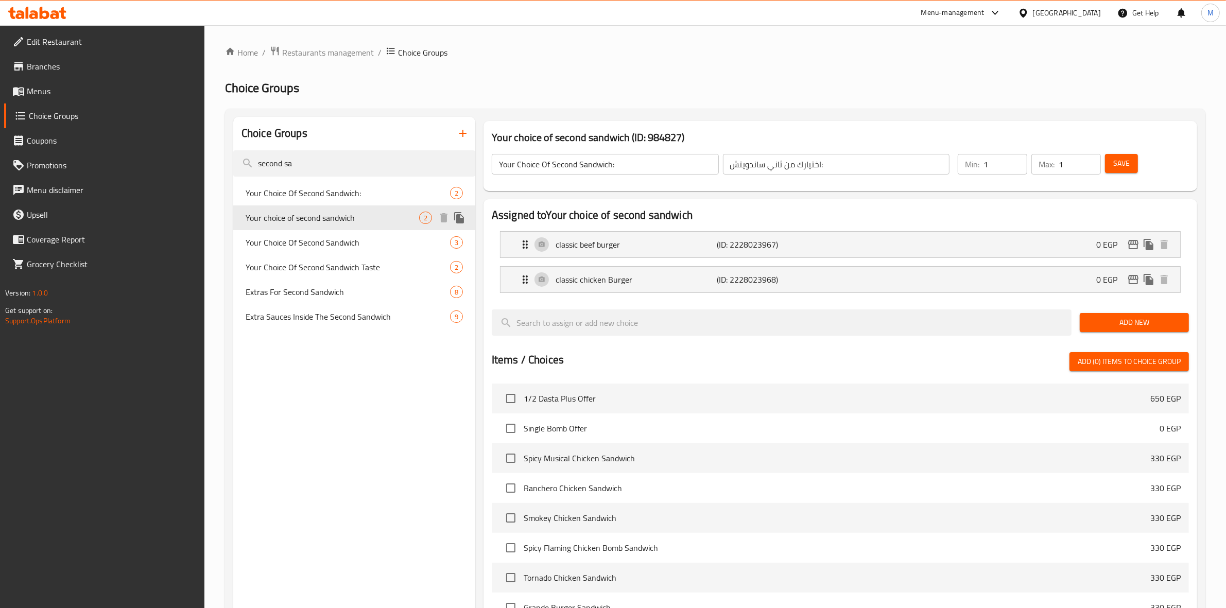
type input "Your choice of second sandwich"
type input "اختيارك من [PERSON_NAME]"
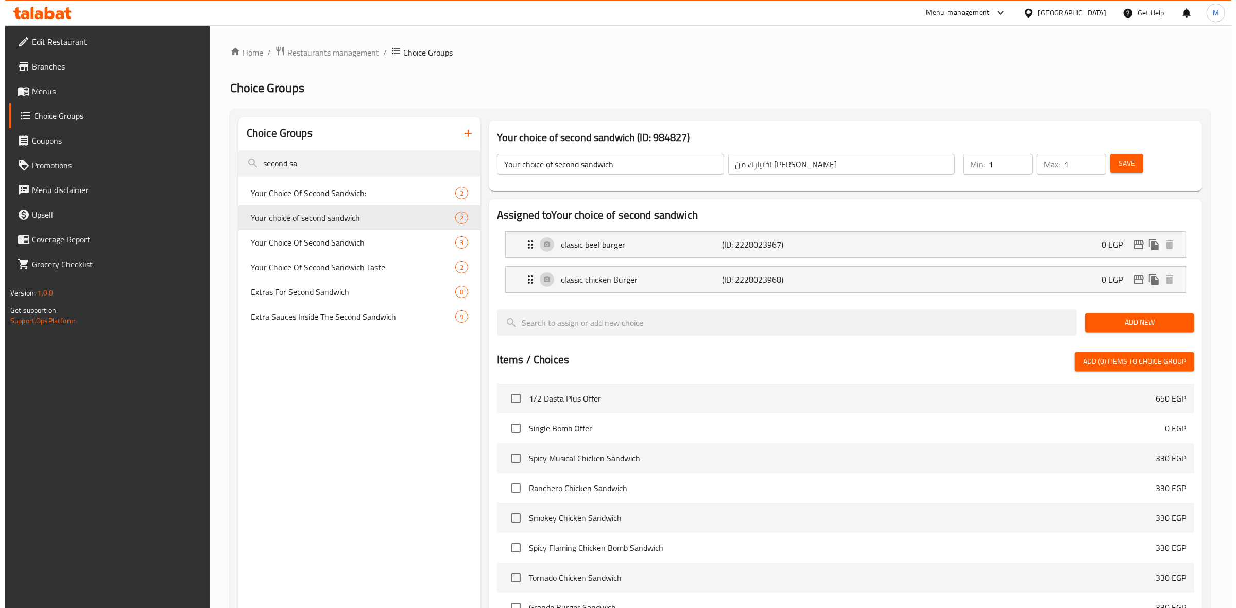
scroll to position [250, 0]
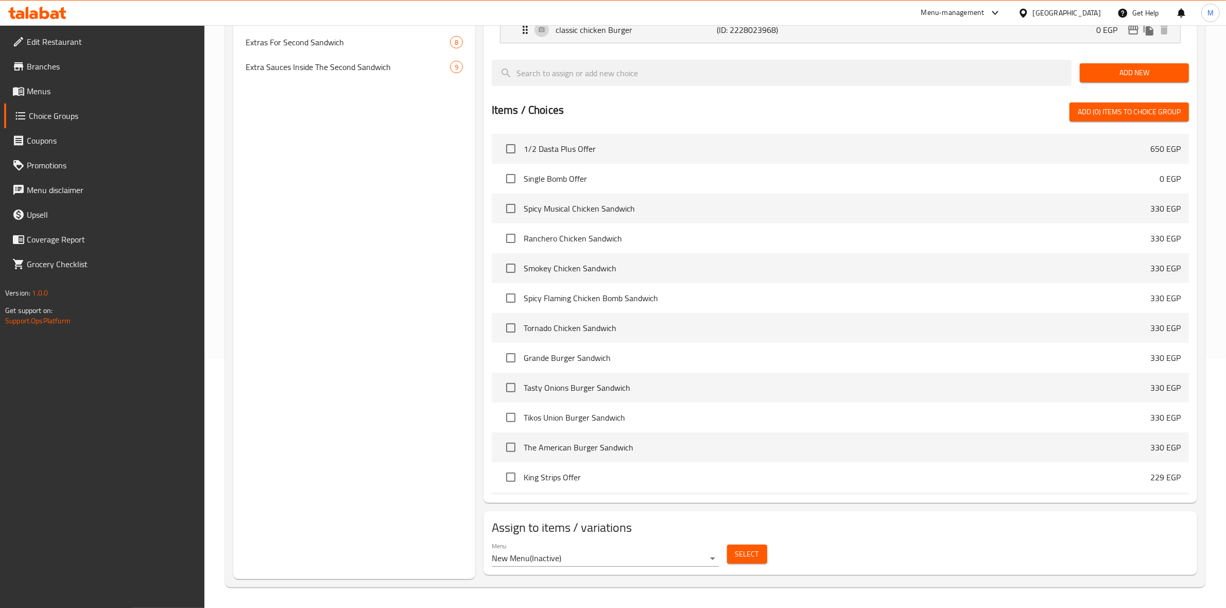
click at [711, 358] on body "​ Menu-management [GEOGRAPHIC_DATA] Get Help M Edit Restaurant Branches Menus C…" at bounding box center [613, 66] width 1226 height 583
click at [709, 358] on body "​ Menu-management [GEOGRAPHIC_DATA] Get Help M Edit Restaurant Branches Menus C…" at bounding box center [613, 66] width 1226 height 583
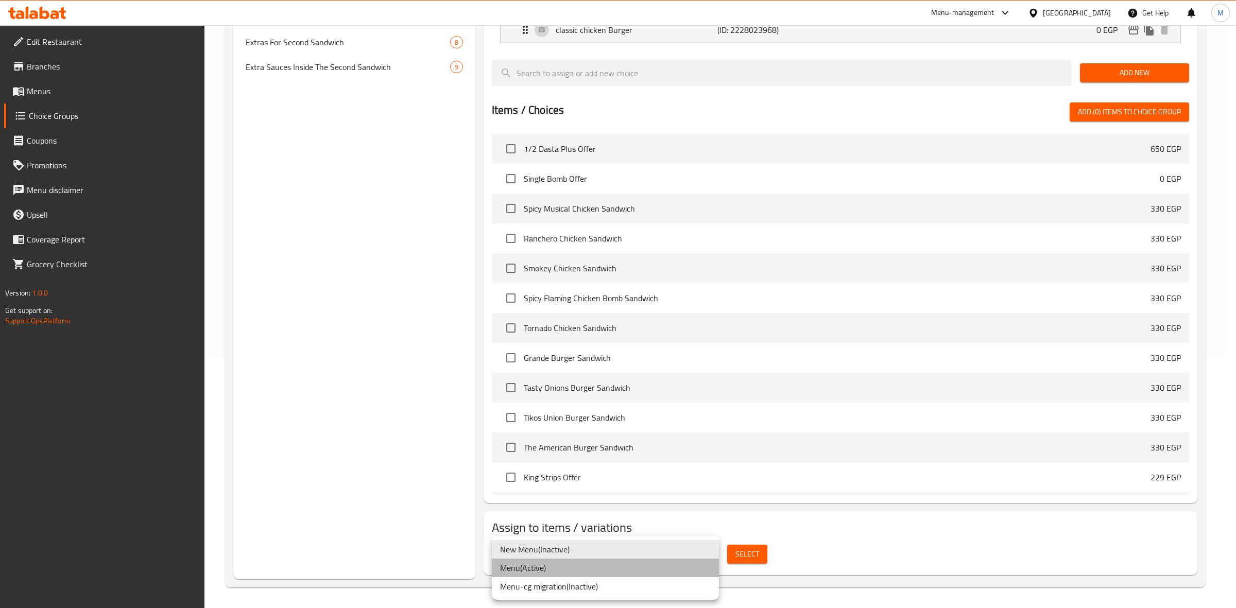
click at [672, 568] on li "Menu ( Active )" at bounding box center [605, 568] width 227 height 19
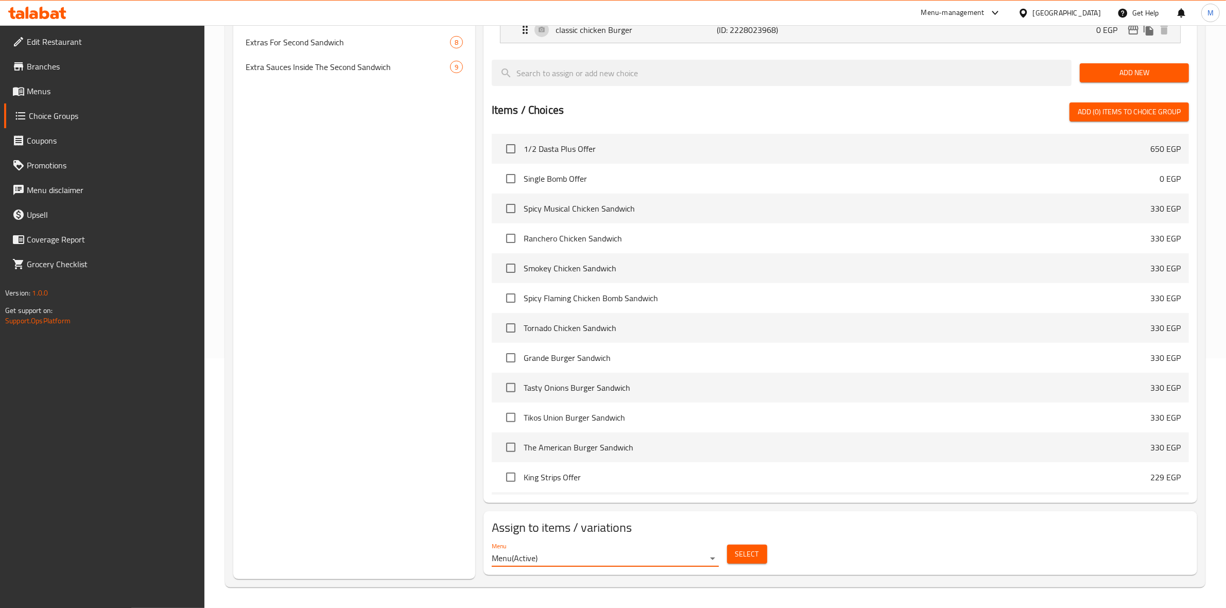
click at [745, 552] on span "Select" at bounding box center [747, 554] width 24 height 13
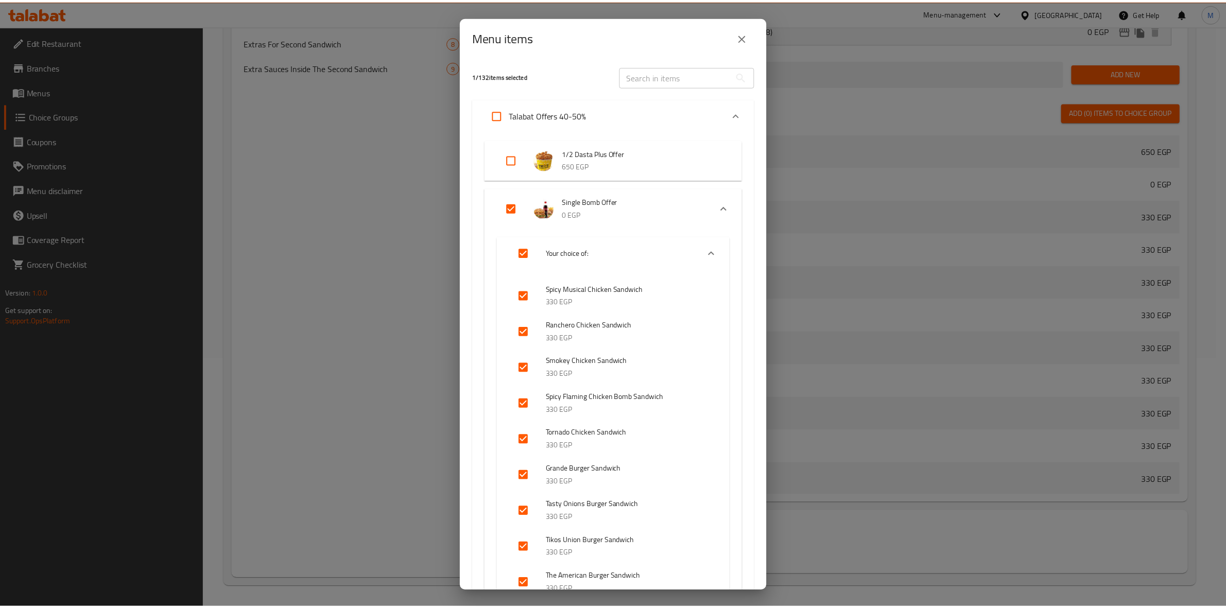
scroll to position [648, 0]
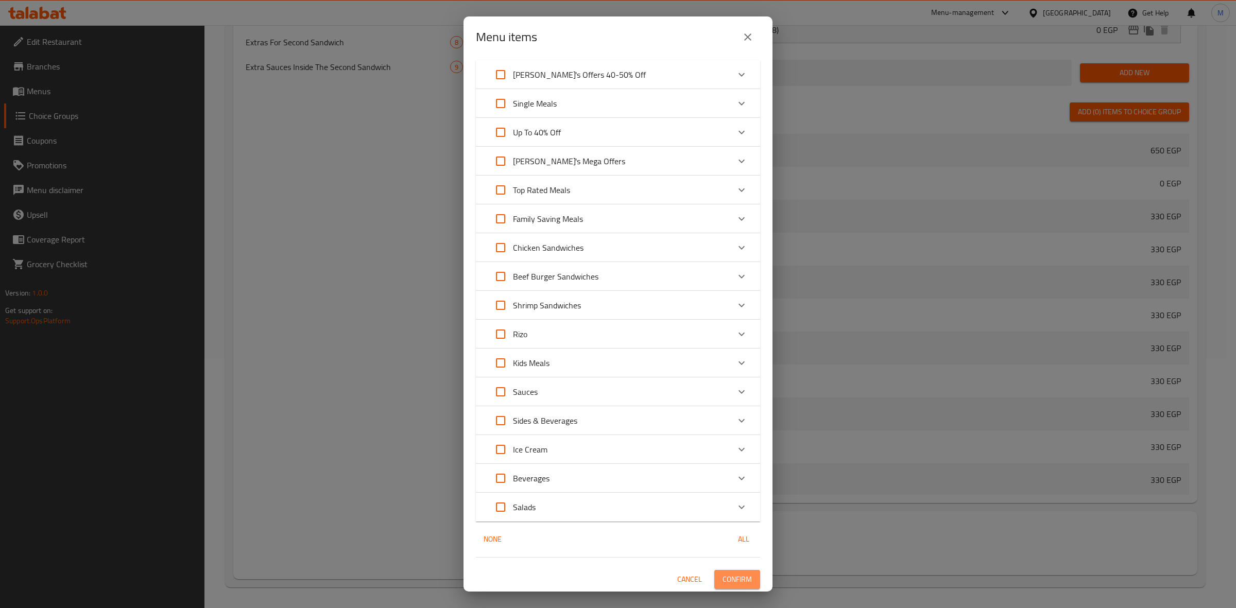
click at [734, 578] on span "Confirm" at bounding box center [736, 579] width 29 height 13
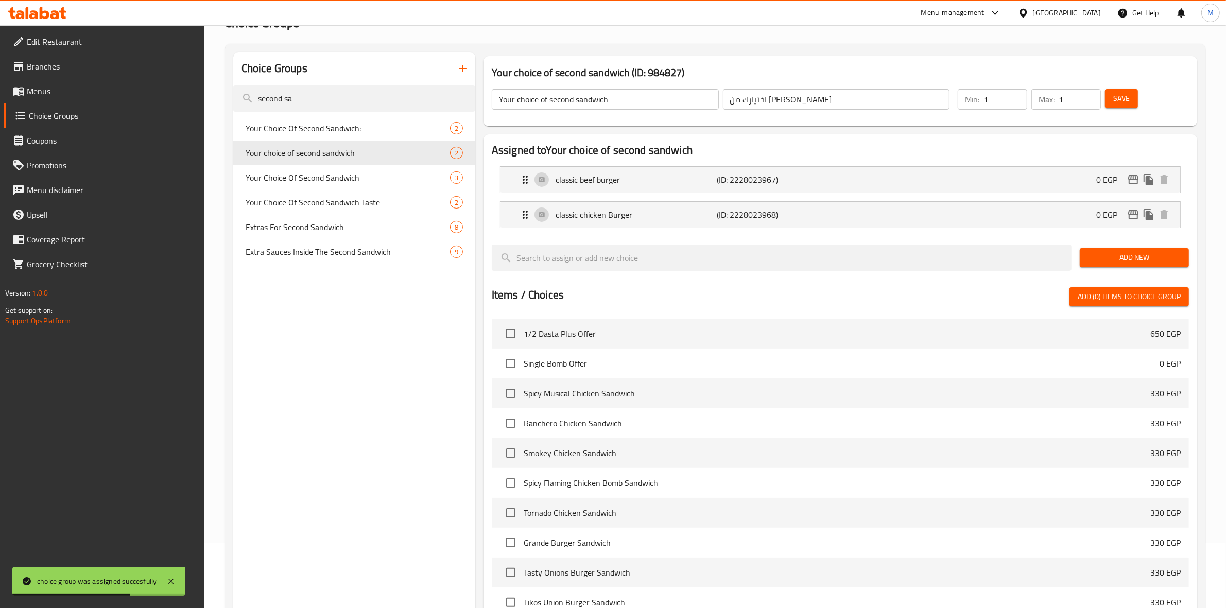
scroll to position [55, 0]
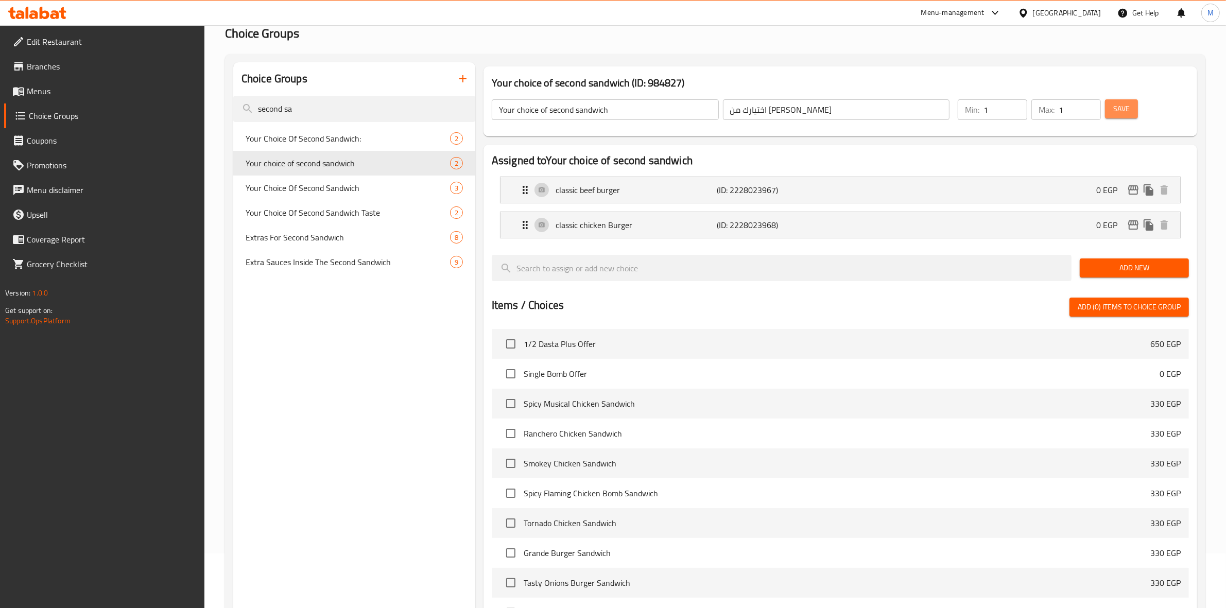
click at [1130, 100] on button "Save" at bounding box center [1121, 108] width 33 height 19
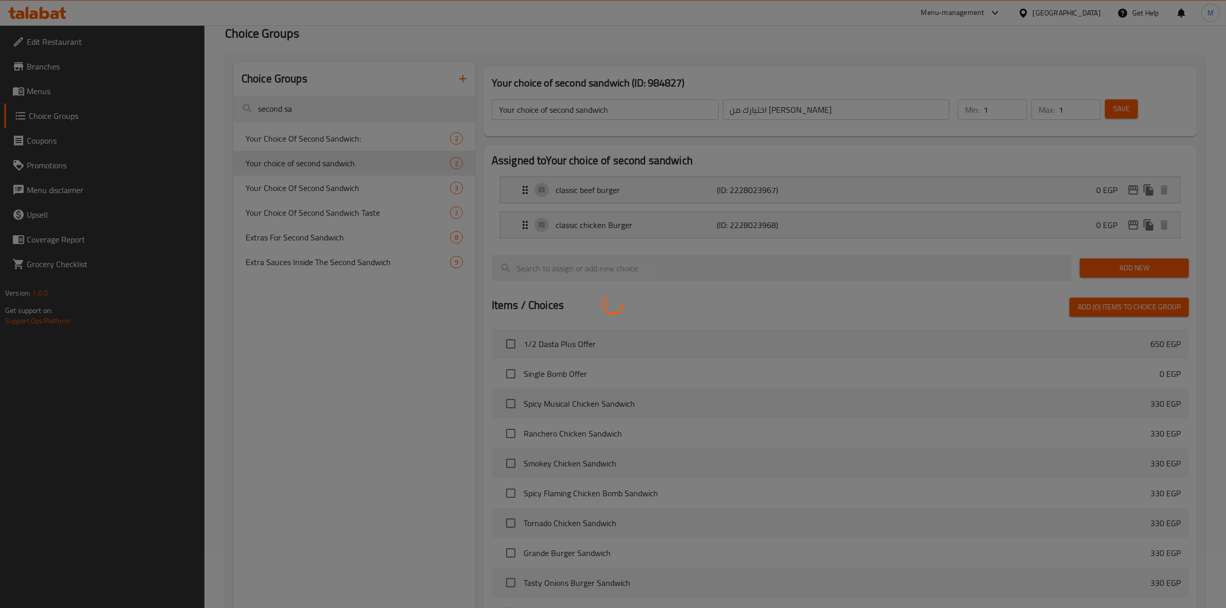
scroll to position [250, 0]
